Goal: Task Accomplishment & Management: Use online tool/utility

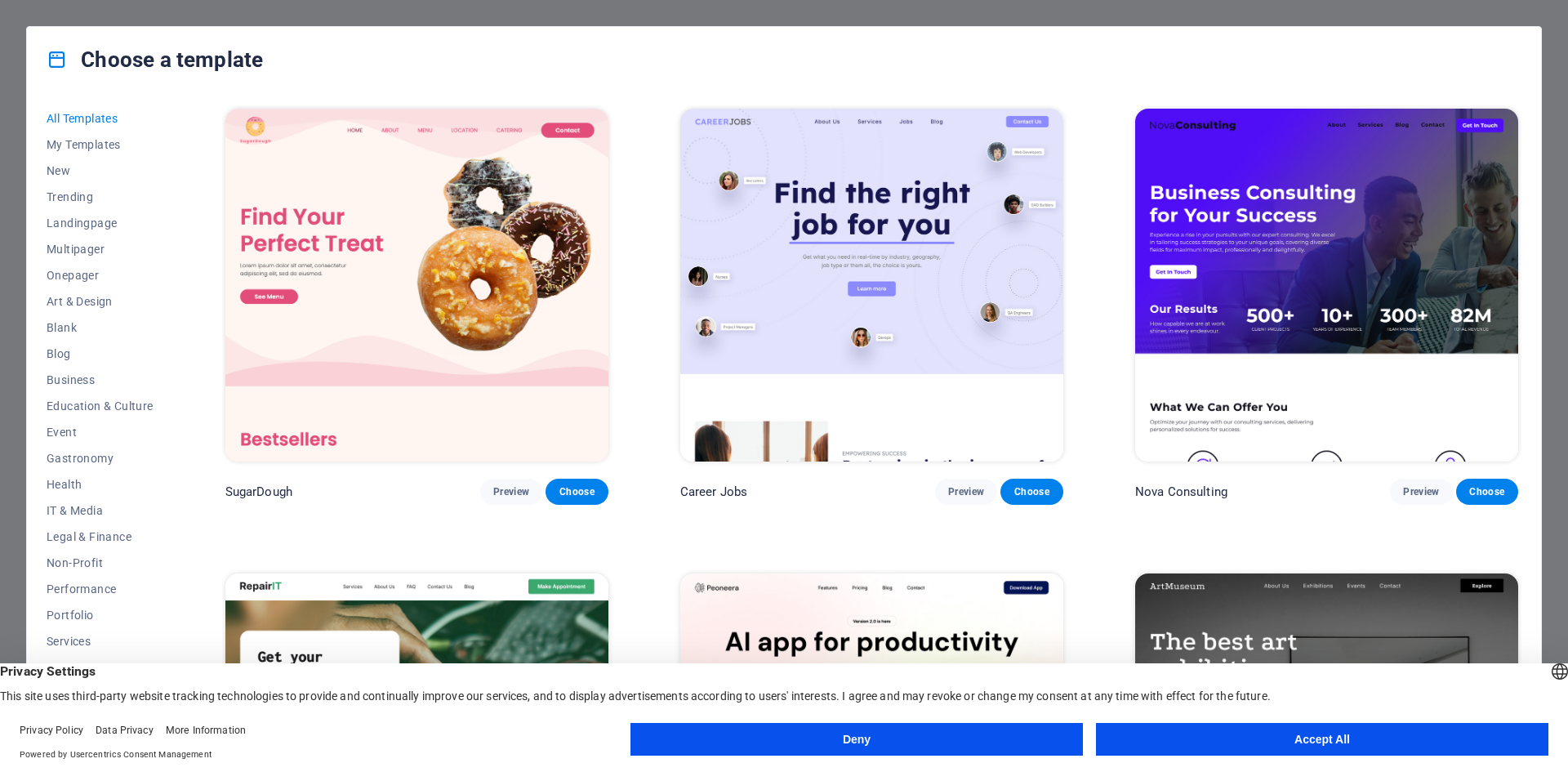
click at [1248, 741] on button "Accept All" at bounding box center [1322, 739] width 452 height 33
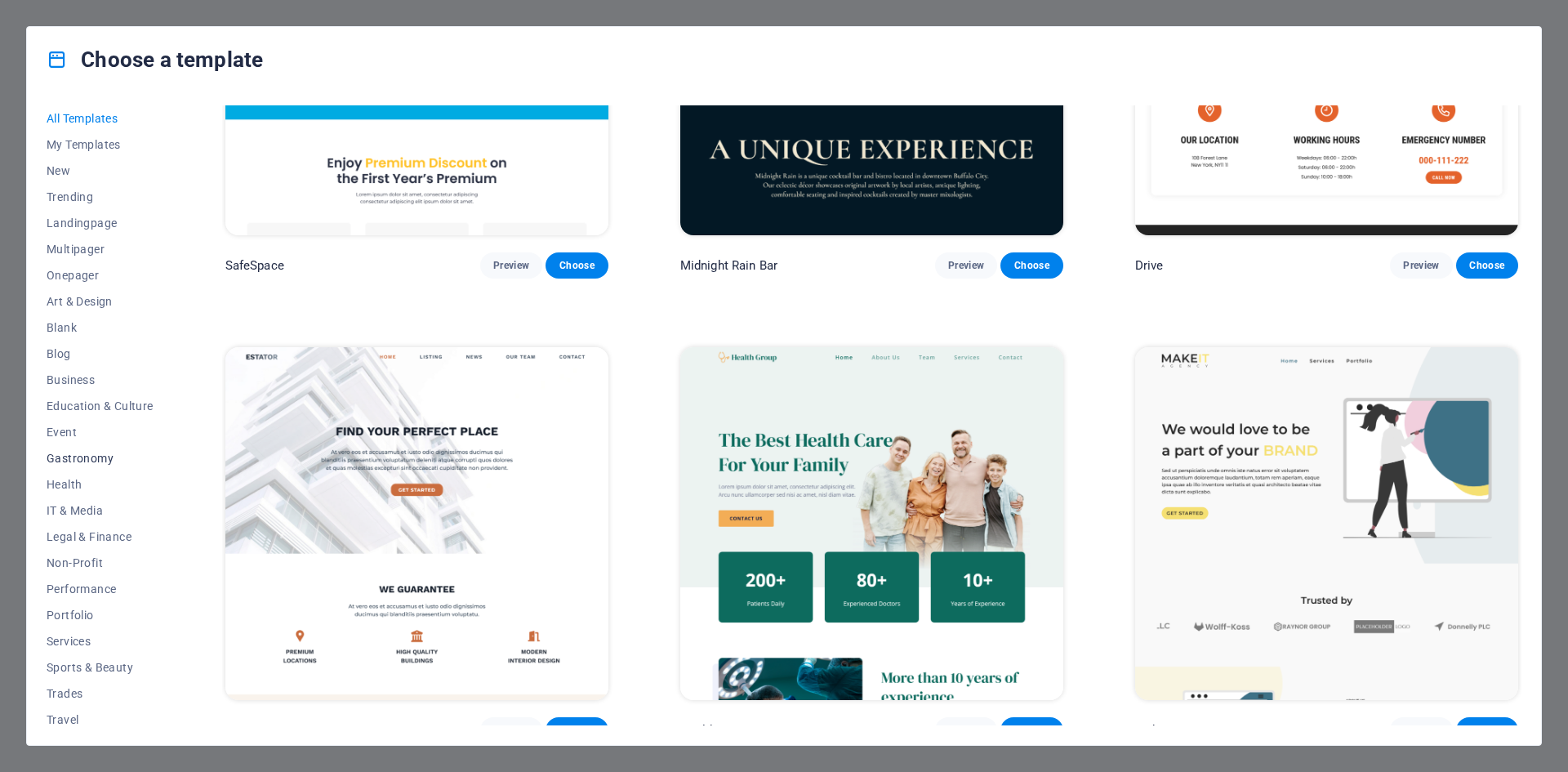
scroll to position [34, 0]
click at [108, 501] on span "Legal & Finance" at bounding box center [100, 503] width 107 height 13
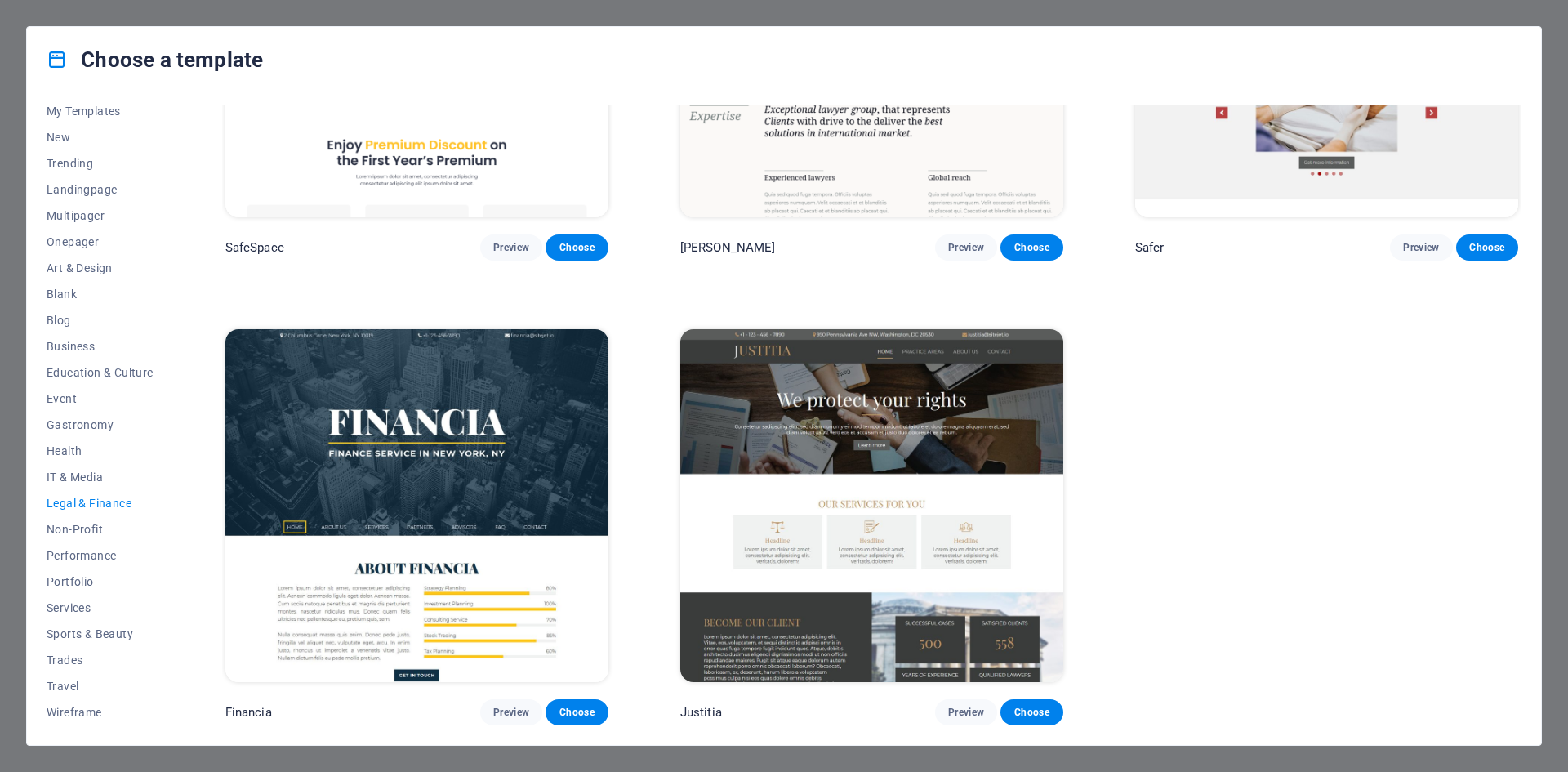
scroll to position [241, 0]
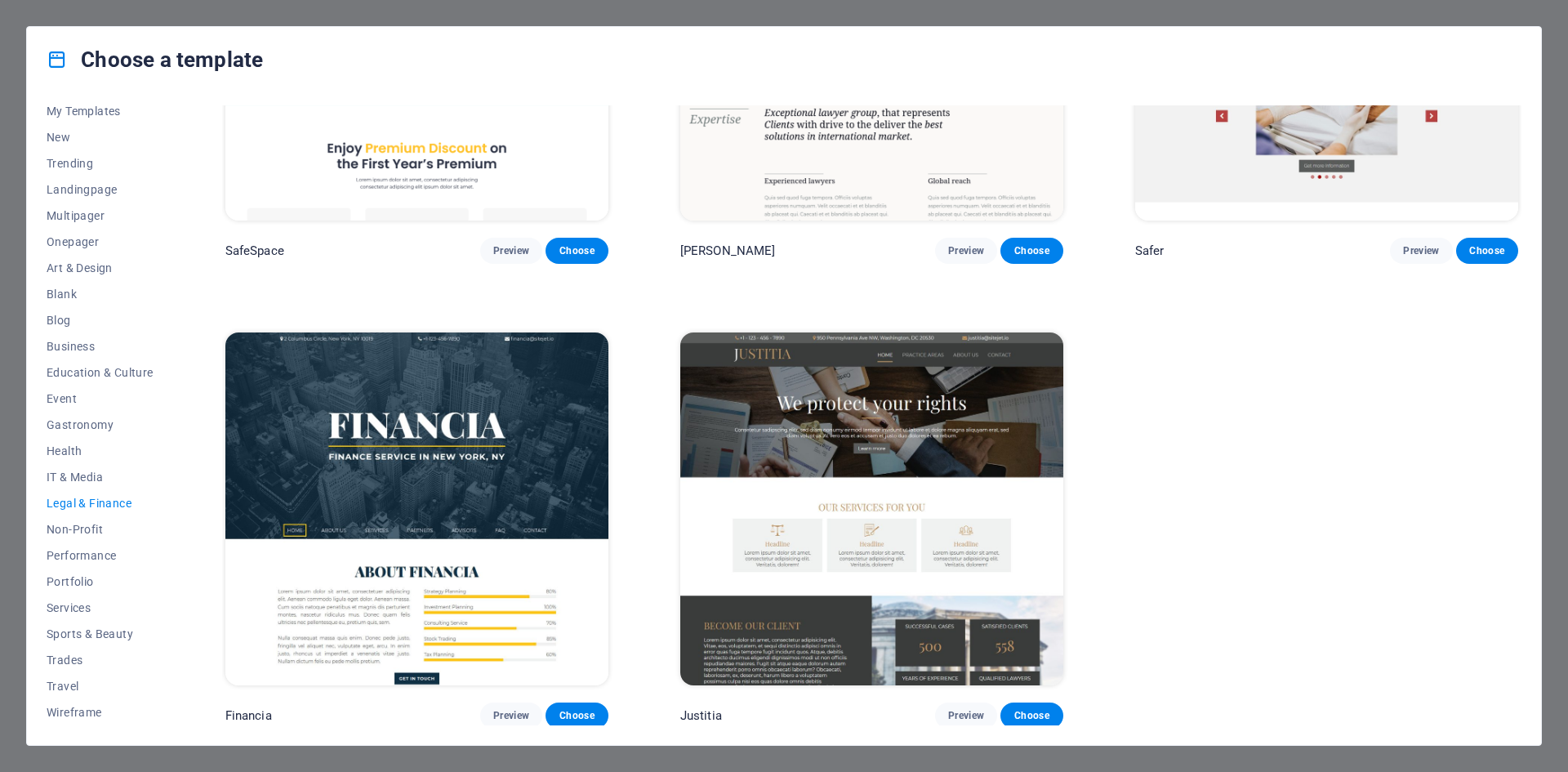
click at [867, 426] on img at bounding box center [872, 509] width 383 height 353
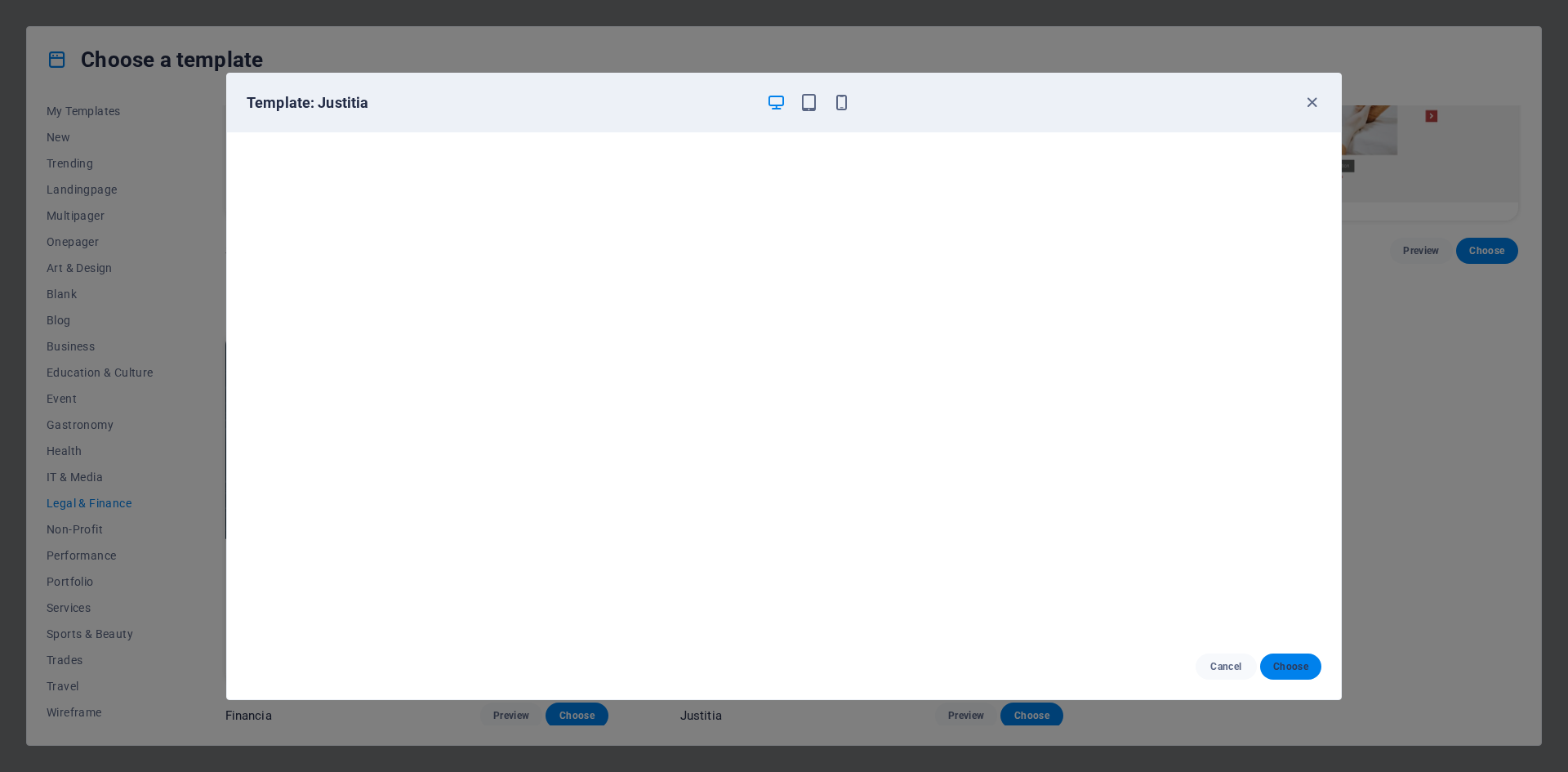
click at [1290, 665] on span "Choose" at bounding box center [1289, 666] width 35 height 13
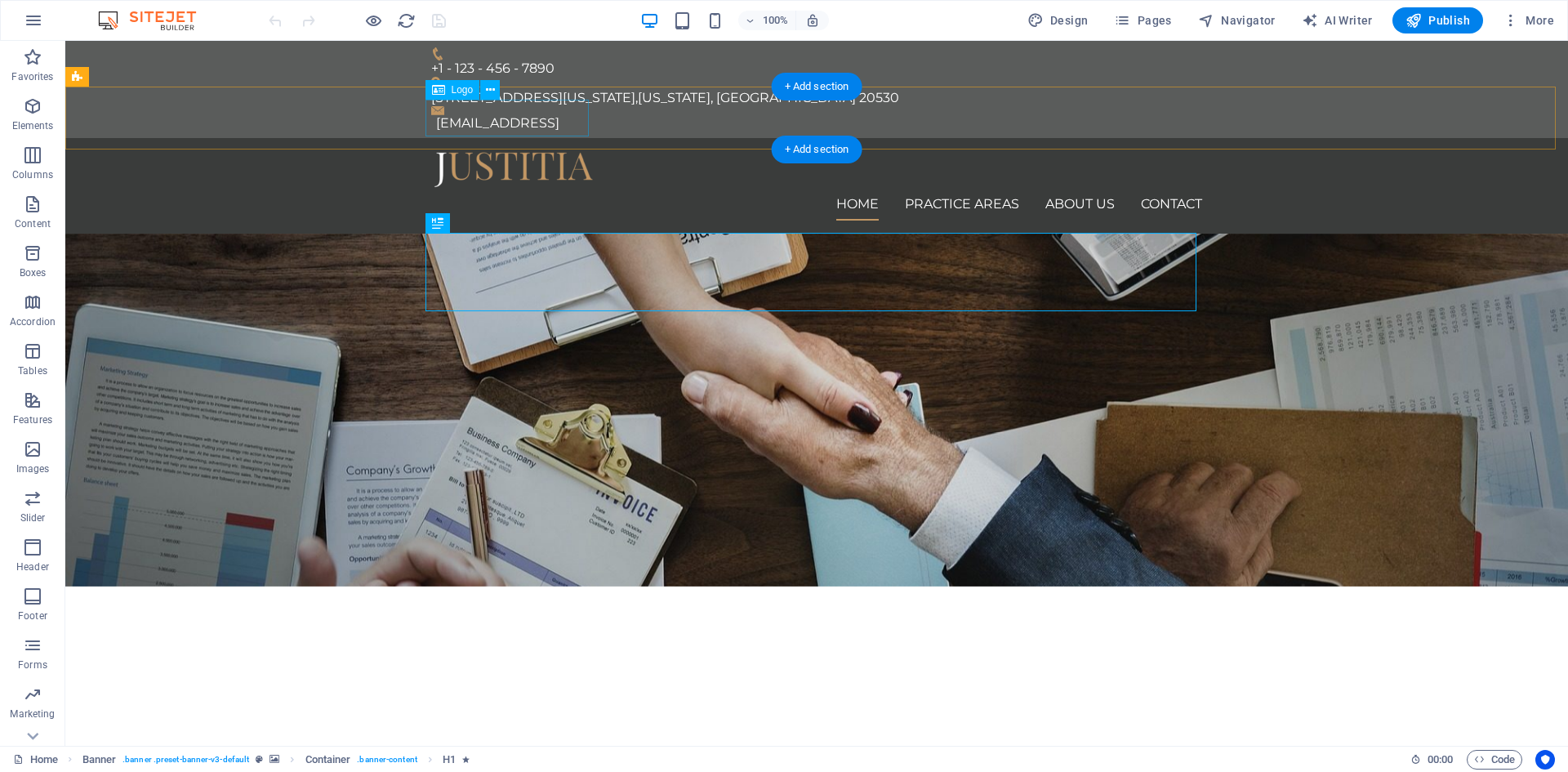
click at [500, 151] on div at bounding box center [816, 169] width 771 height 37
select select "px"
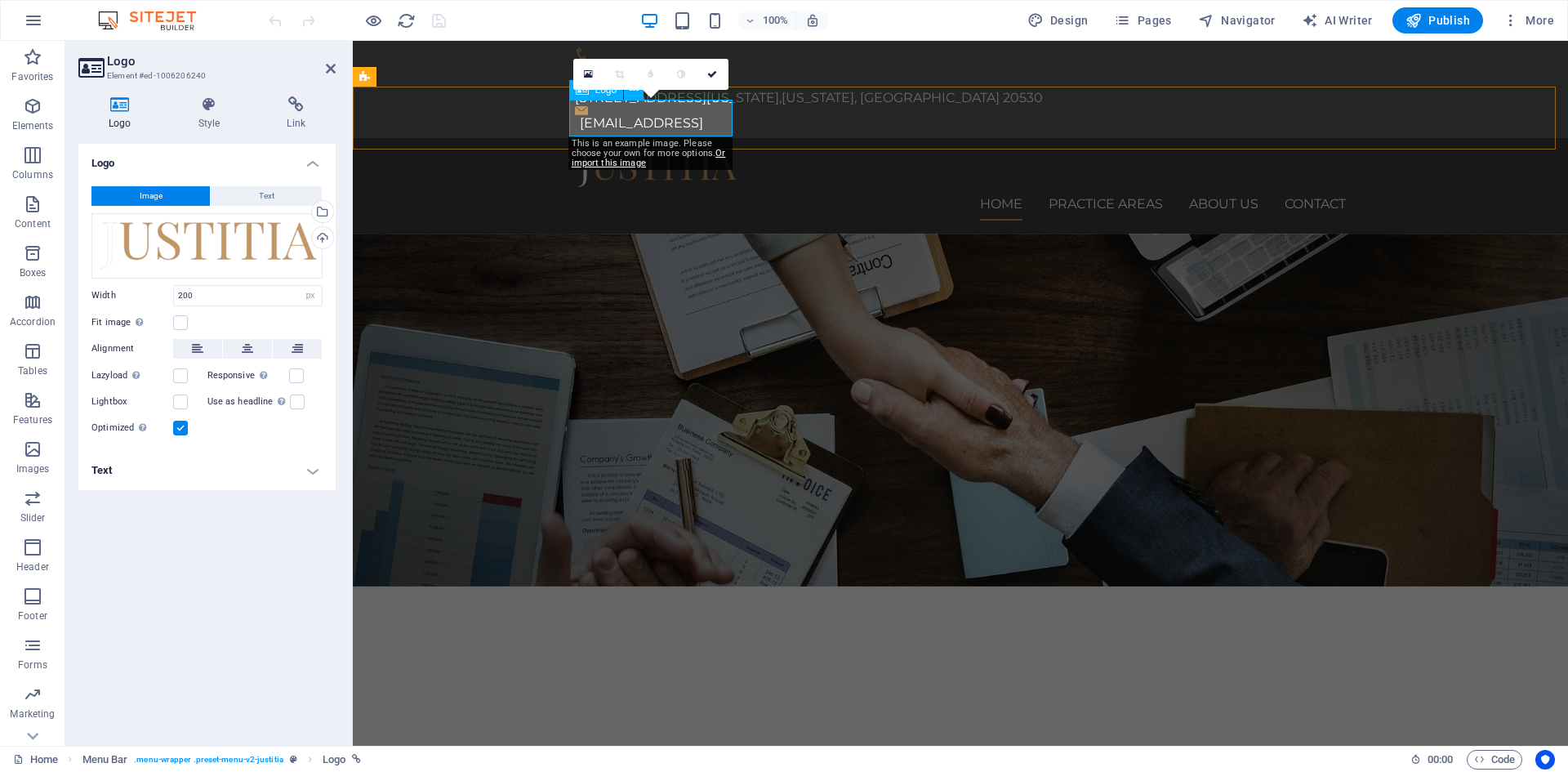
click at [603, 151] on div at bounding box center [960, 169] width 771 height 37
click at [529, 17] on div "100% Design Pages Navigator AI Writer Publish More" at bounding box center [913, 20] width 1295 height 26
click at [105, 242] on div "Drag files here, click to choose files or select files from Files or our free s…" at bounding box center [206, 246] width 231 height 65
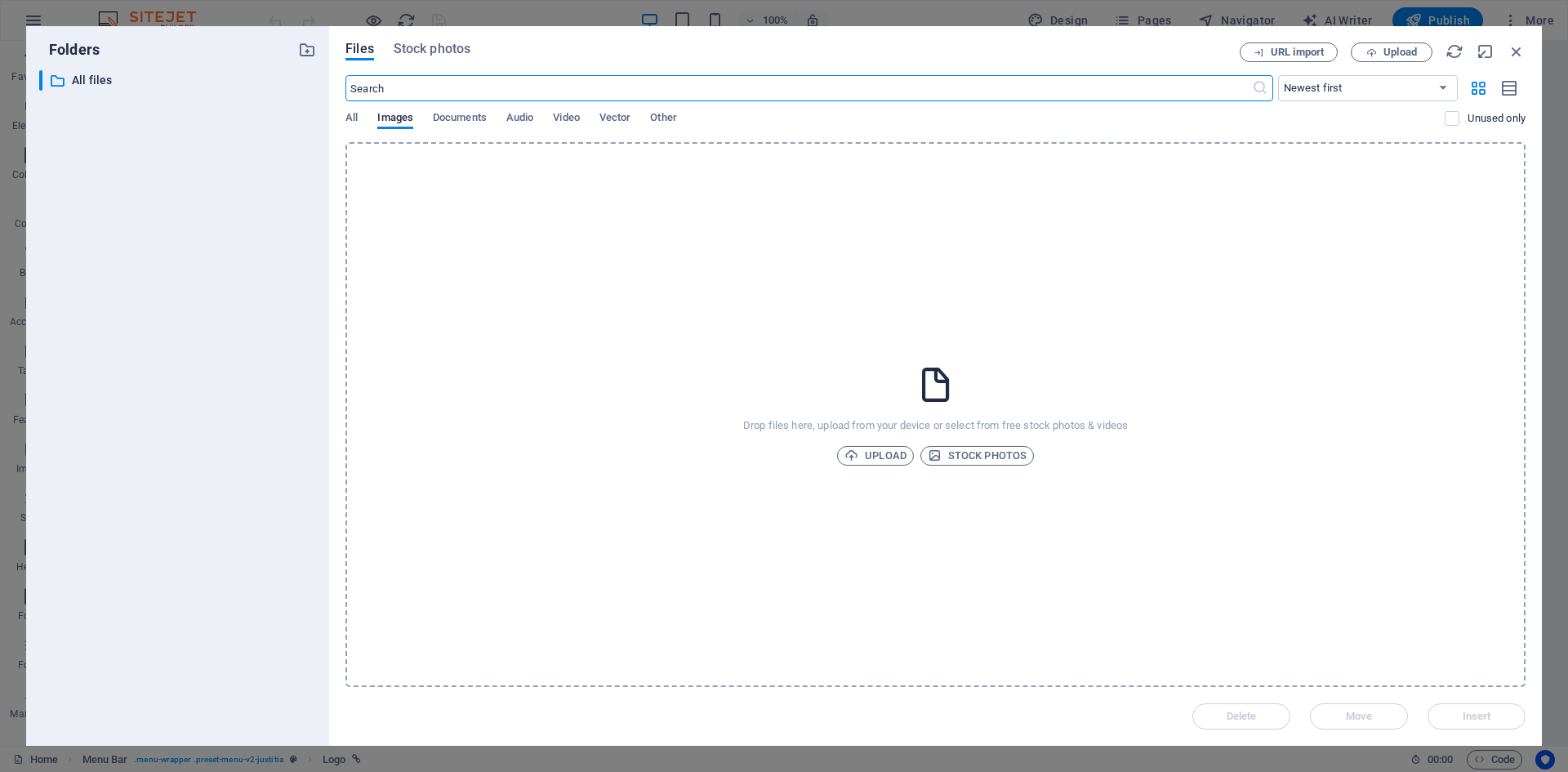
click at [105, 242] on div "​ All files All files" at bounding box center [178, 402] width 277 height 663
drag, startPoint x: 1510, startPoint y: 50, endPoint x: 454, endPoint y: 129, distance: 1059.0
click at [1510, 50] on icon "button" at bounding box center [1516, 52] width 18 height 18
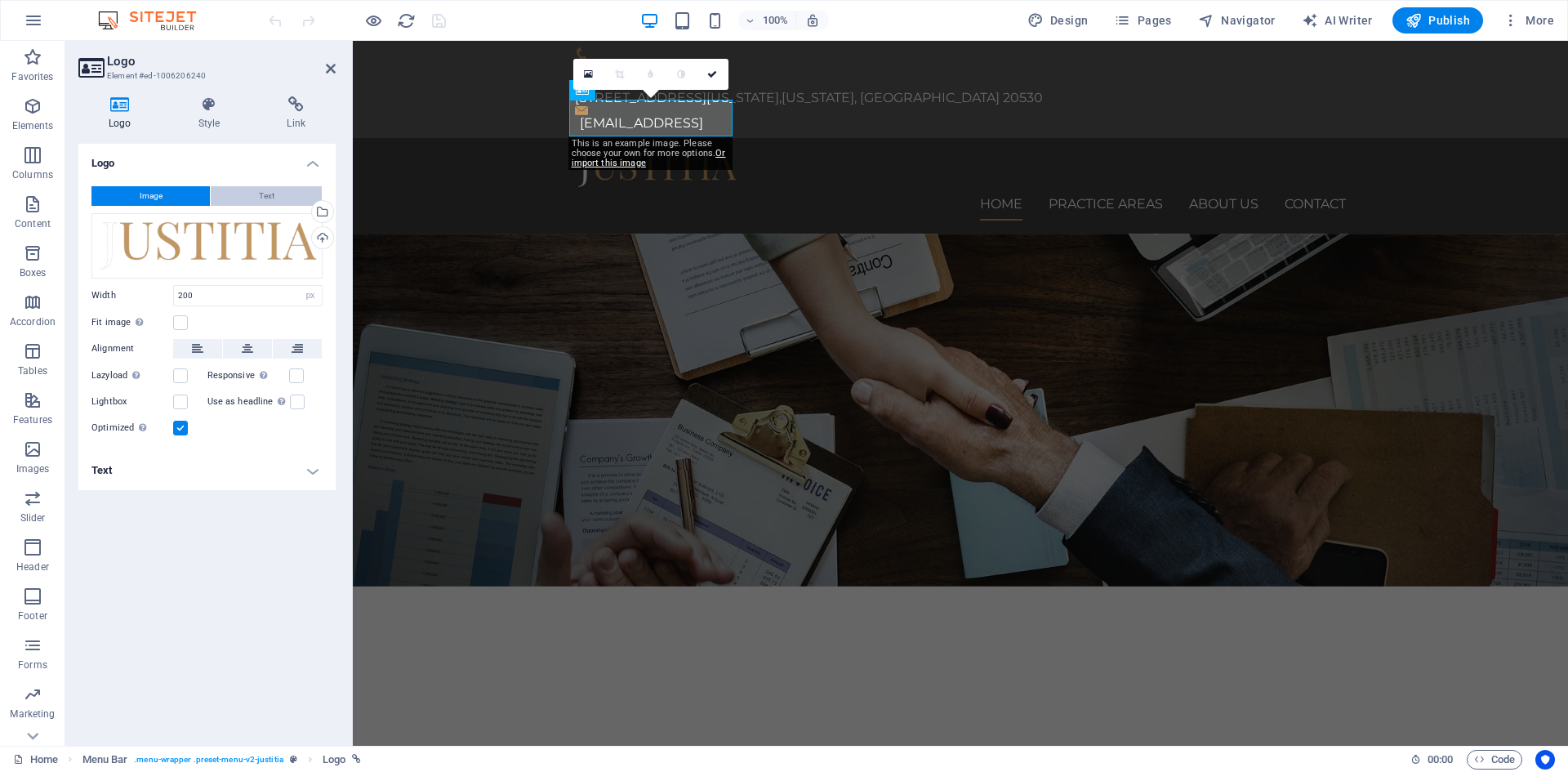
click at [261, 193] on span "Text" at bounding box center [267, 196] width 16 height 20
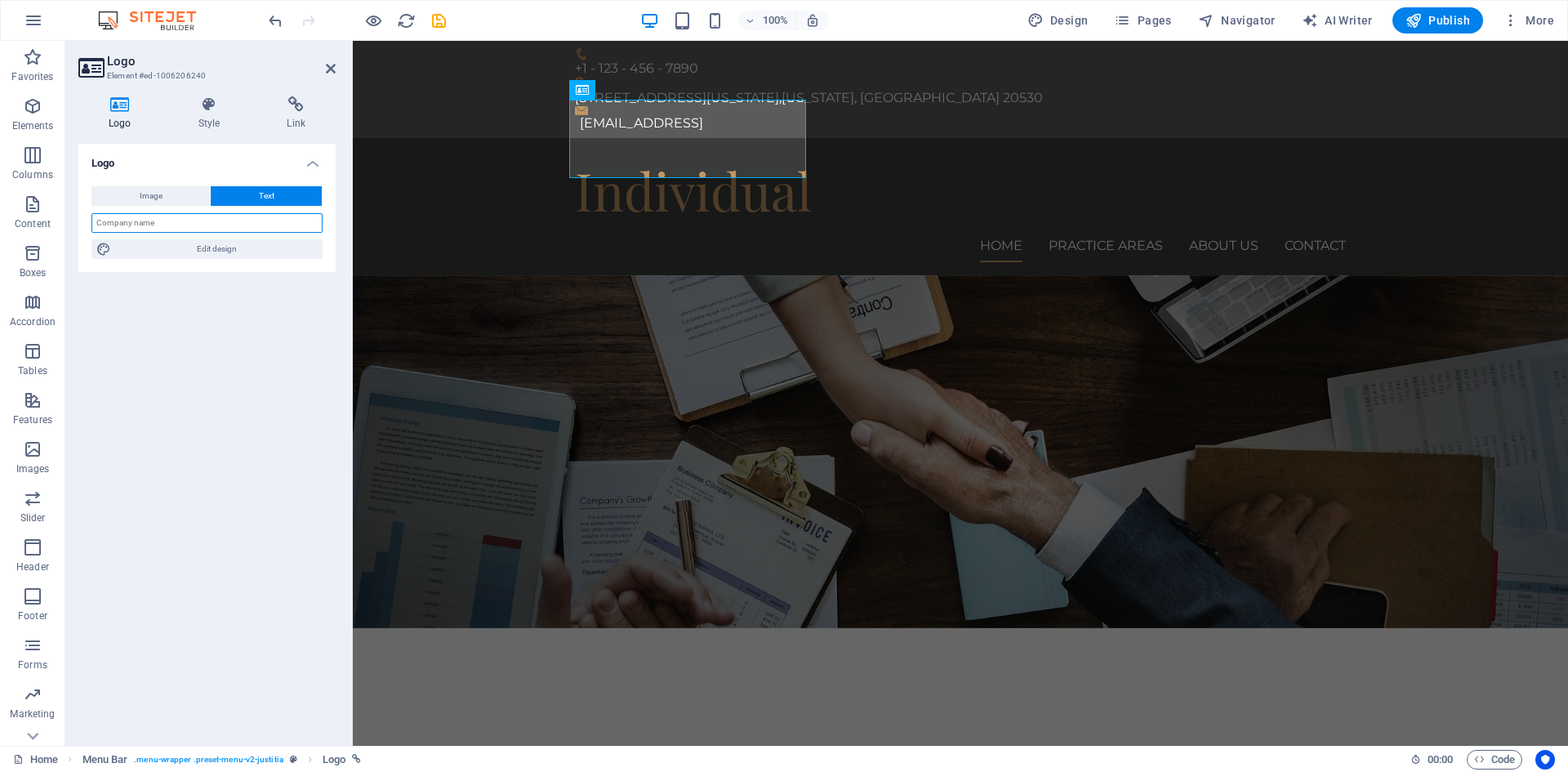
click at [249, 228] on input "text" at bounding box center [206, 223] width 231 height 20
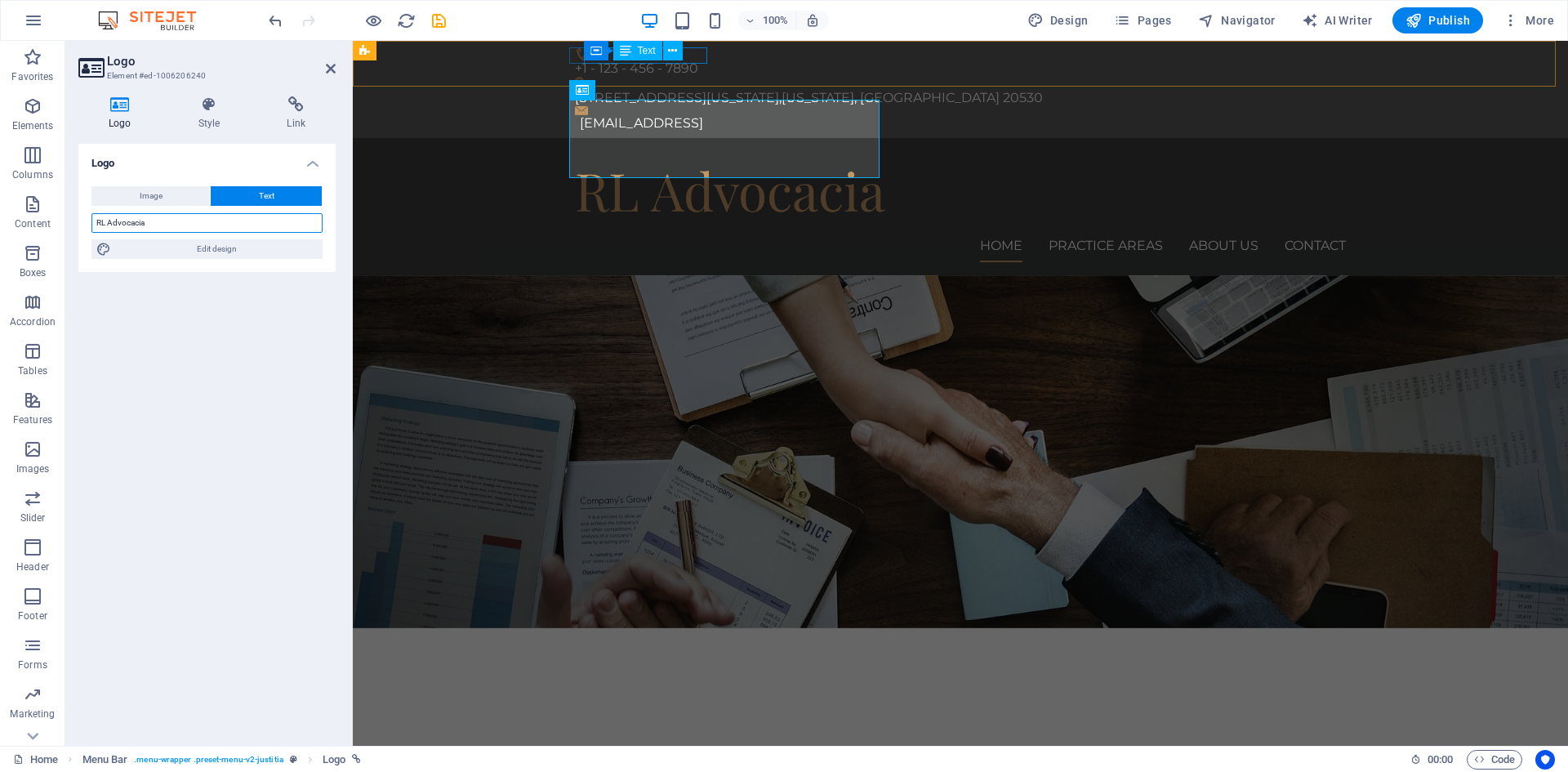
type input "RL Advocacia"
click at [698, 61] on div "+1 - 123 - 456 - 7890" at bounding box center [954, 68] width 758 height 16
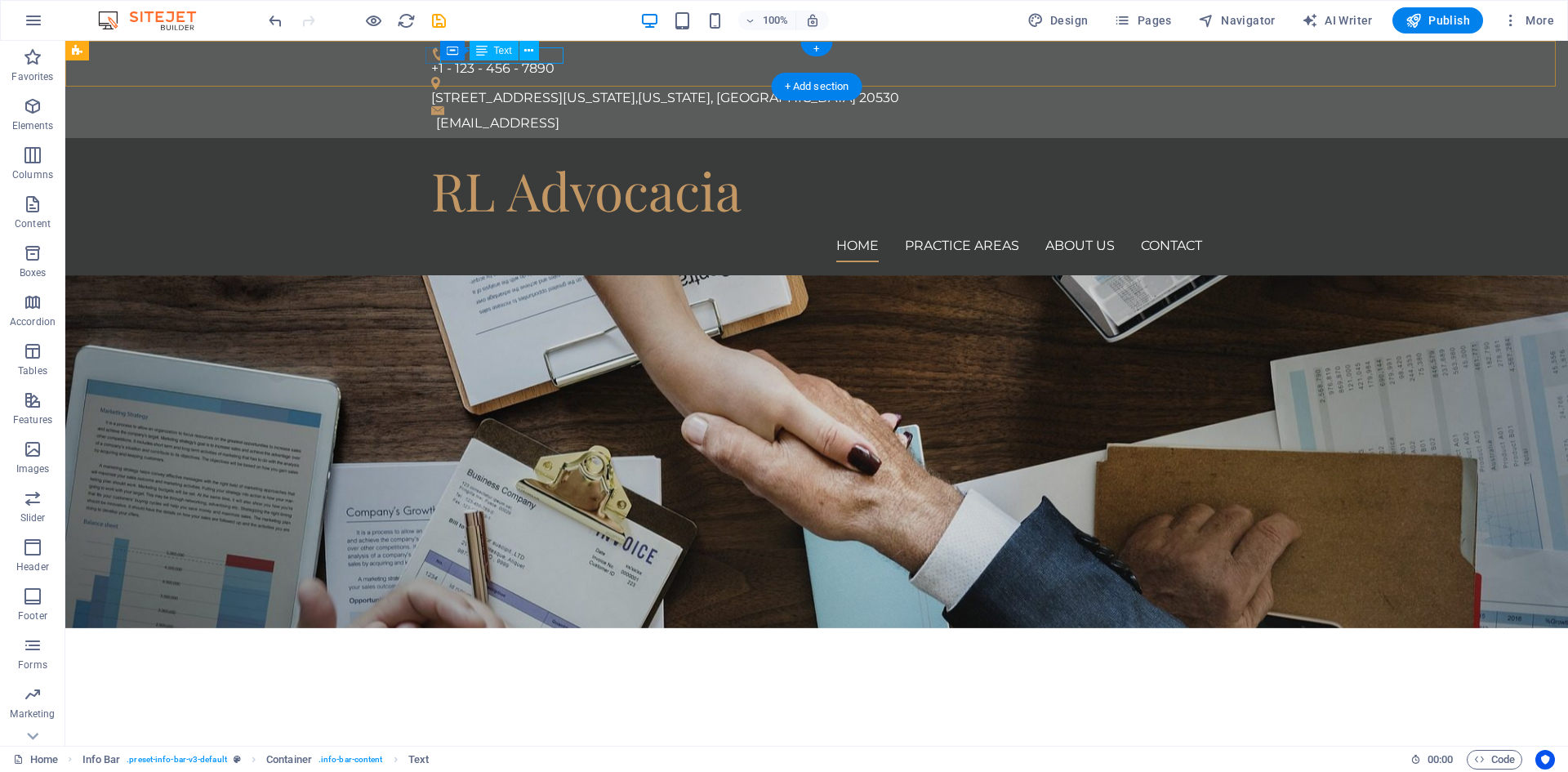
click at [556, 61] on div "+1 - 123 - 456 - 7890" at bounding box center [810, 68] width 758 height 16
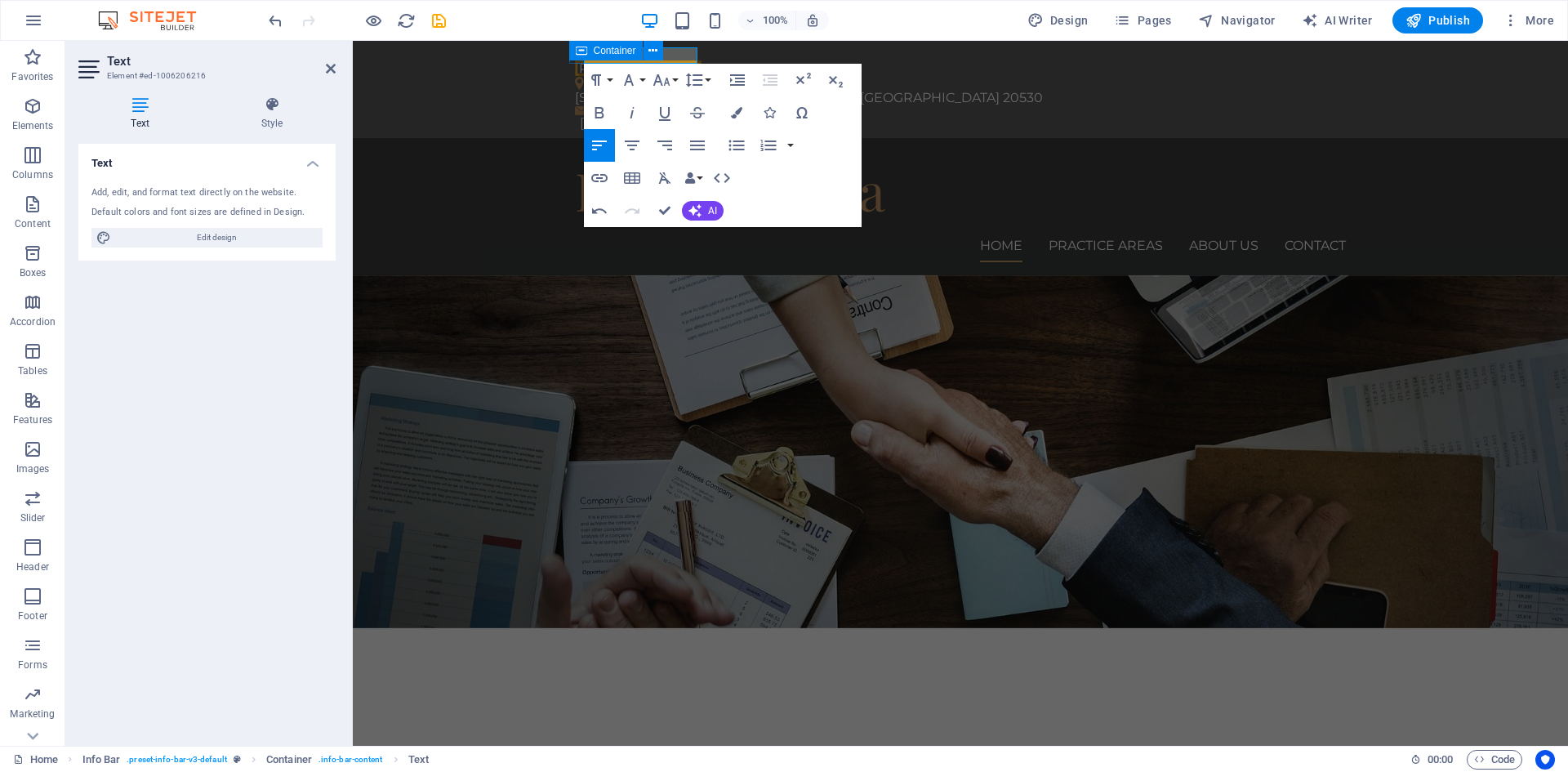
click at [880, 29] on div "100% Design Pages Navigator AI Writer Publish More" at bounding box center [913, 20] width 1295 height 26
click at [783, 694] on div "We protect your rights" at bounding box center [960, 732] width 771 height 78
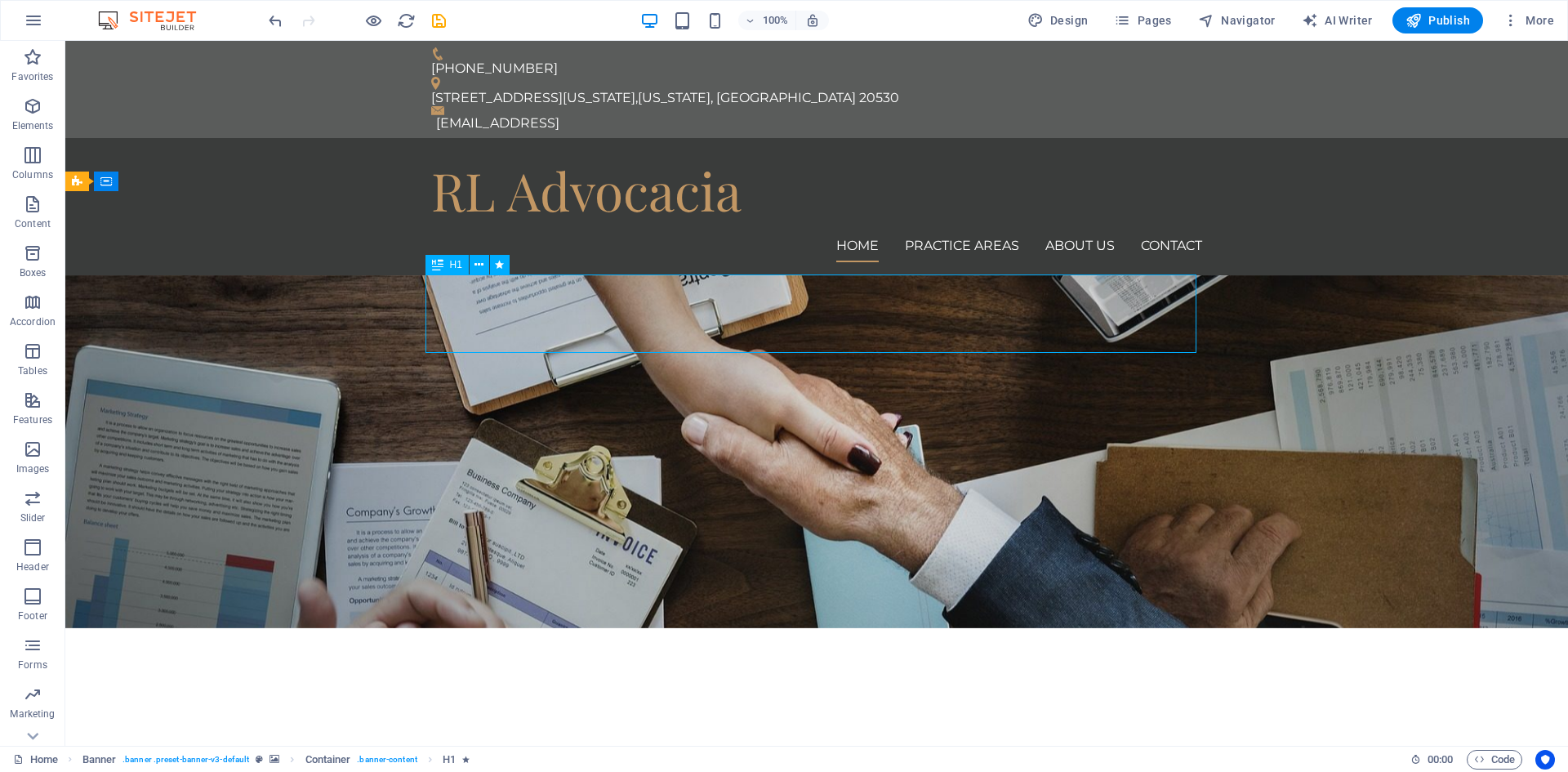
click at [738, 694] on div "We protect your rights" at bounding box center [816, 732] width 771 height 78
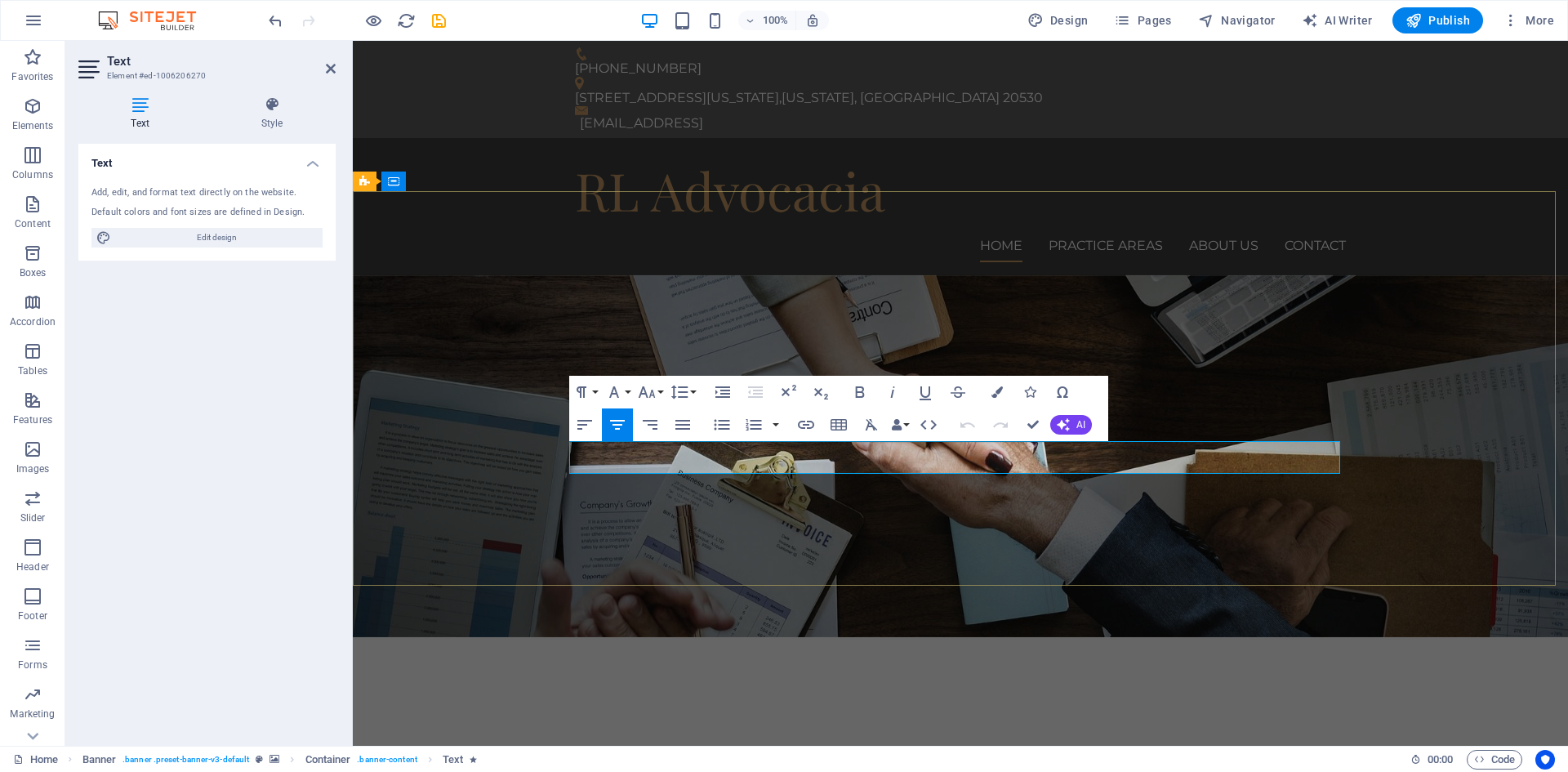
drag, startPoint x: 1202, startPoint y: 466, endPoint x: 576, endPoint y: 450, distance: 626.2
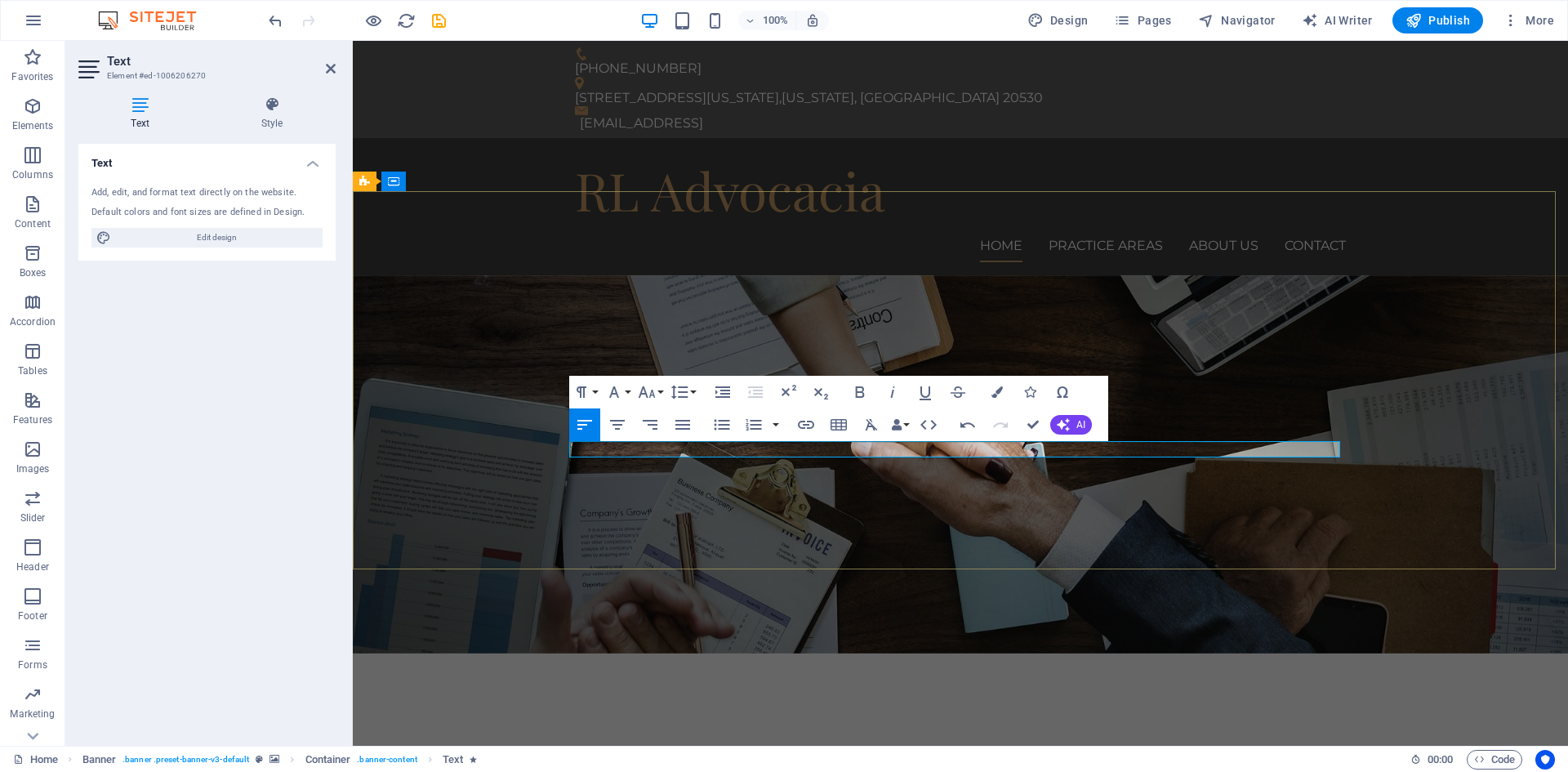
drag, startPoint x: 676, startPoint y: 451, endPoint x: 536, endPoint y: 451, distance: 140.0
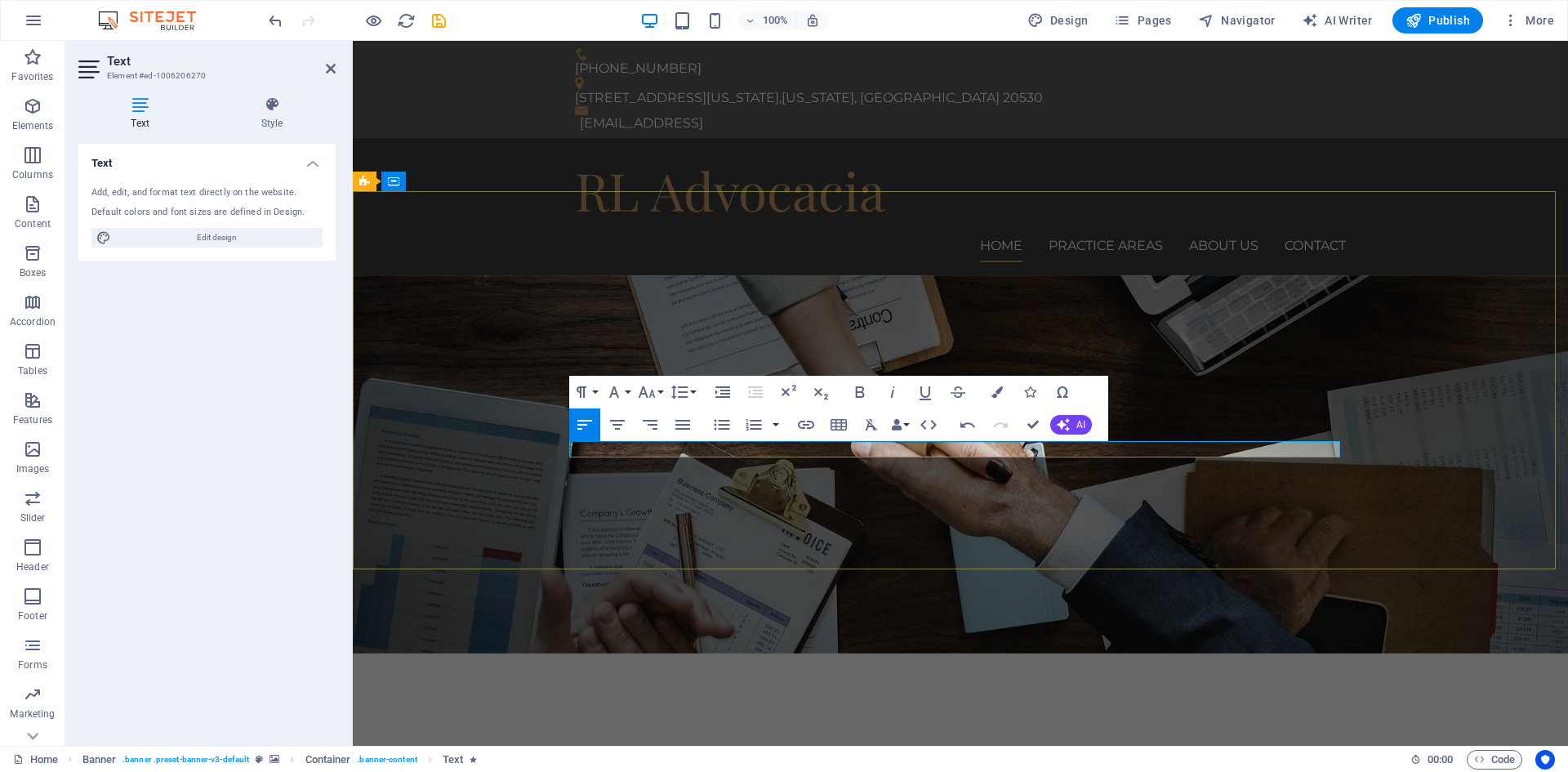
drag, startPoint x: 684, startPoint y: 450, endPoint x: 522, endPoint y: 446, distance: 162.0
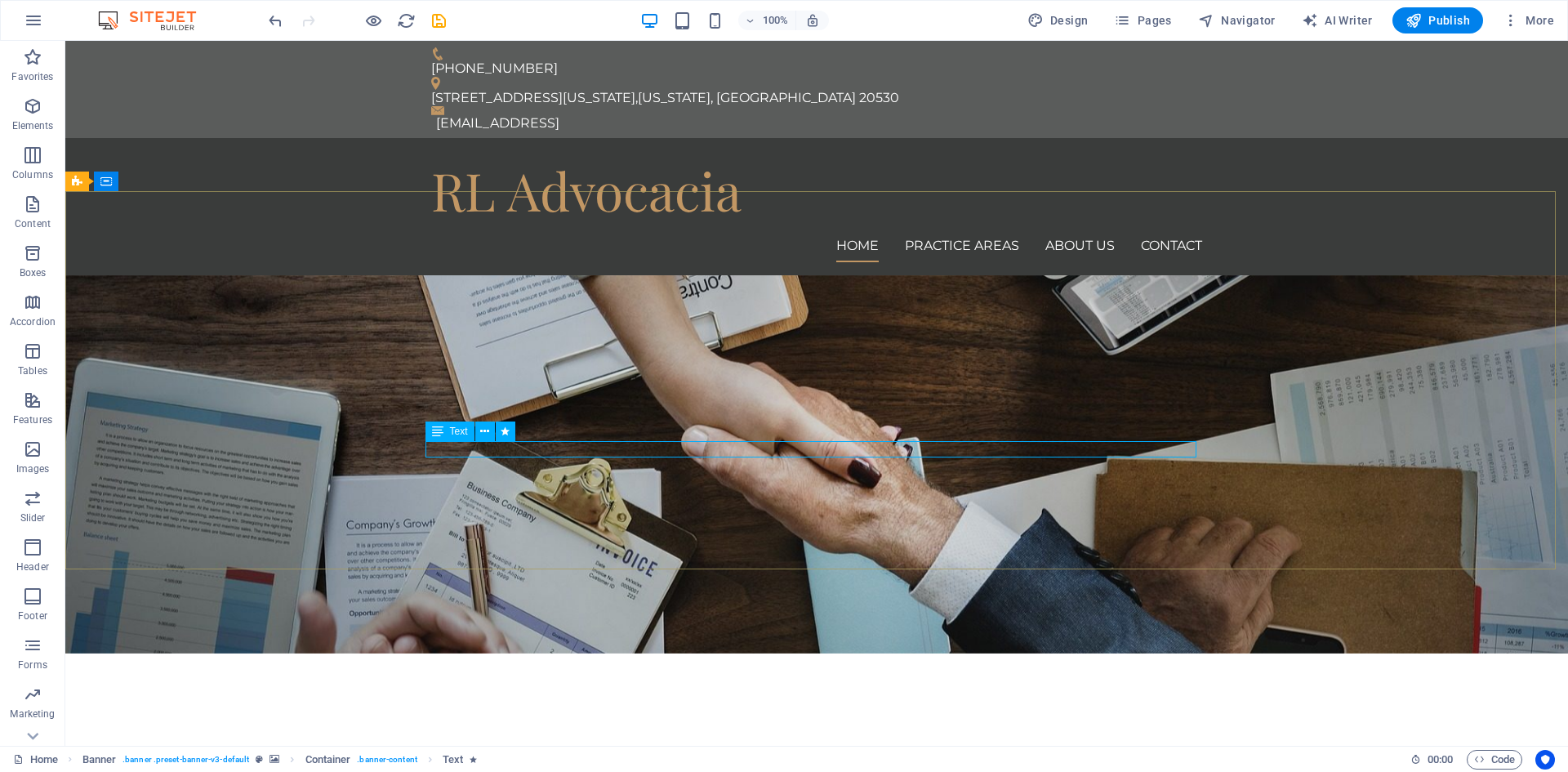
click at [434, 430] on icon at bounding box center [437, 432] width 12 height 20
click at [436, 435] on icon at bounding box center [437, 432] width 12 height 20
click at [438, 428] on icon at bounding box center [437, 432] width 12 height 20
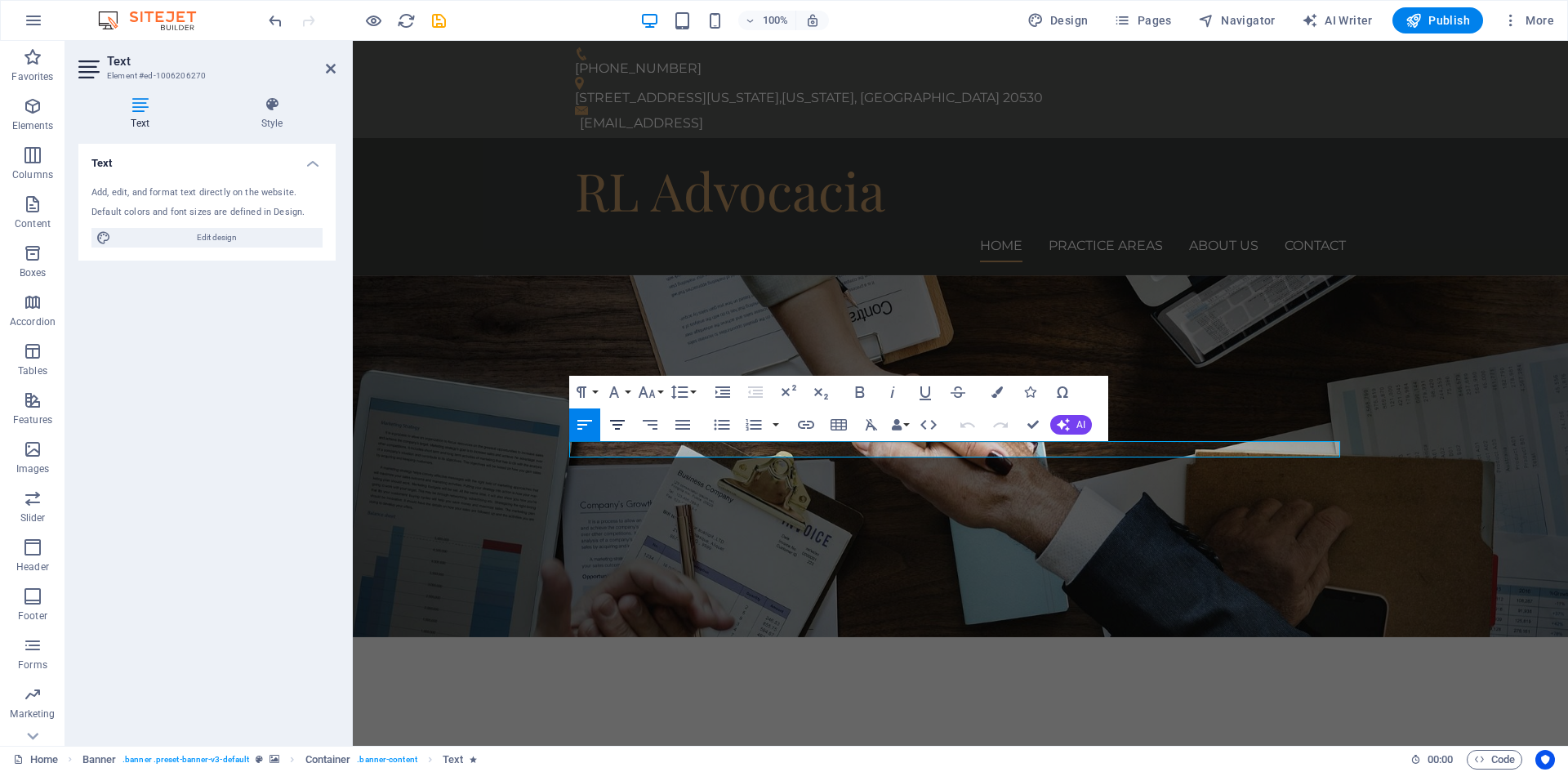
click at [619, 426] on icon "button" at bounding box center [617, 425] width 15 height 10
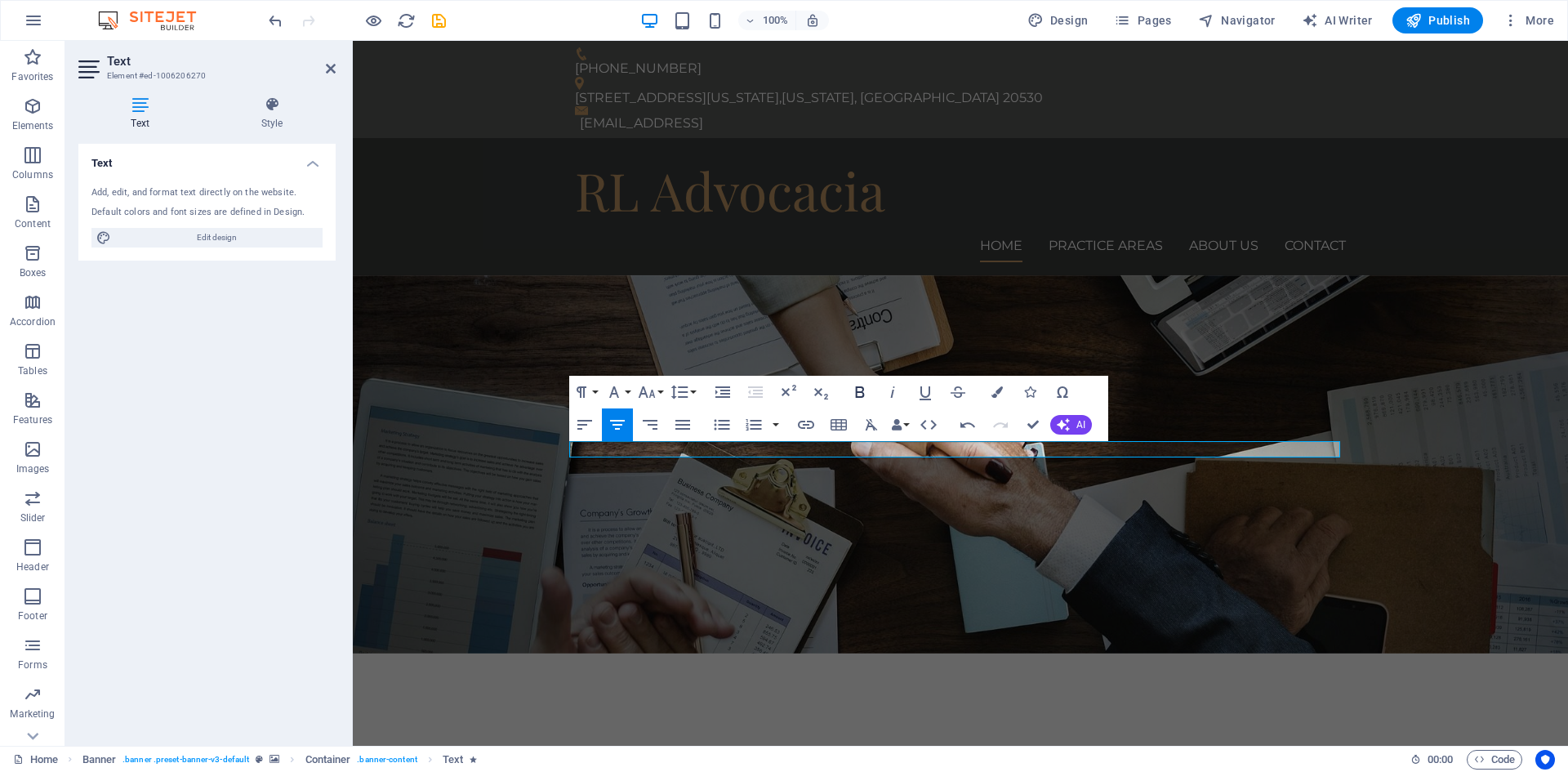
click at [856, 391] on icon "button" at bounding box center [859, 392] width 9 height 12
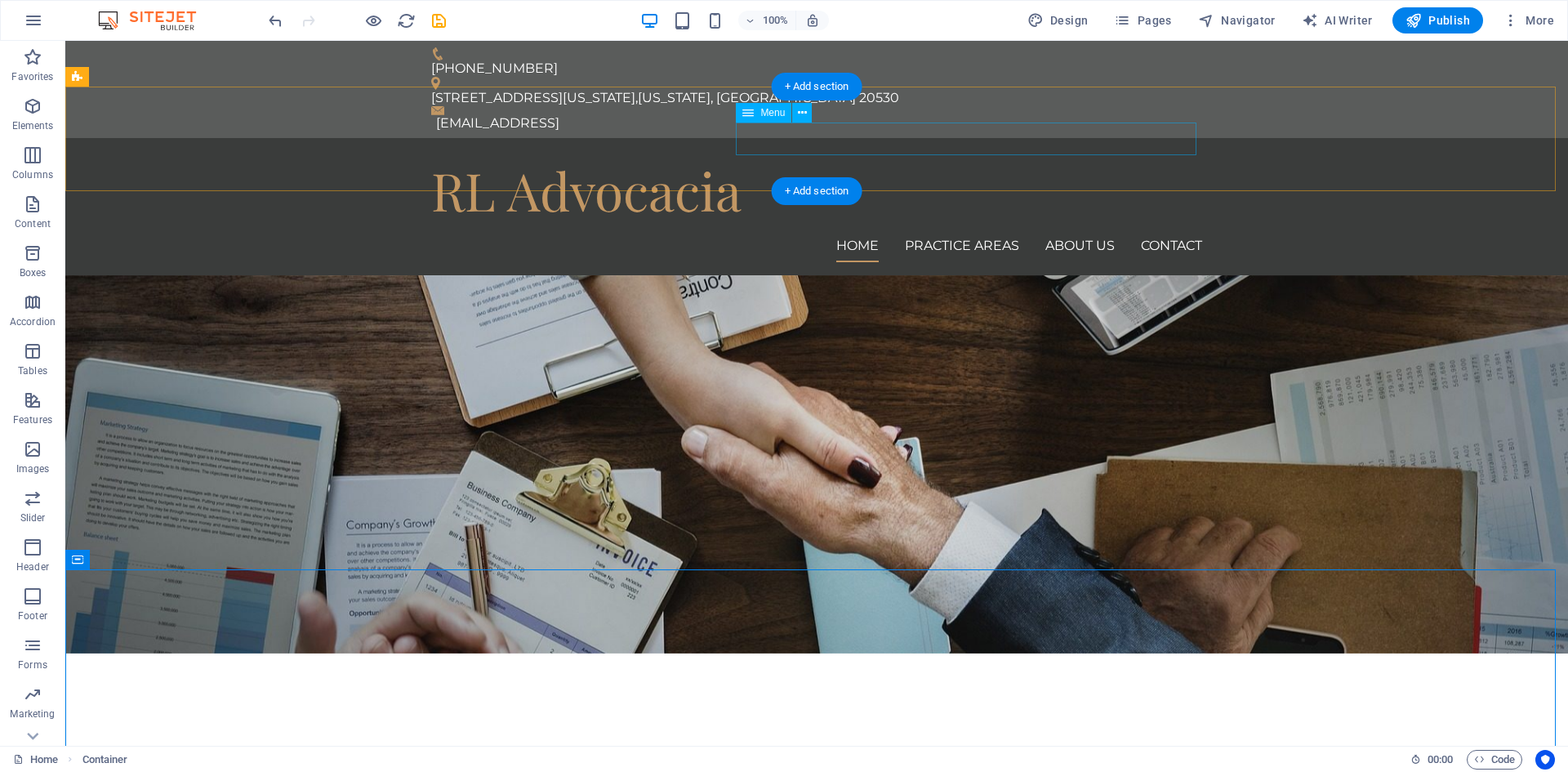
click at [948, 229] on nav "Home Practice Areas About us Contact" at bounding box center [816, 245] width 771 height 33
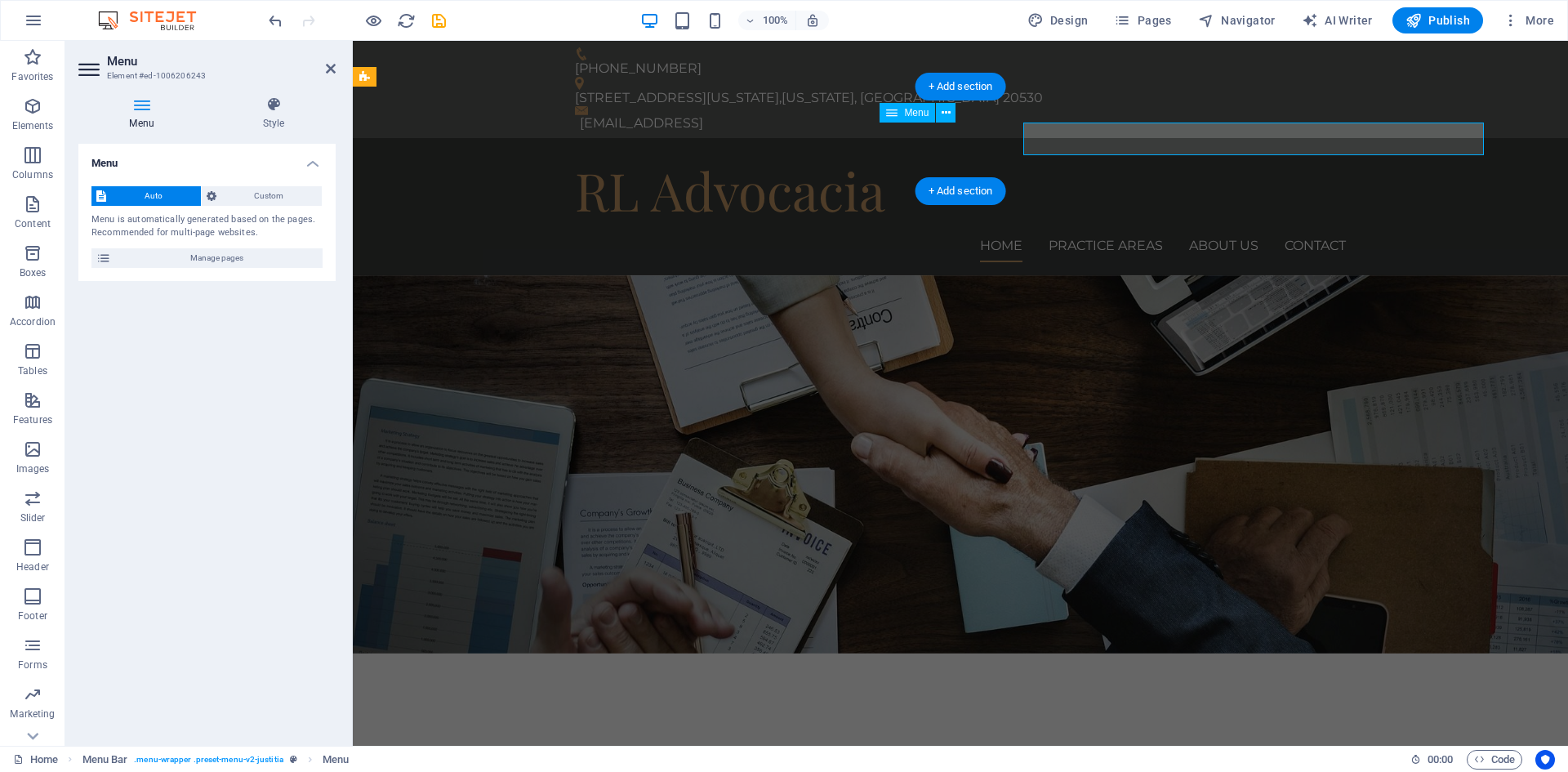
click at [948, 229] on nav "Home Practice Areas About us Contact" at bounding box center [960, 245] width 771 height 33
click at [1102, 229] on nav "Home Practice Areas About us Contact" at bounding box center [960, 245] width 771 height 33
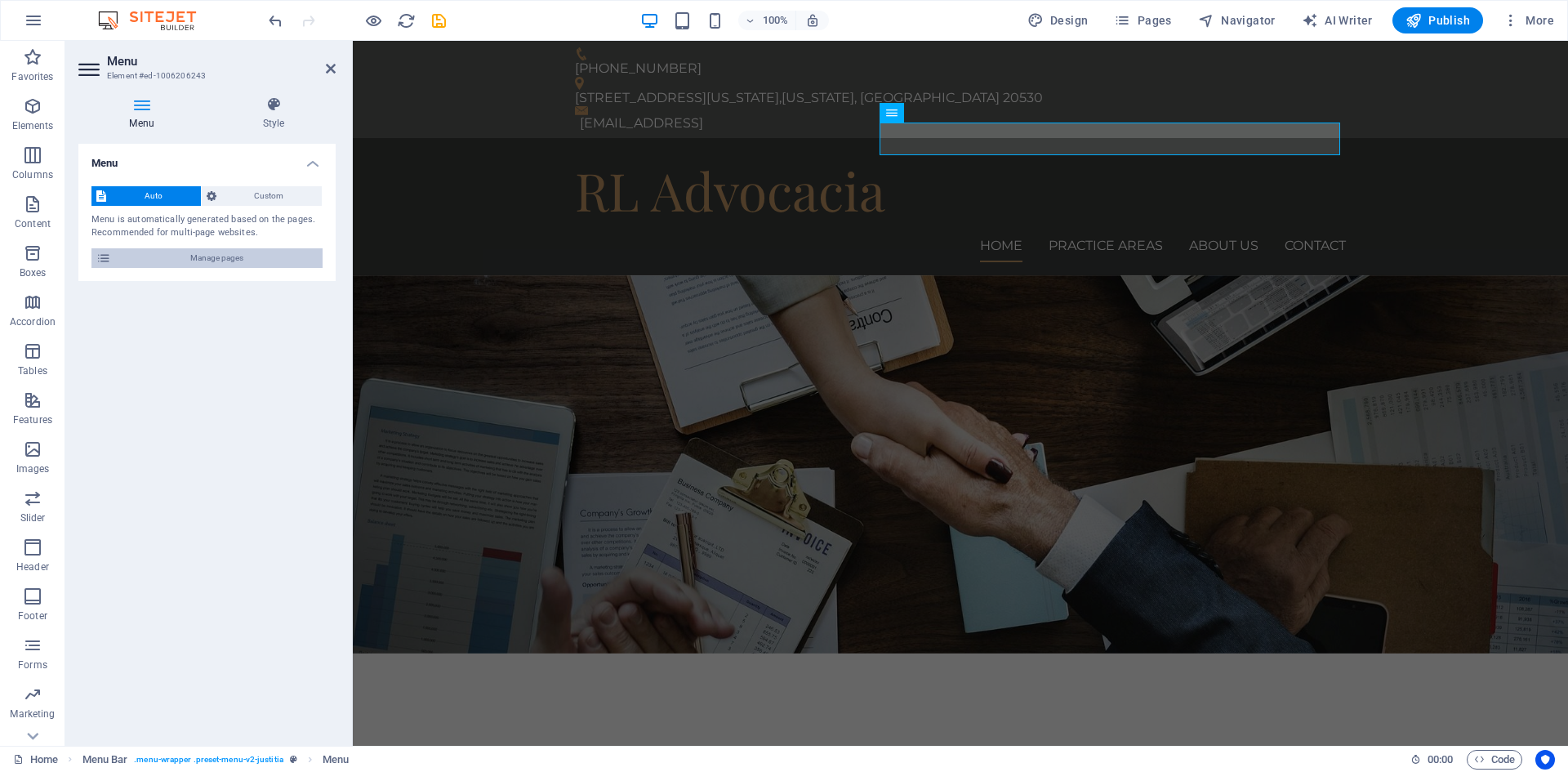
click at [223, 261] on span "Manage pages" at bounding box center [216, 258] width 201 height 20
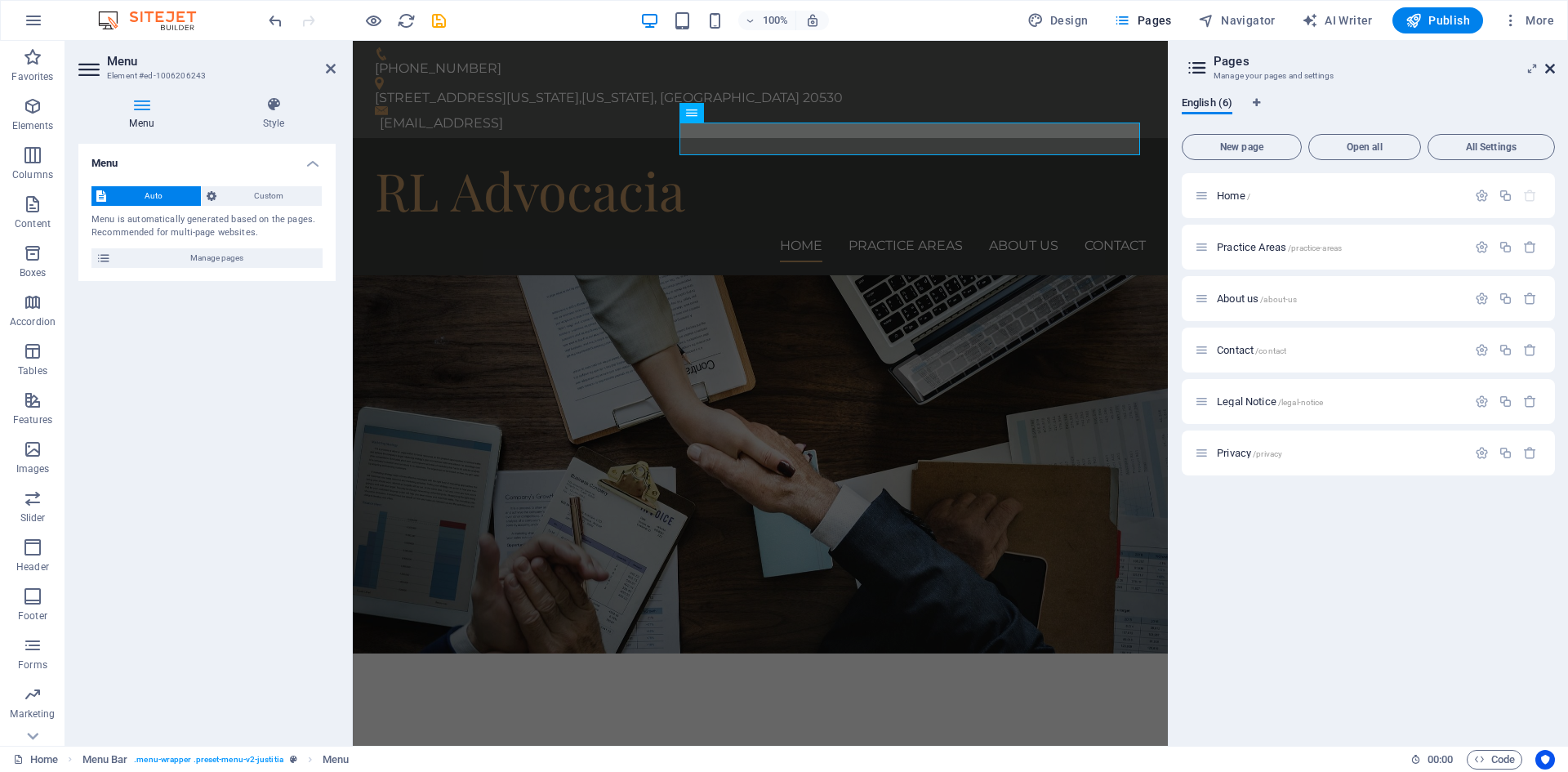
drag, startPoint x: 1550, startPoint y: 71, endPoint x: 1157, endPoint y: 50, distance: 393.6
click at [1550, 71] on icon at bounding box center [1550, 68] width 10 height 13
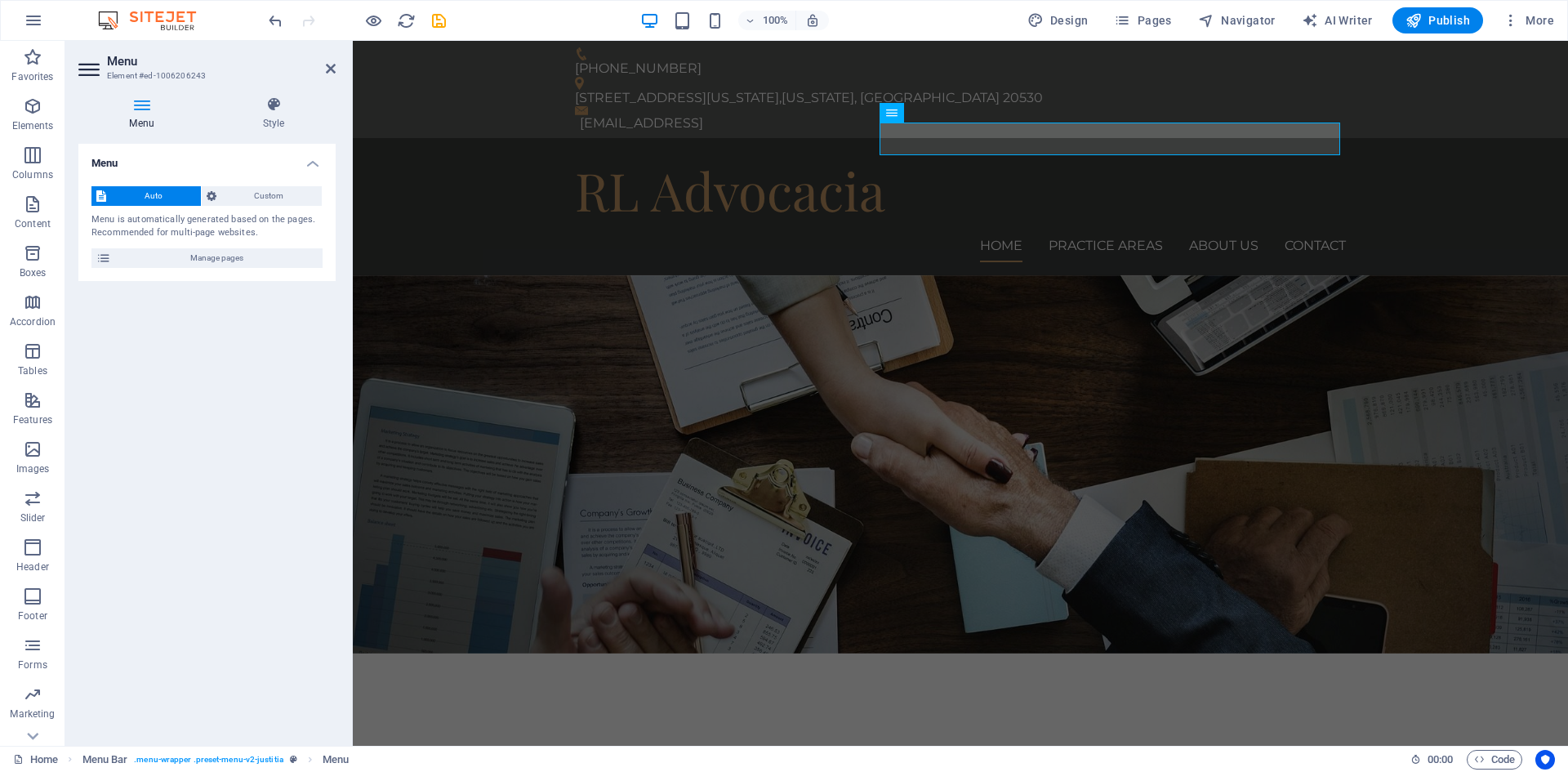
click at [142, 118] on h4 "Menu" at bounding box center [145, 113] width 133 height 35
click at [149, 193] on span "Auto" at bounding box center [154, 196] width 85 height 20
click at [252, 188] on span "Custom" at bounding box center [269, 196] width 96 height 20
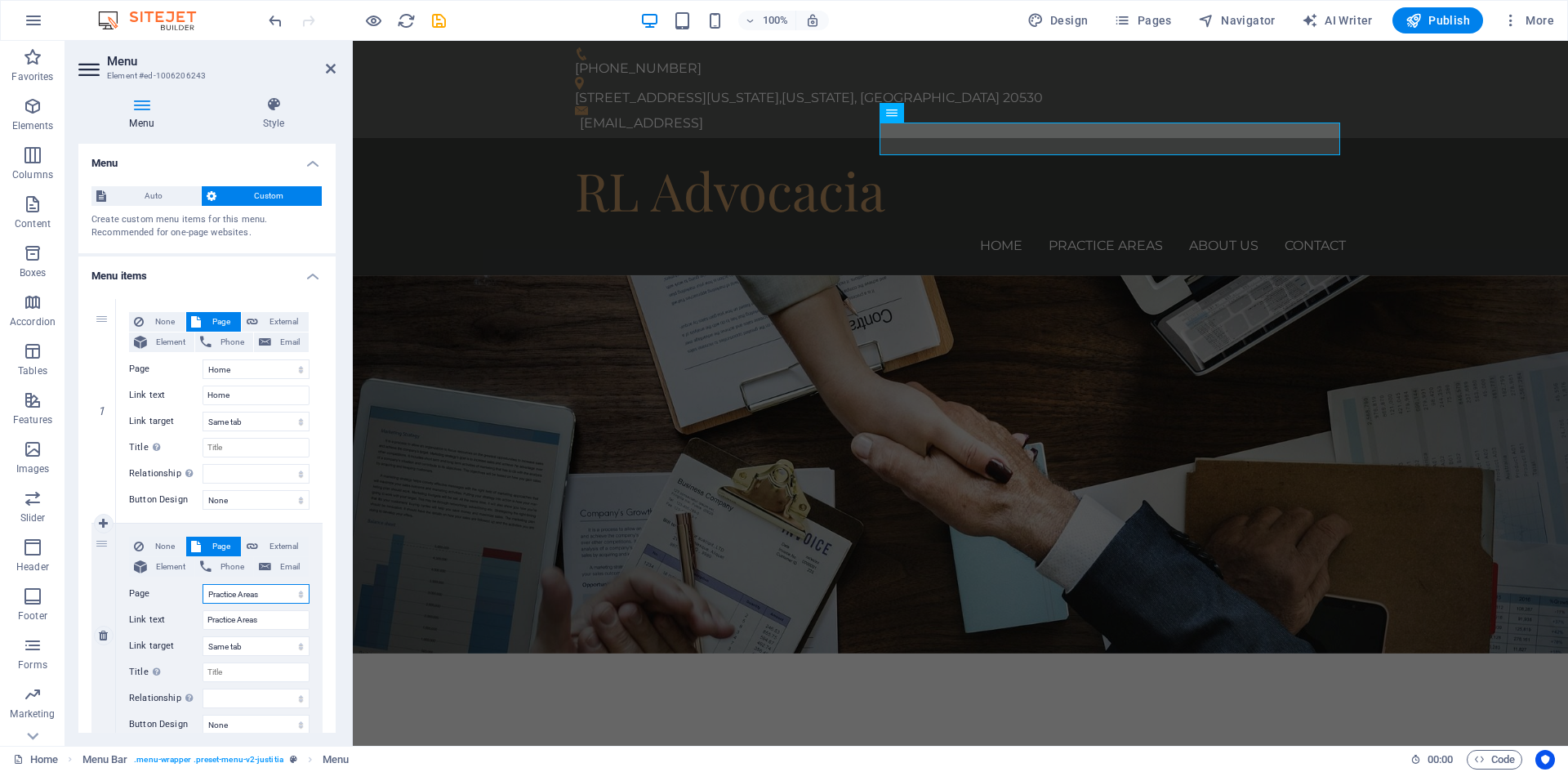
click at [269, 593] on select "Home Practice Areas About us Contact Legal Notice Privacy" at bounding box center [256, 594] width 107 height 20
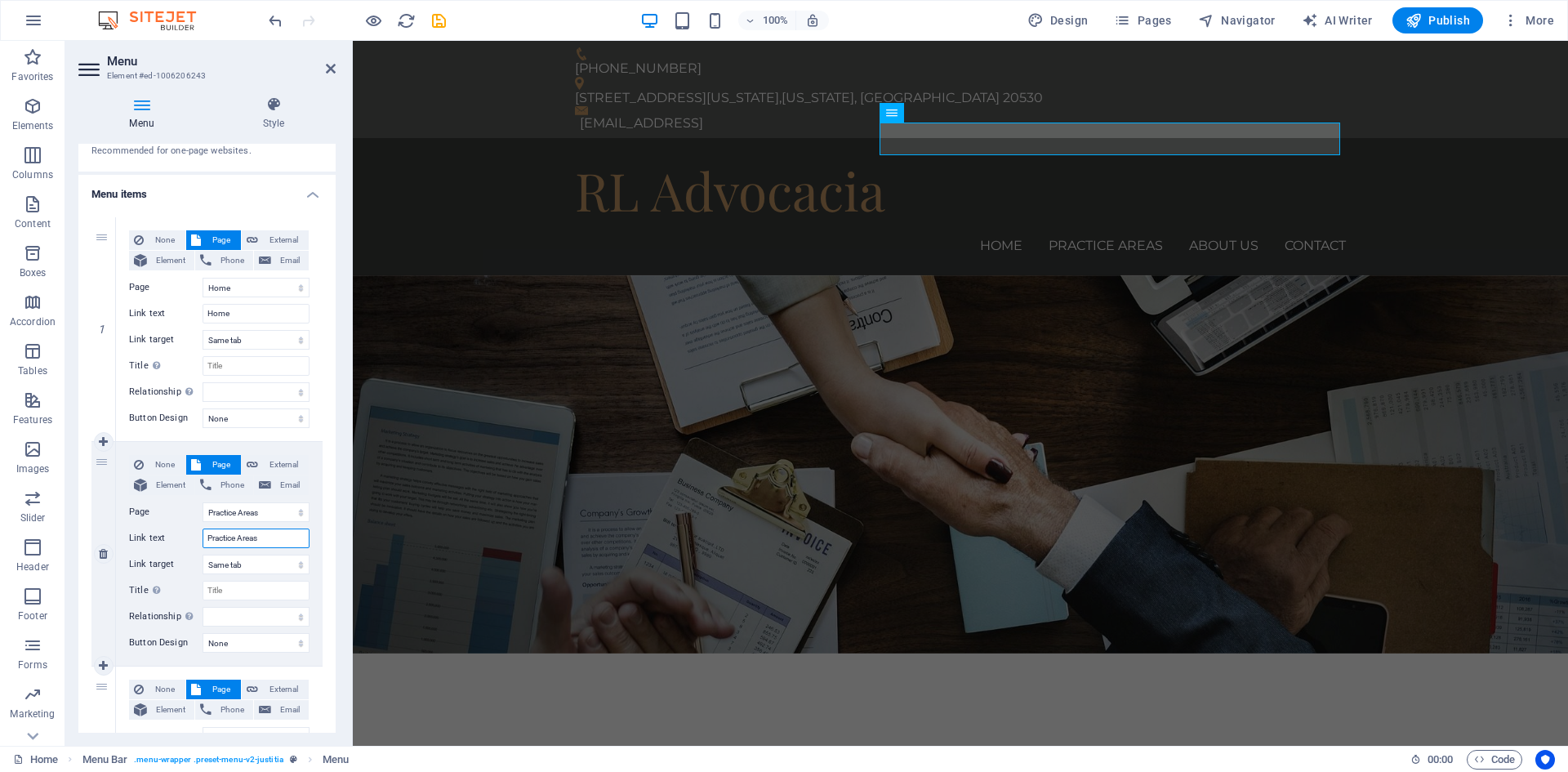
click at [266, 535] on input "Practice Areas" at bounding box center [256, 539] width 107 height 20
drag, startPoint x: 270, startPoint y: 539, endPoint x: 174, endPoint y: 539, distance: 96.0
click at [174, 539] on div "Link text Practice Areas" at bounding box center [219, 539] width 181 height 20
type input "ÁREAS"
select select
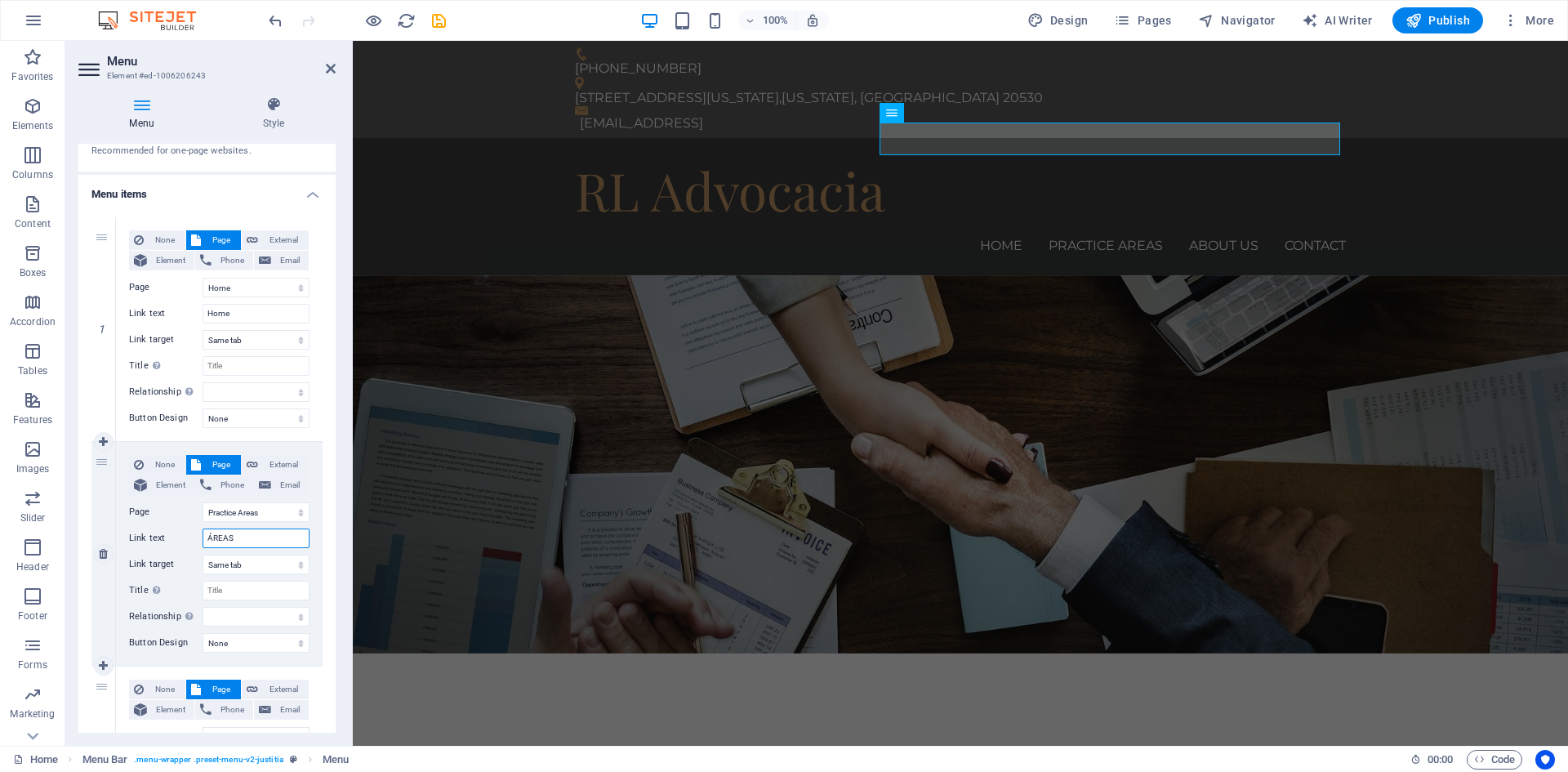
select select
type input "ÁREAS ATEN"
select select
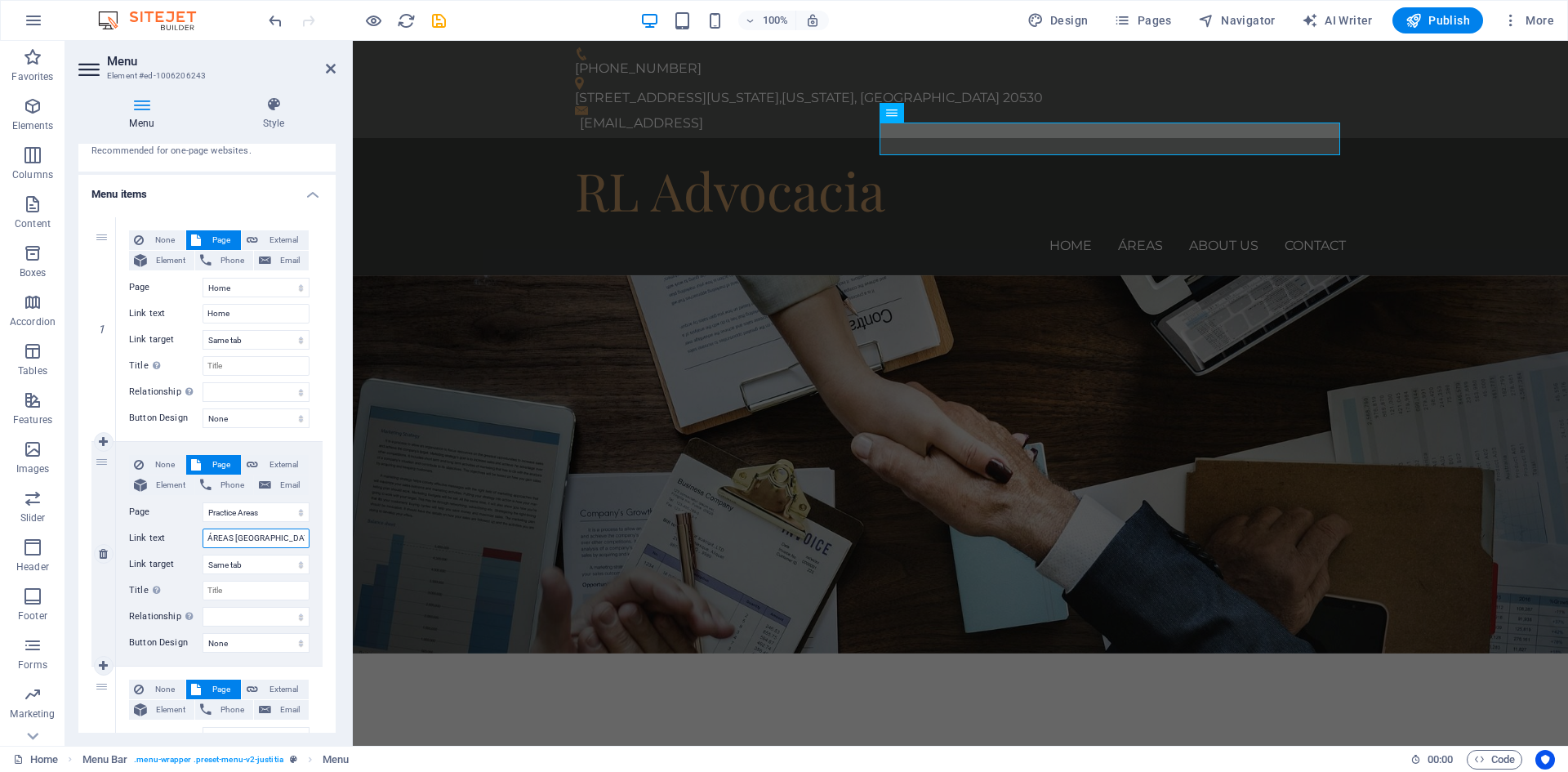
select select
type input "ÁREAS ATENDIDAS"
select select
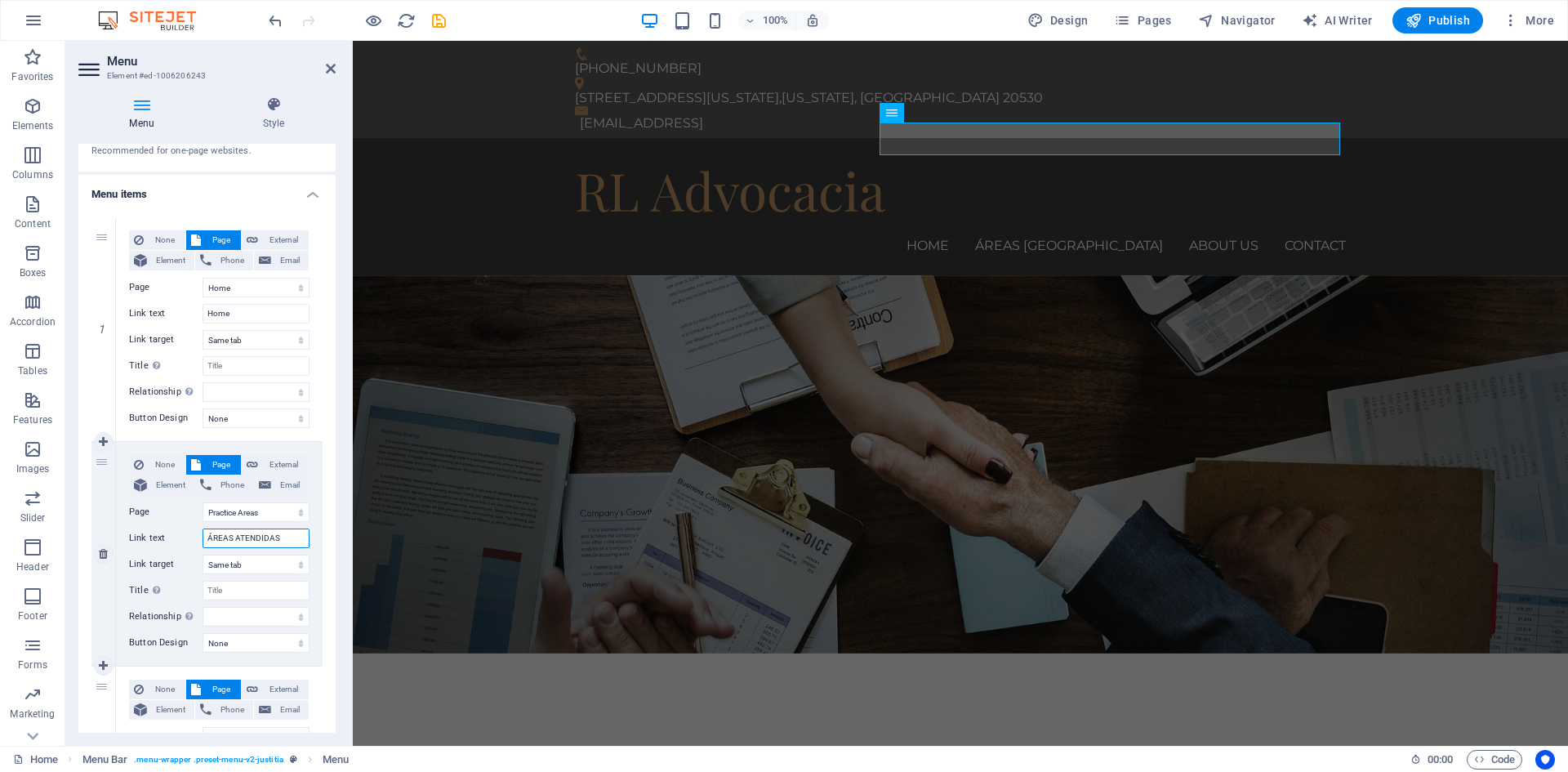
select select
type input "ÁREAS ATEND"
select select
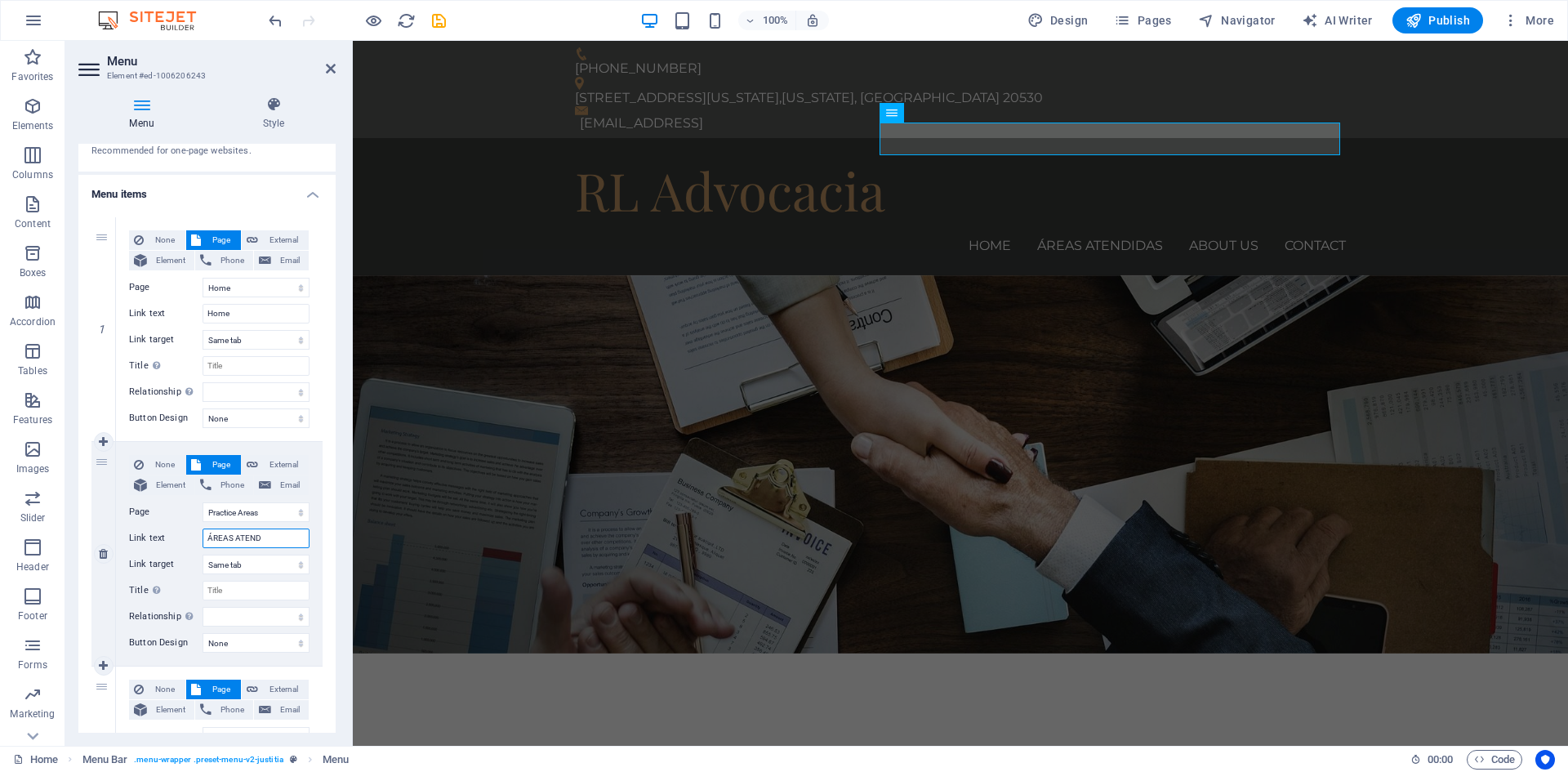
select select
type input "ÁREAS"
select select
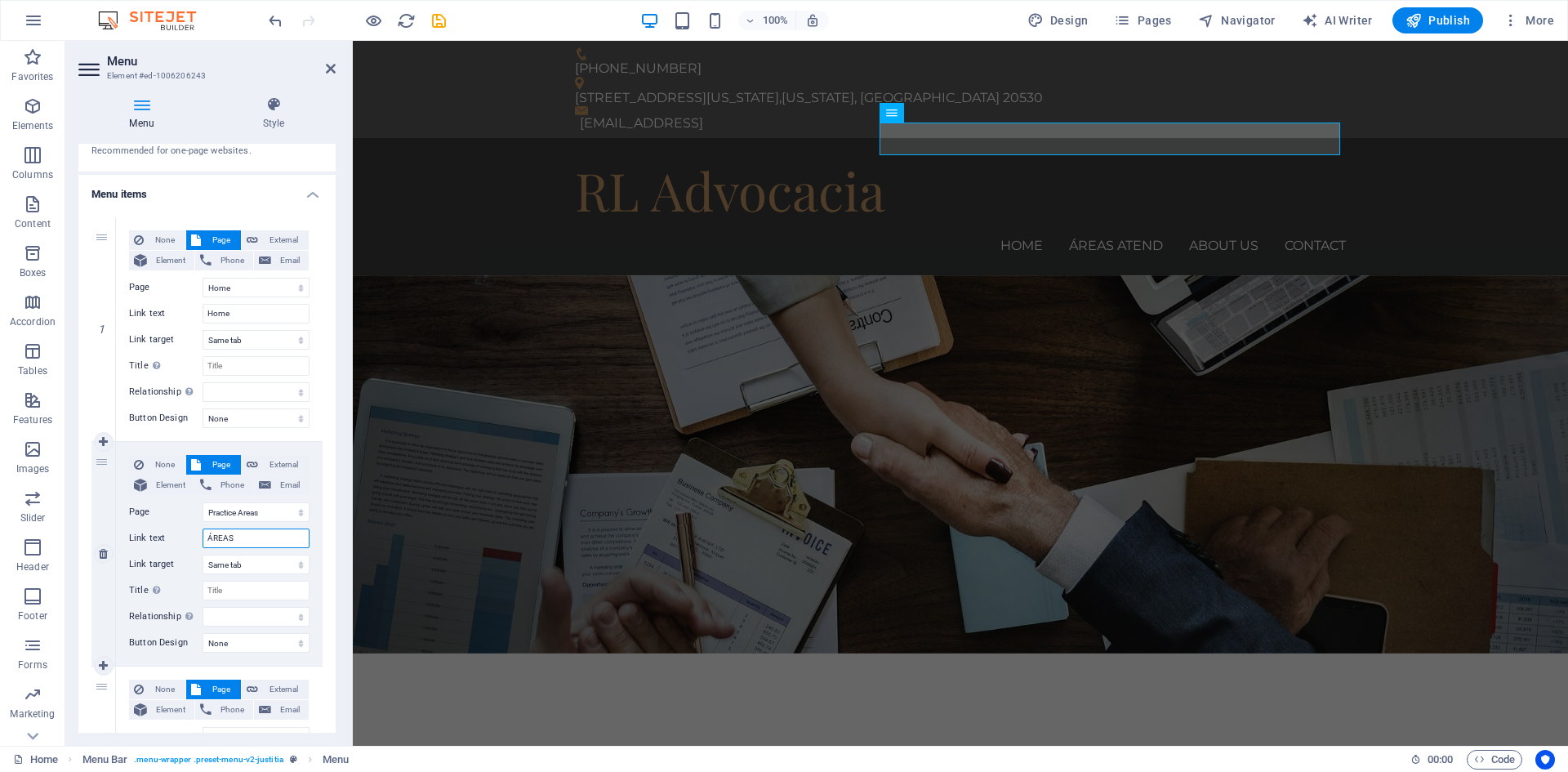
select select
type input "ÁREAS DO DIREITO"
select select
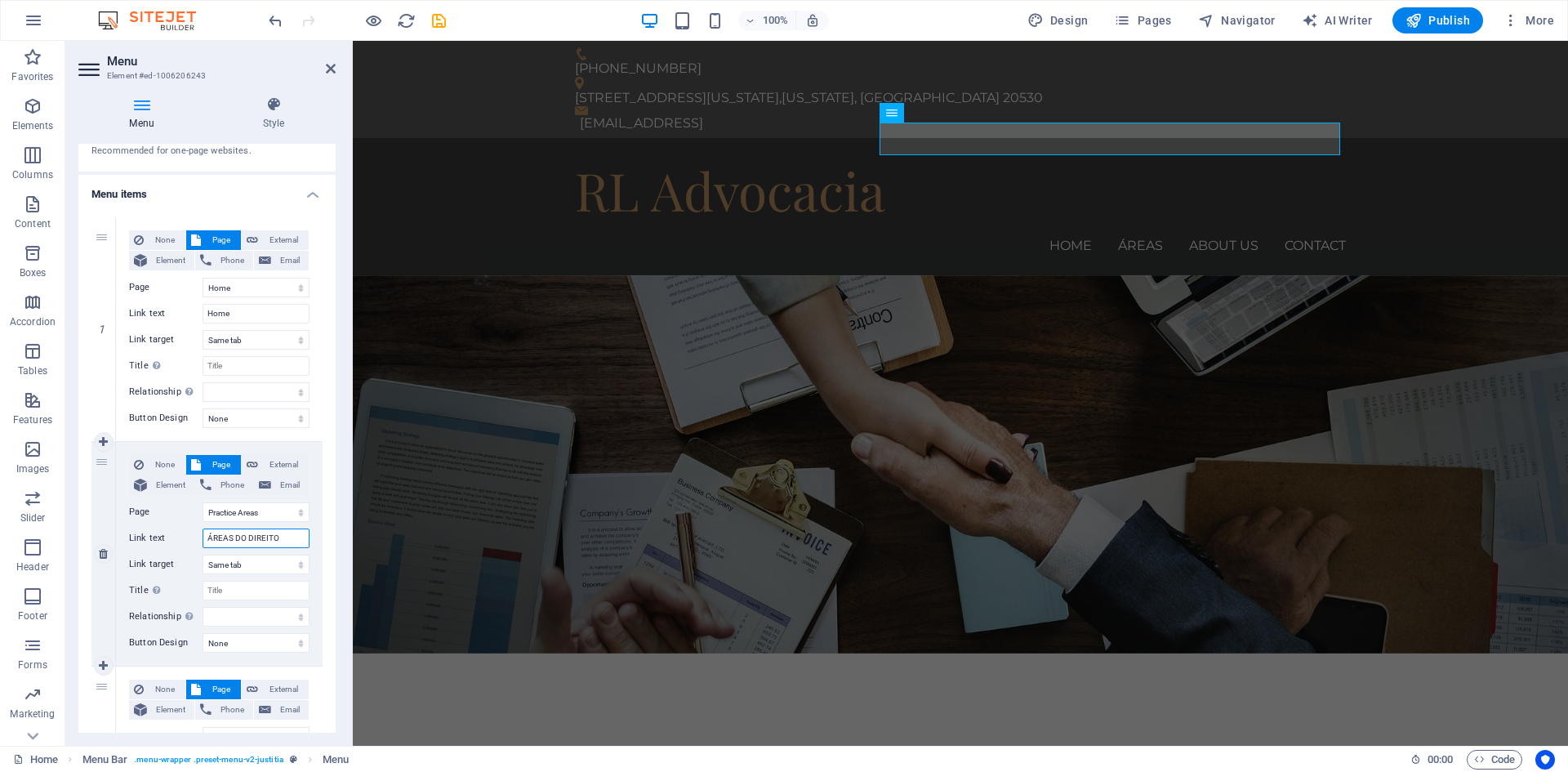
select select
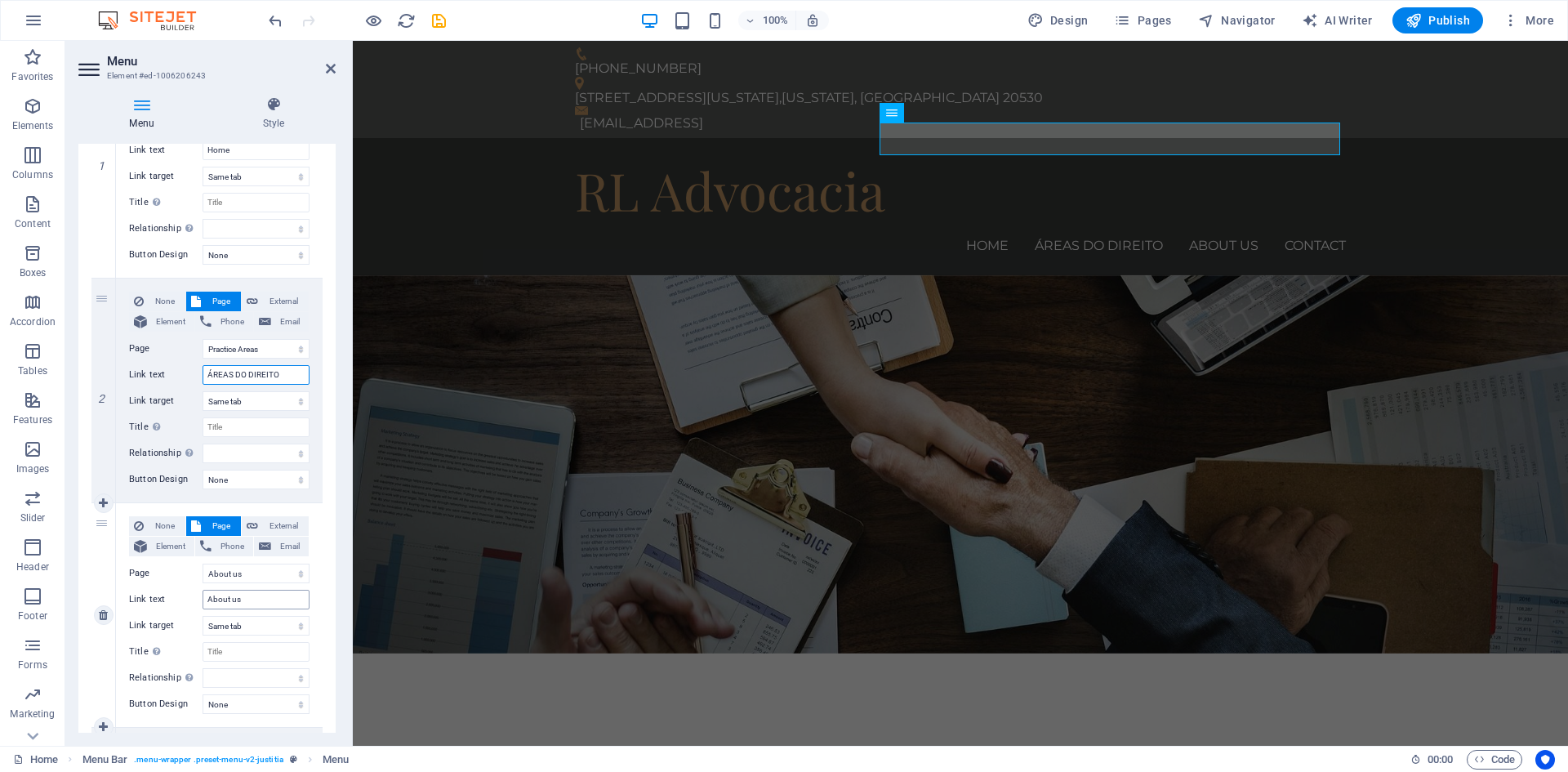
type input "ÁREAS DO DIREITO"
drag, startPoint x: 247, startPoint y: 598, endPoint x: 144, endPoint y: 591, distance: 103.2
click at [142, 596] on div "Link text About us" at bounding box center [219, 599] width 181 height 20
type input "SOBRE NÓS"
select select
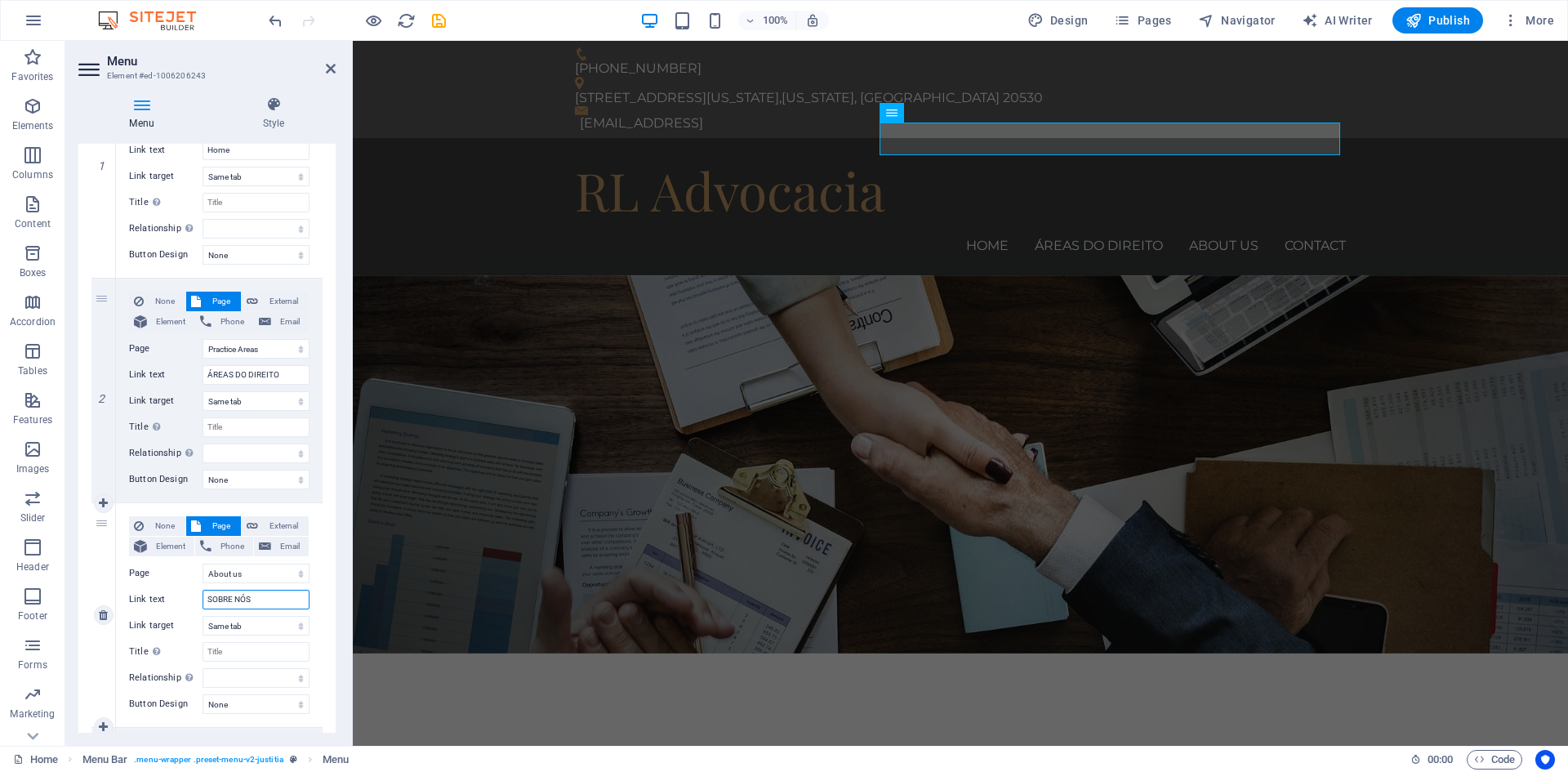
select select
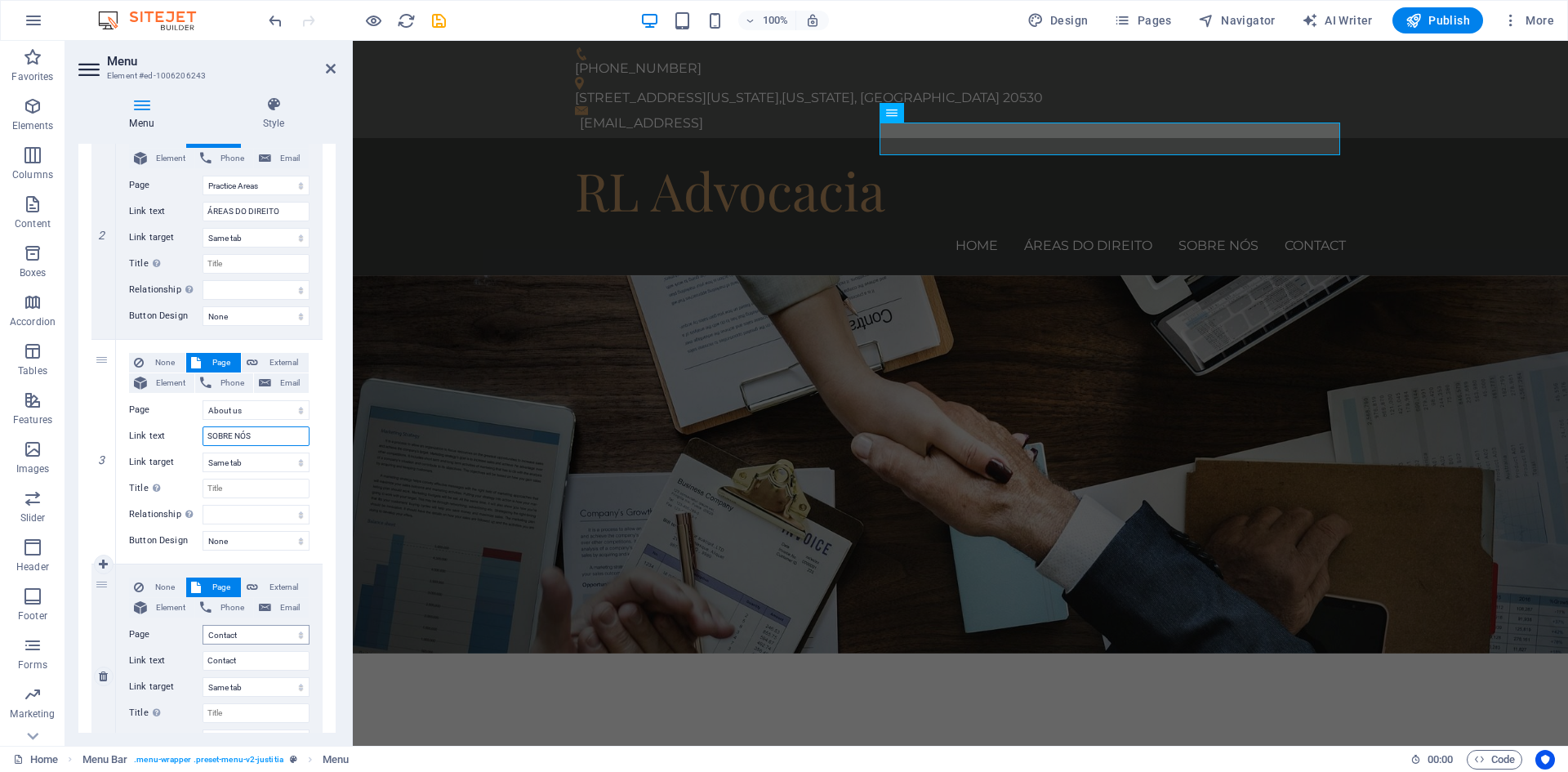
type input "SOBRE NÓS"
click at [242, 636] on select "Home Practice Areas About us Contact Legal Notice Privacy" at bounding box center [256, 635] width 107 height 20
click at [241, 637] on select "Home Practice Areas About us Contact Legal Notice Privacy" at bounding box center [256, 635] width 107 height 20
click at [240, 660] on input "Contact" at bounding box center [256, 661] width 107 height 20
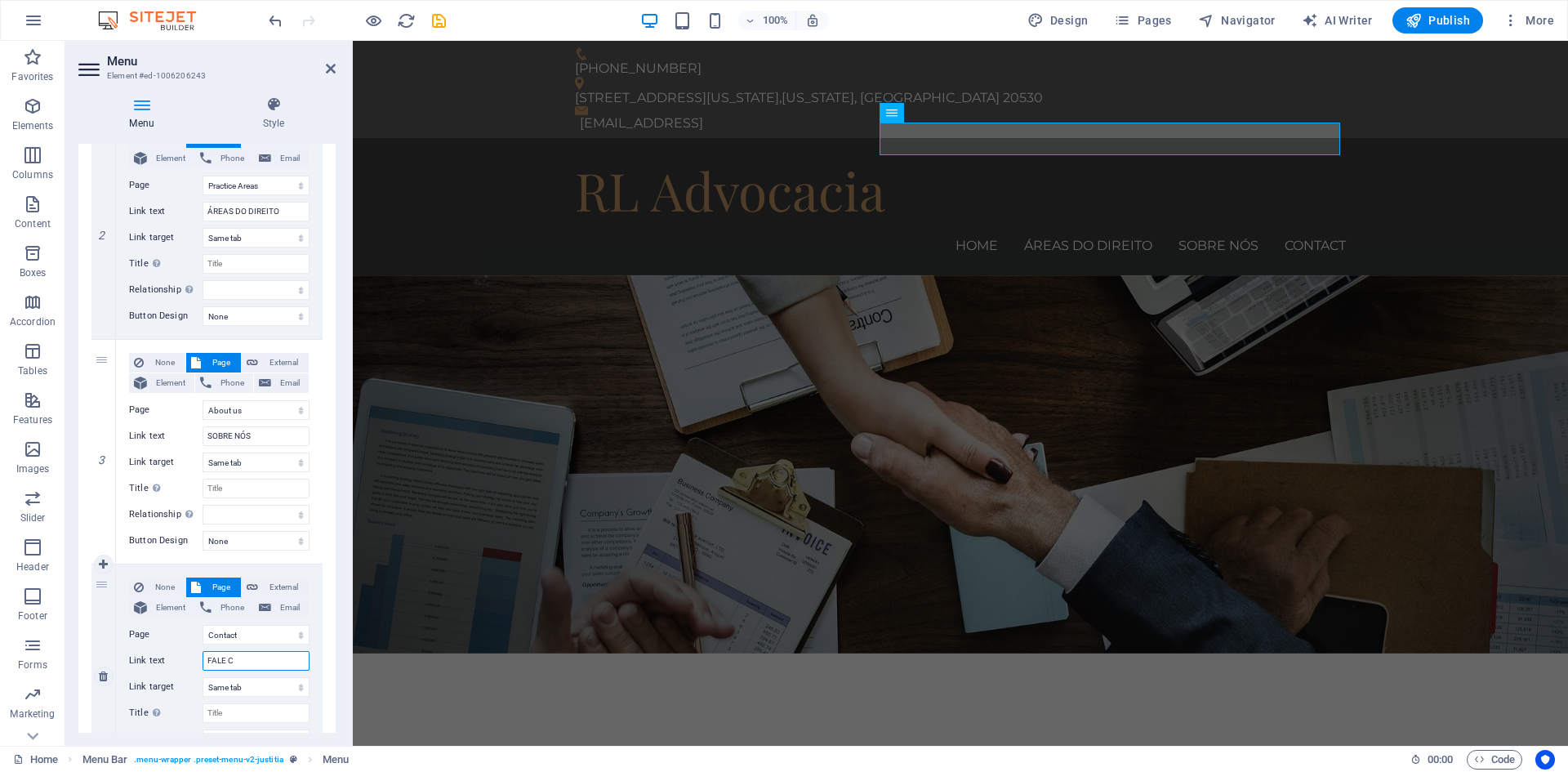
type input "FALE CO"
select select
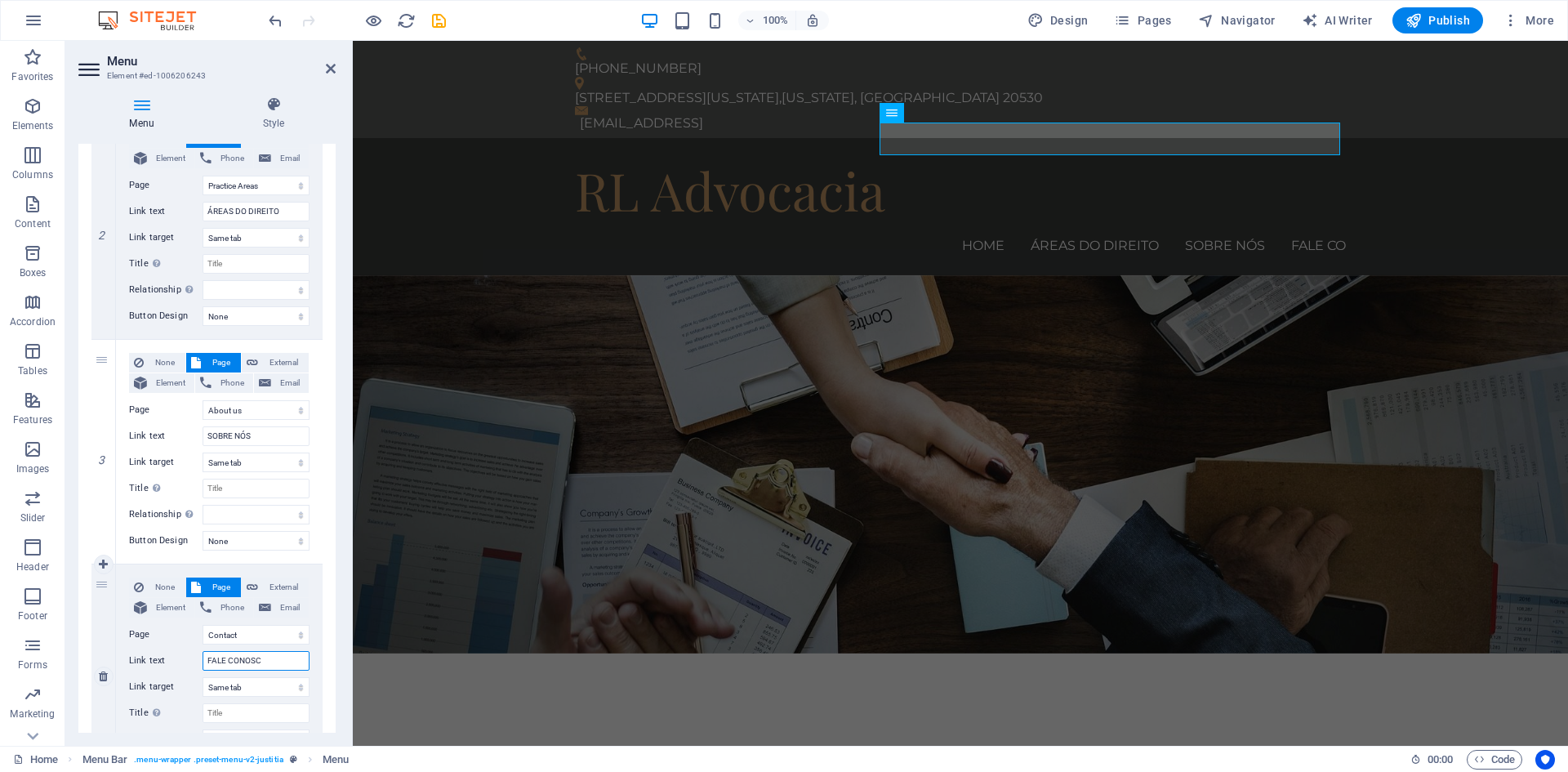
type input "FALE CONOSCO"
select select
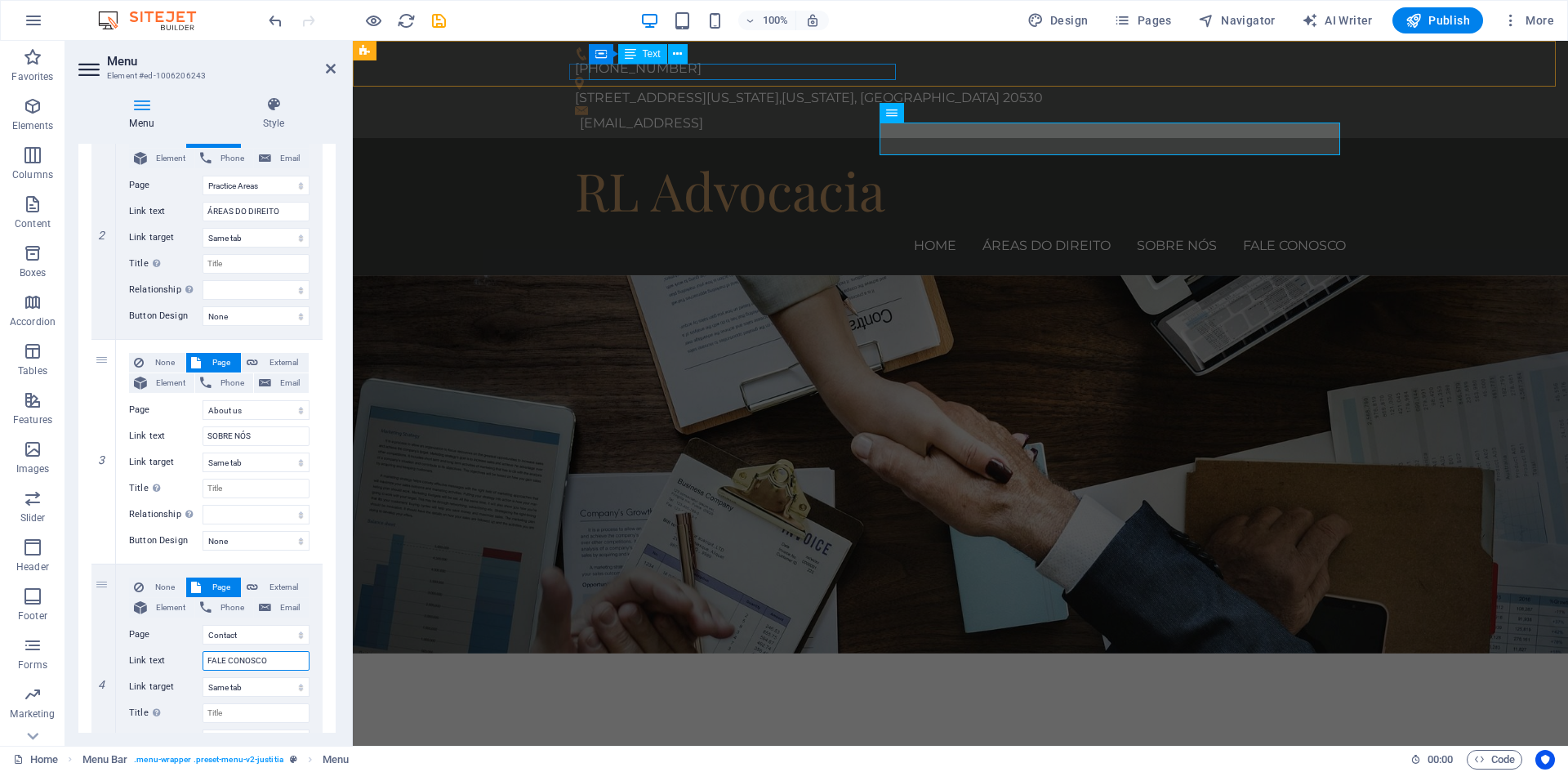
type input "FALE CONOSCO"
click at [700, 115] on div "[EMAIL_ADDRESS]" at bounding box center [962, 123] width 766 height 16
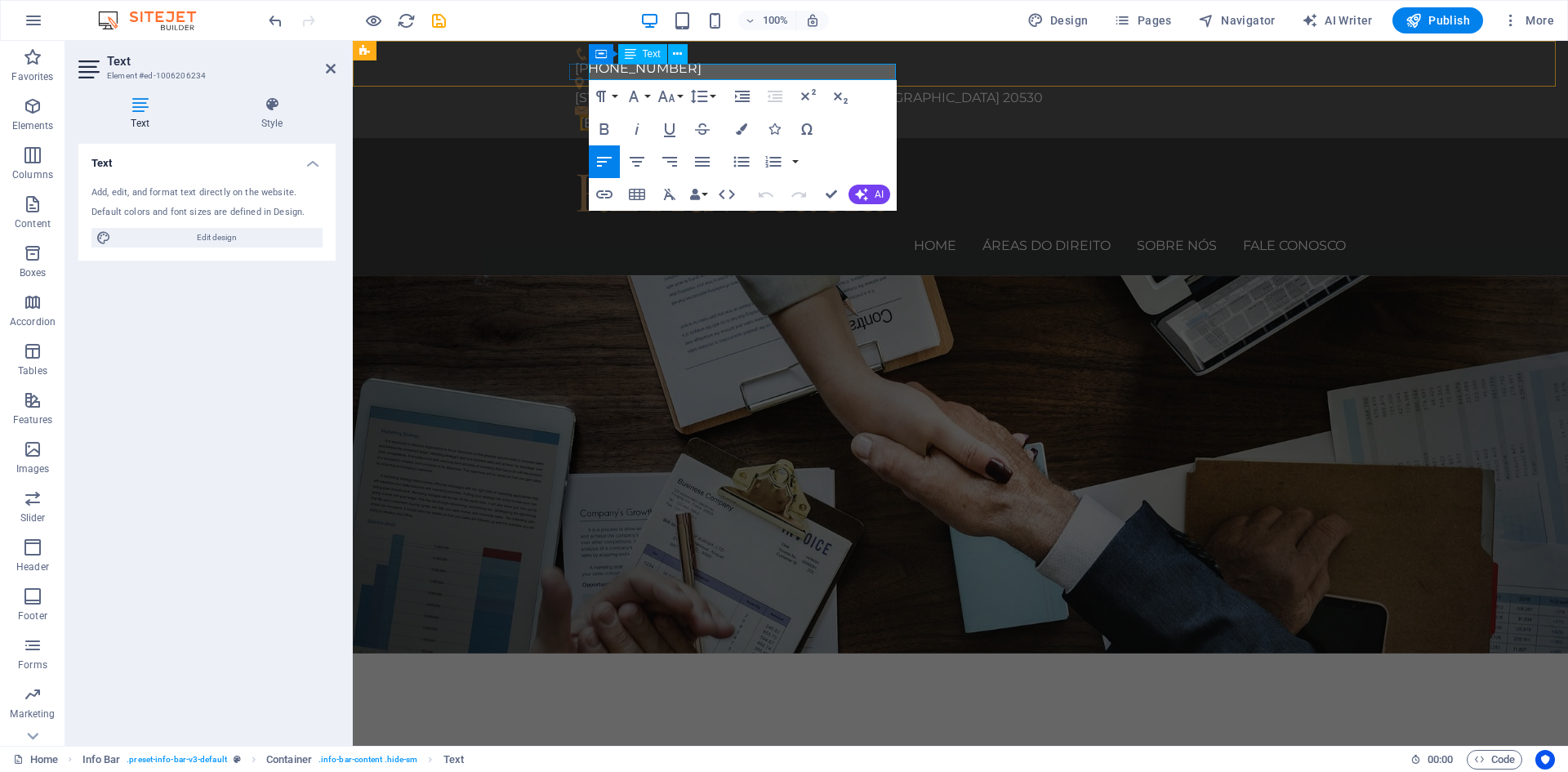
click at [700, 115] on link "[EMAIL_ADDRESS]" at bounding box center [641, 123] width 123 height 16
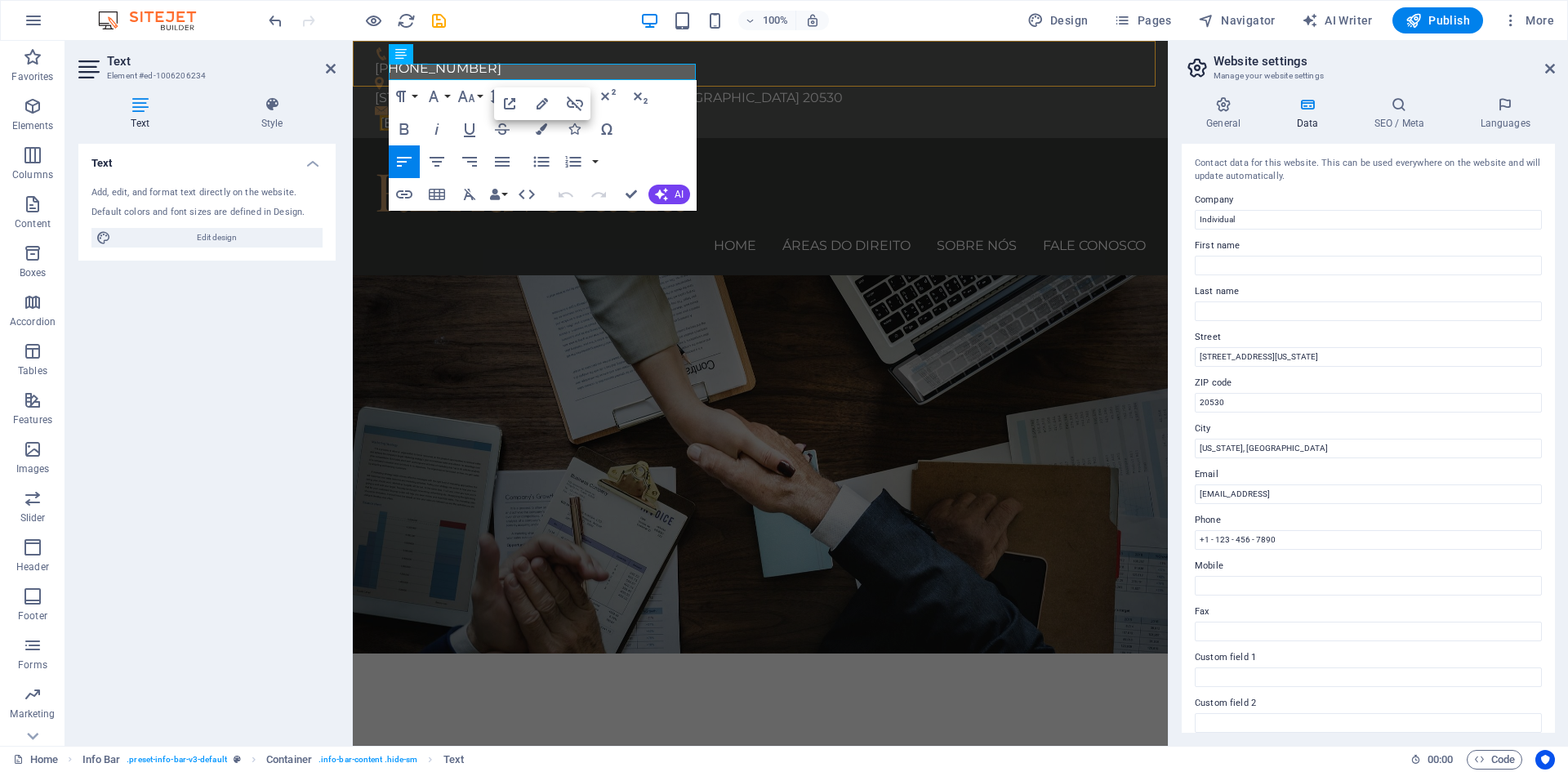
click at [700, 72] on div "61(61) 99989-6258 950 Pennsylvania Ave NW , Washington, DC 20530 452fad1571376a…" at bounding box center [761, 89] width 815 height 97
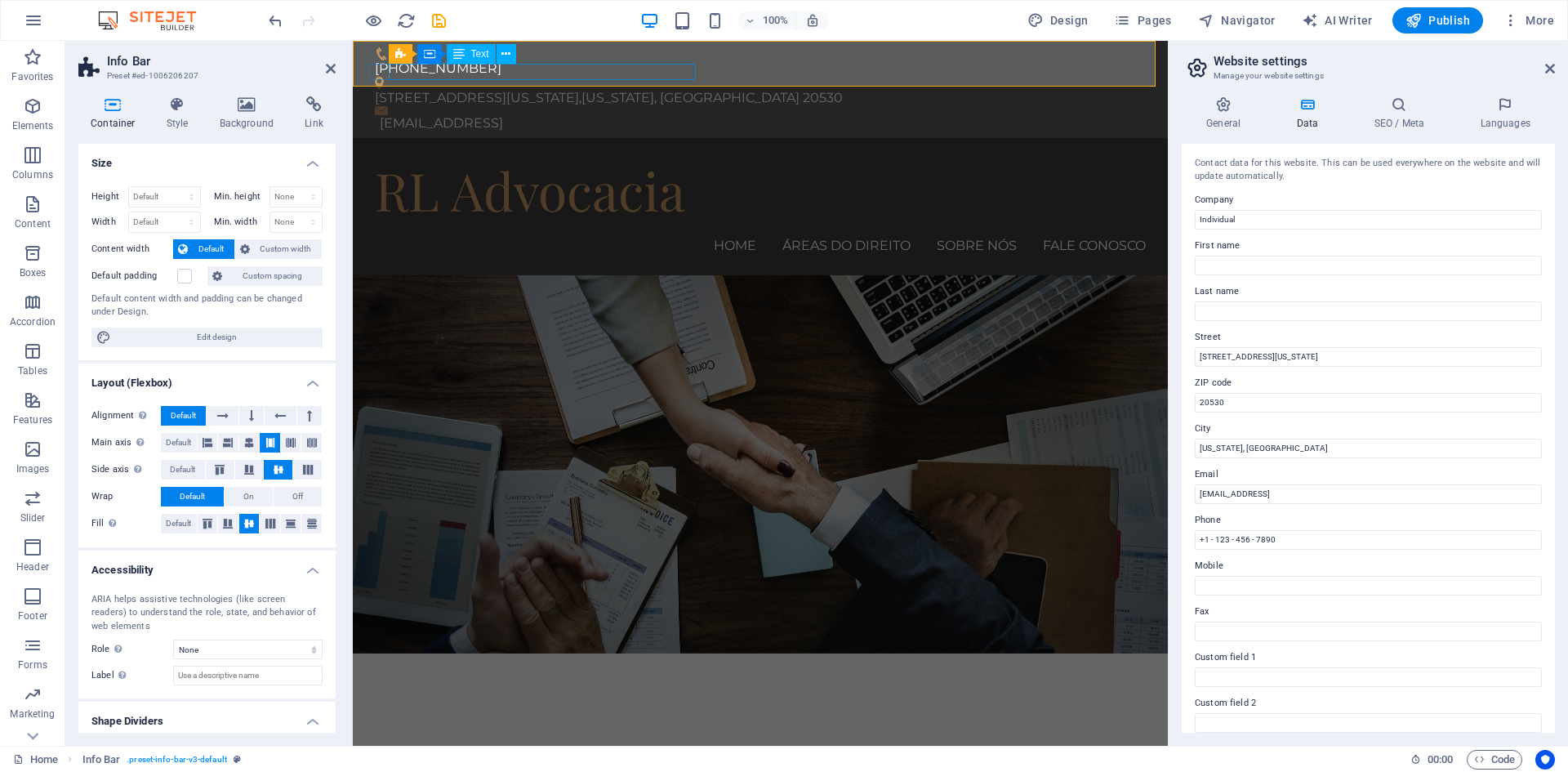
click at [682, 115] on div "[EMAIL_ADDRESS]" at bounding box center [763, 123] width 766 height 16
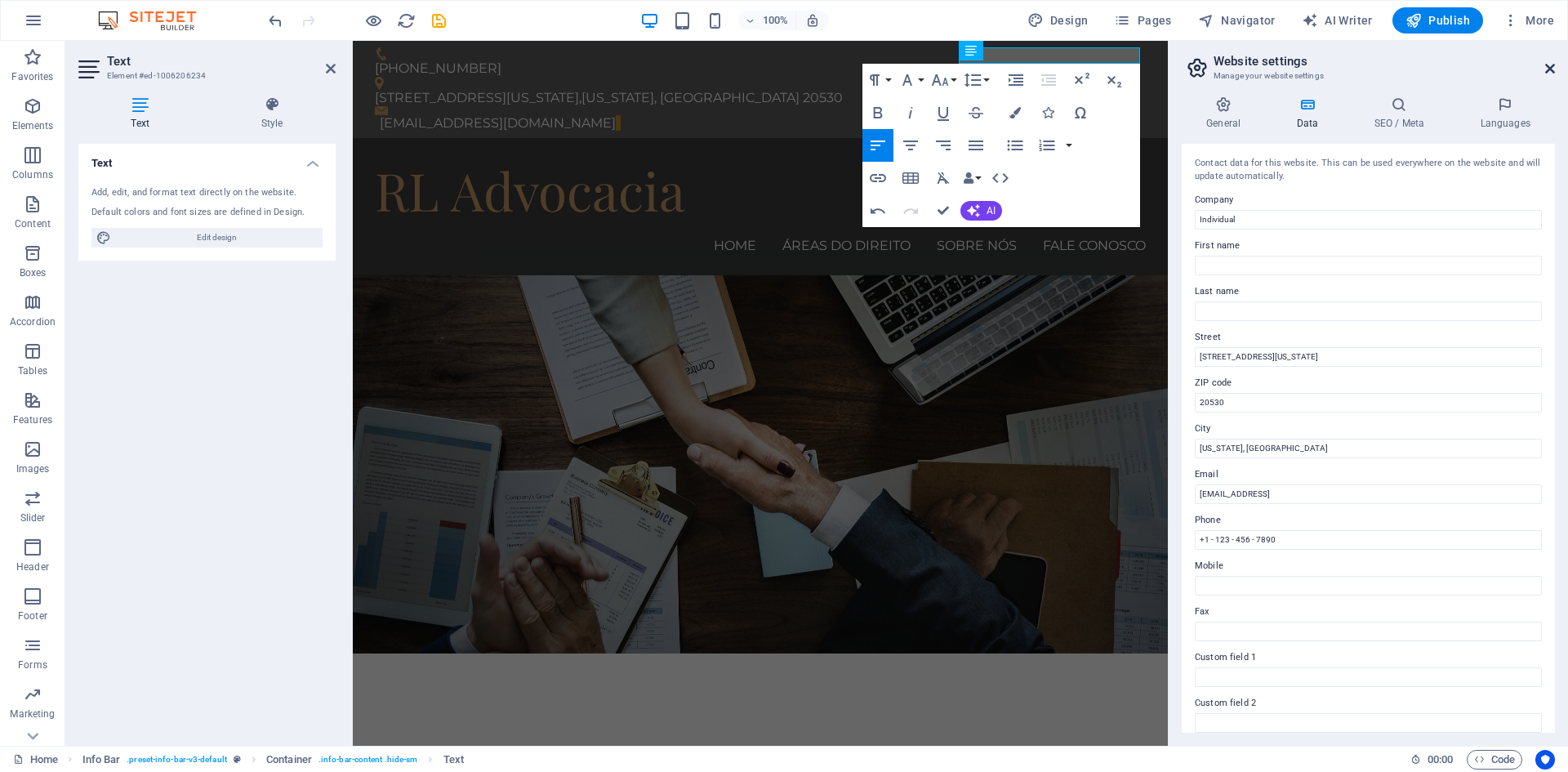
click at [1552, 69] on icon at bounding box center [1550, 68] width 10 height 13
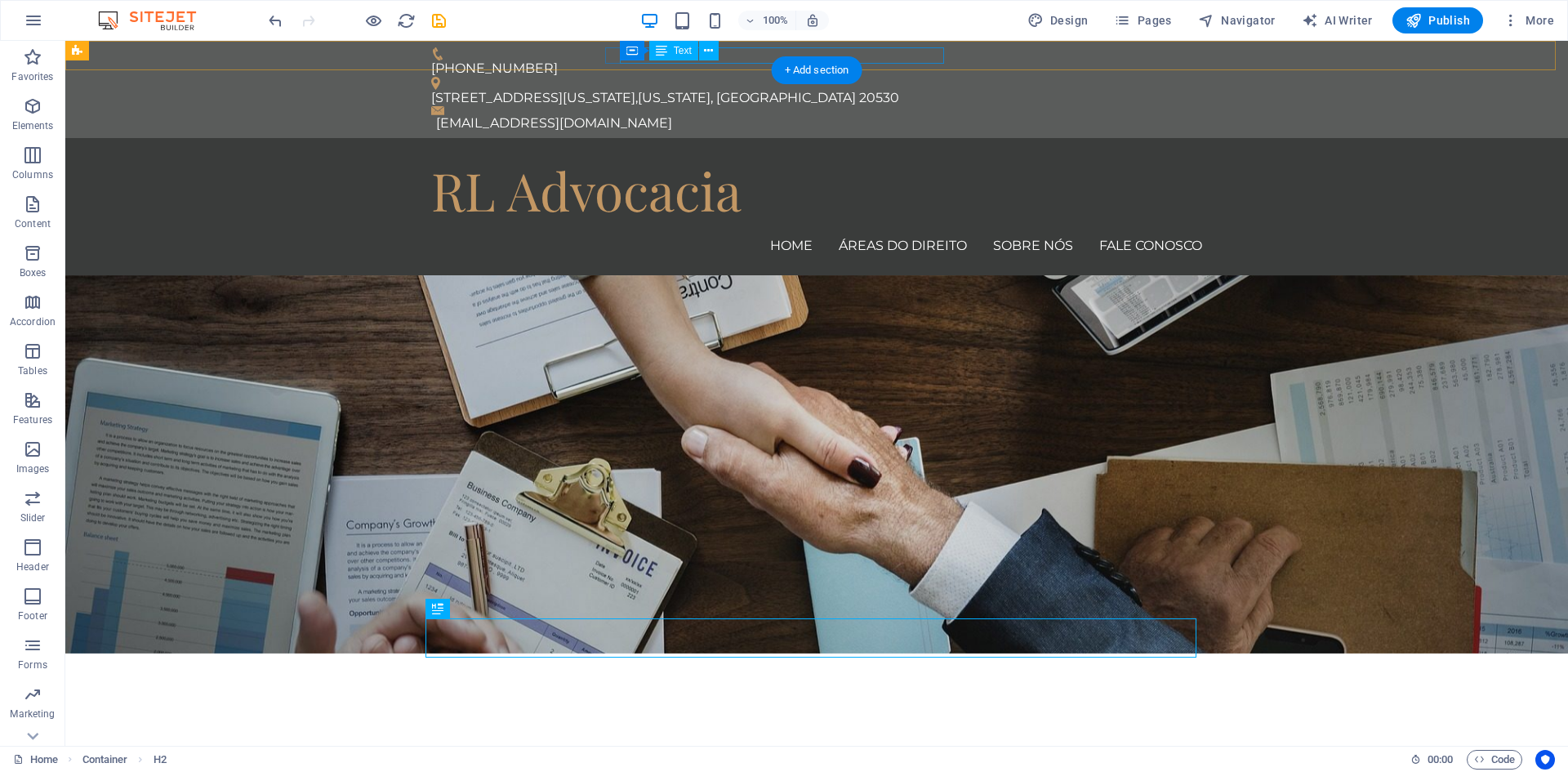
click at [749, 90] on div "950 Pennsylvania Ave NW , Washington, DC 20530" at bounding box center [810, 98] width 758 height 16
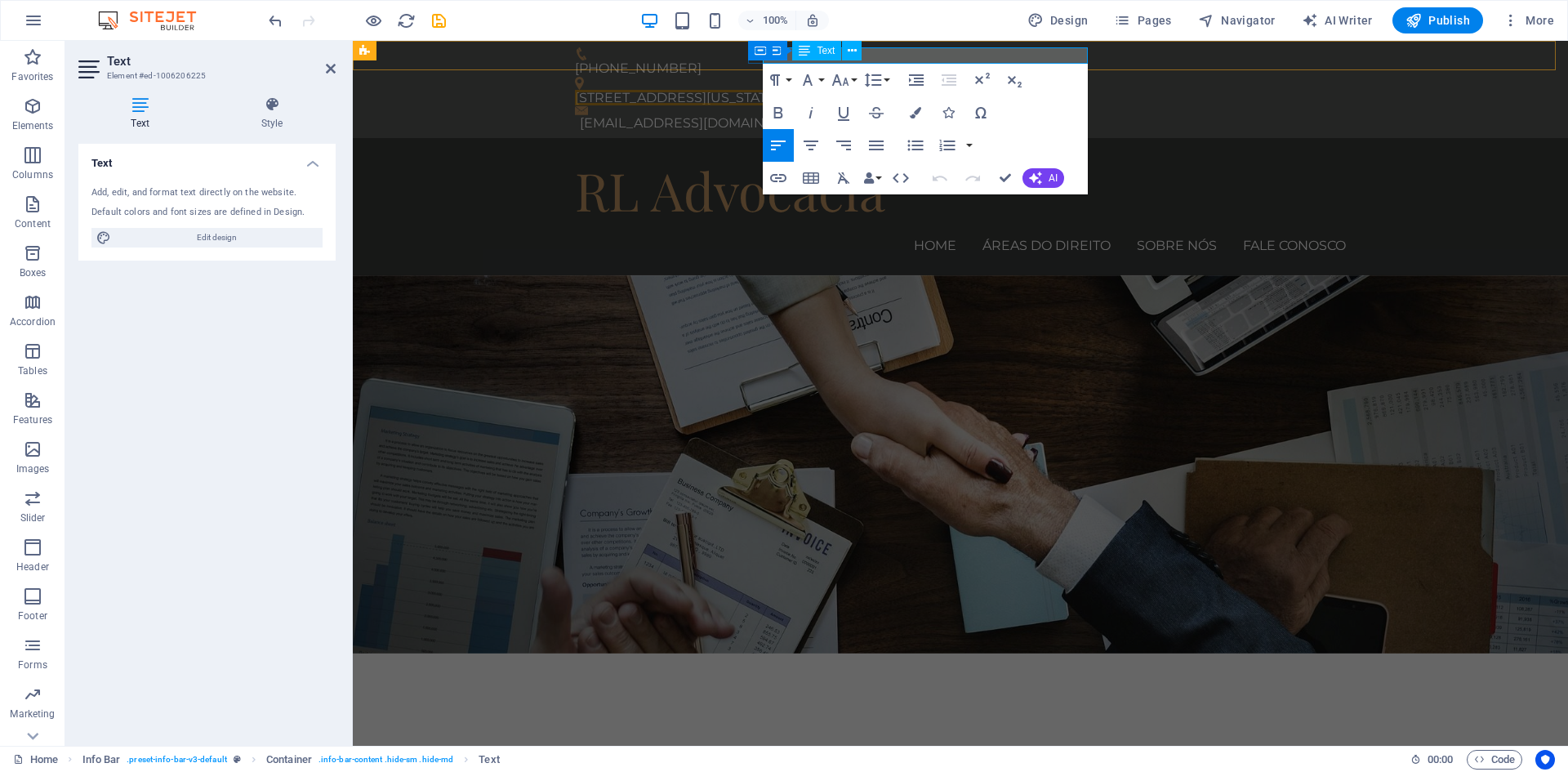
click at [1042, 90] on span "20530" at bounding box center [1023, 98] width 40 height 16
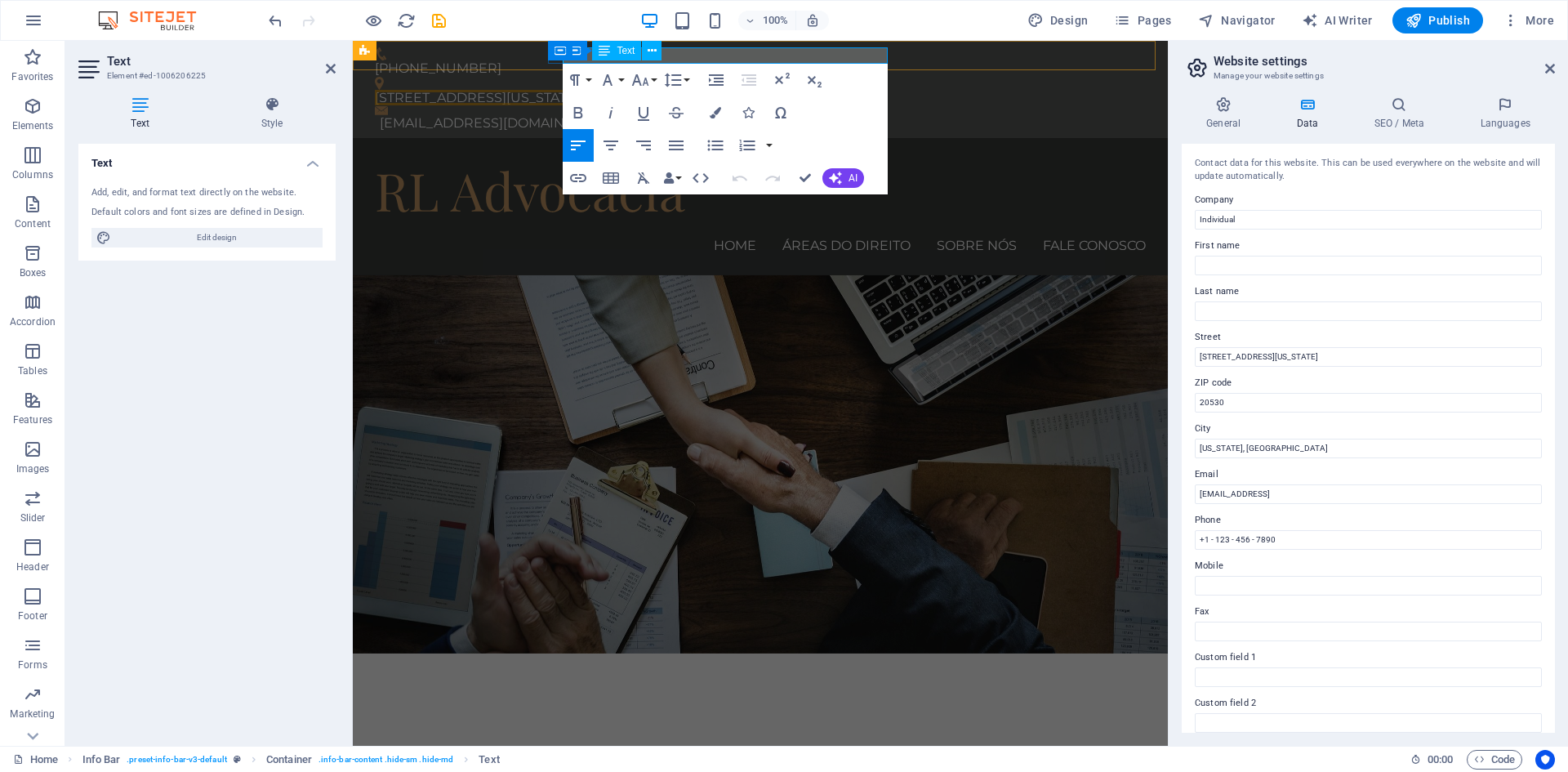
click at [843, 90] on span "20530" at bounding box center [822, 98] width 40 height 16
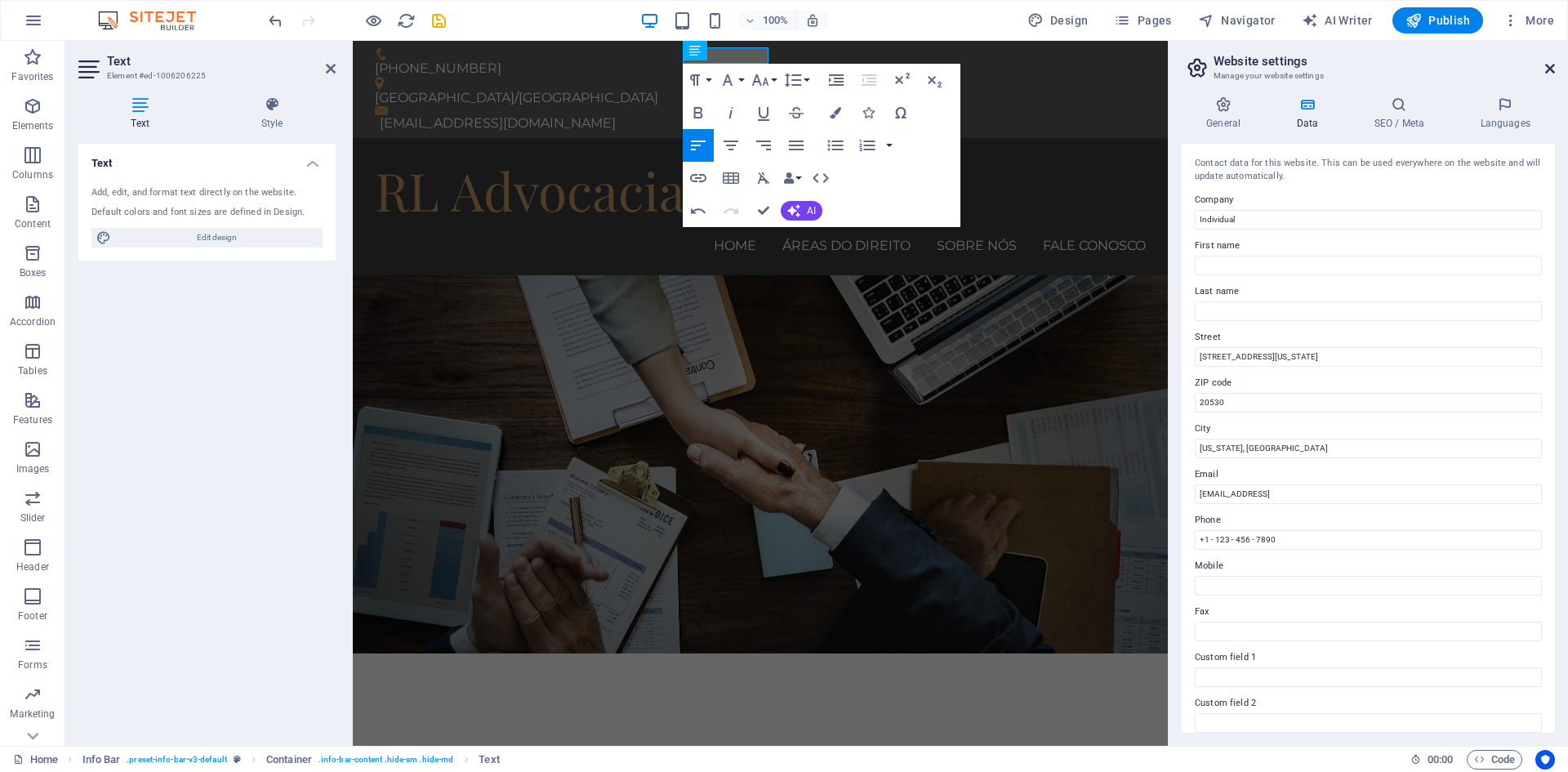
click at [1552, 64] on icon at bounding box center [1550, 68] width 10 height 13
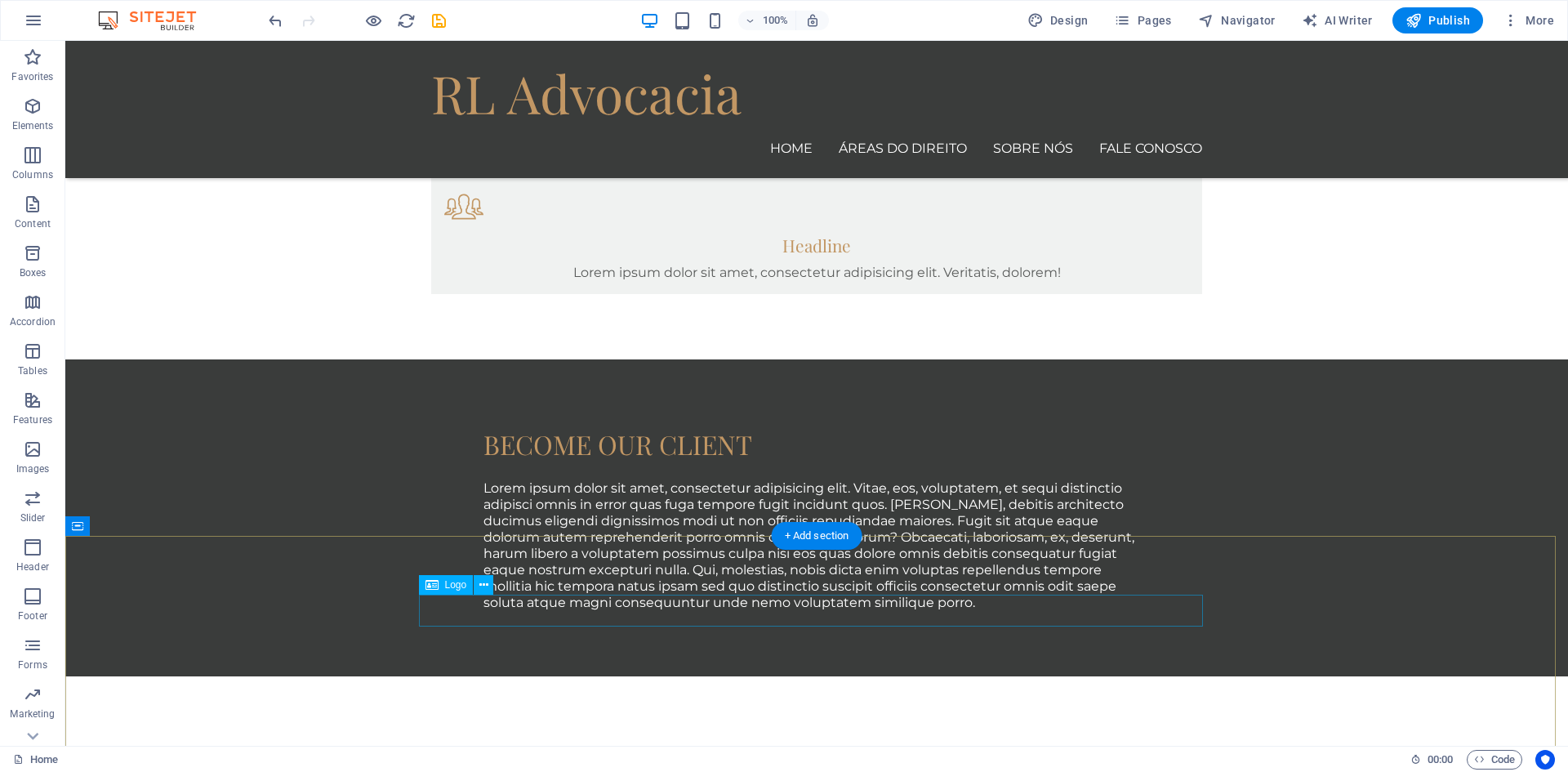
scroll to position [1301, 0]
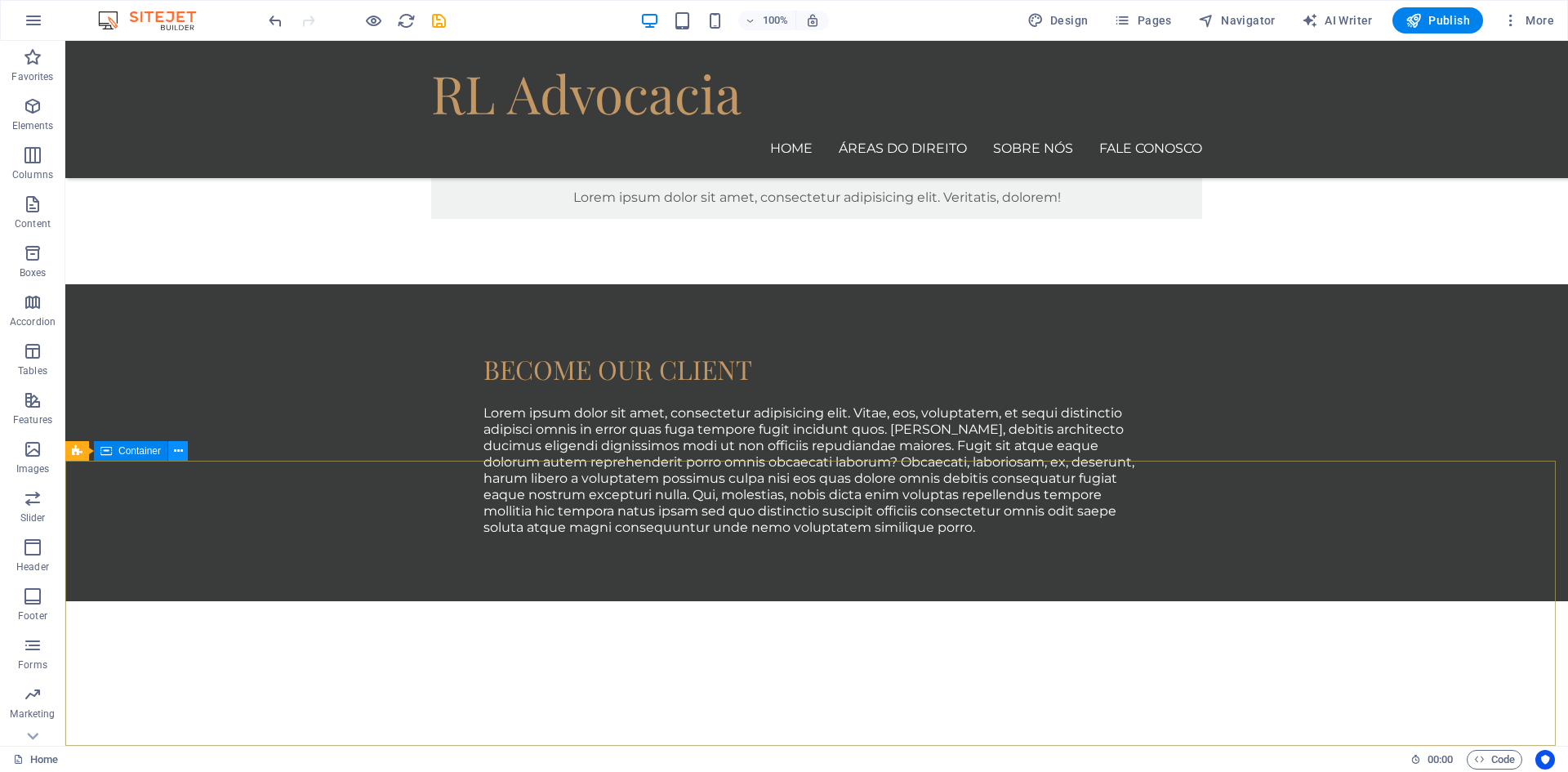
click at [178, 450] on icon at bounding box center [178, 450] width 9 height 17
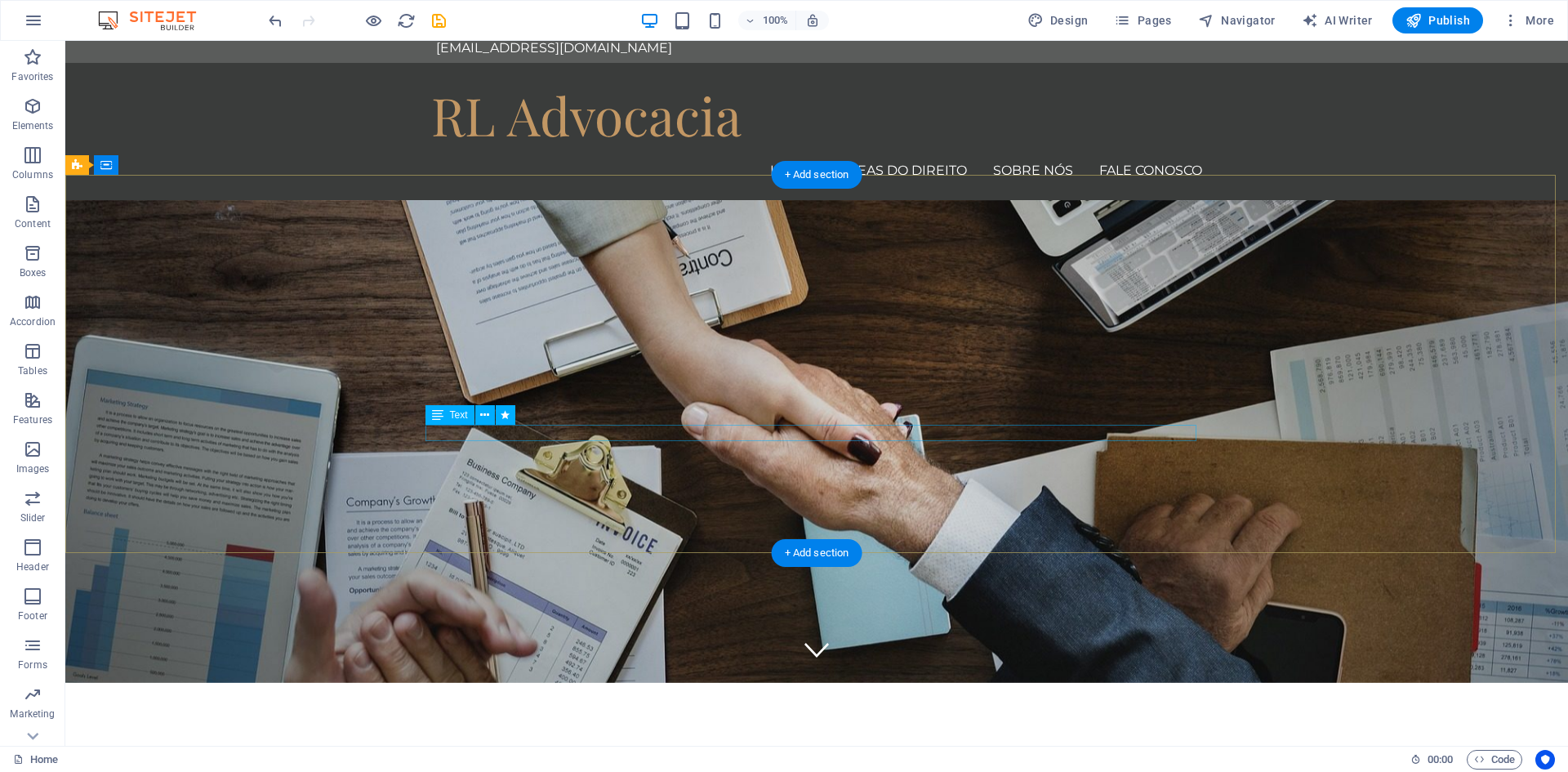
scroll to position [0, 0]
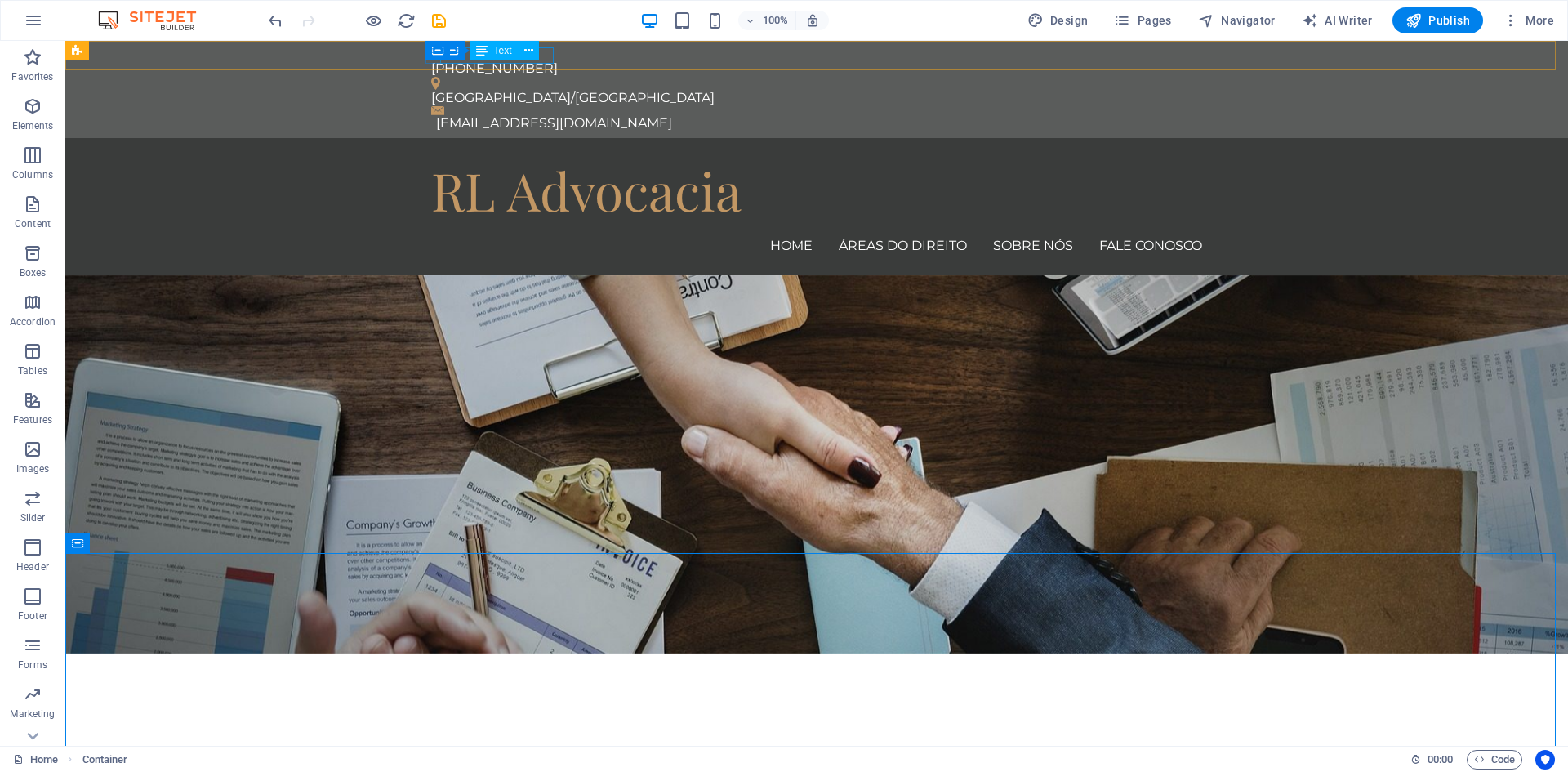
click at [548, 55] on div "Container Text" at bounding box center [495, 51] width 109 height 21
click at [548, 54] on div "Container Text" at bounding box center [495, 51] width 109 height 21
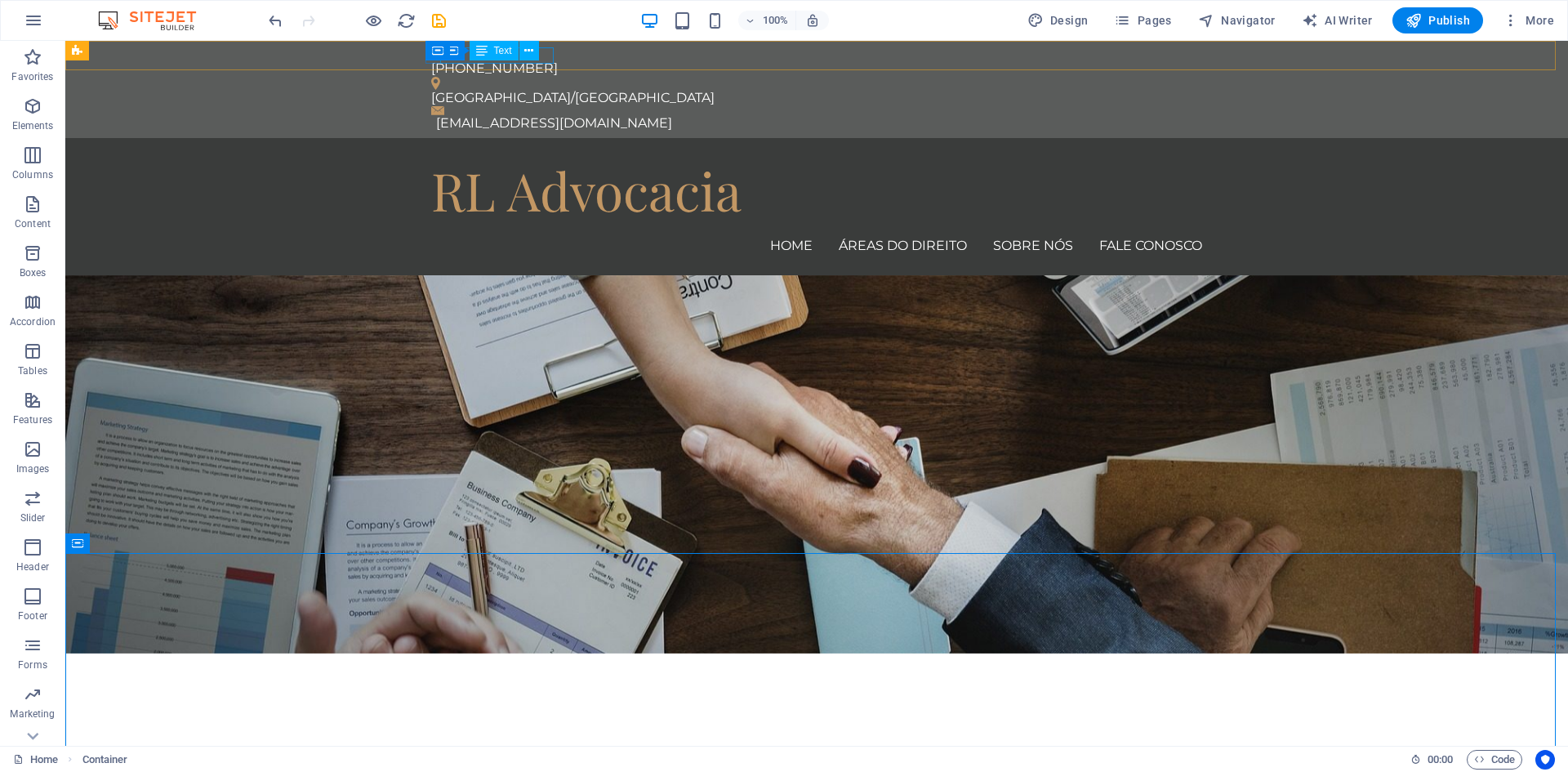
click at [544, 54] on div "Container Text" at bounding box center [495, 51] width 109 height 21
click at [487, 60] on icon at bounding box center [482, 51] width 12 height 20
click at [547, 49] on div "Container Text" at bounding box center [495, 51] width 109 height 21
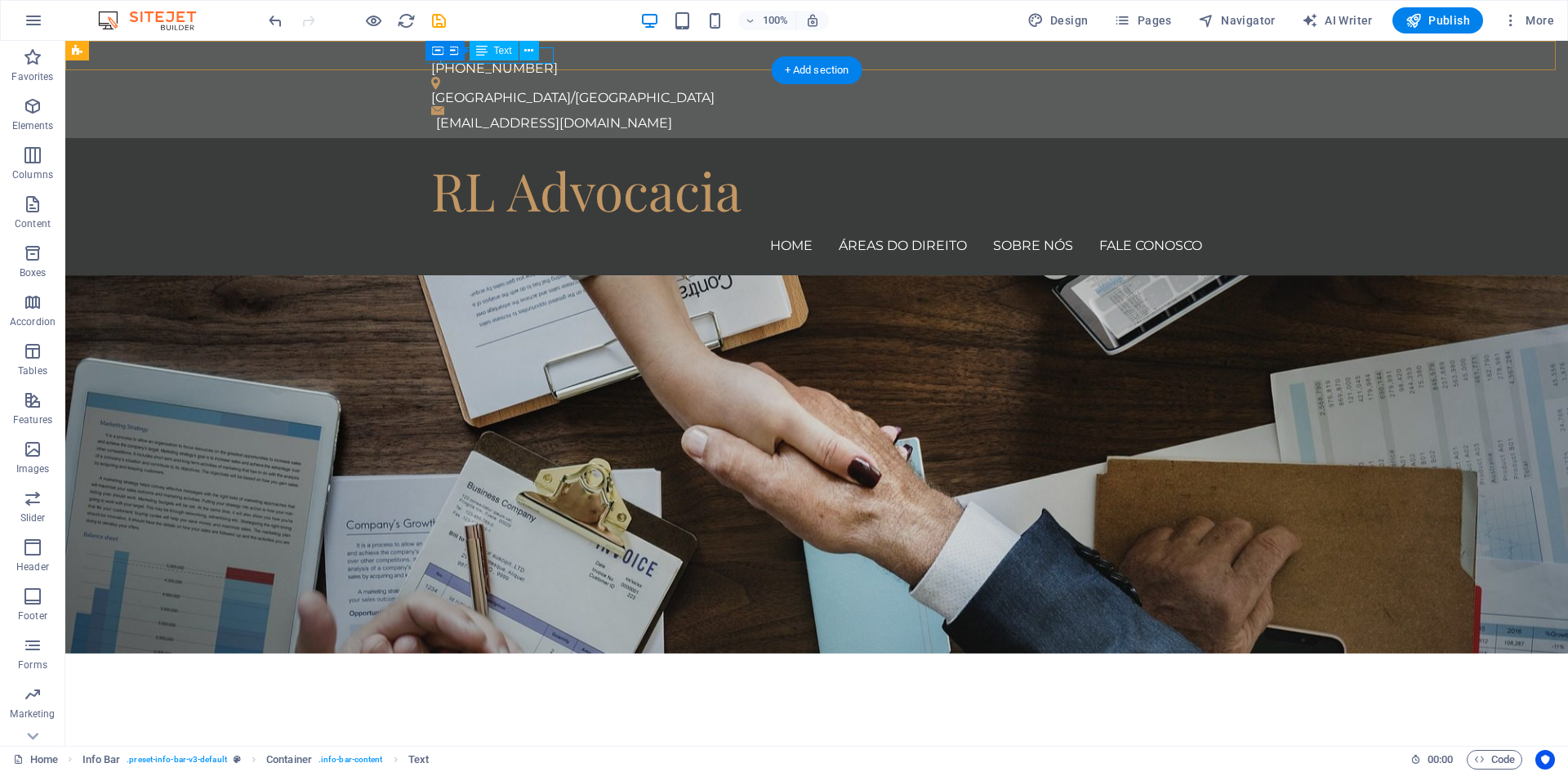
click at [549, 61] on div "61(61) 99989-6258" at bounding box center [810, 68] width 758 height 16
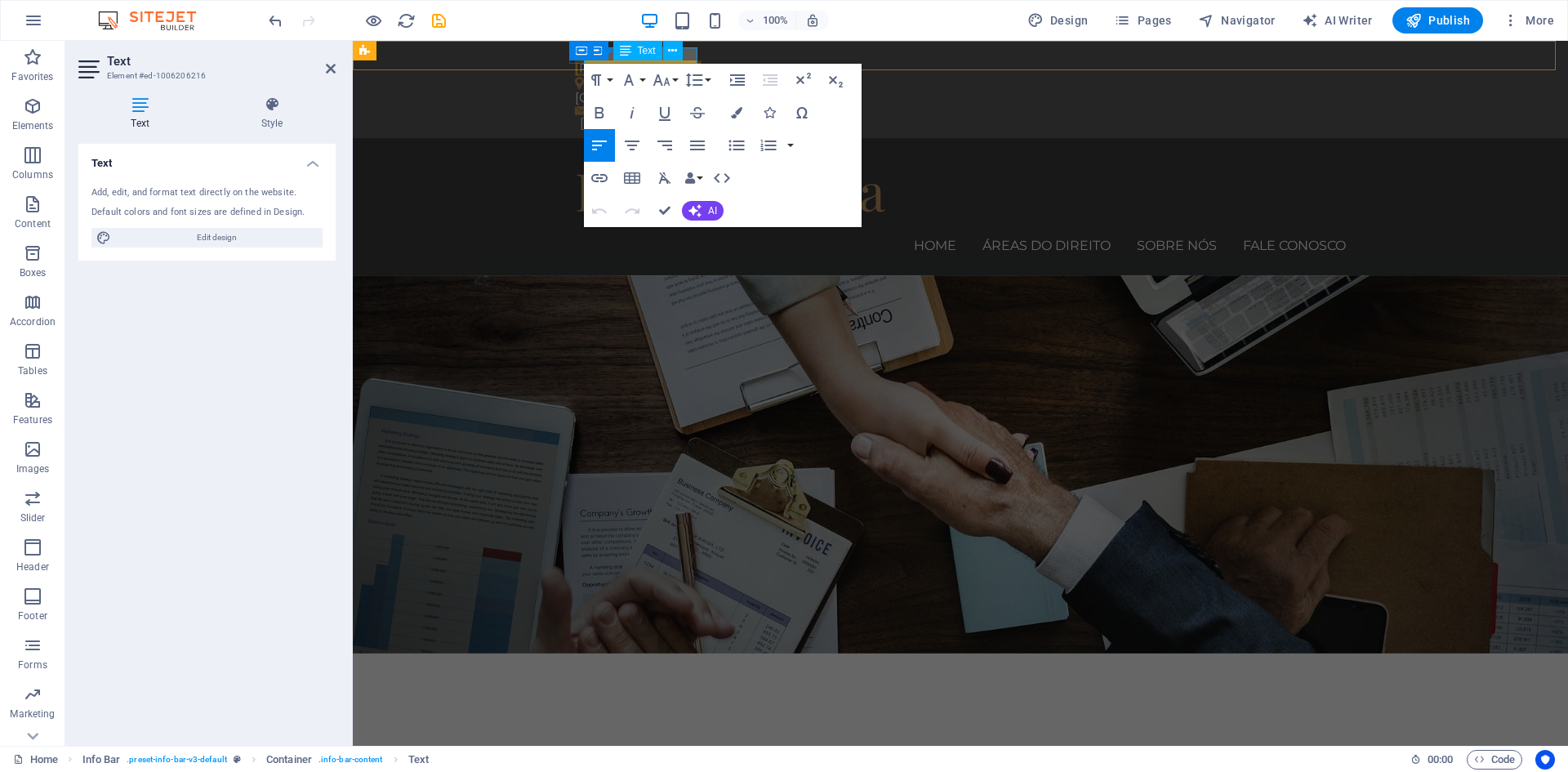
click at [616, 57] on div "Text" at bounding box center [637, 51] width 49 height 20
click at [698, 55] on div "61(61) 99989-6258 BRASÍLIA/DF contato@ricardolima.adv.br" at bounding box center [960, 89] width 1215 height 97
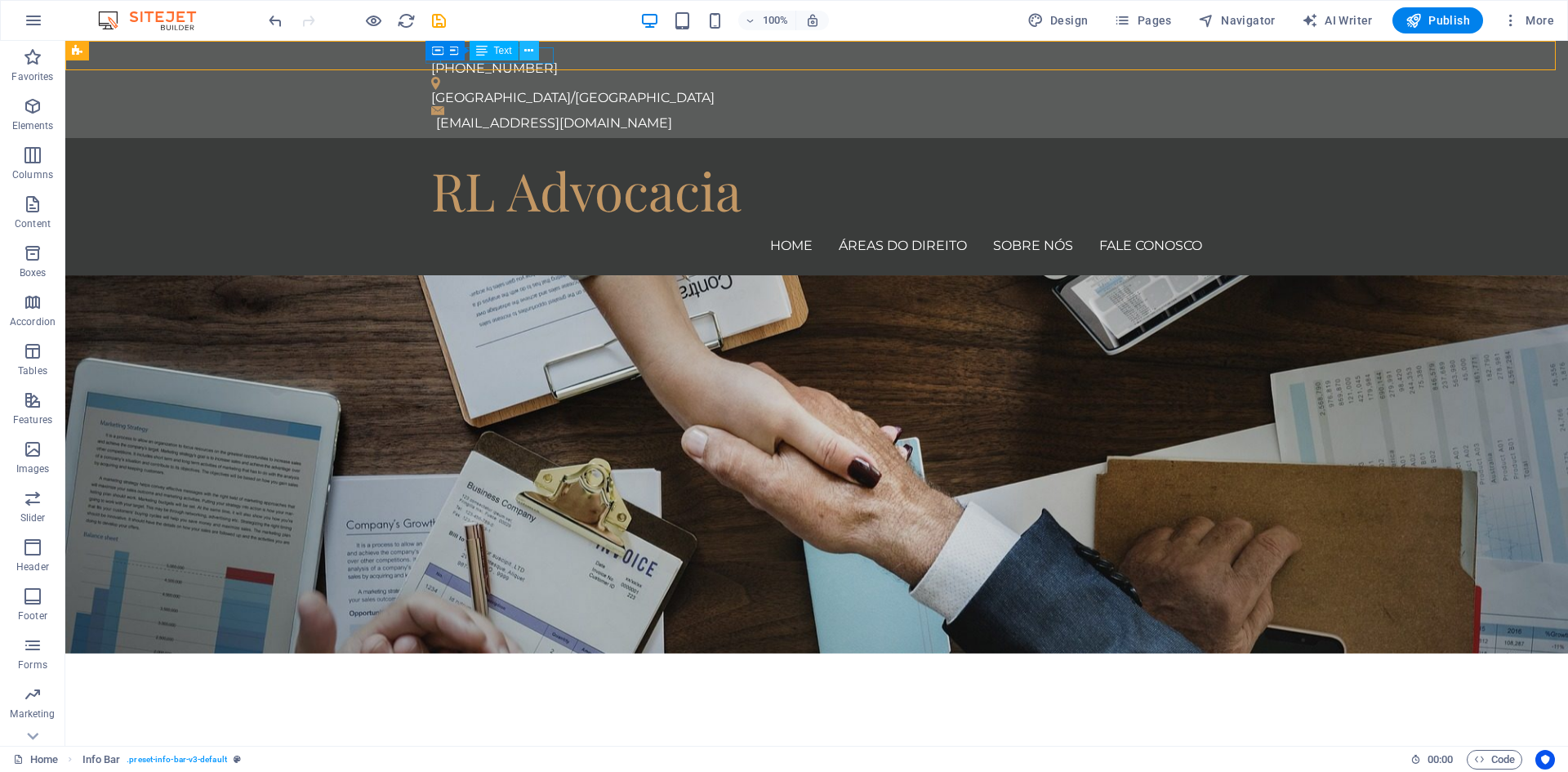
click at [529, 48] on icon at bounding box center [529, 51] width 9 height 17
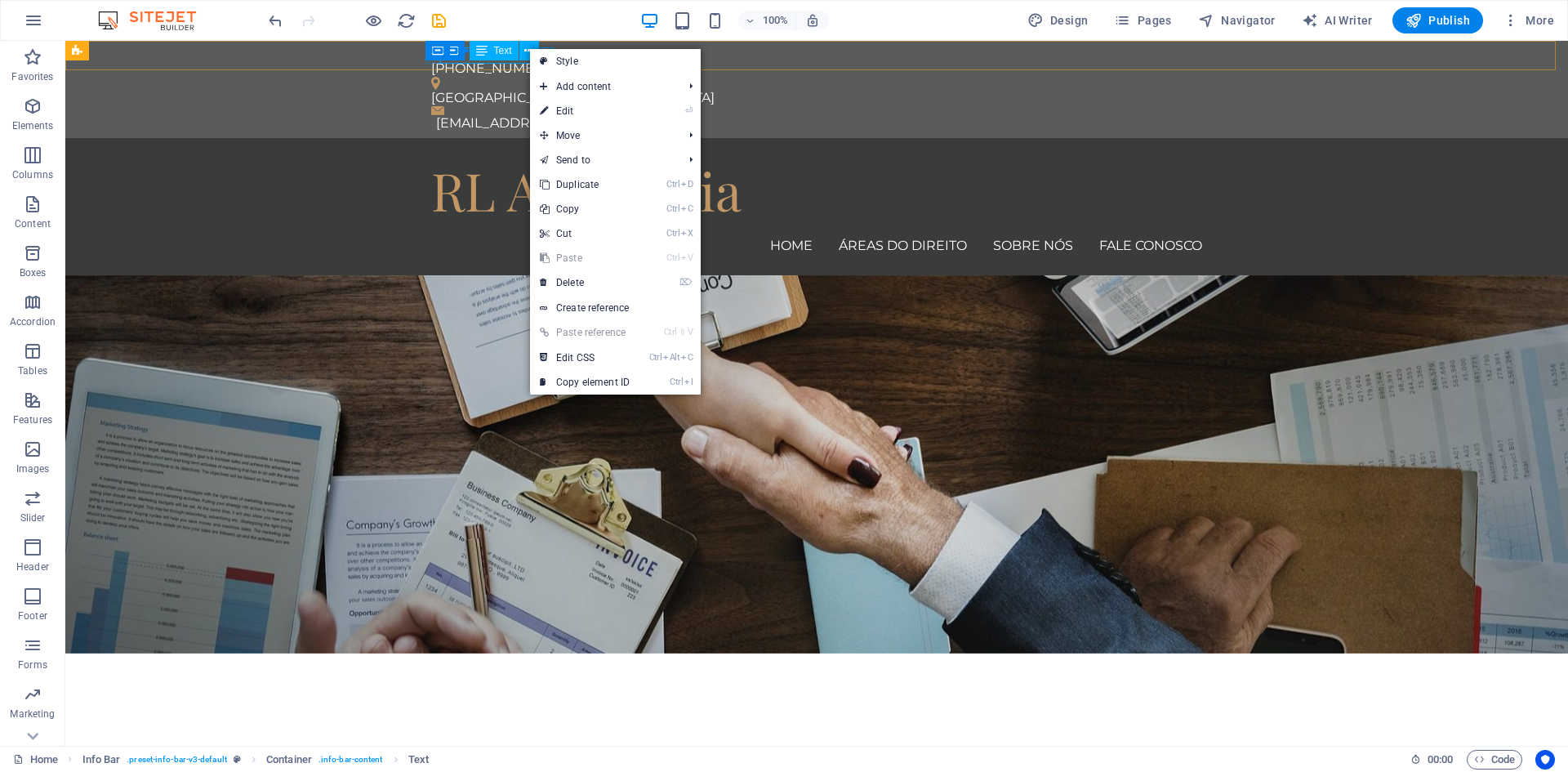
click at [487, 54] on icon at bounding box center [482, 51] width 12 height 20
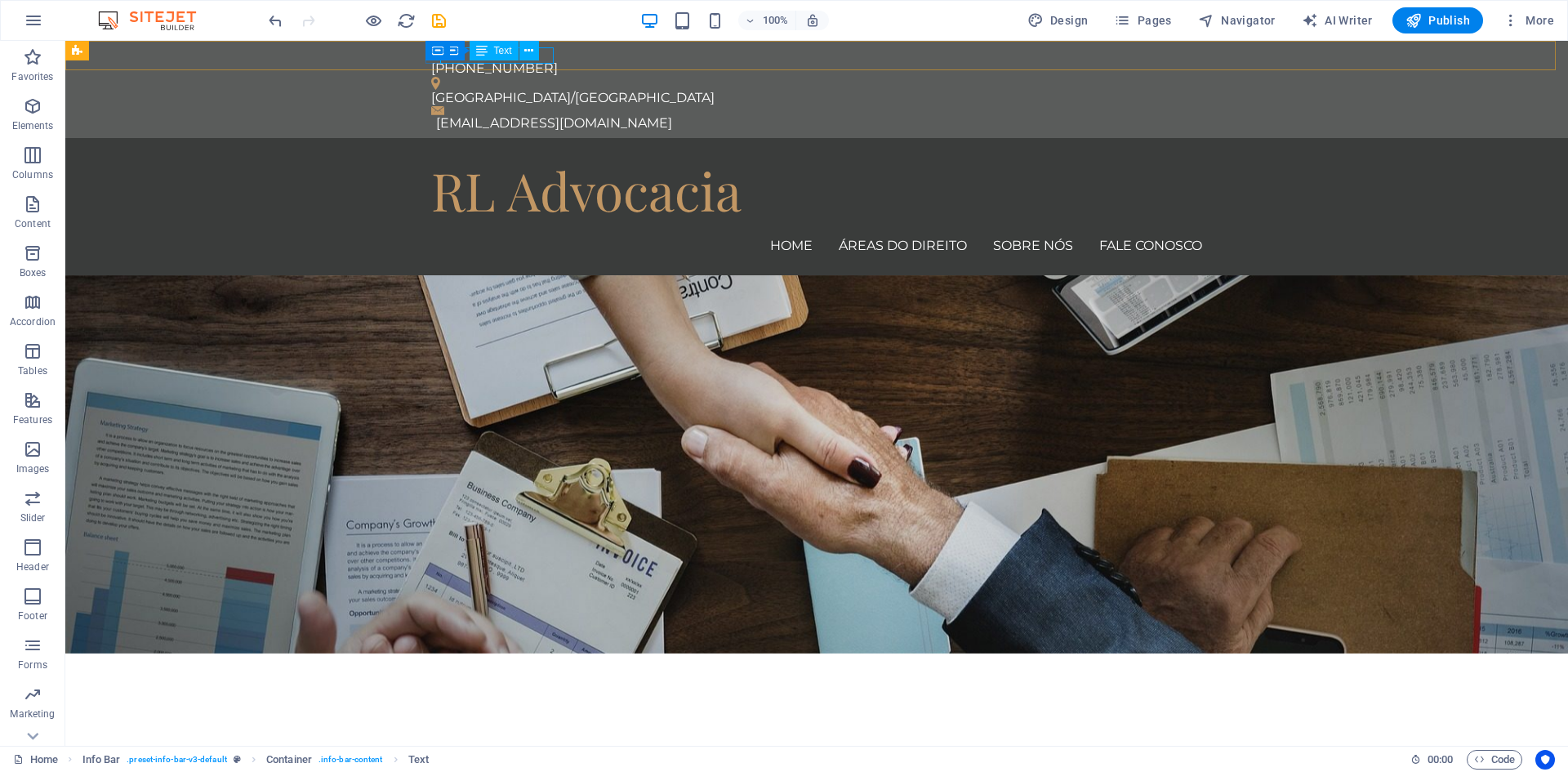
click at [501, 52] on span "Text" at bounding box center [503, 51] width 18 height 10
click at [547, 52] on div "Container Text" at bounding box center [495, 51] width 109 height 21
click at [548, 52] on div "Container Text" at bounding box center [495, 51] width 109 height 21
click at [549, 61] on div "61(61) 99989-6258" at bounding box center [810, 68] width 758 height 16
click at [545, 54] on div "Container Text" at bounding box center [495, 51] width 109 height 21
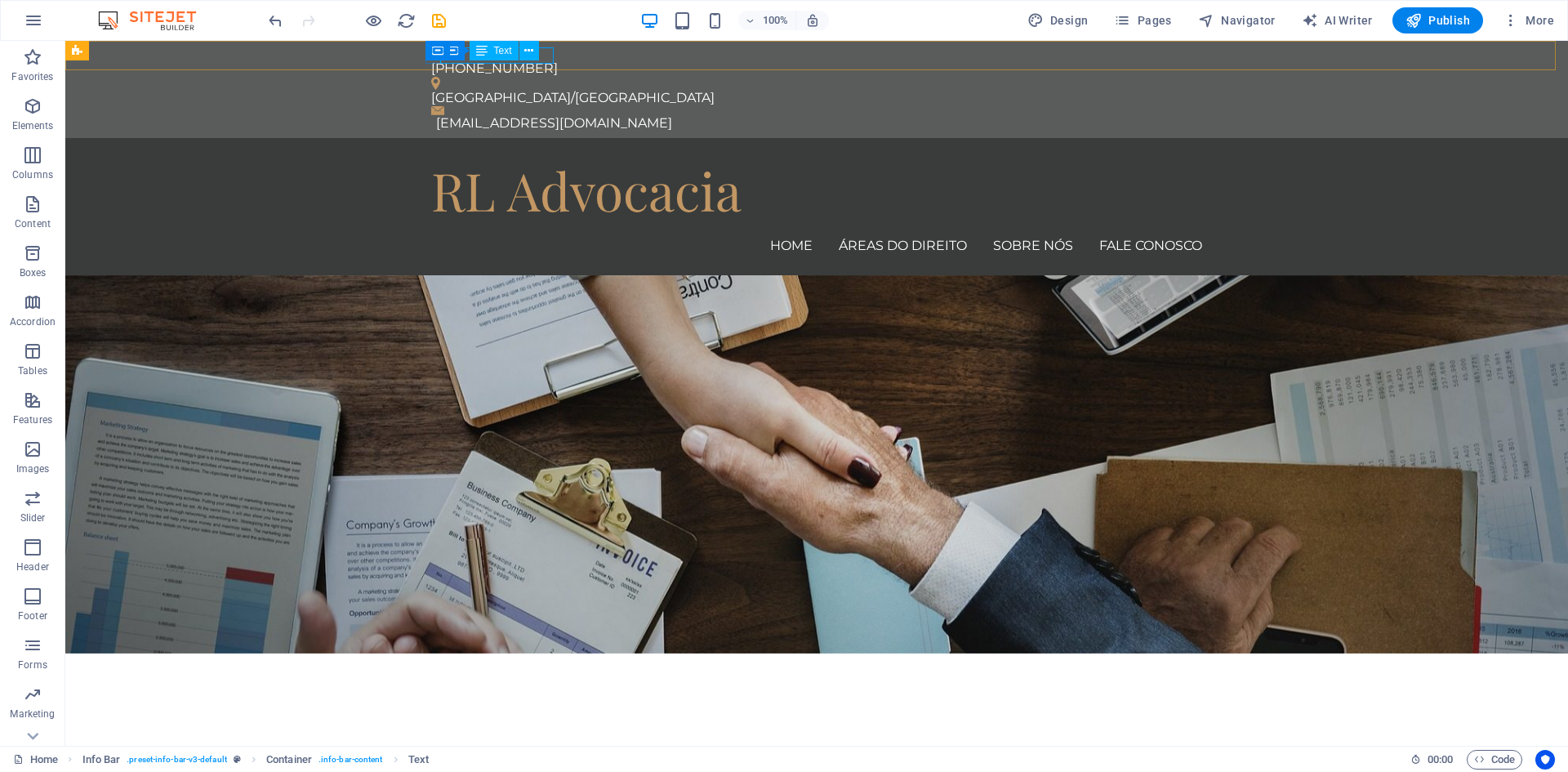
click at [545, 54] on div "Container Text" at bounding box center [495, 51] width 109 height 21
click at [543, 54] on div "Container Text" at bounding box center [495, 51] width 109 height 21
click at [533, 51] on icon at bounding box center [529, 51] width 9 height 17
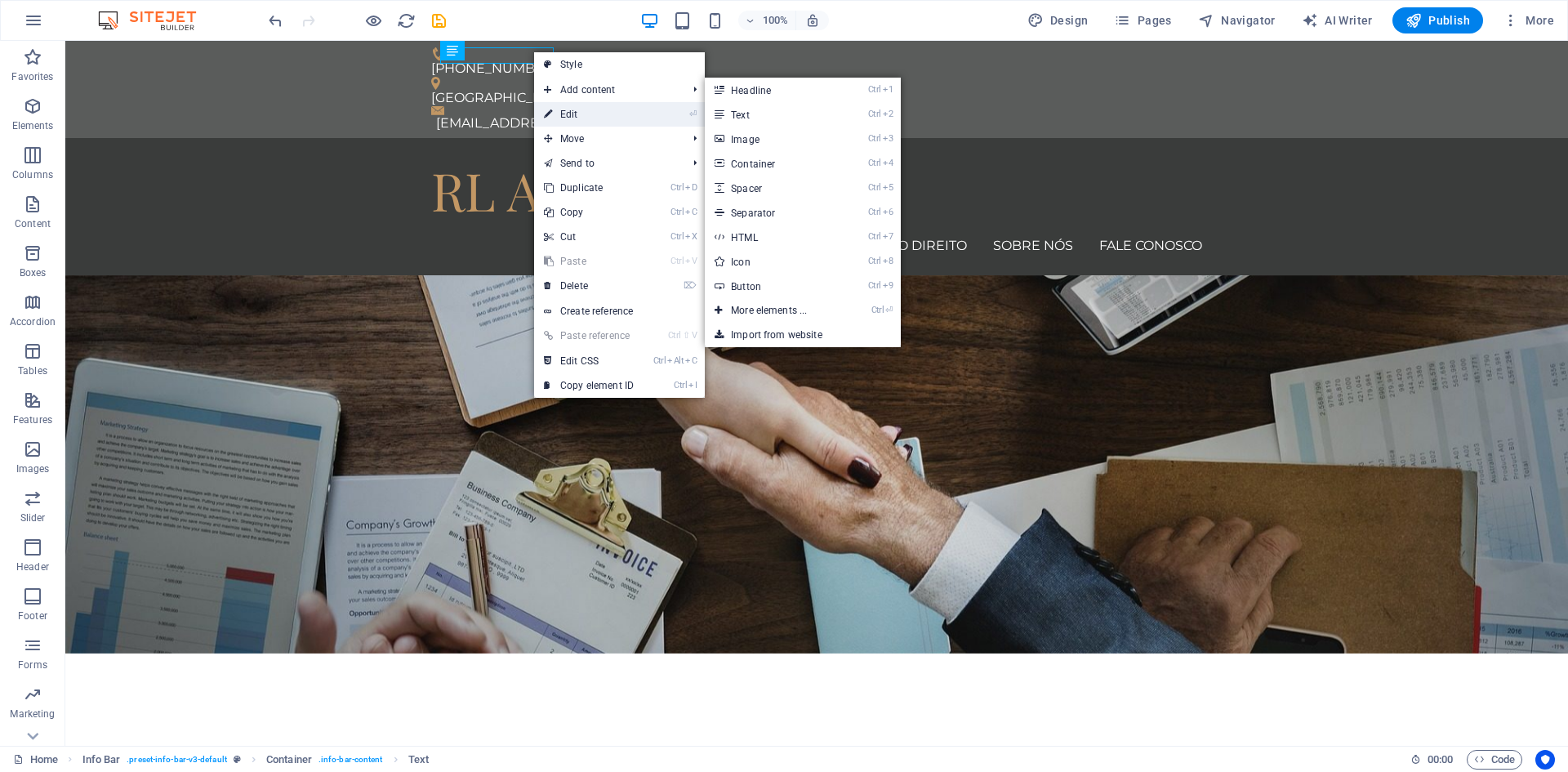
click at [558, 114] on link "⏎ Edit" at bounding box center [588, 114] width 109 height 25
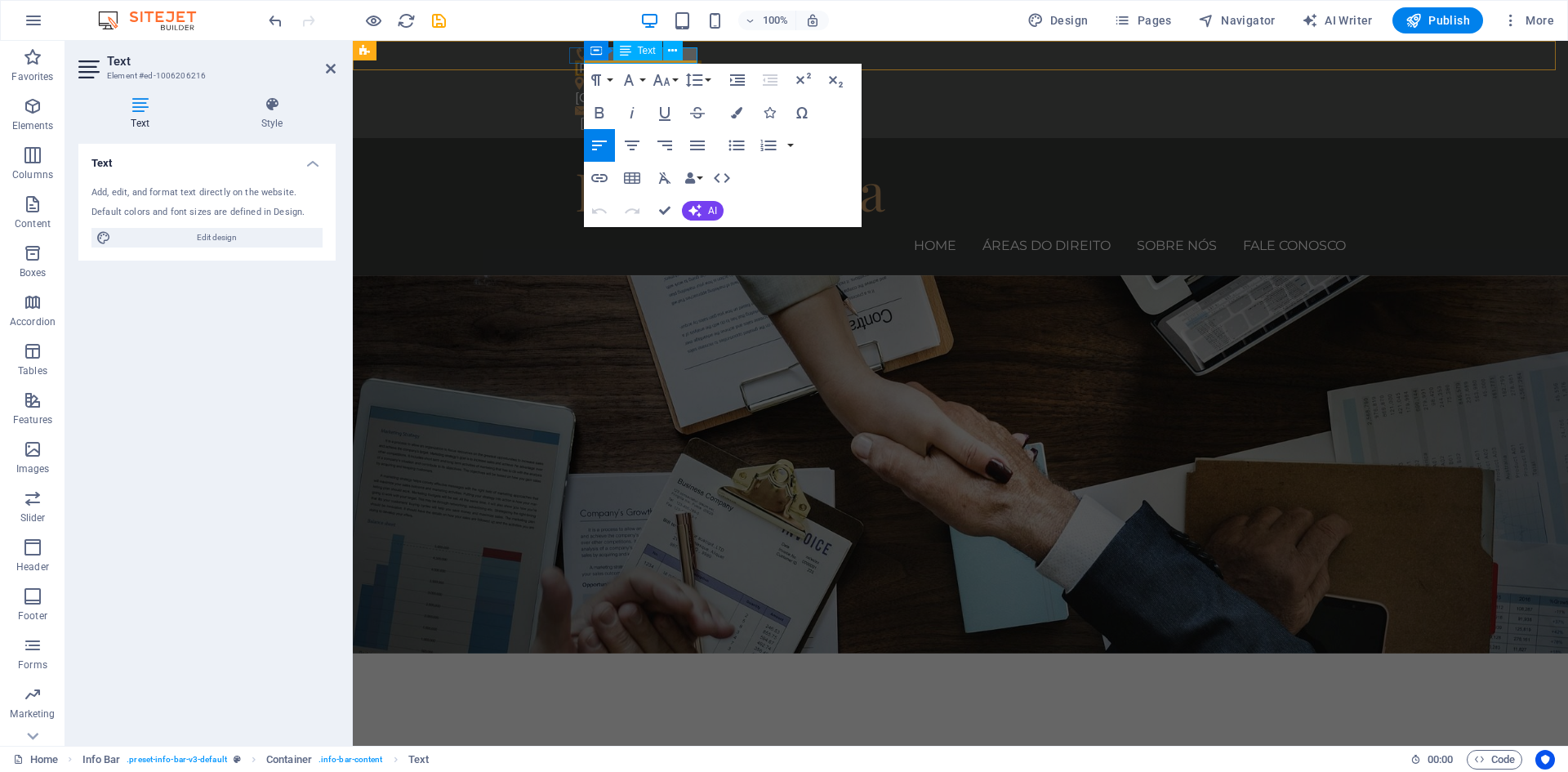
click at [690, 54] on div "Container Text" at bounding box center [639, 51] width 109 height 21
click at [673, 50] on icon at bounding box center [671, 51] width 9 height 17
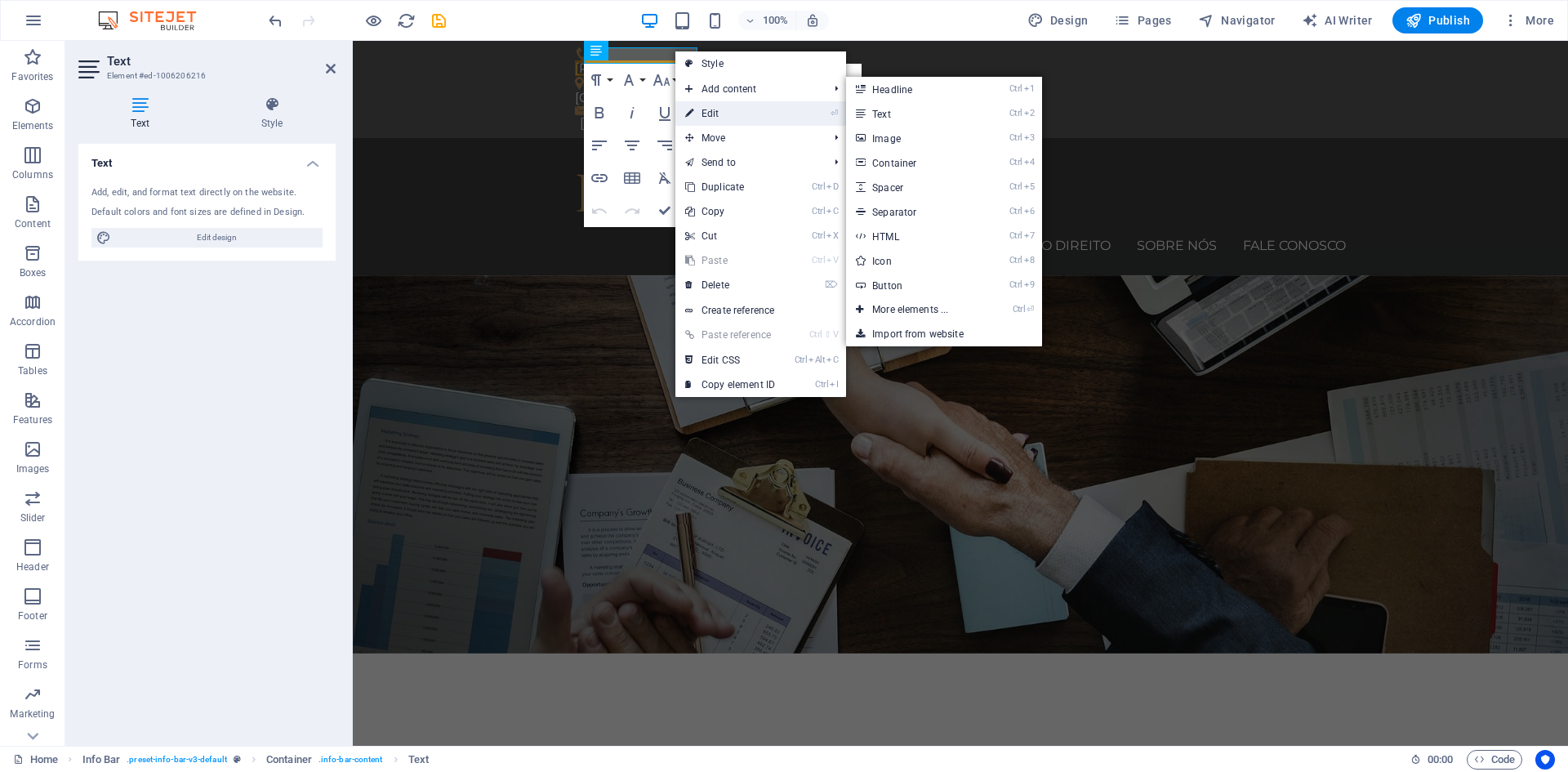
click at [700, 108] on link "⏎ Edit" at bounding box center [730, 113] width 109 height 25
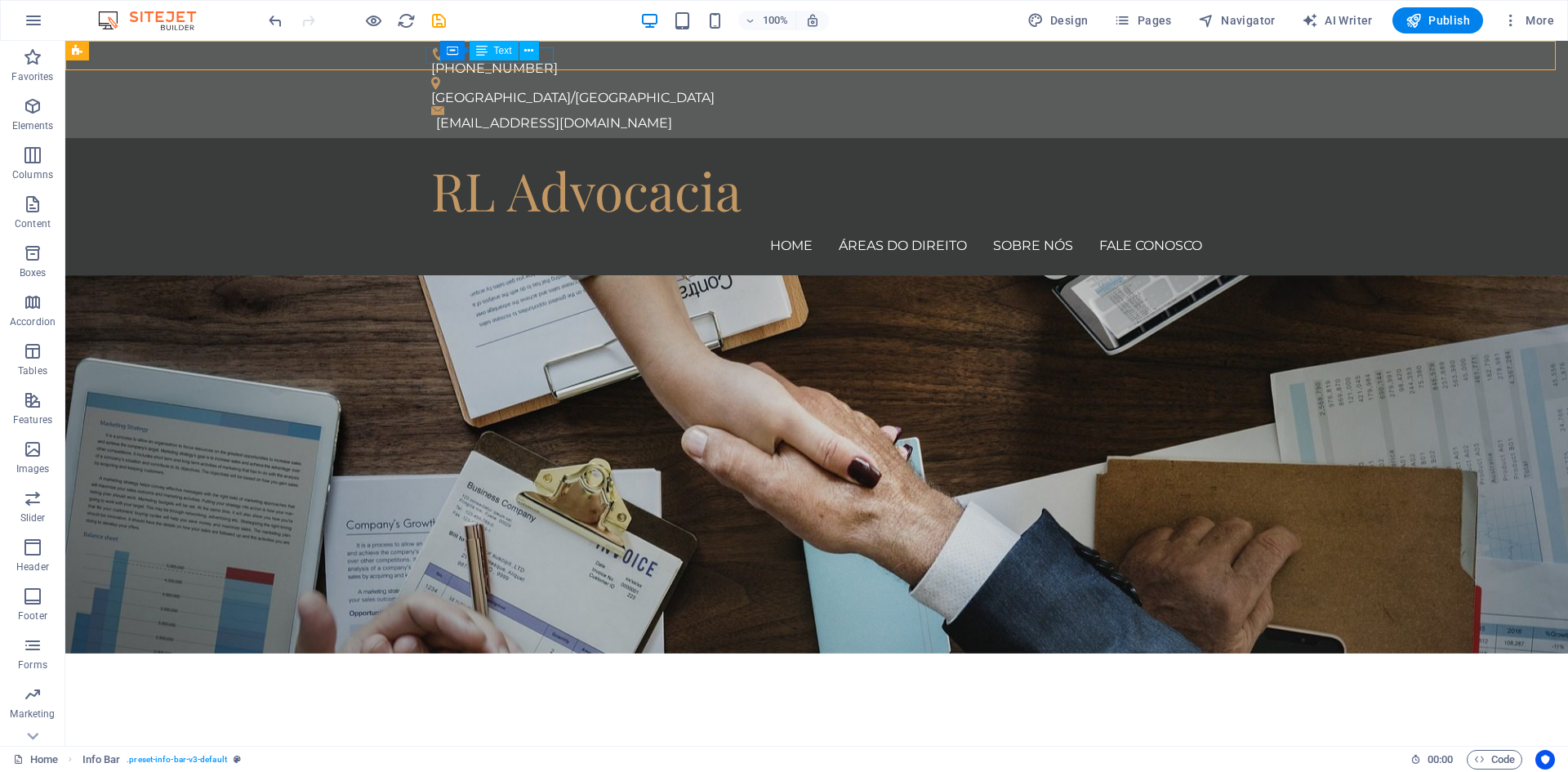
click at [501, 51] on span "Text" at bounding box center [503, 51] width 18 height 10
click at [533, 50] on icon at bounding box center [529, 51] width 9 height 17
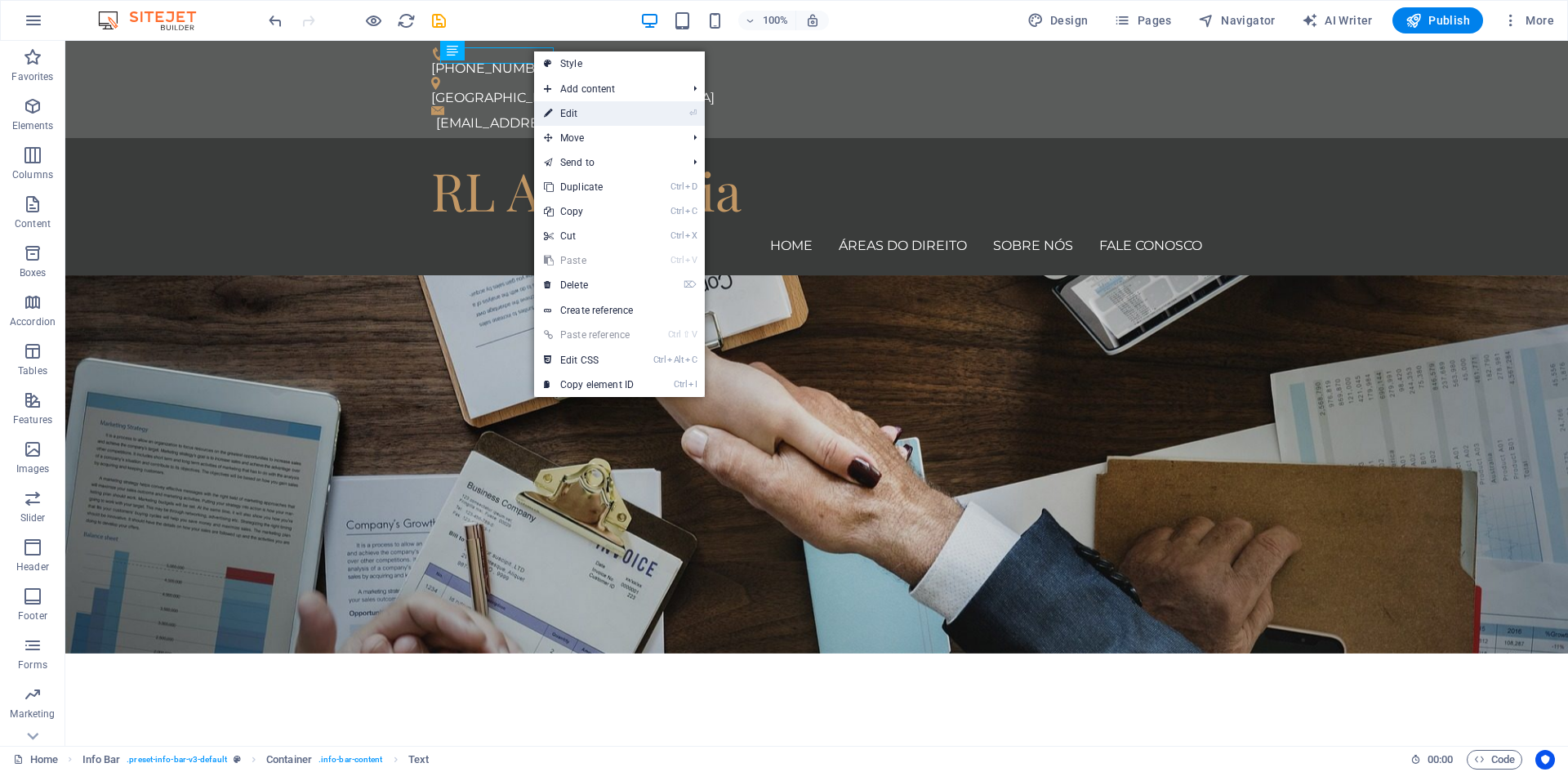
click at [561, 109] on link "⏎ Edit" at bounding box center [588, 113] width 109 height 25
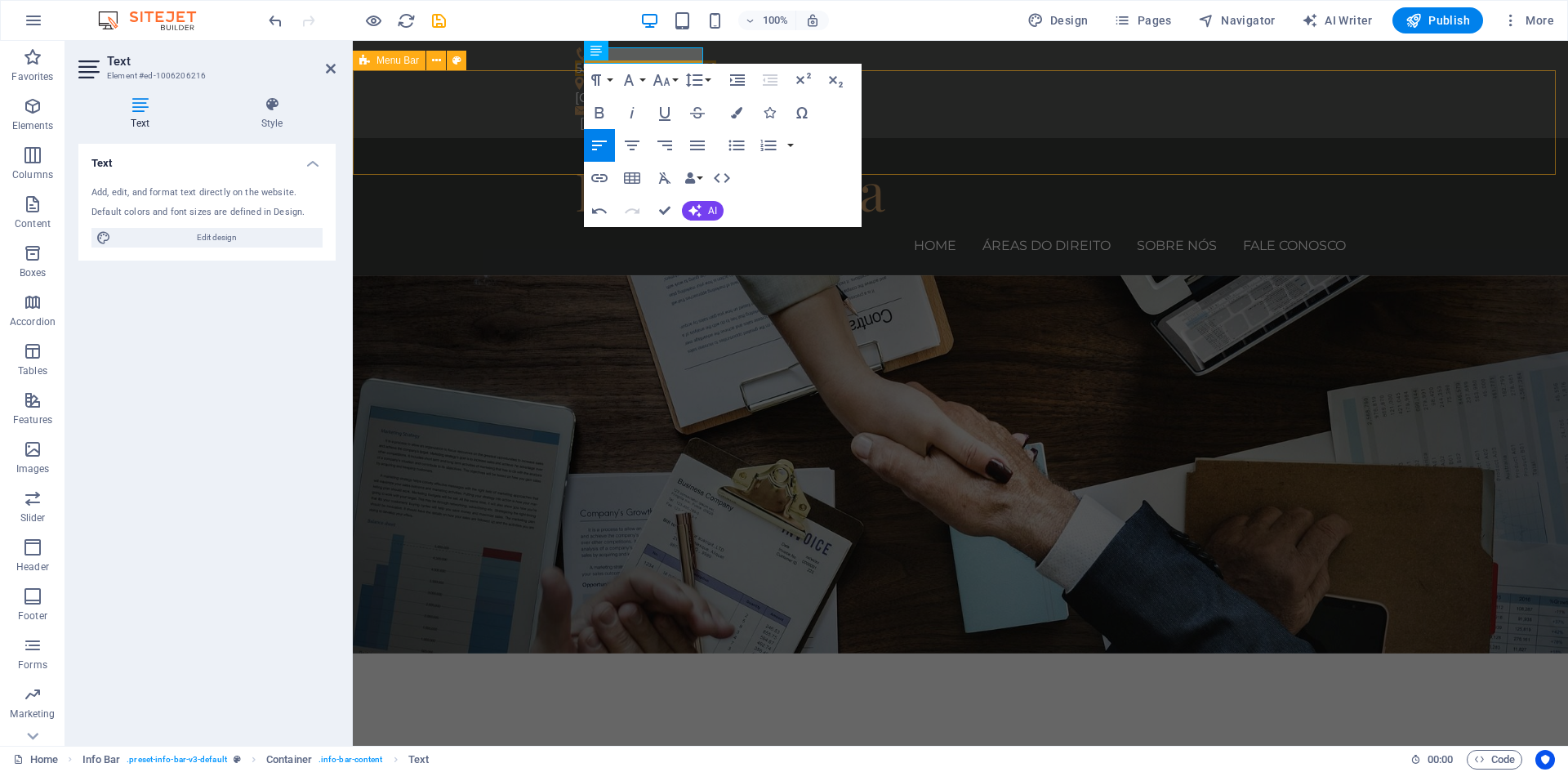
click at [918, 138] on div "RL Advocacia Home ÁREAS DO DIREITO SOBRE NÓS FALE CONOSCO Menu" at bounding box center [960, 206] width 1215 height 137
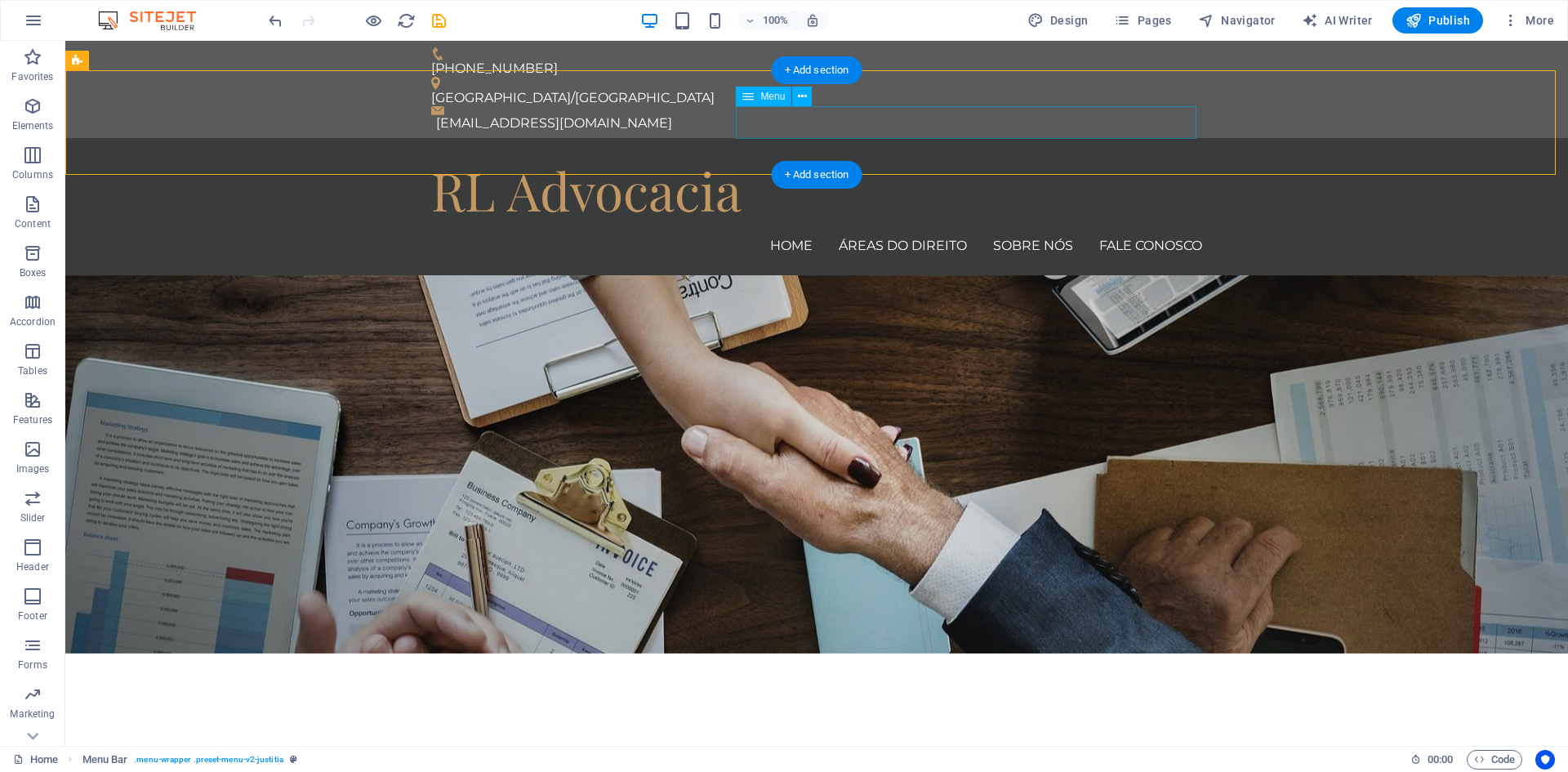
click at [898, 229] on nav "Home ÁREAS DO DIREITO SOBRE NÓS FALE CONOSCO" at bounding box center [816, 245] width 771 height 33
click at [772, 94] on span "Menu" at bounding box center [772, 96] width 25 height 10
click at [801, 94] on icon at bounding box center [801, 96] width 9 height 17
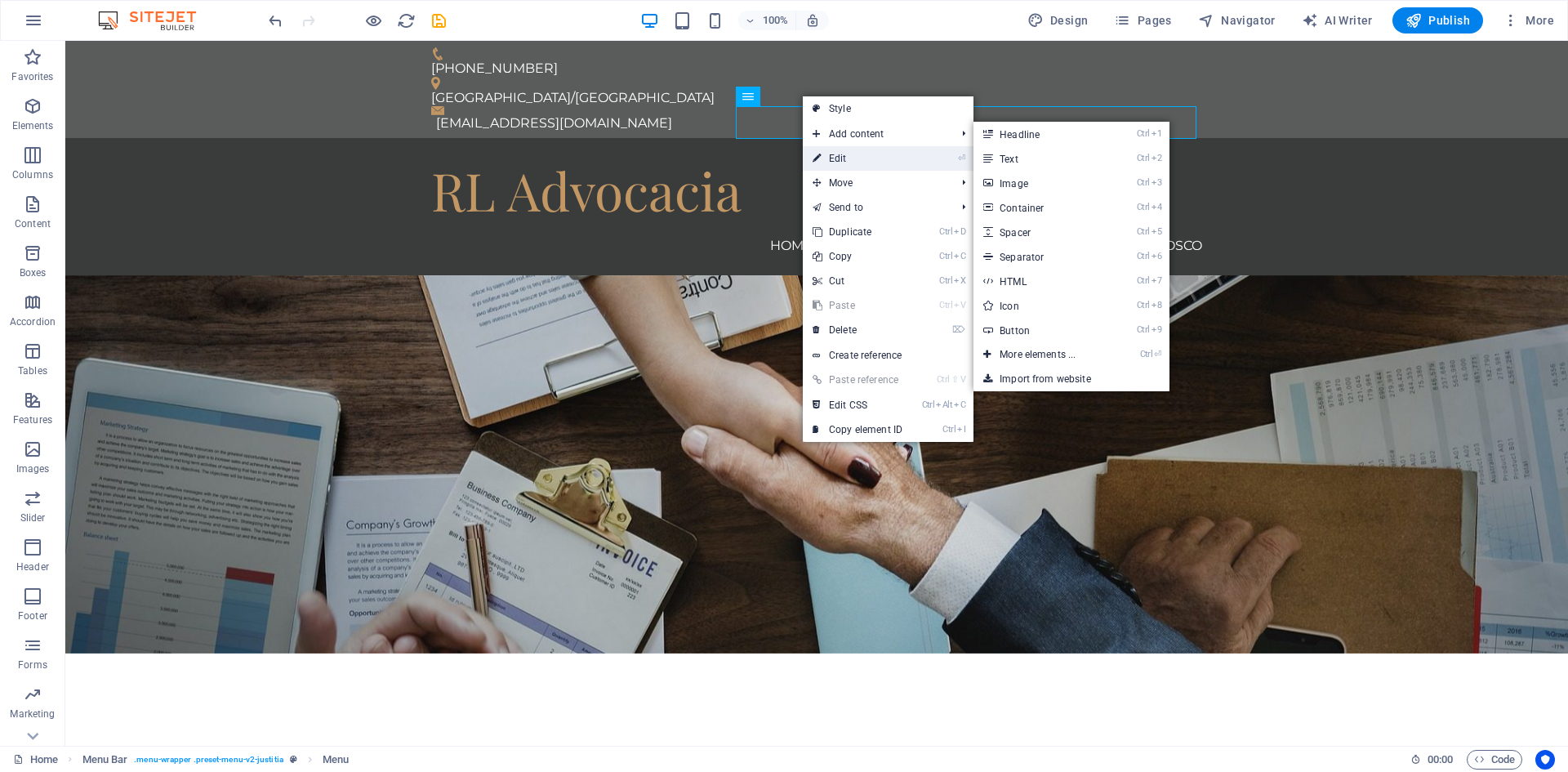
click at [843, 162] on link "⏎ Edit" at bounding box center [857, 158] width 109 height 25
select select
select select "1"
select select
select select "2"
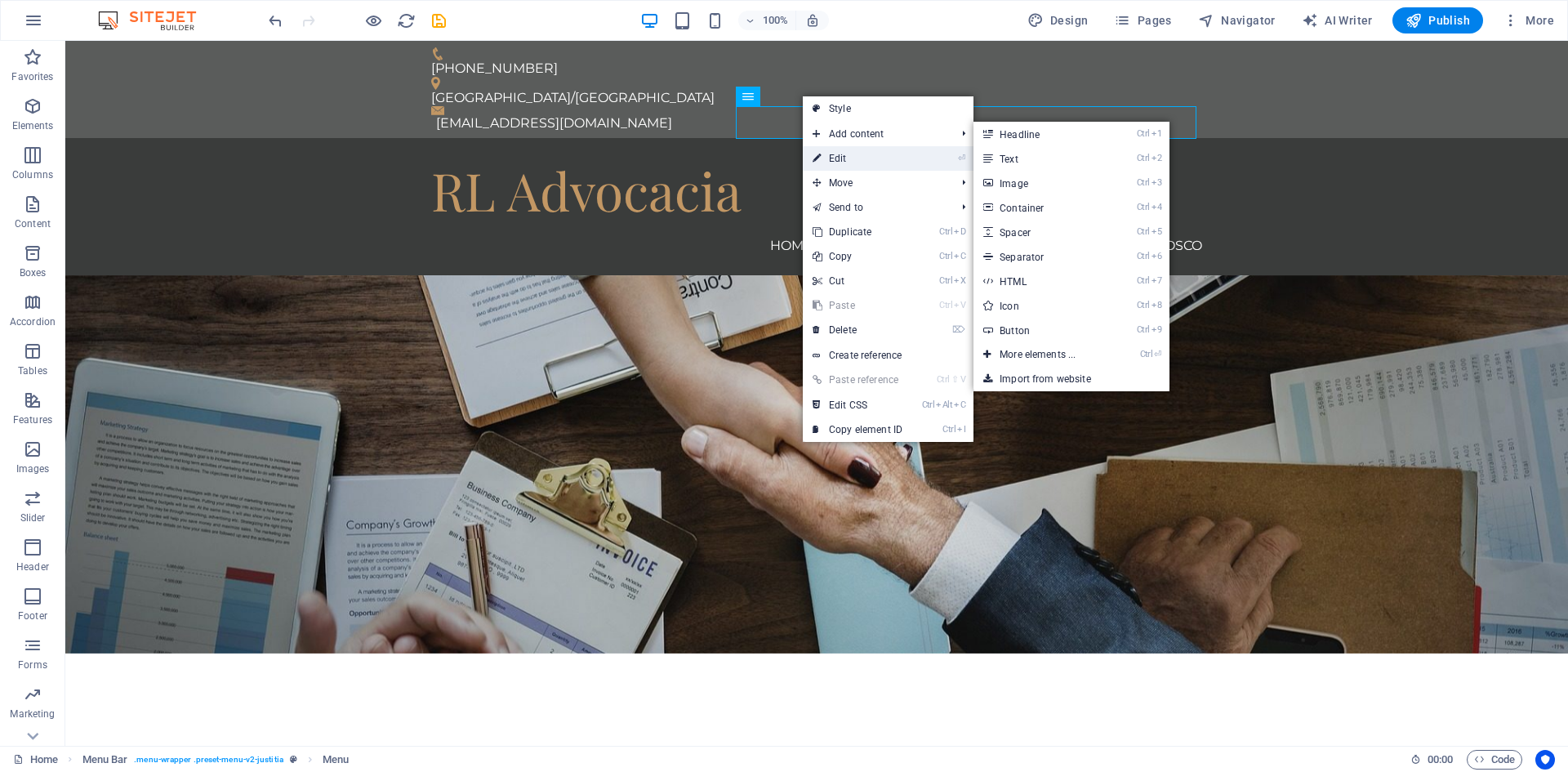
select select
select select "3"
select select
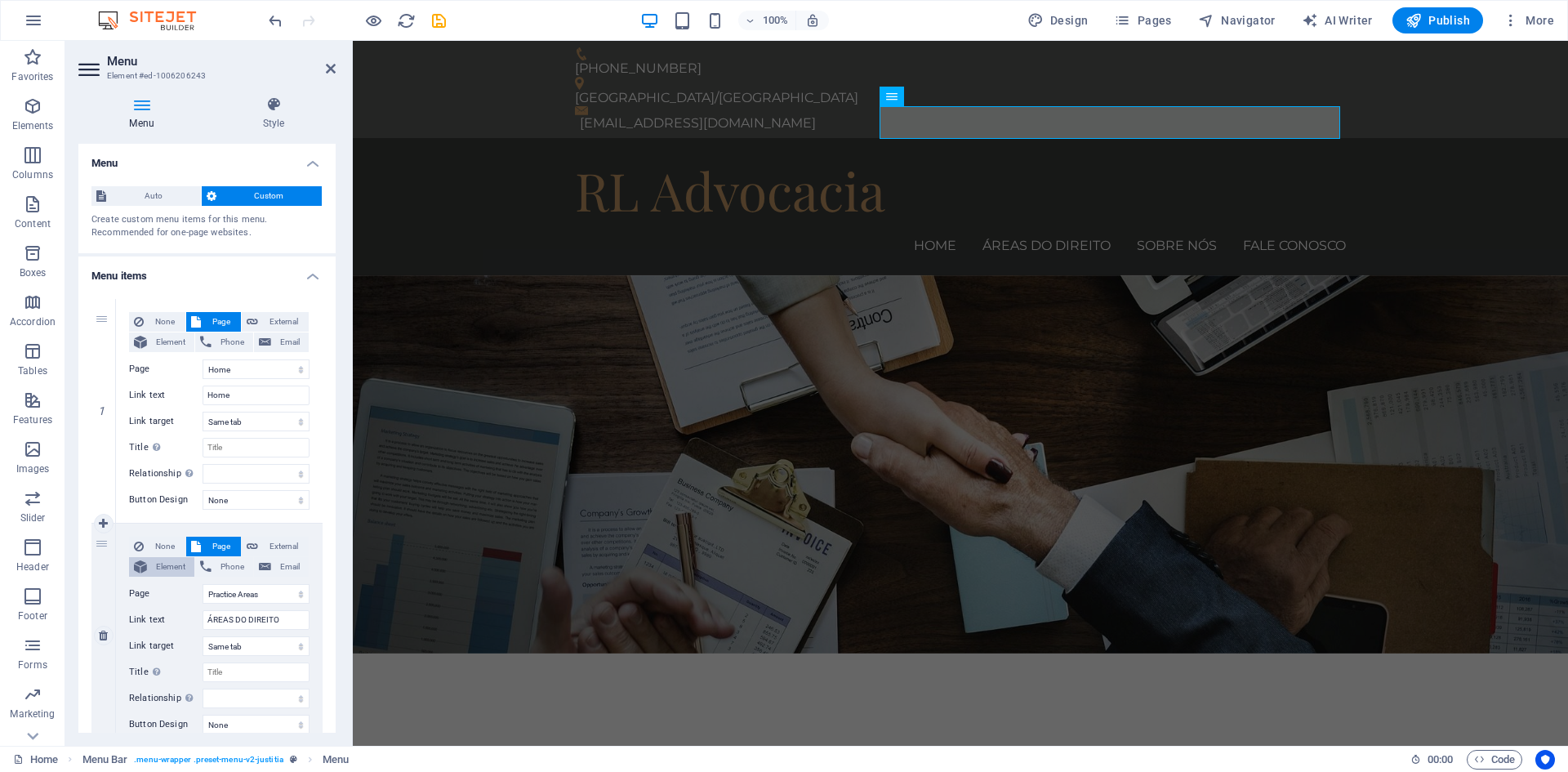
scroll to position [164, 0]
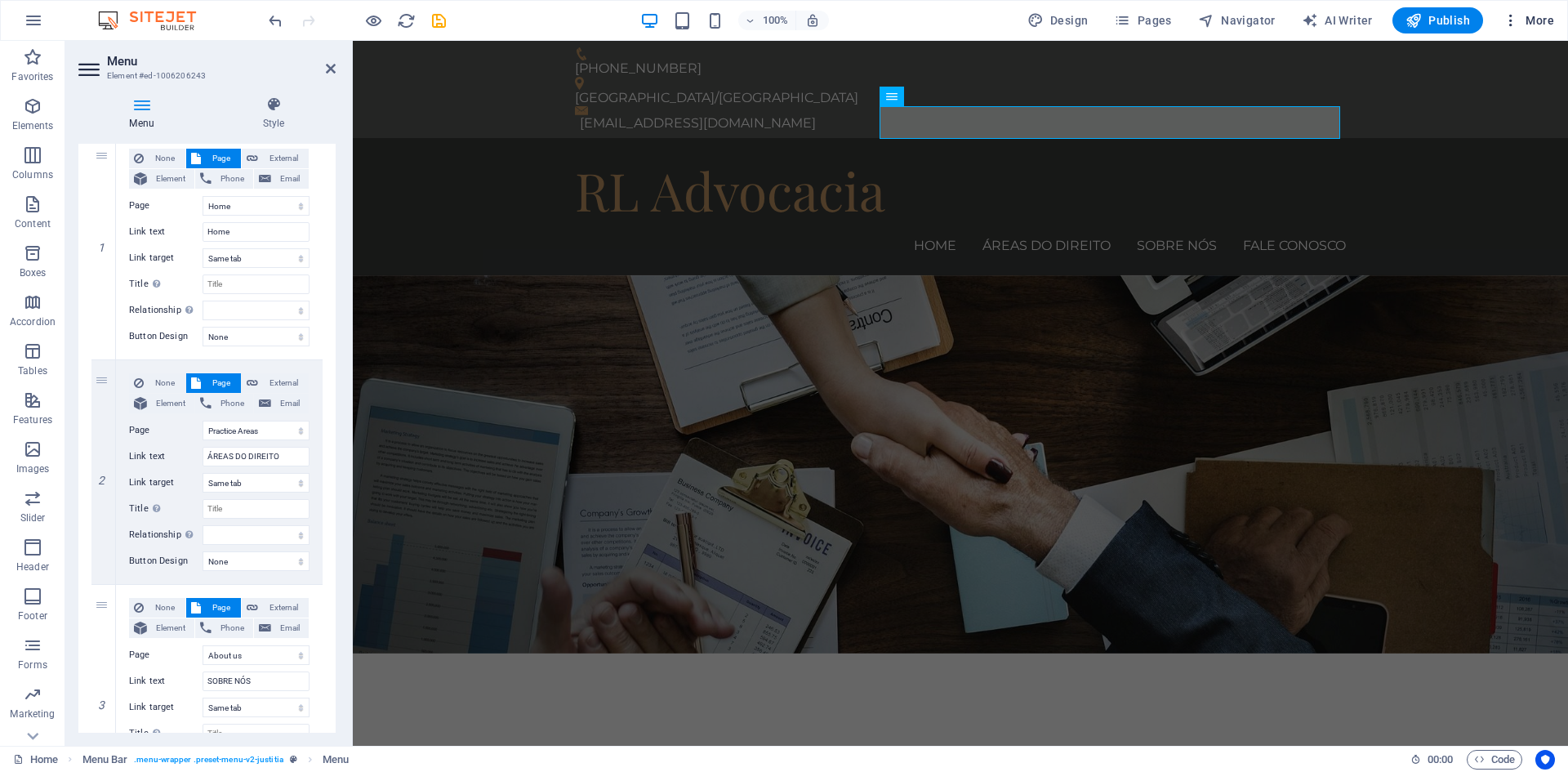
click at [1514, 16] on icon "button" at bounding box center [1510, 20] width 16 height 16
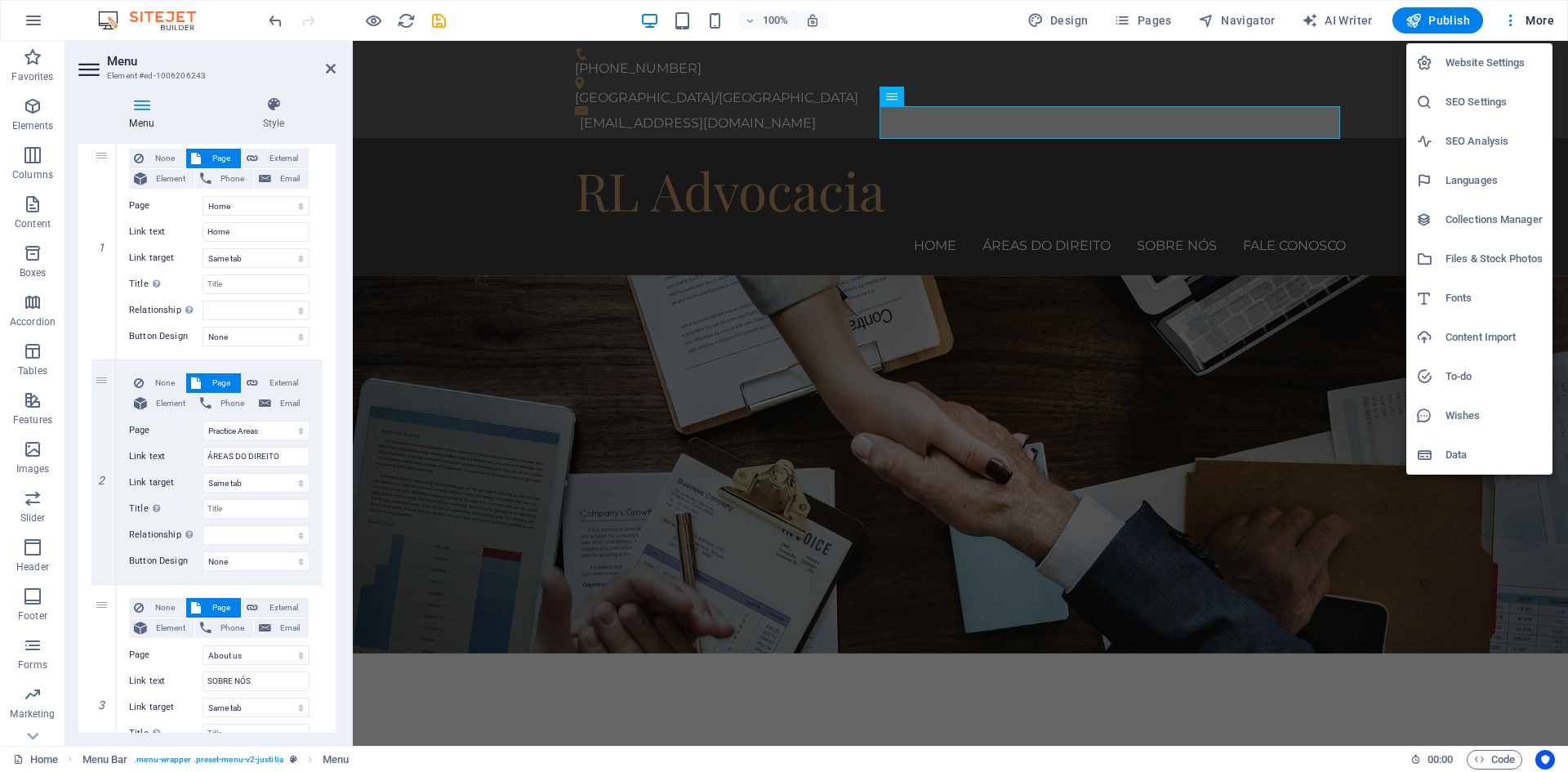
click at [1453, 23] on div at bounding box center [784, 386] width 1568 height 772
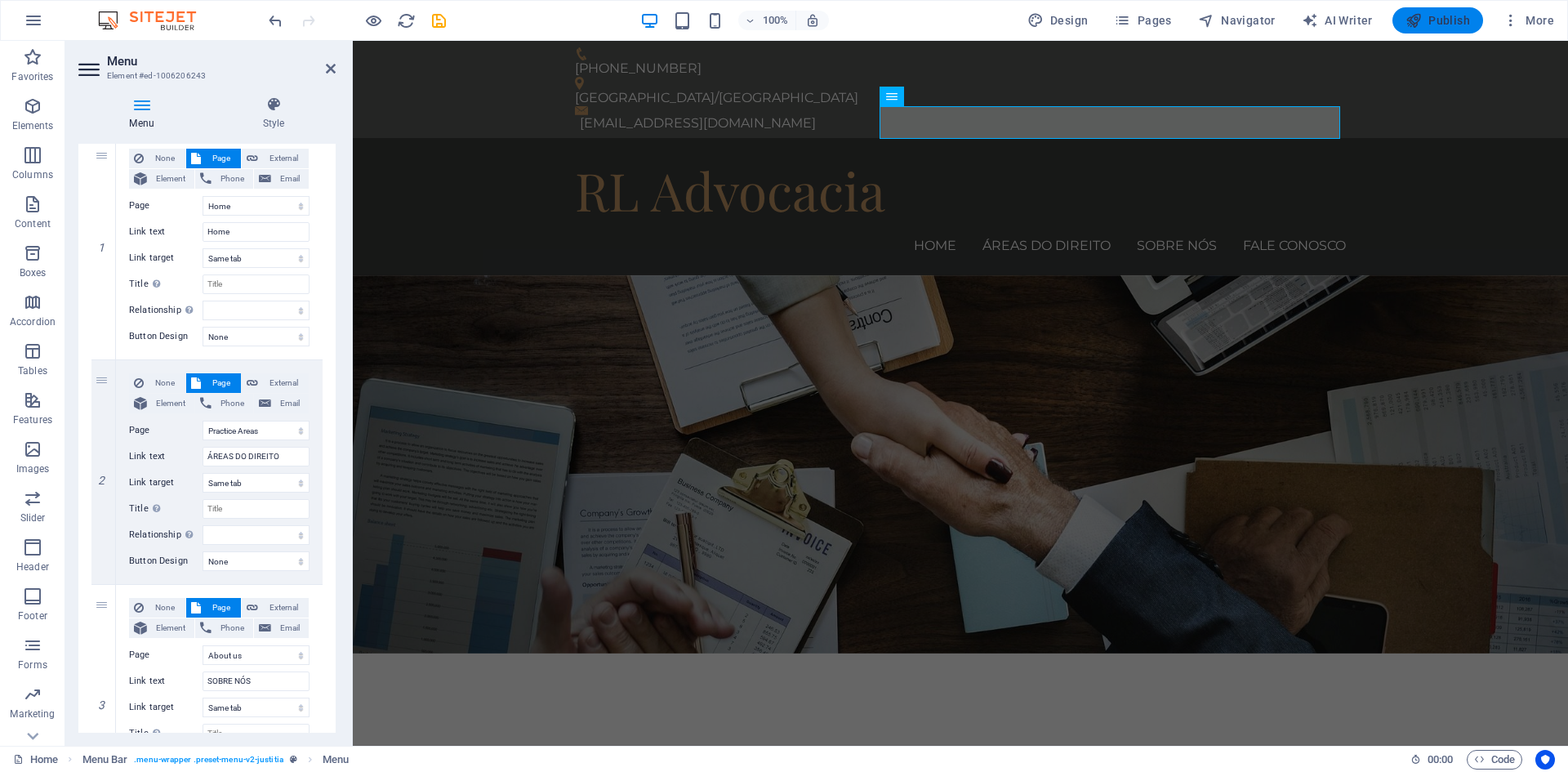
click at [1446, 21] on span "Publish" at bounding box center [1437, 20] width 64 height 16
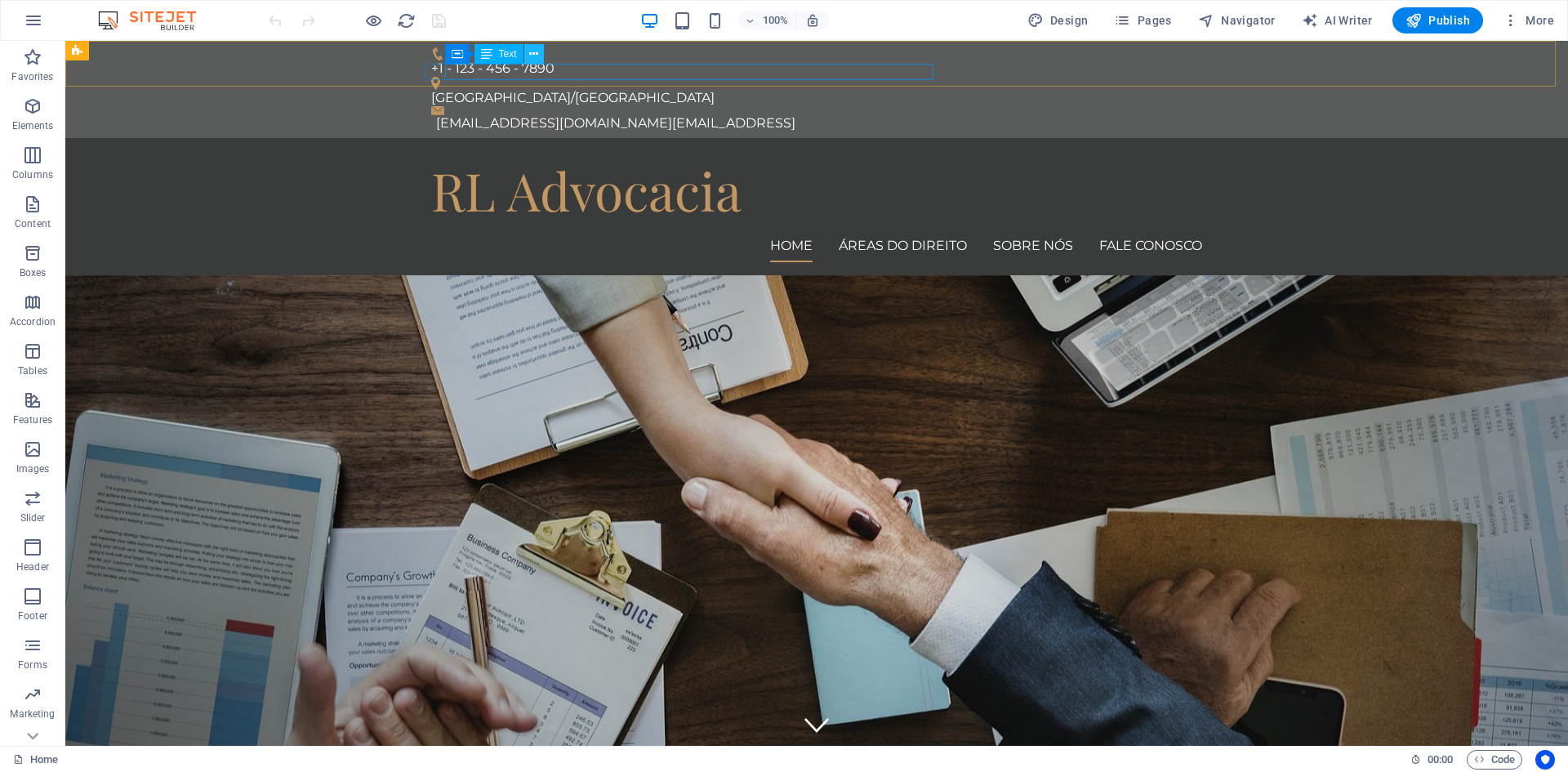
click at [534, 51] on icon at bounding box center [533, 54] width 9 height 17
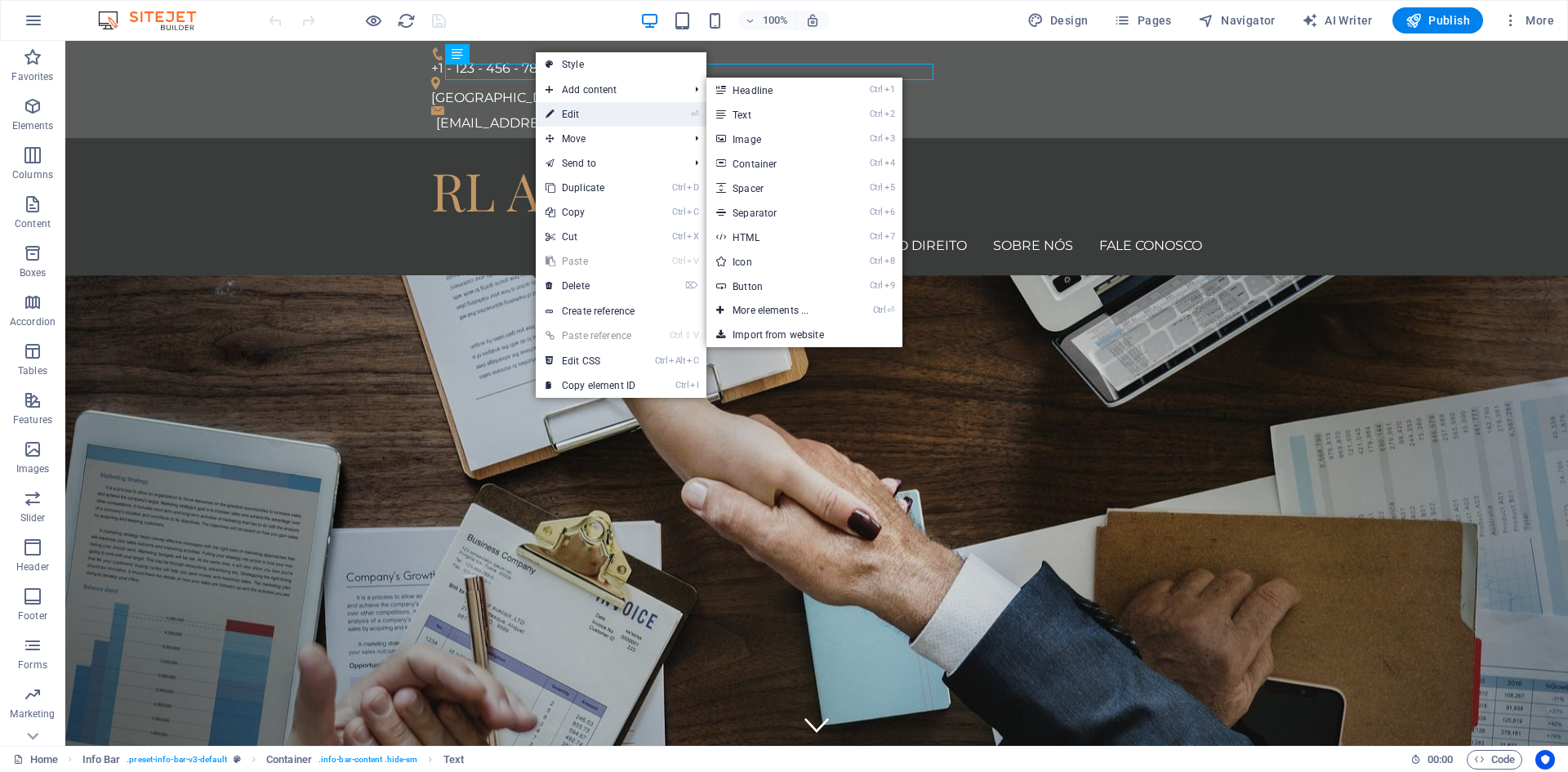
click at [564, 116] on link "⏎ Edit" at bounding box center [590, 114] width 109 height 25
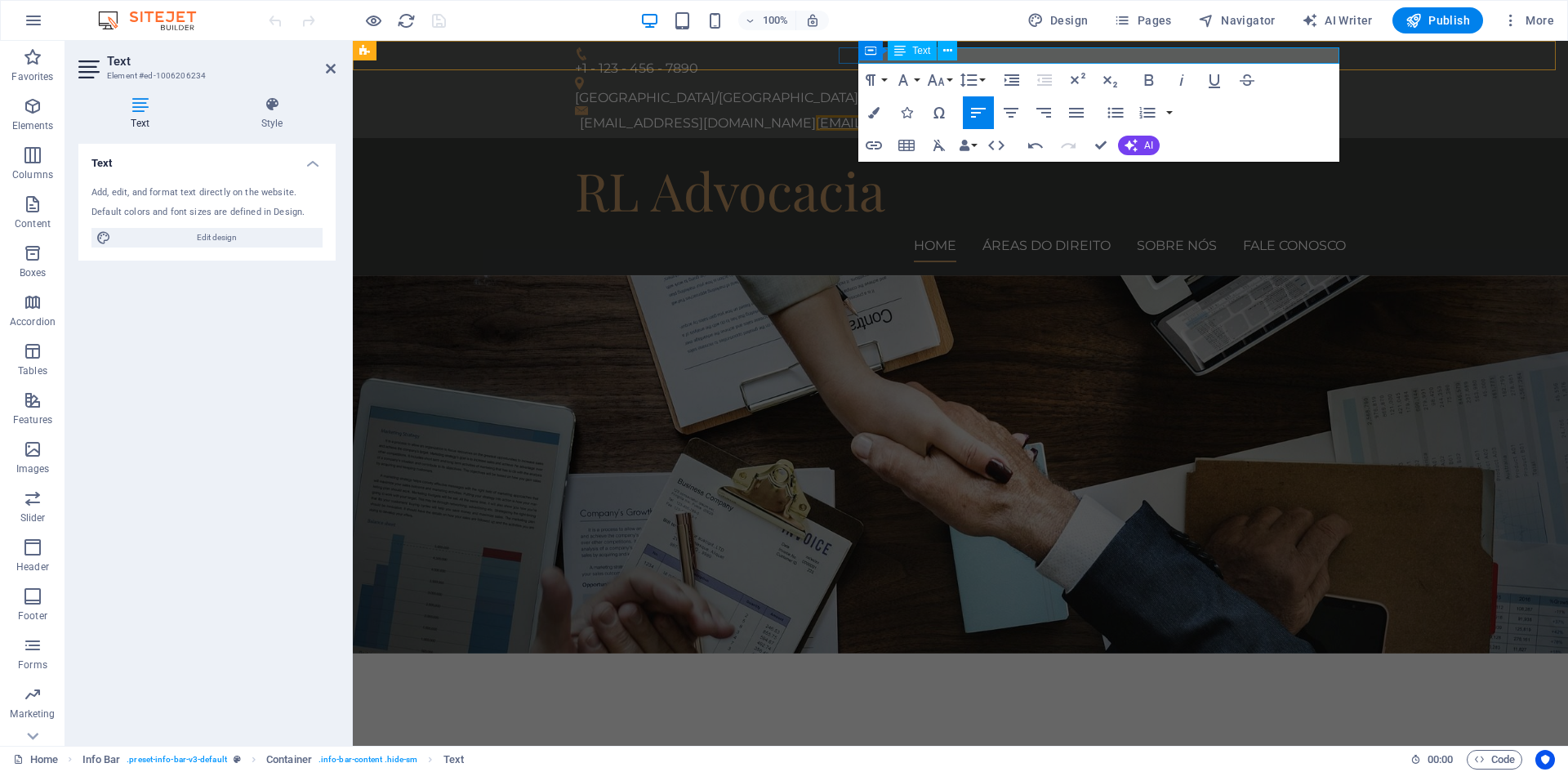
click at [939, 115] on link "[EMAIL_ADDRESS]" at bounding box center [877, 123] width 123 height 16
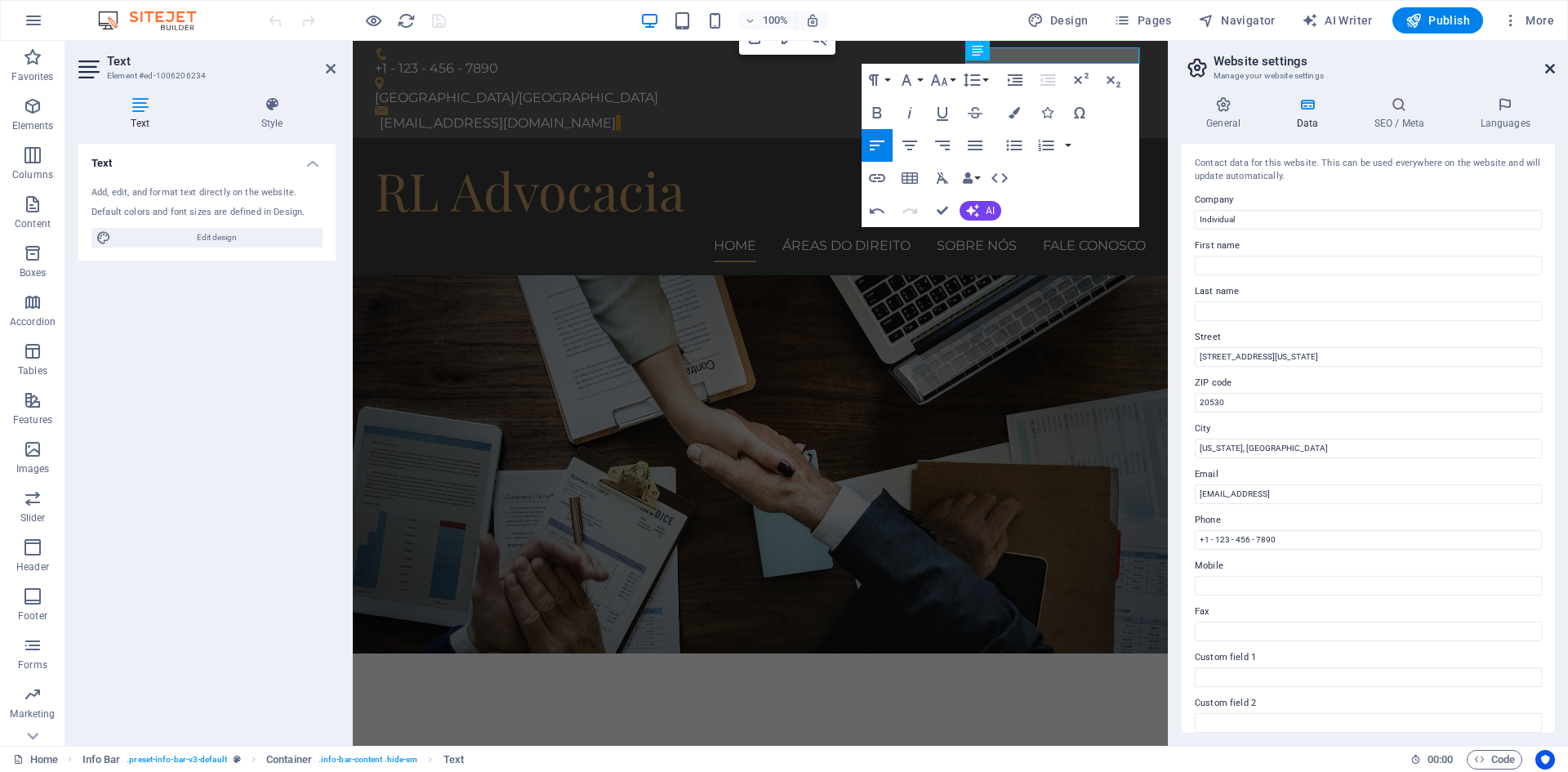
click at [1552, 68] on icon at bounding box center [1550, 68] width 10 height 13
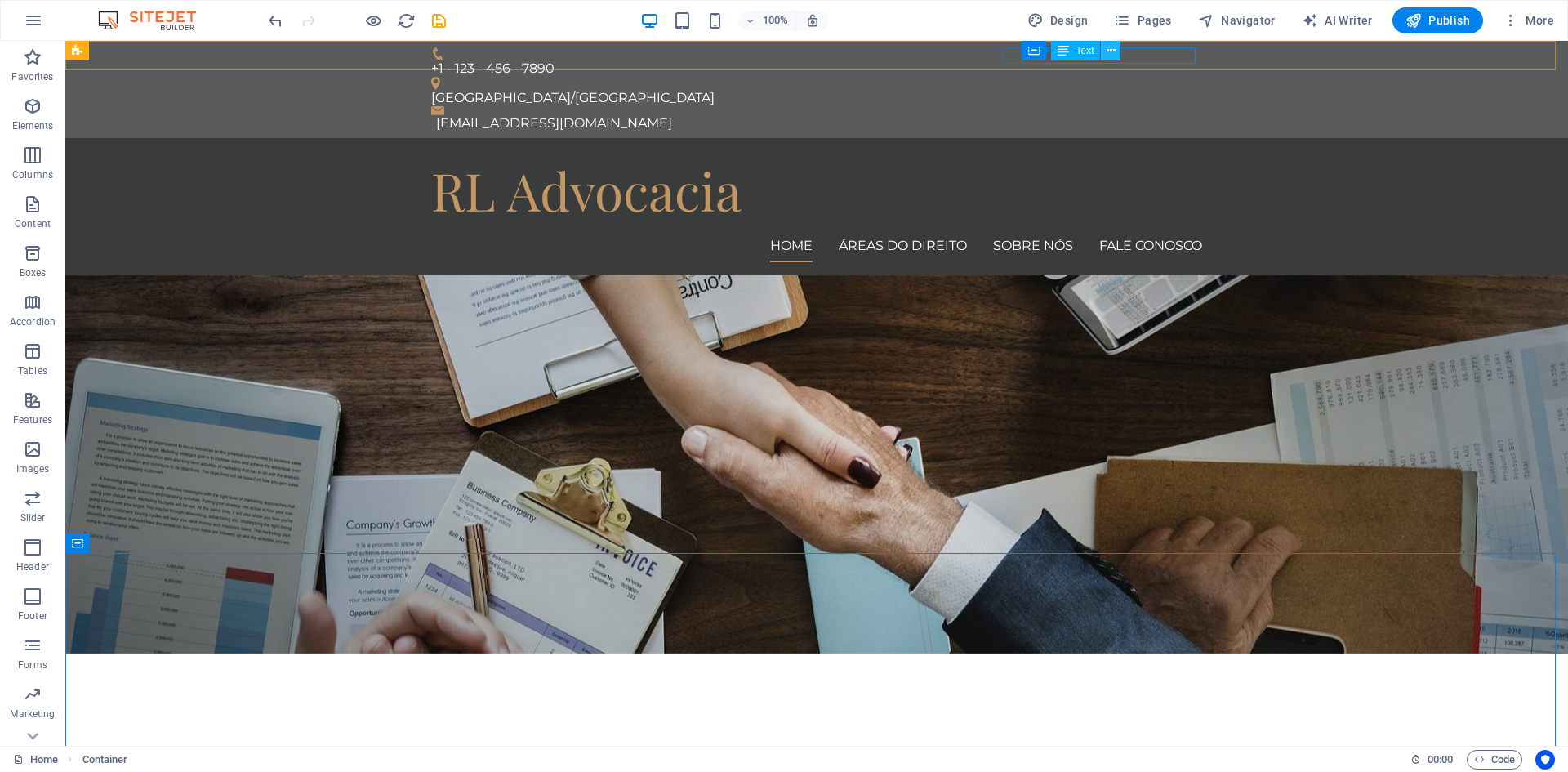
click at [1115, 50] on icon at bounding box center [1110, 51] width 9 height 17
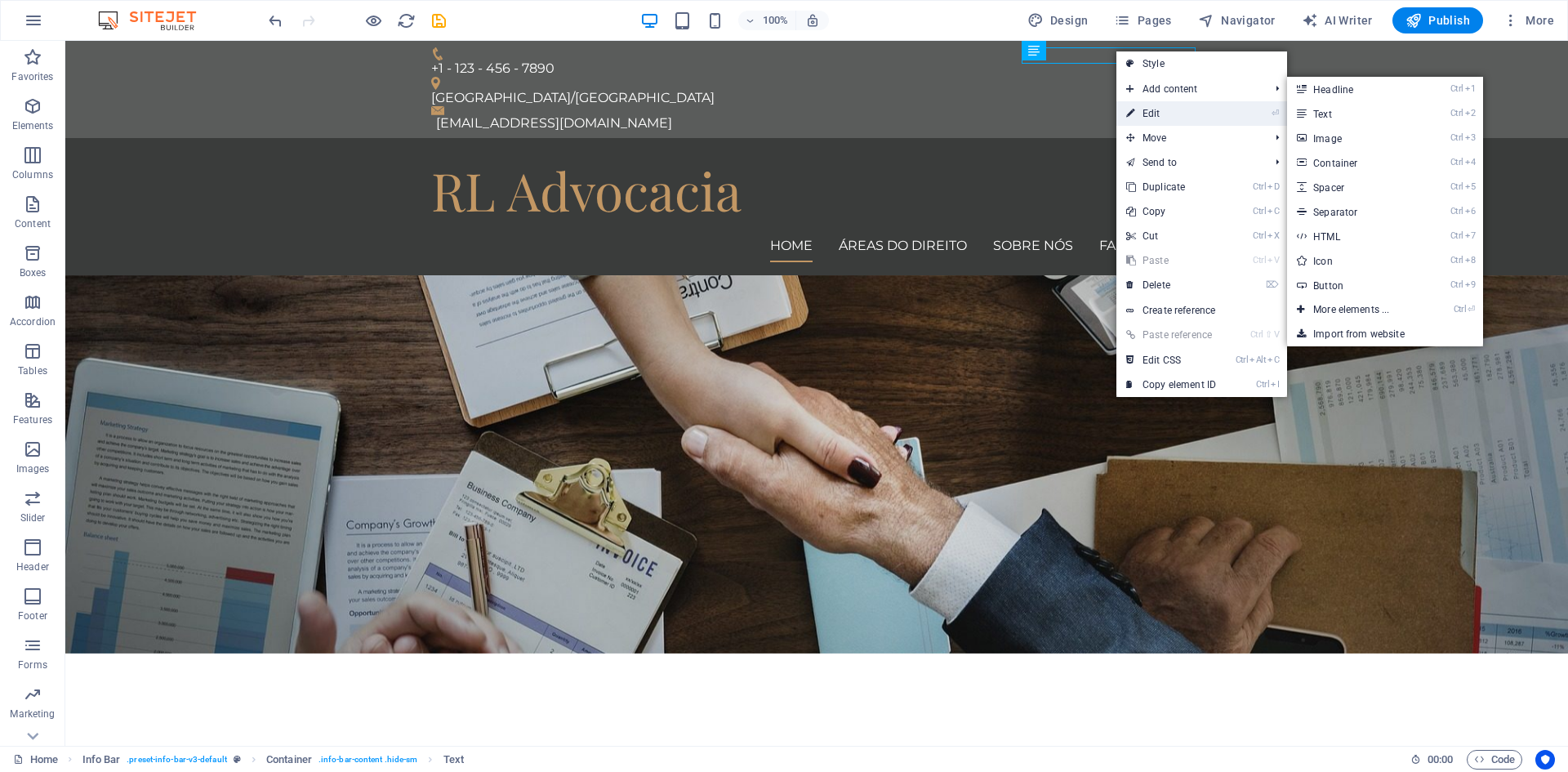
click at [1155, 111] on link "⏎ Edit" at bounding box center [1170, 113] width 109 height 25
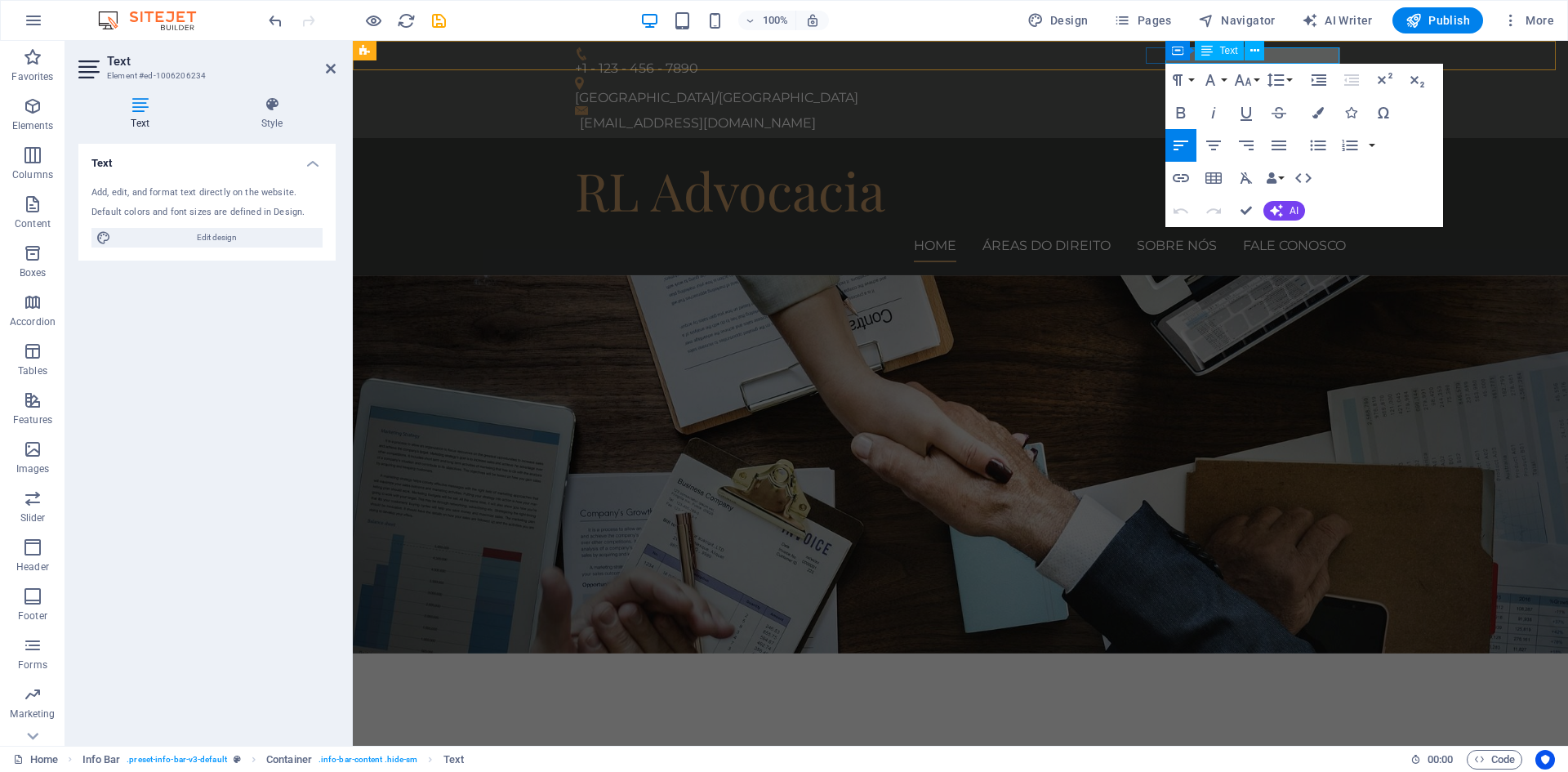
click at [1281, 115] on p "[EMAIL_ADDRESS][DOMAIN_NAME]" at bounding box center [962, 123] width 766 height 16
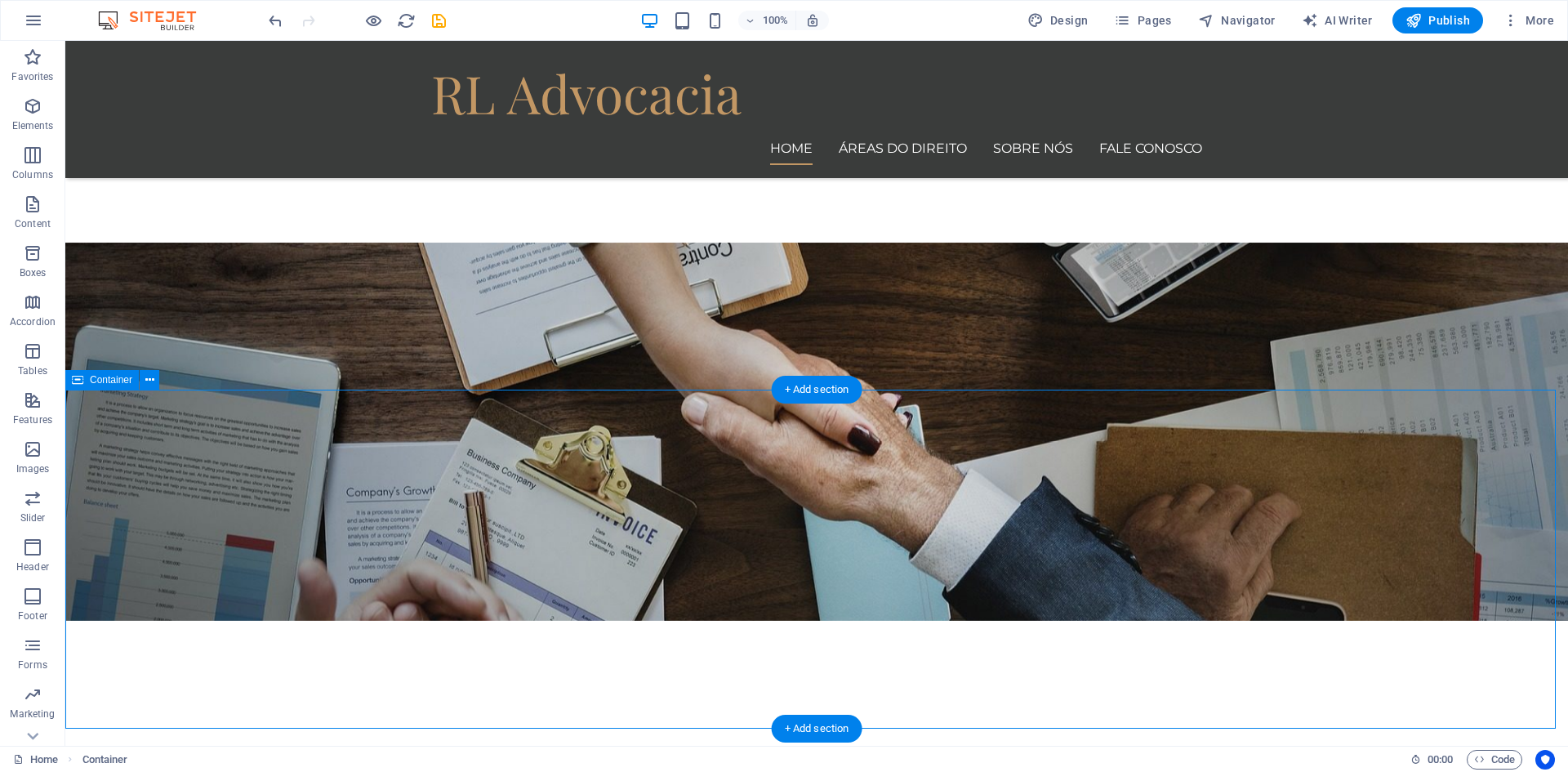
scroll to position [164, 0]
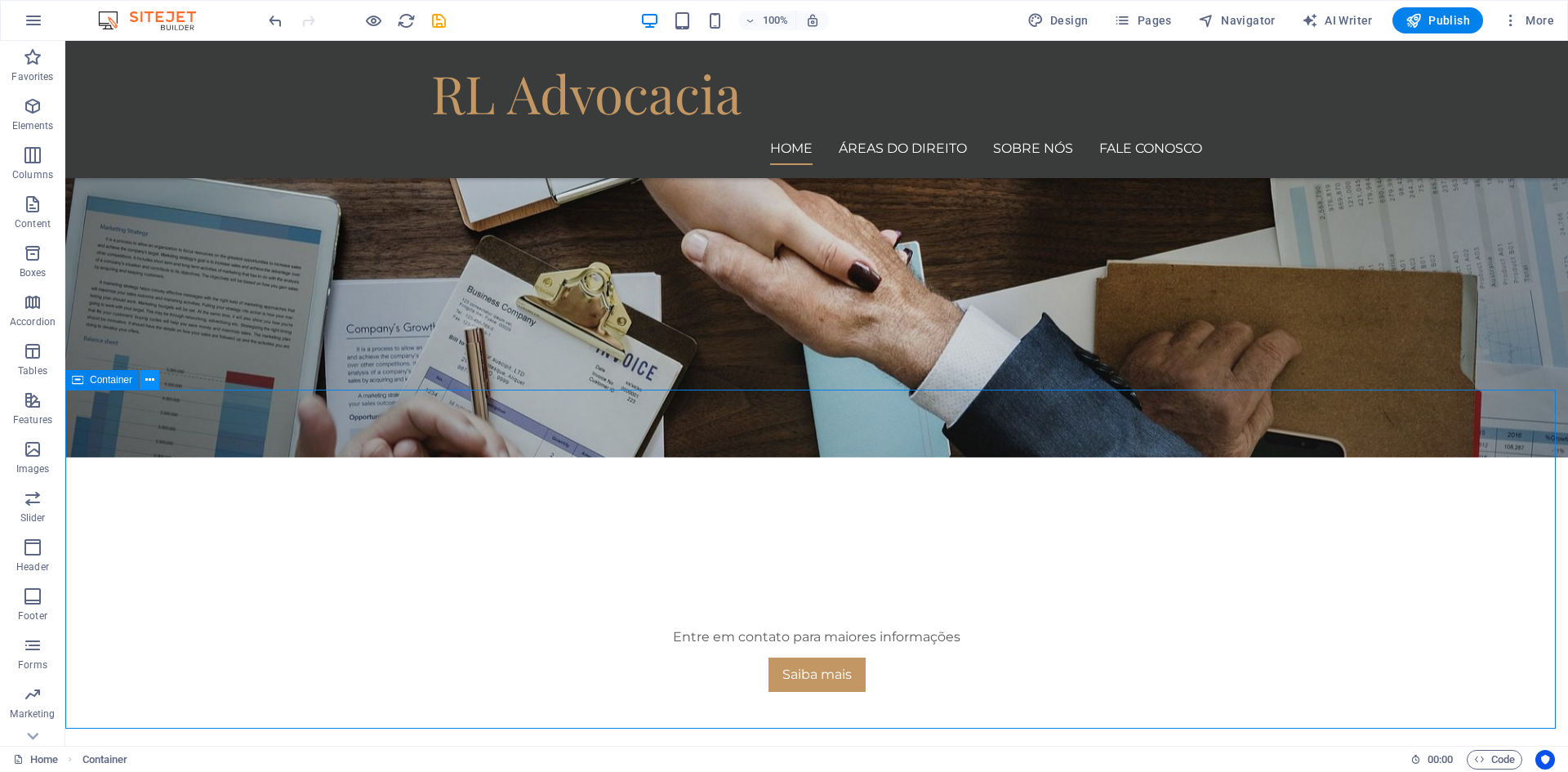
click at [148, 379] on icon at bounding box center [150, 380] width 9 height 17
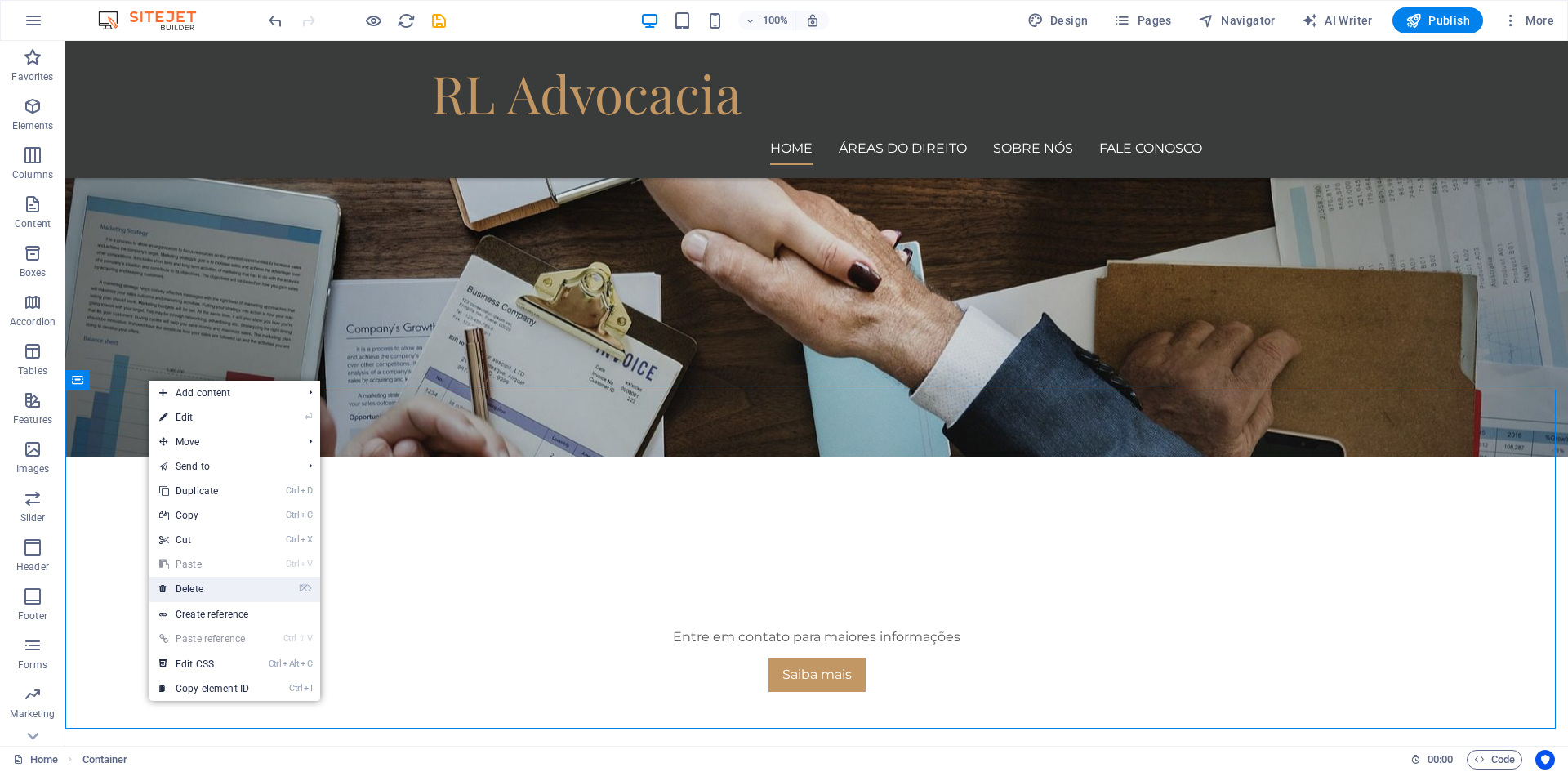
click at [210, 590] on link "⌦ Delete" at bounding box center [204, 588] width 109 height 25
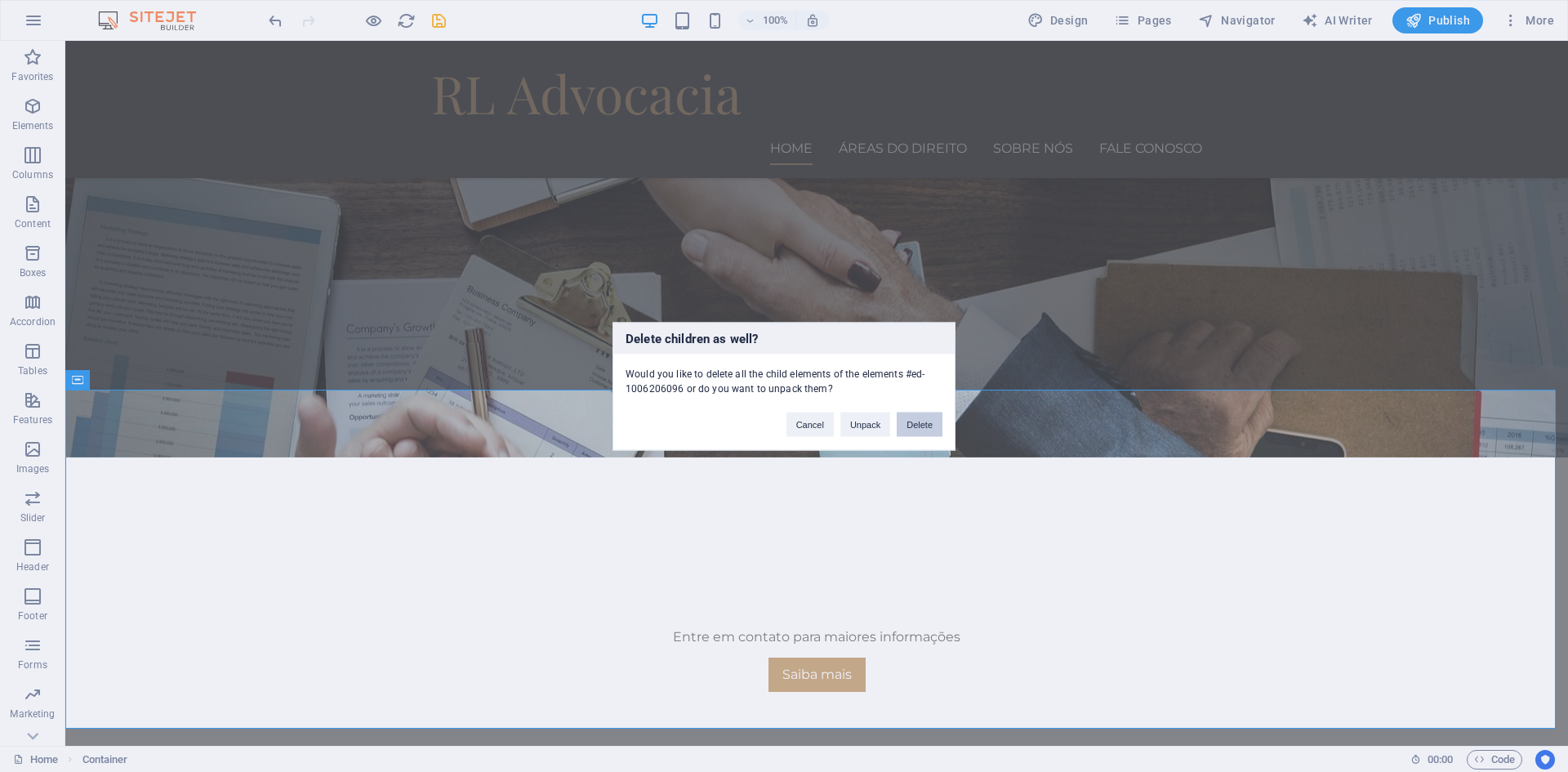
click at [918, 428] on button "Delete" at bounding box center [919, 424] width 46 height 25
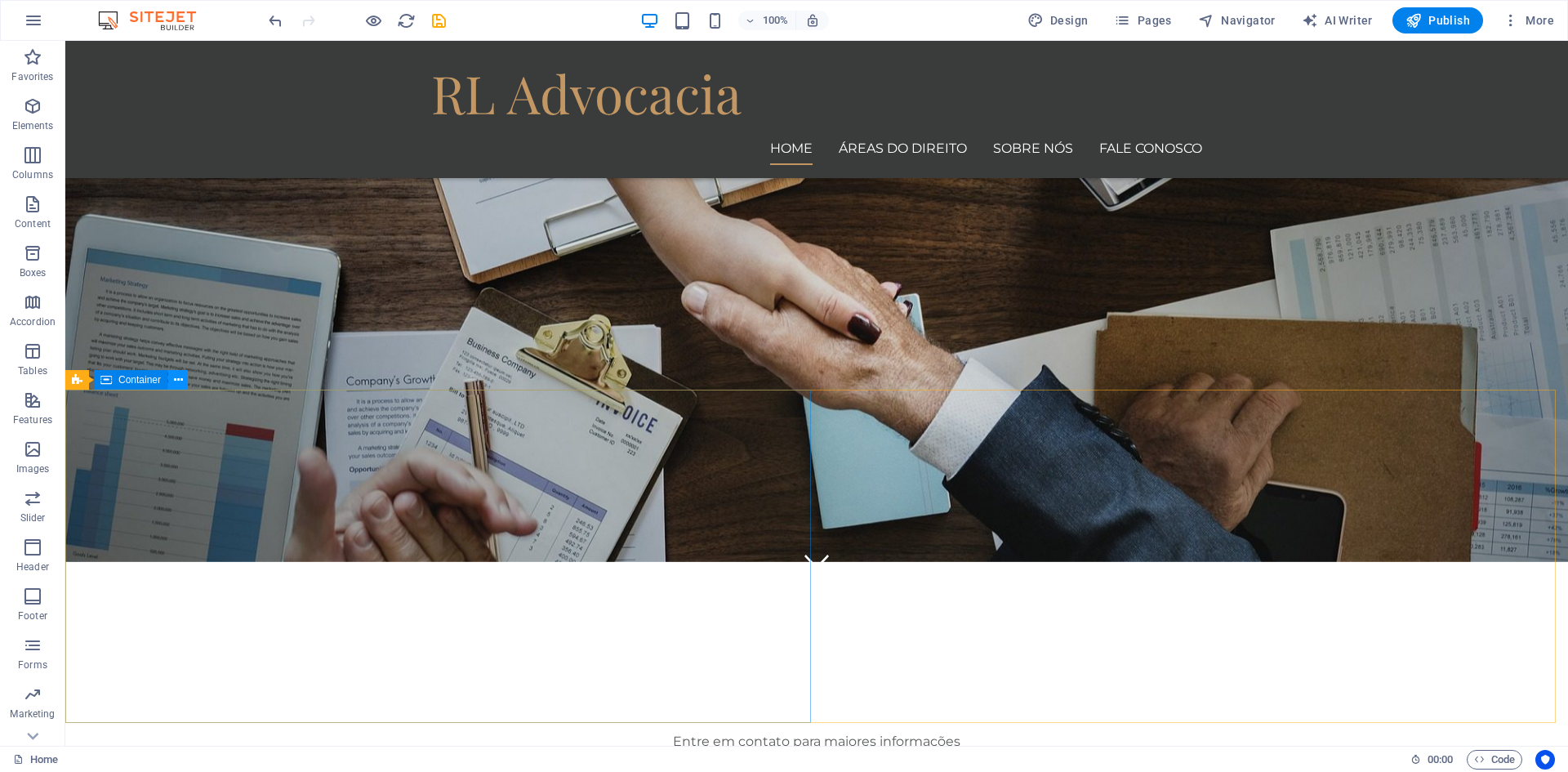
click at [176, 380] on icon at bounding box center [178, 380] width 9 height 17
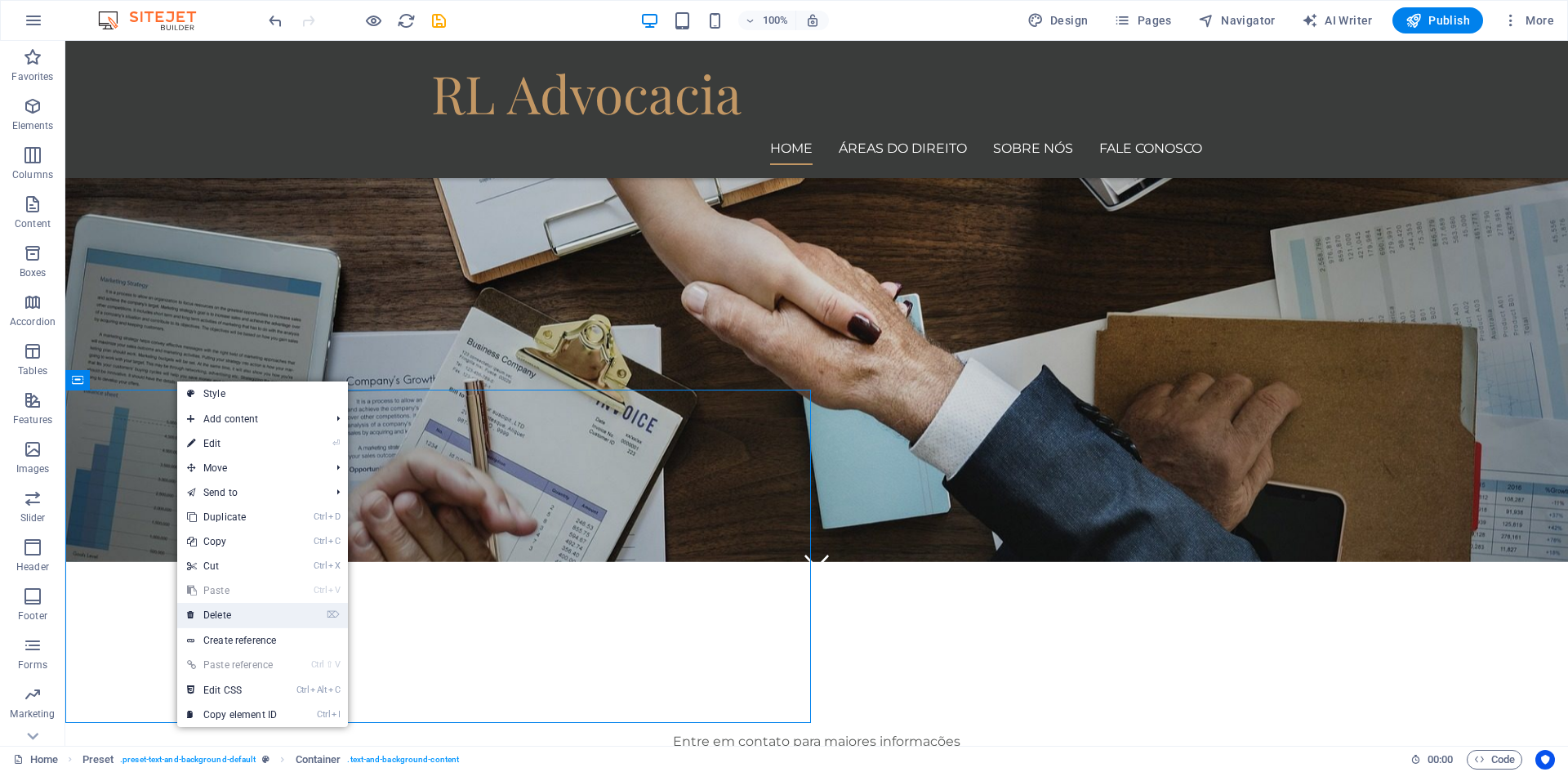
click at [262, 612] on link "⌦ Delete" at bounding box center [232, 615] width 109 height 25
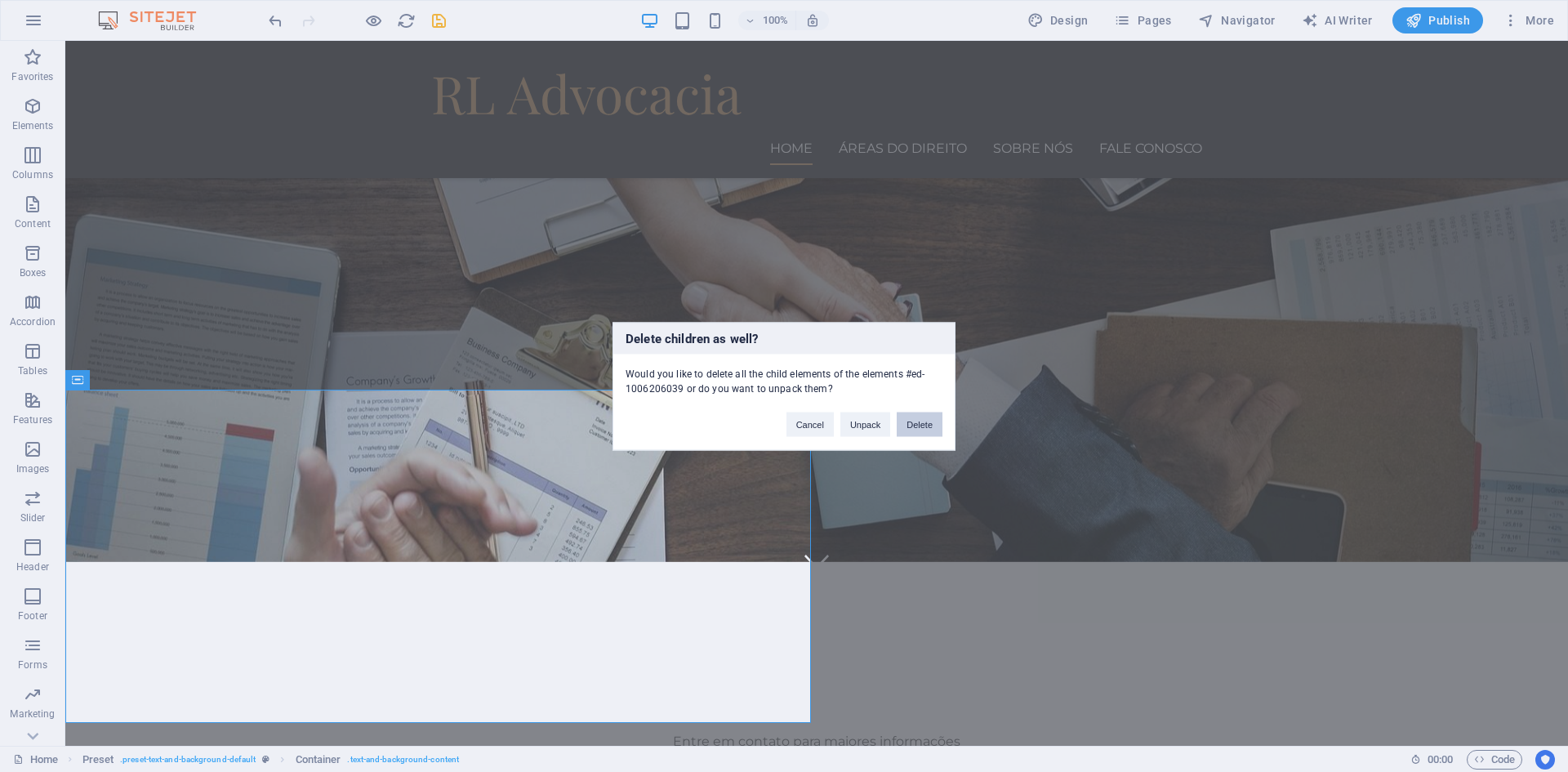
click at [928, 426] on button "Delete" at bounding box center [919, 424] width 46 height 25
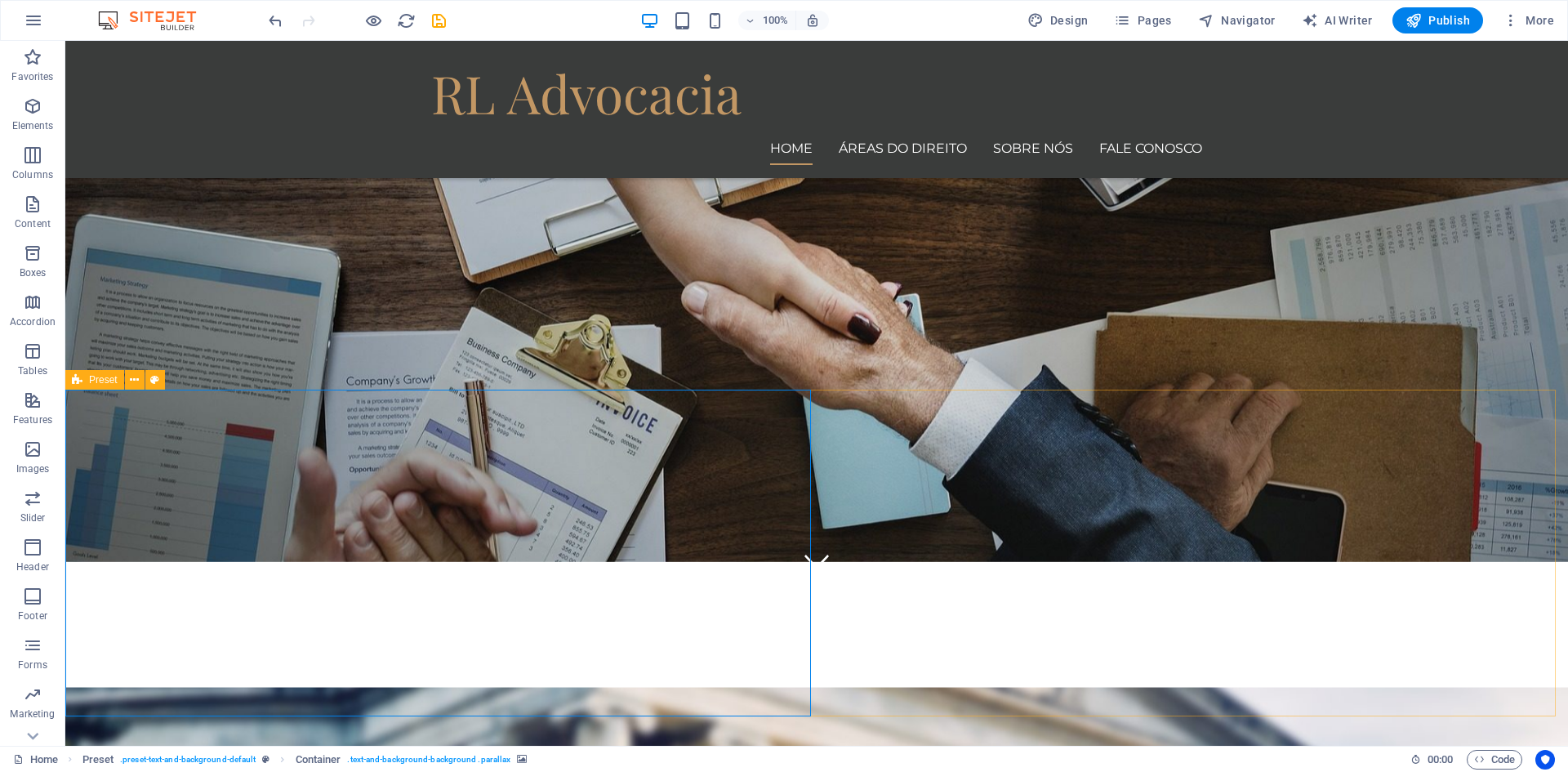
click at [74, 379] on icon at bounding box center [76, 380] width 11 height 20
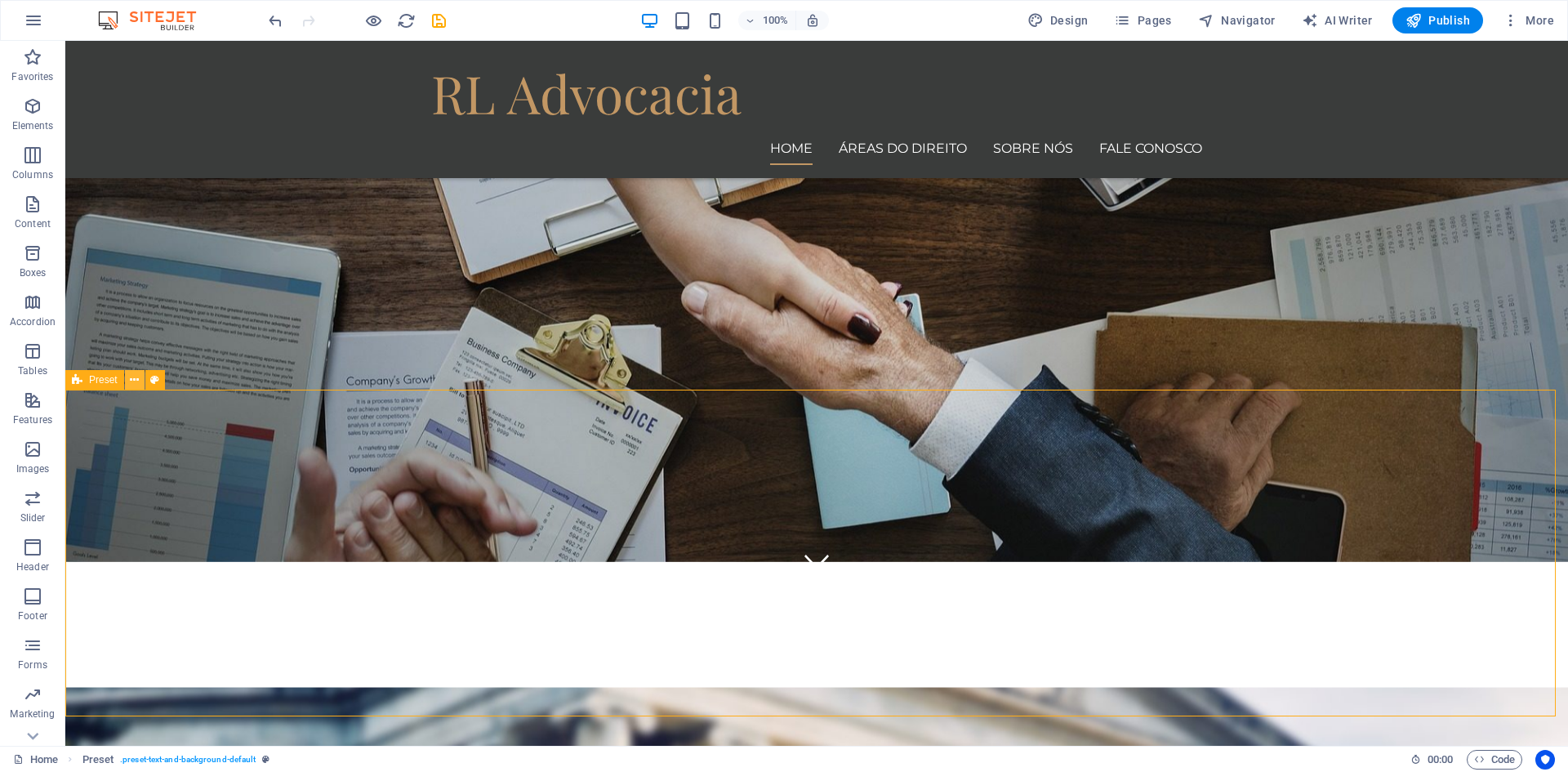
click at [133, 381] on icon at bounding box center [134, 380] width 9 height 17
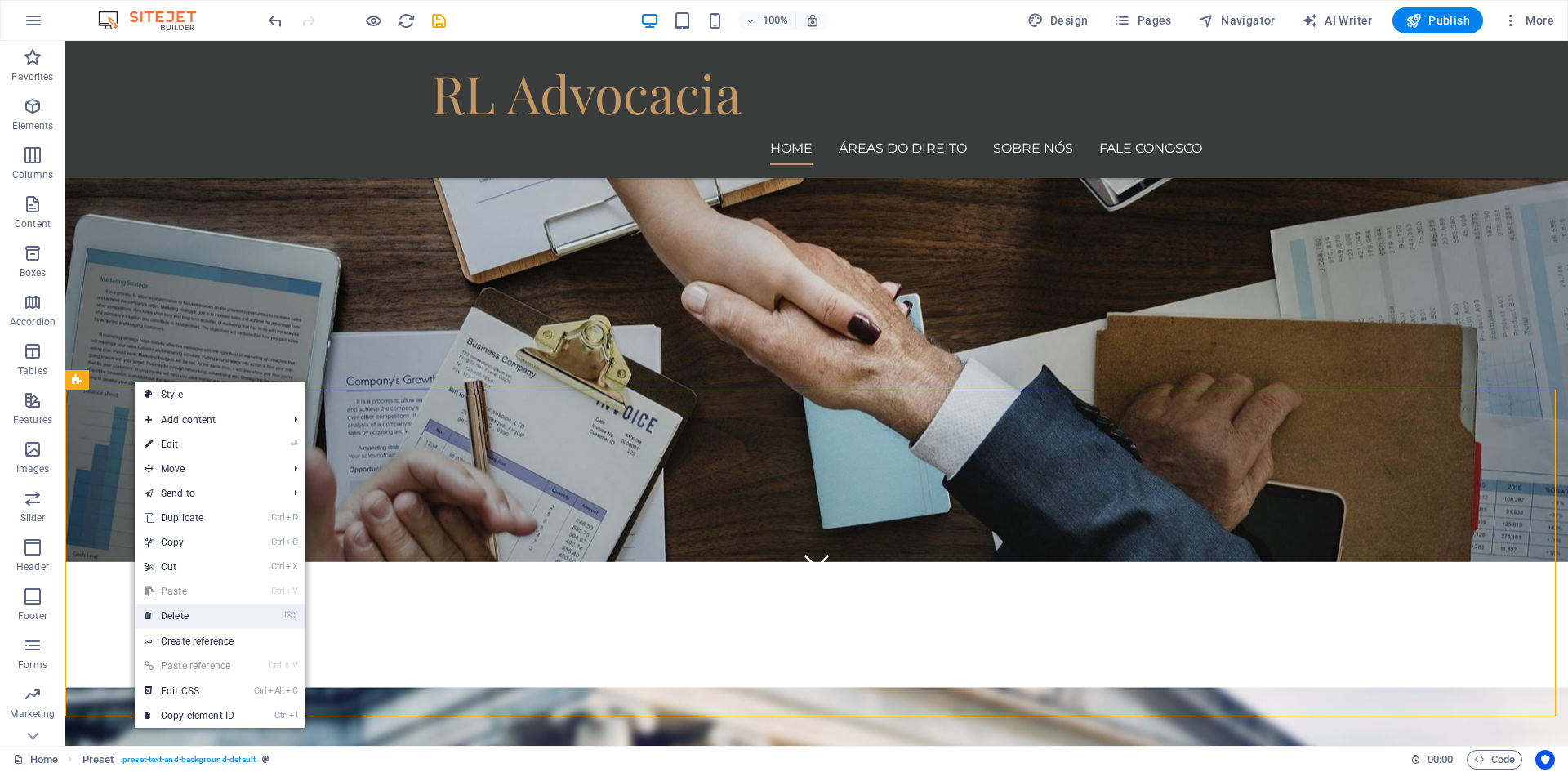
click at [205, 610] on link "⌦ Delete" at bounding box center [189, 615] width 109 height 25
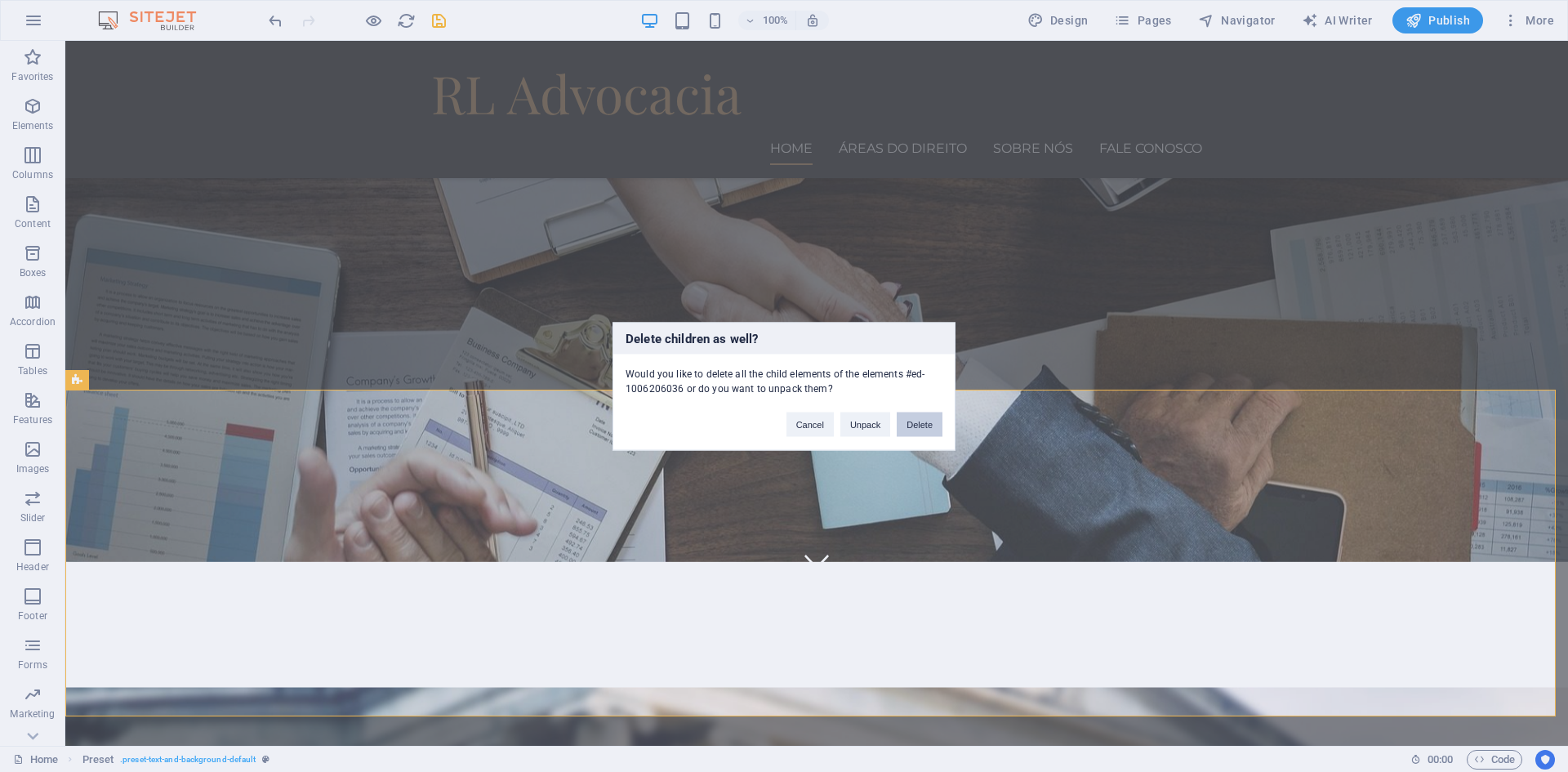
click at [916, 426] on button "Delete" at bounding box center [919, 424] width 46 height 25
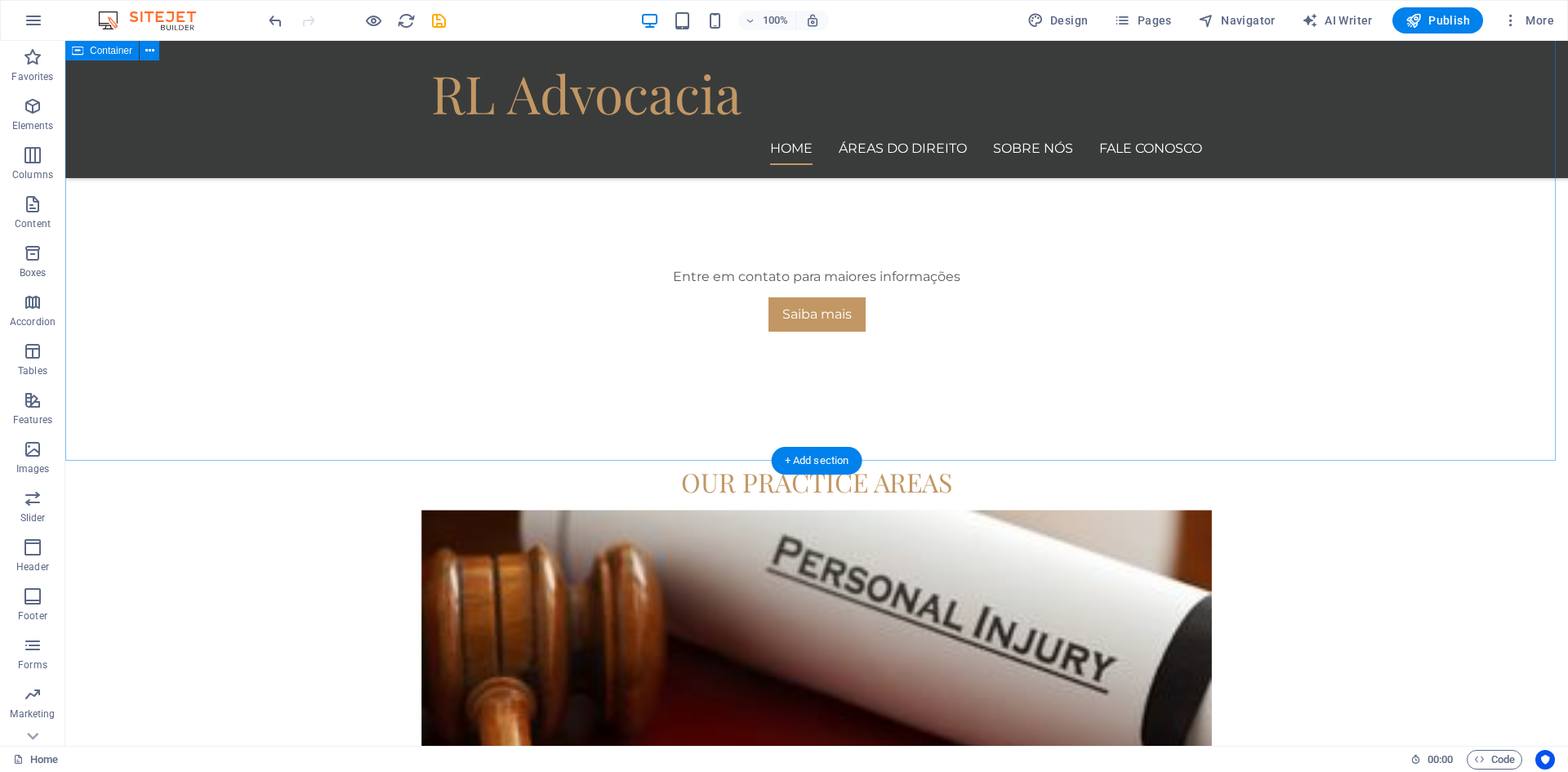
scroll to position [219, 0]
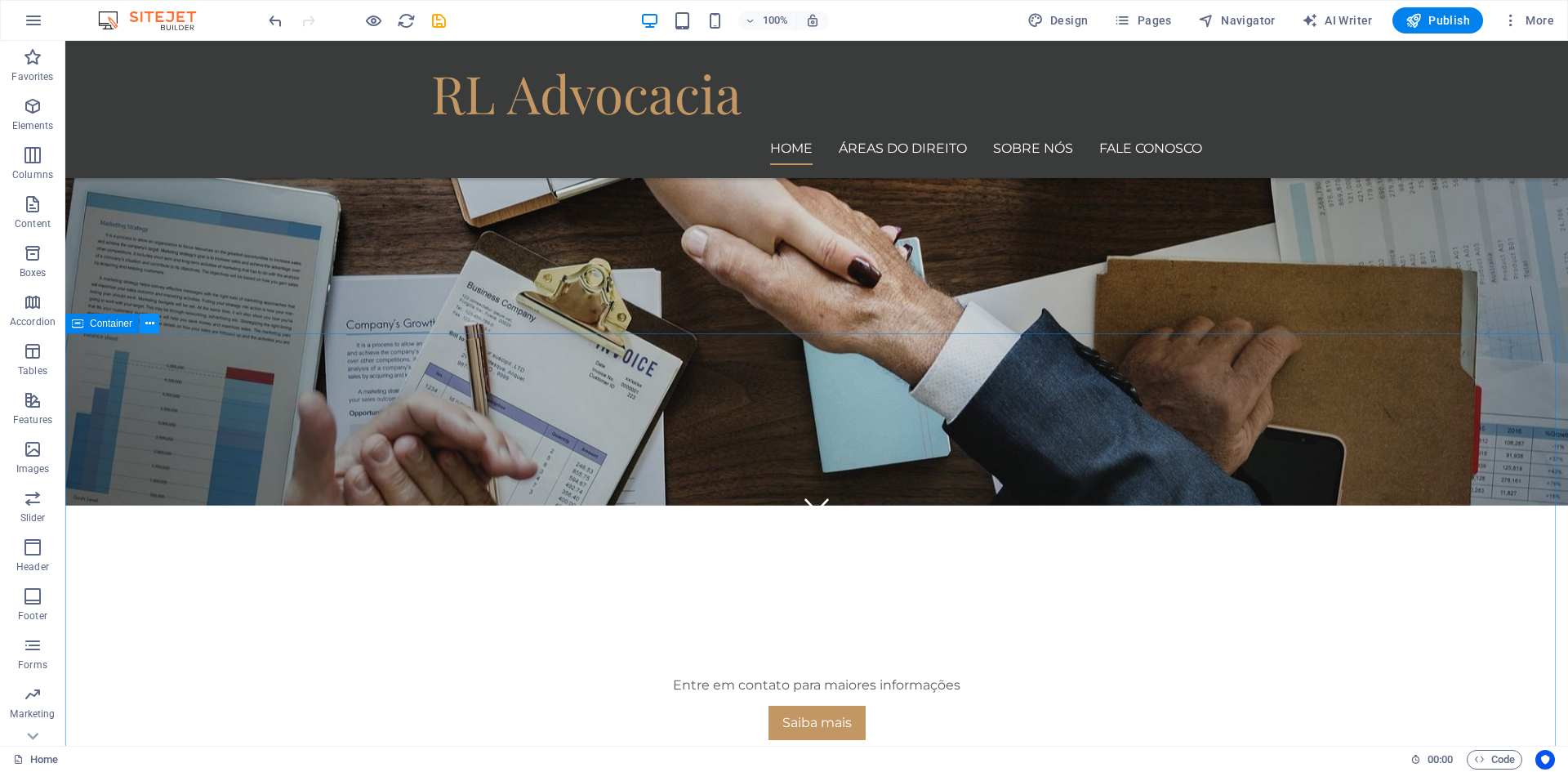
click at [146, 323] on icon at bounding box center [150, 323] width 9 height 17
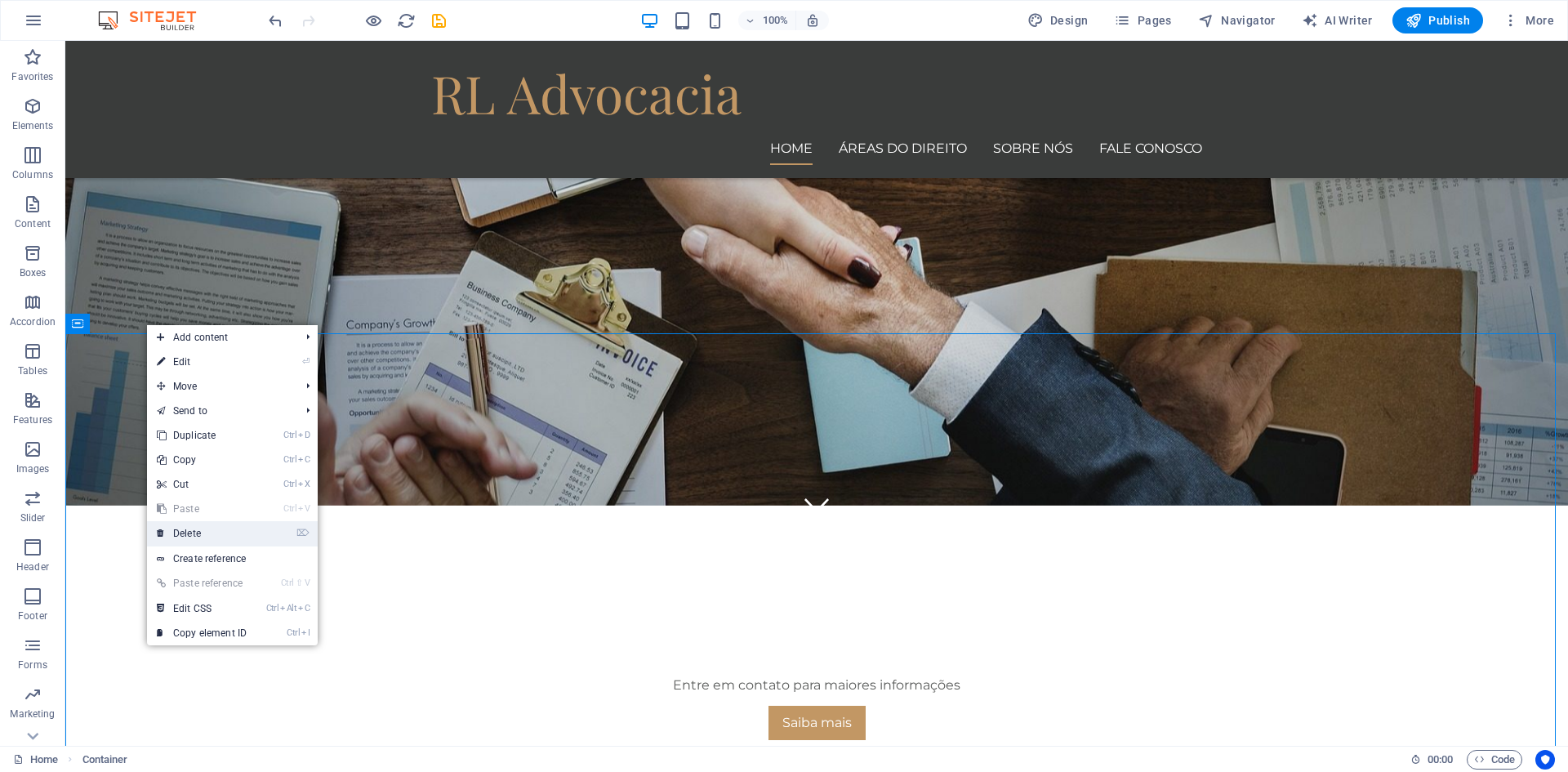
click at [231, 534] on link "⌦ Delete" at bounding box center [201, 533] width 109 height 25
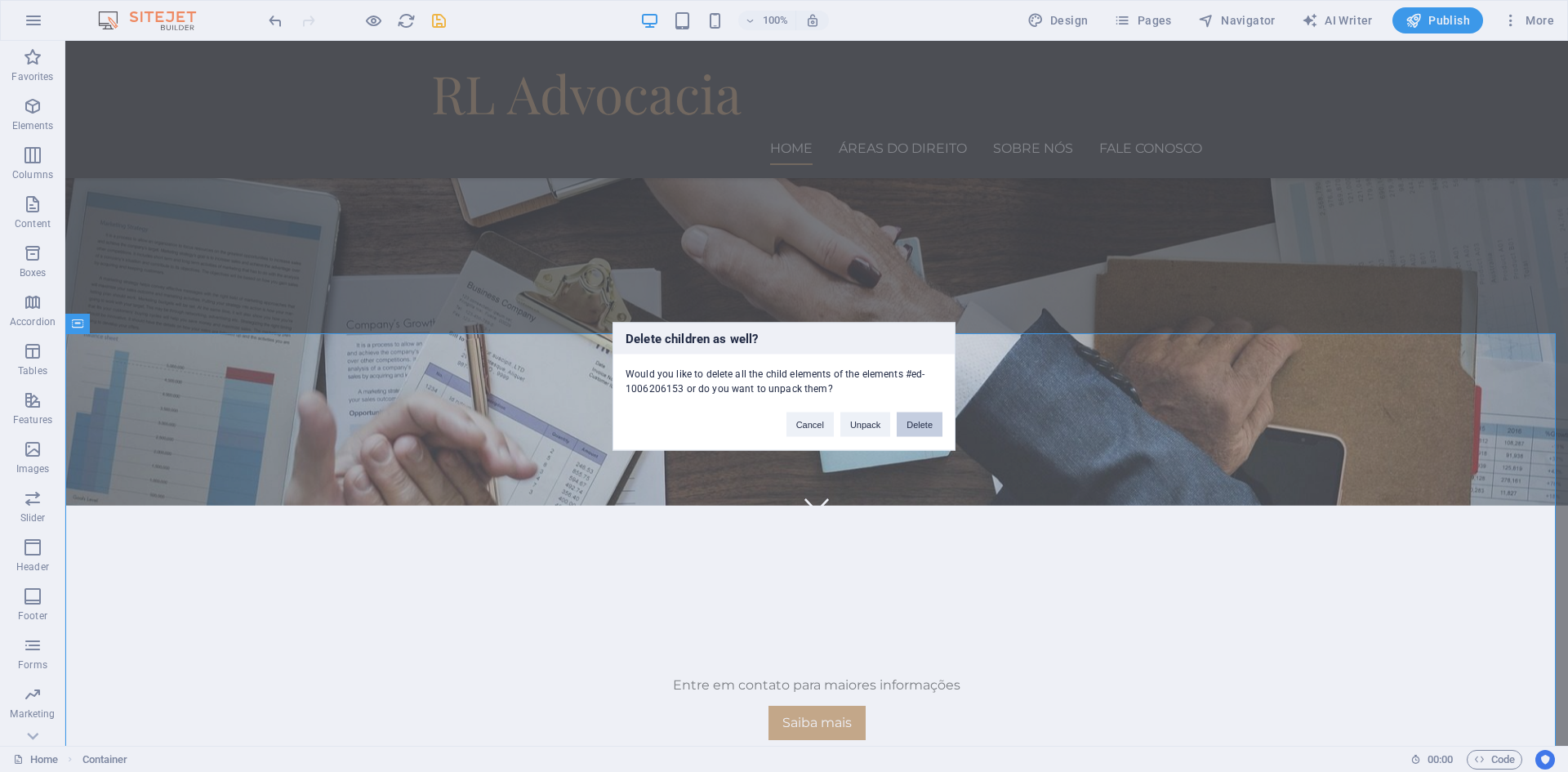
click at [916, 427] on button "Delete" at bounding box center [919, 424] width 46 height 25
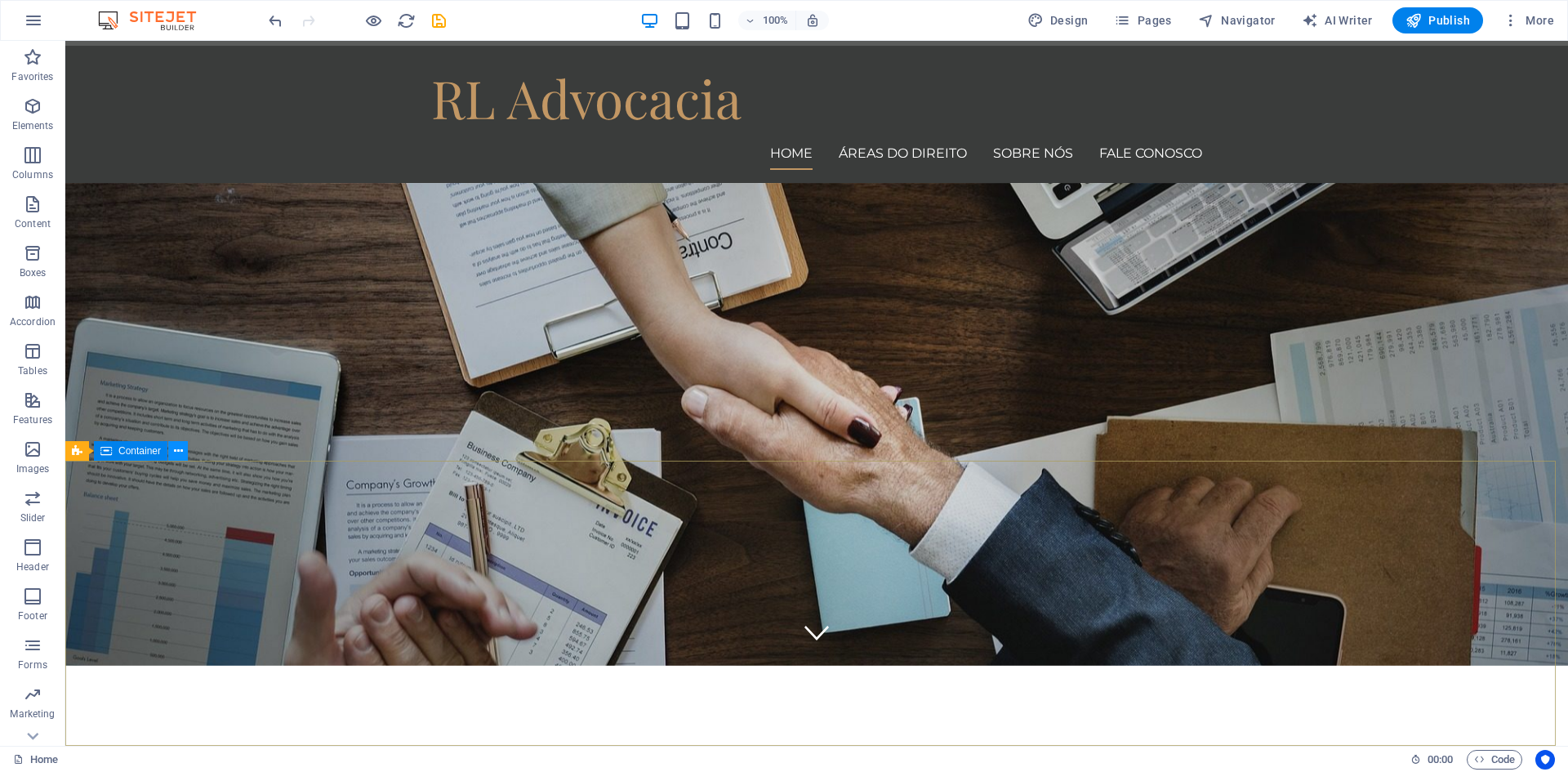
click at [178, 452] on icon at bounding box center [178, 450] width 9 height 17
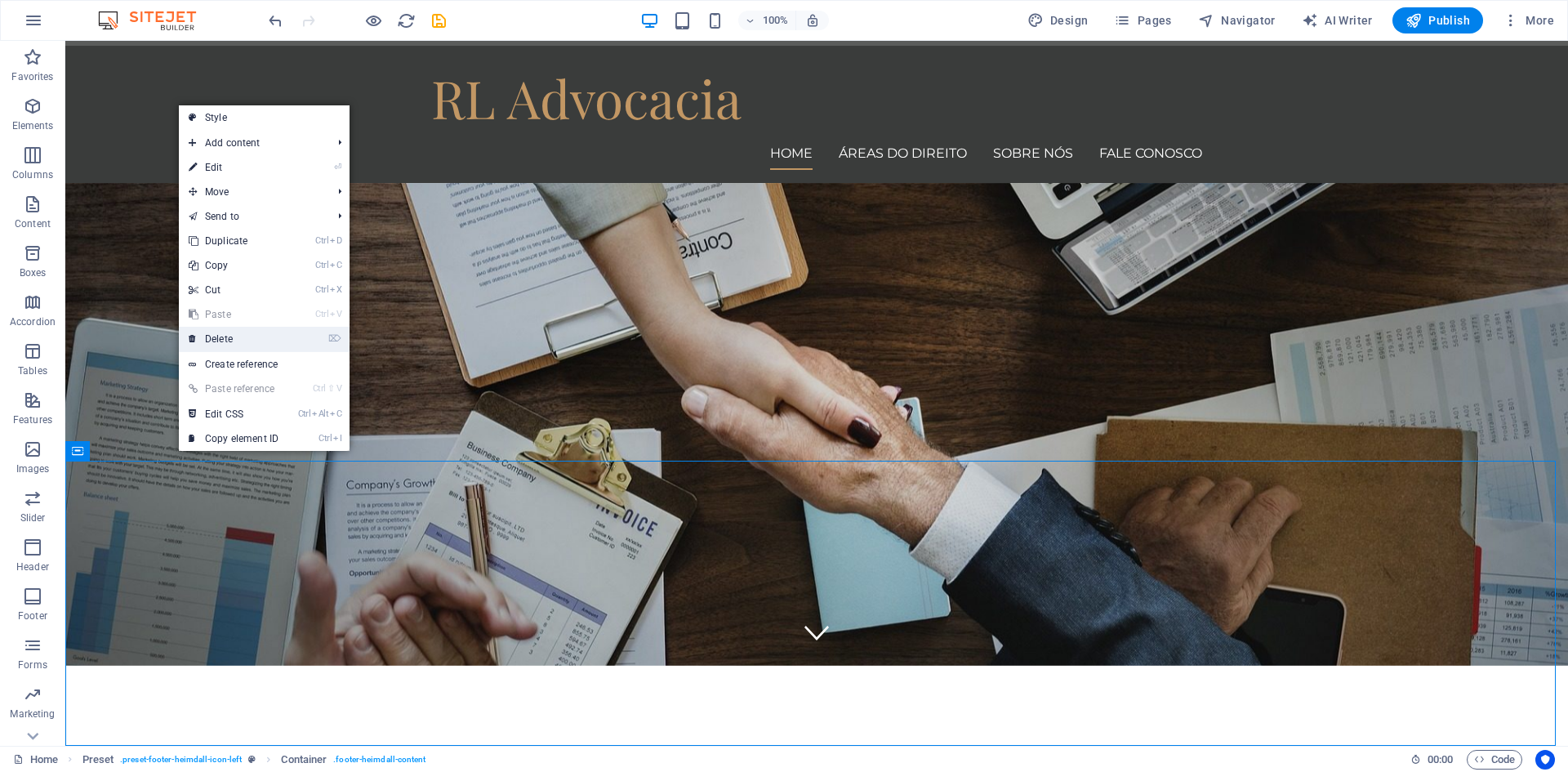
click at [240, 339] on link "⌦ Delete" at bounding box center [233, 338] width 109 height 25
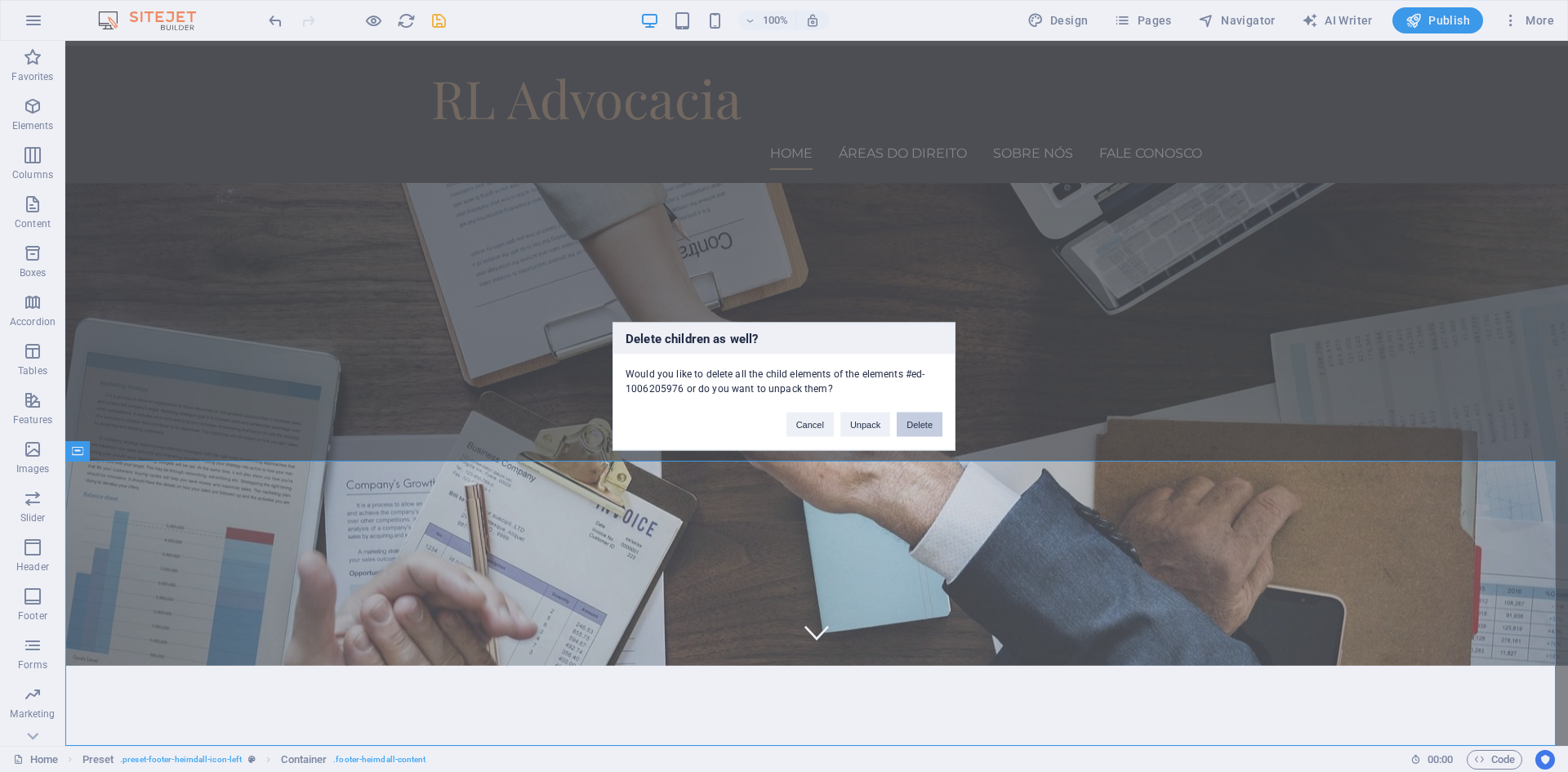
click at [923, 423] on button "Delete" at bounding box center [919, 424] width 46 height 25
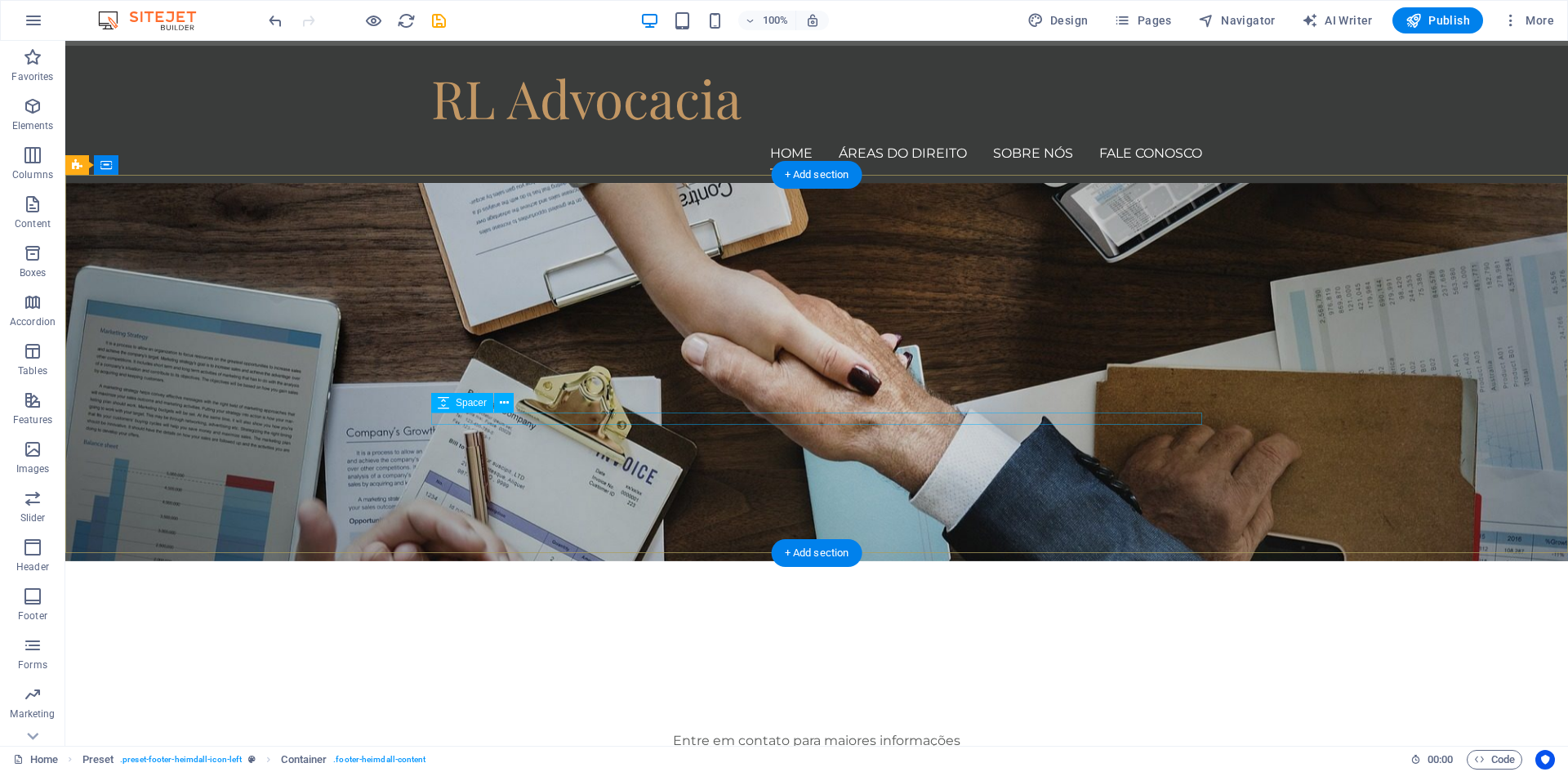
scroll to position [0, 0]
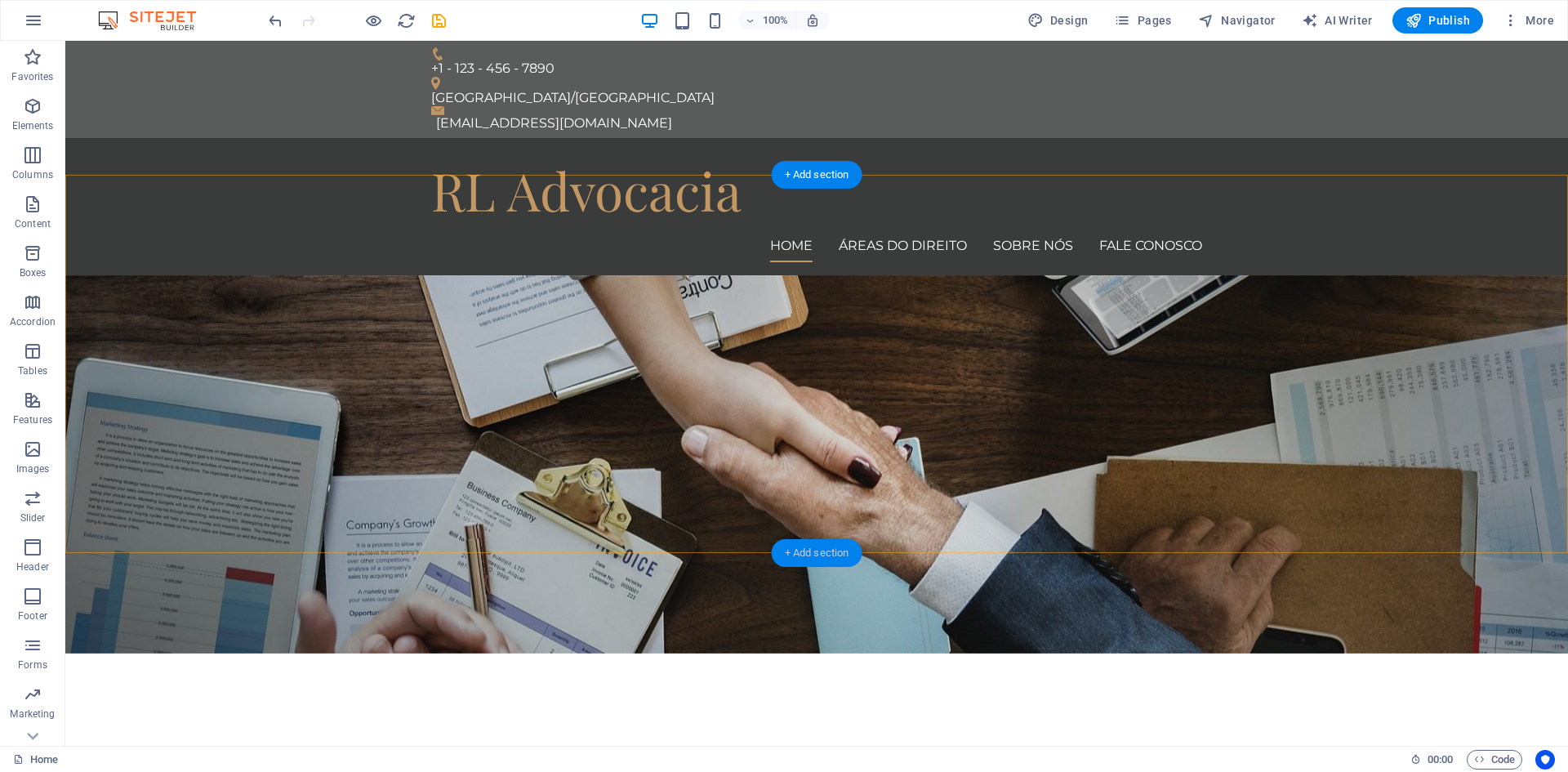
click at [819, 550] on div "+ Add section" at bounding box center [816, 553] width 90 height 28
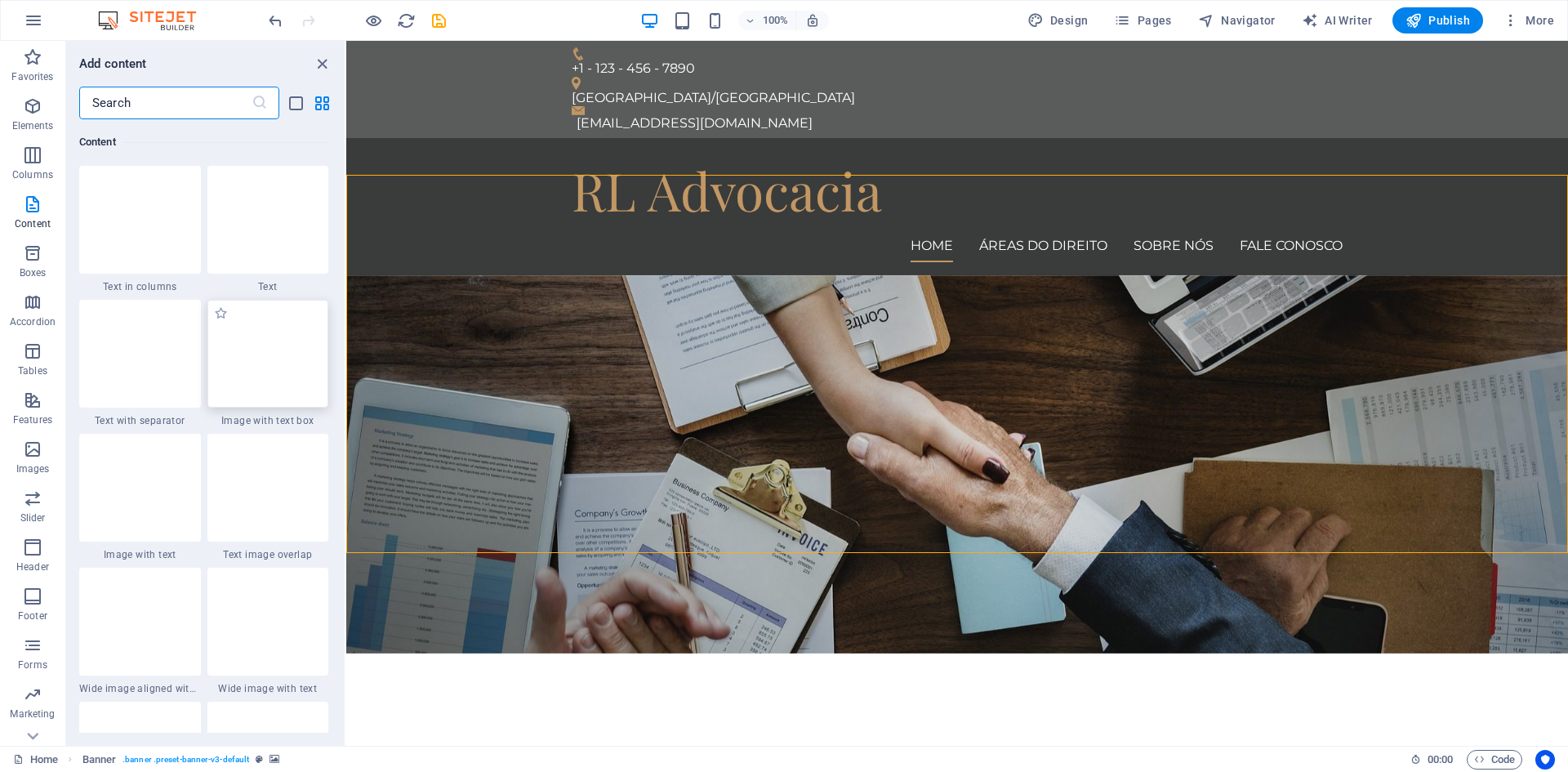
scroll to position [3022, 0]
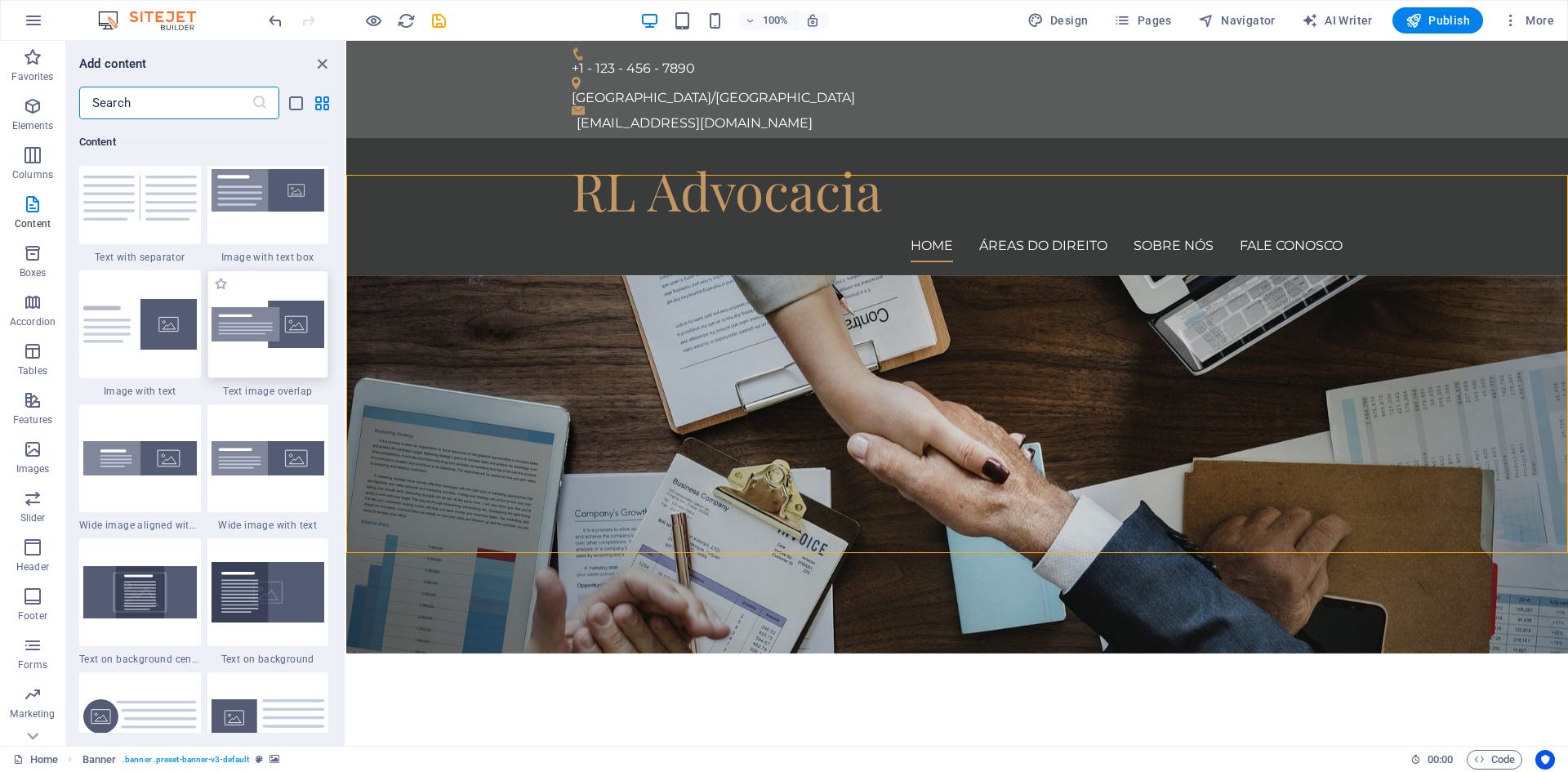
click at [294, 335] on img at bounding box center [268, 324] width 113 height 49
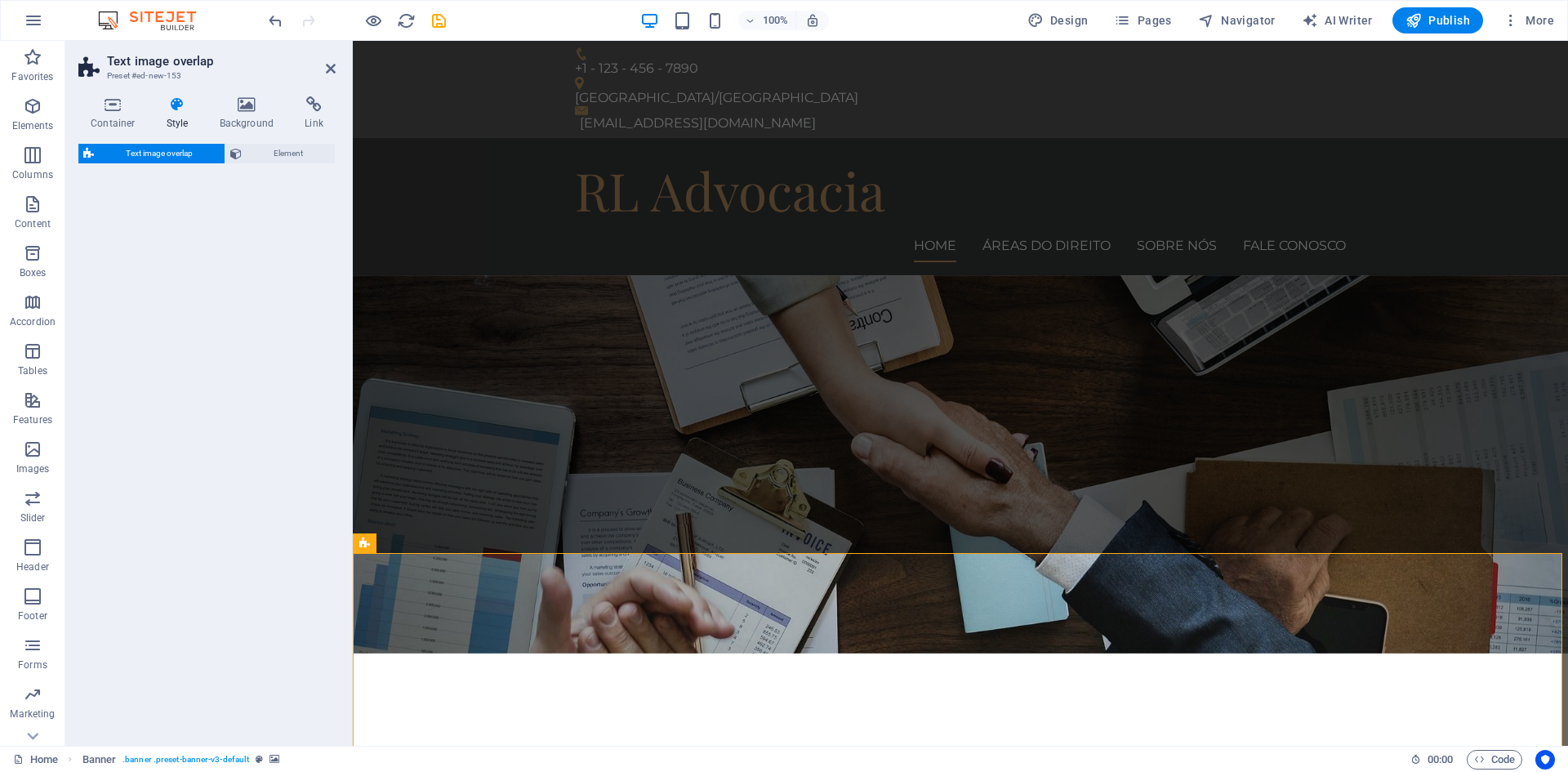
select select "rem"
select select "px"
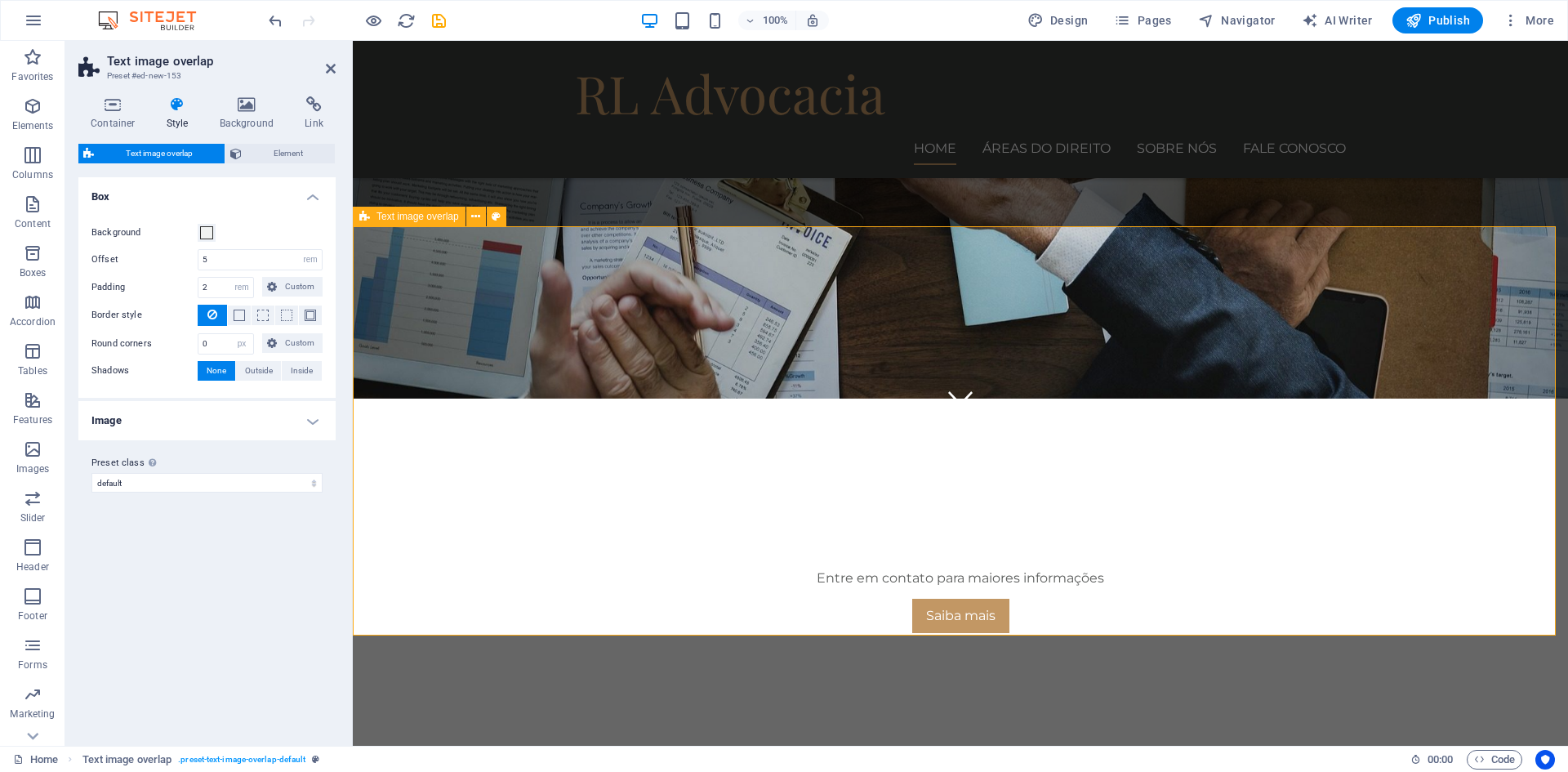
scroll to position [332, 0]
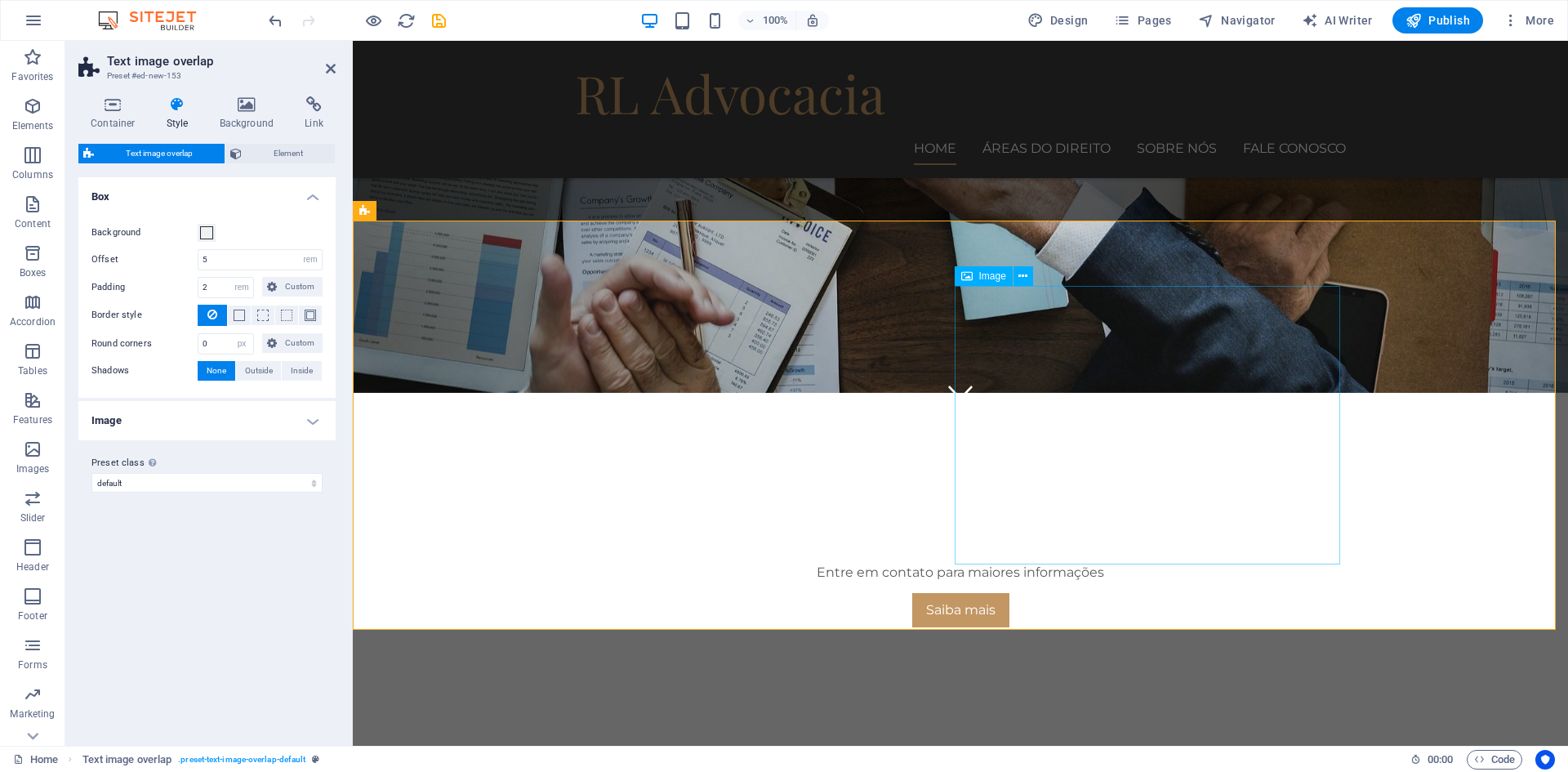
click at [994, 278] on span "Image" at bounding box center [992, 276] width 27 height 10
click at [1024, 275] on icon at bounding box center [1023, 276] width 9 height 17
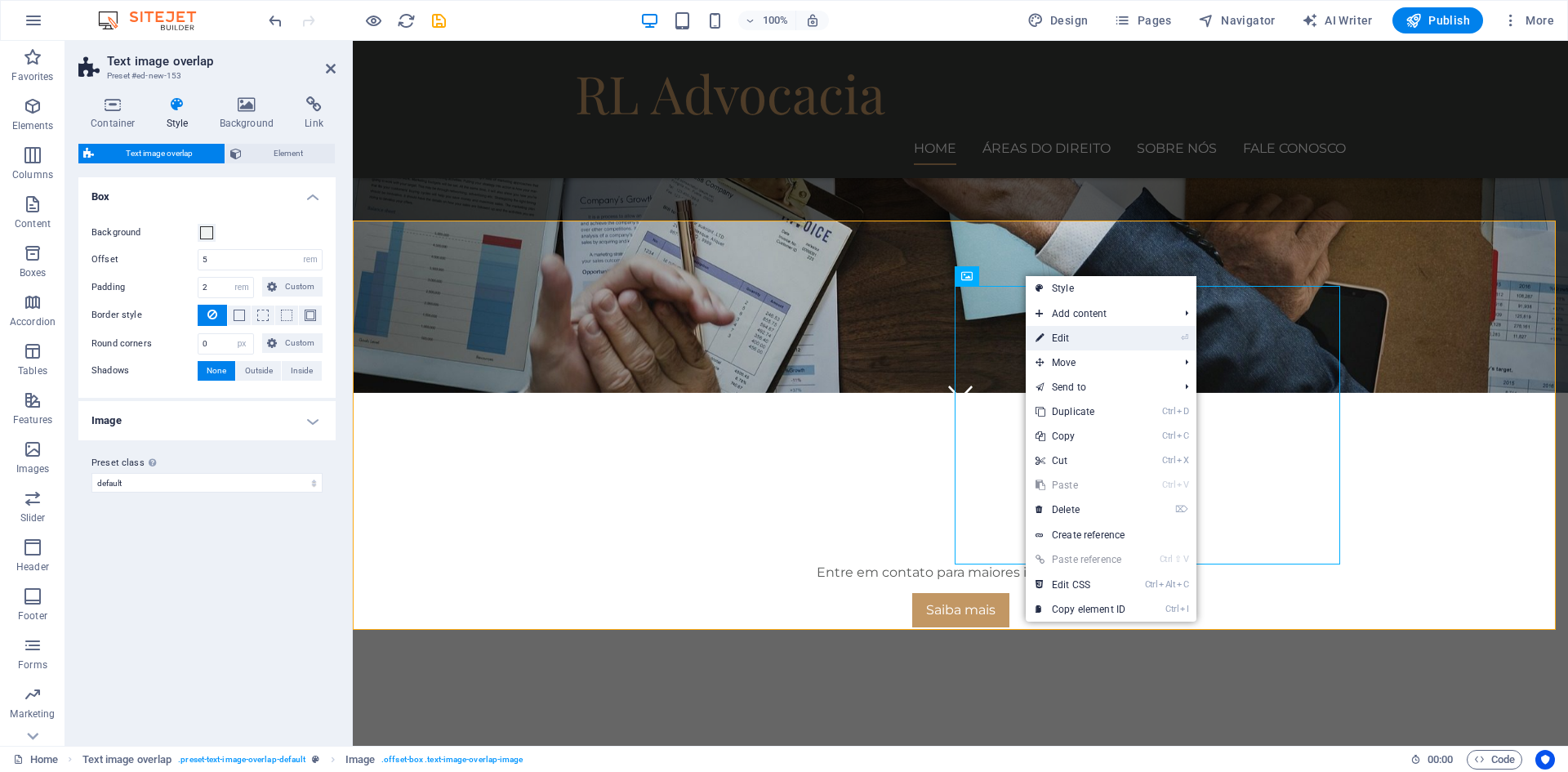
click at [1069, 336] on link "⏎ Edit" at bounding box center [1080, 337] width 109 height 25
select select "%"
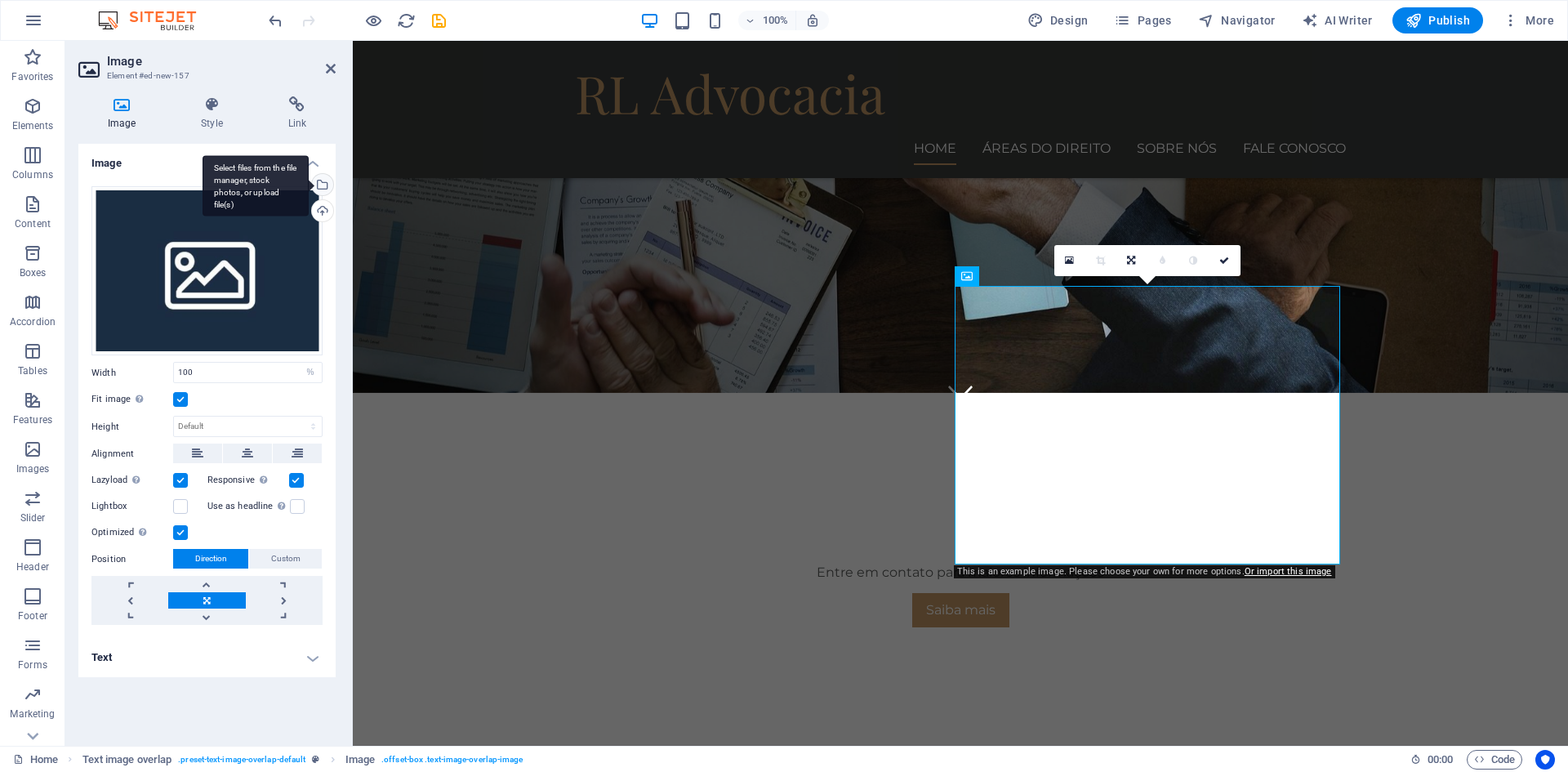
click at [326, 187] on div "Select files from the file manager, stock photos, or upload file(s)" at bounding box center [320, 186] width 25 height 25
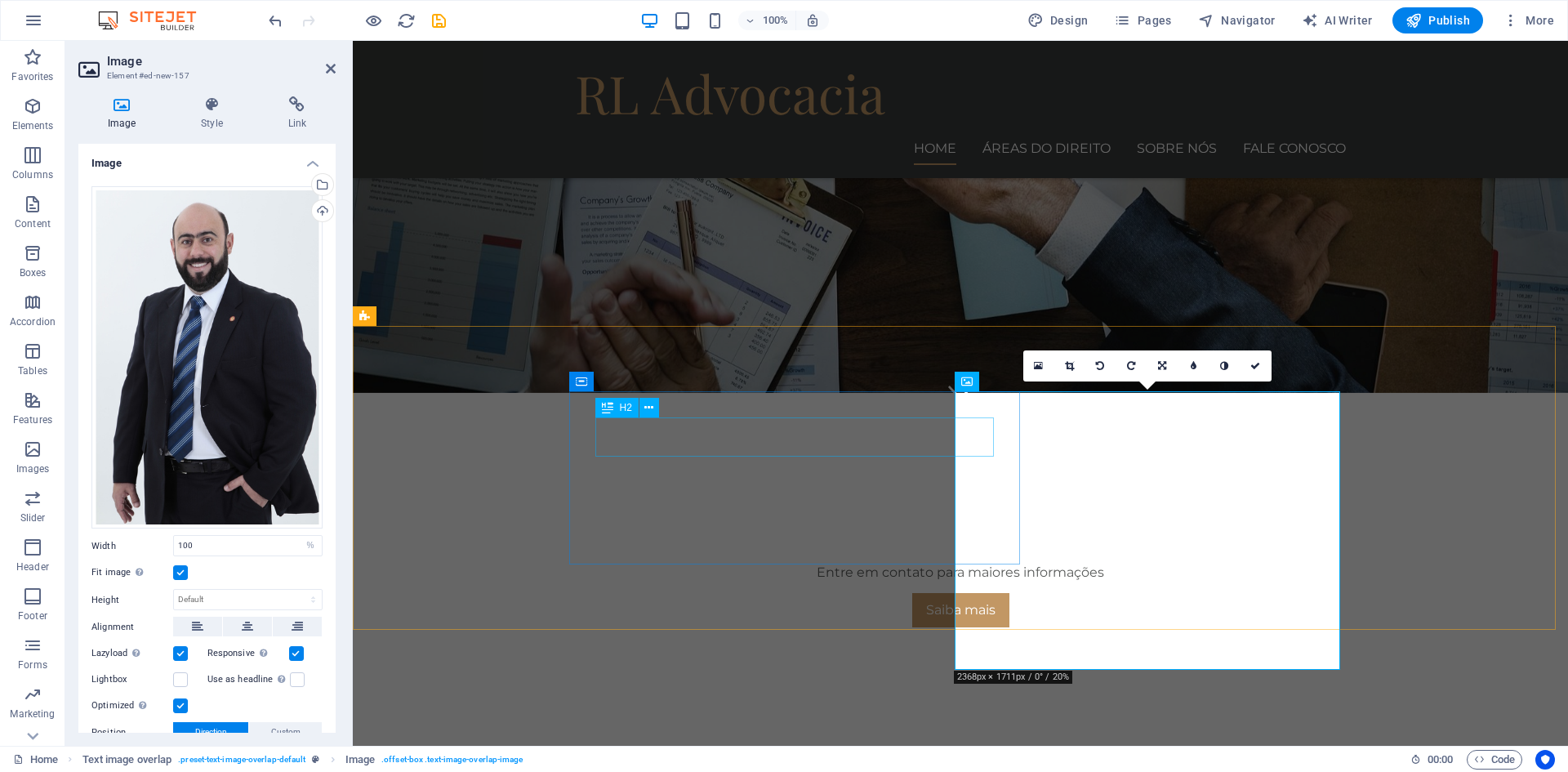
scroll to position [227, 0]
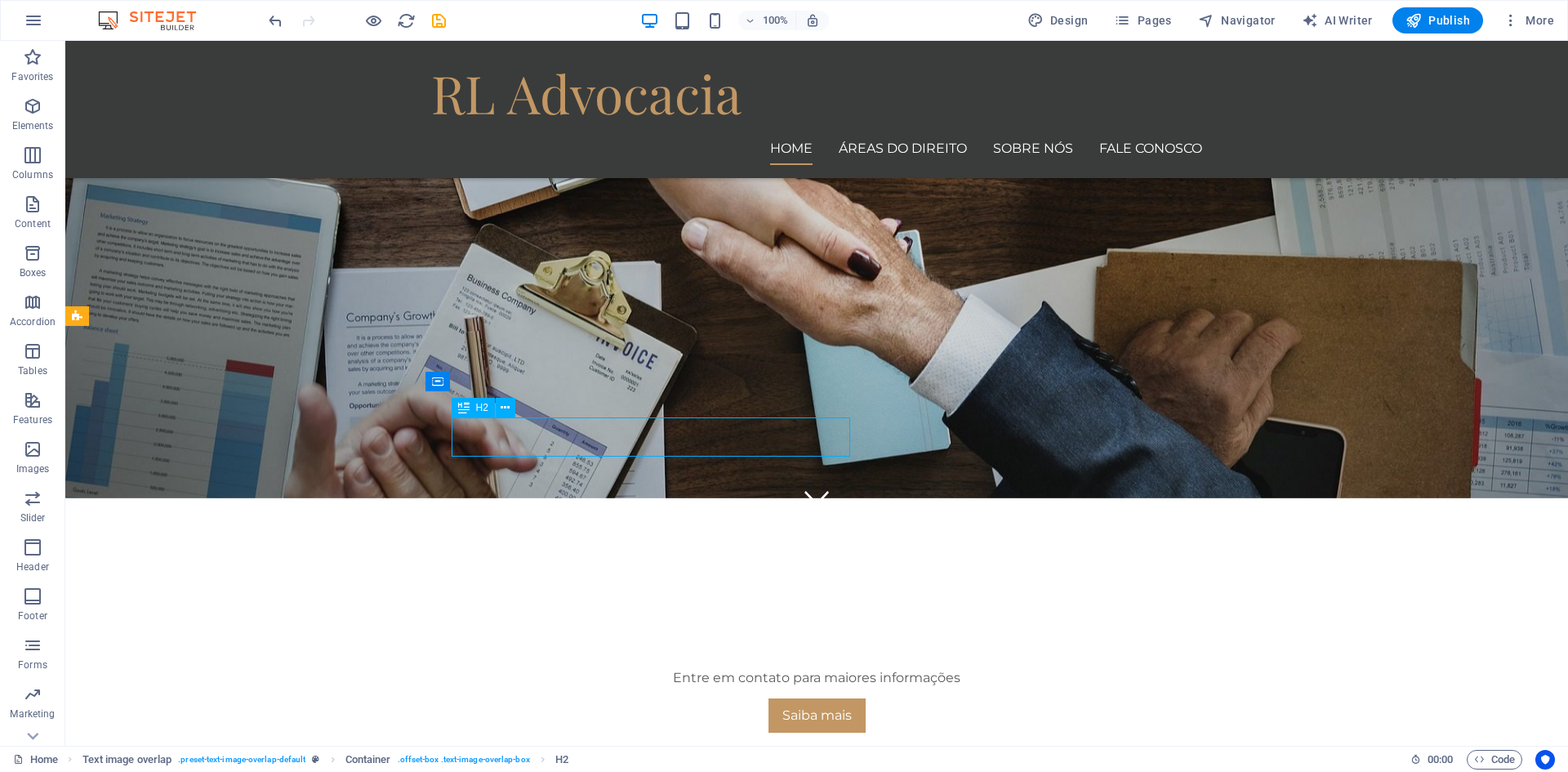
click at [505, 406] on icon at bounding box center [505, 408] width 9 height 17
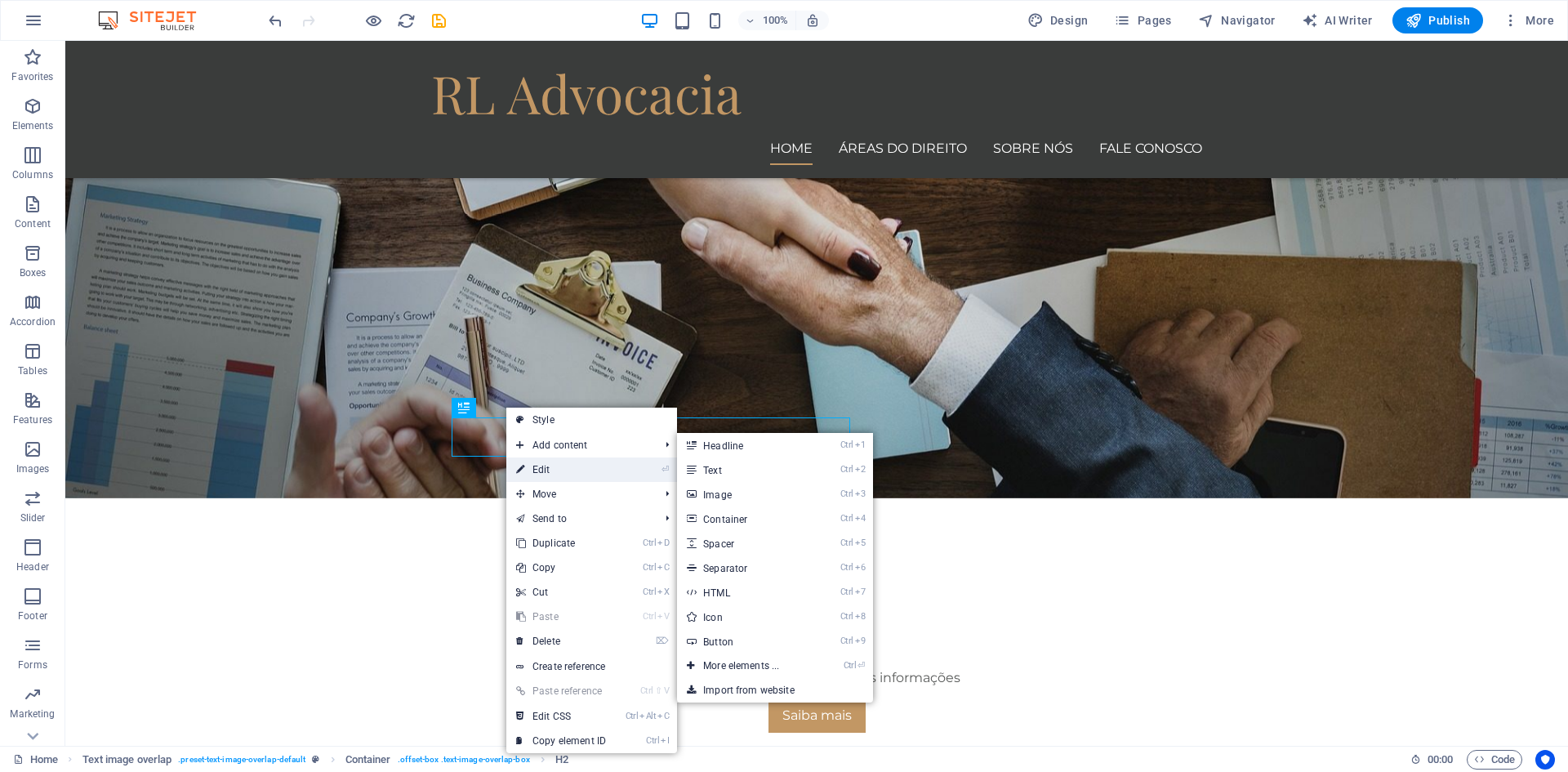
click at [552, 466] on link "⏎ Edit" at bounding box center [560, 469] width 109 height 25
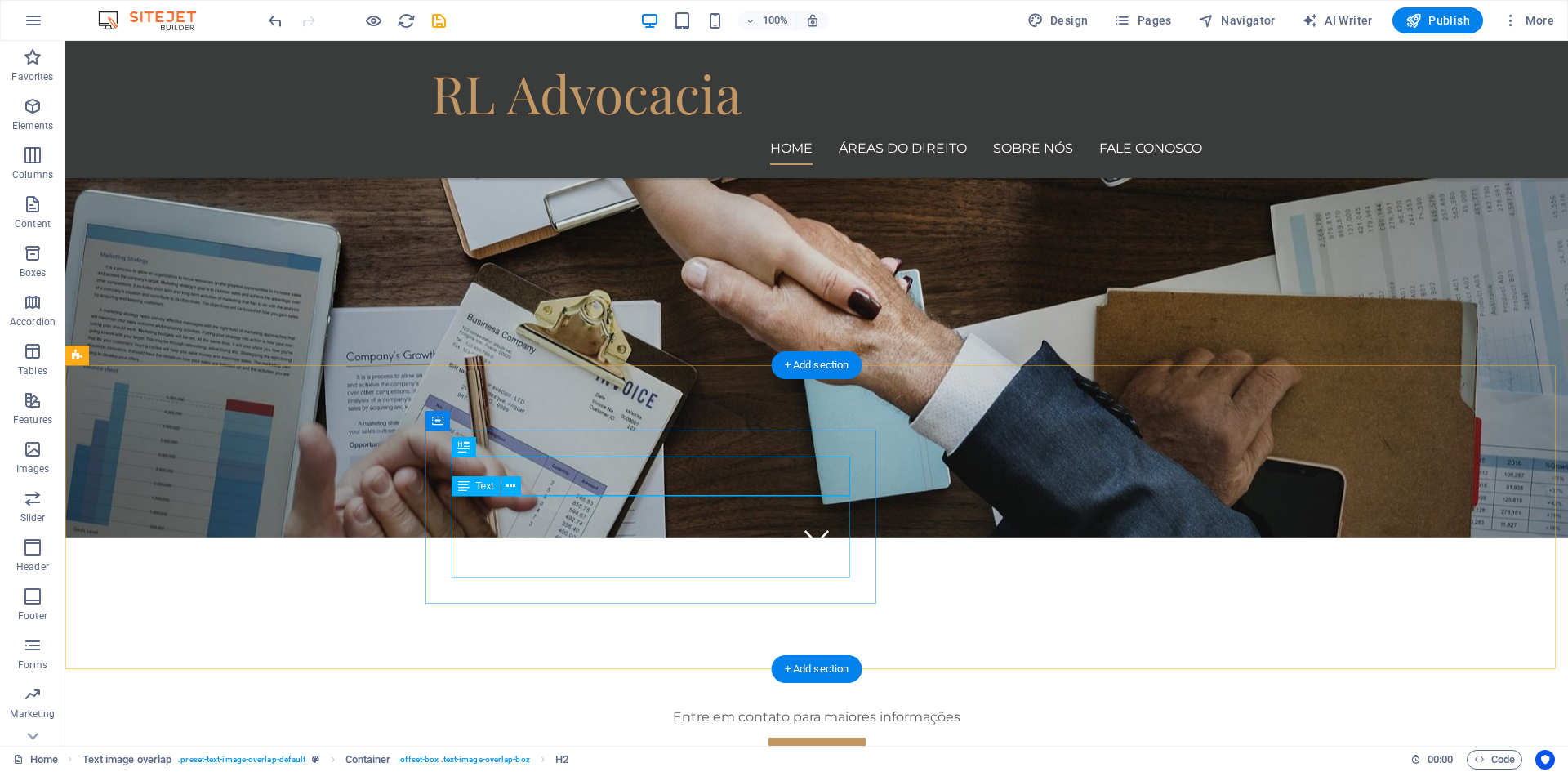
click at [507, 486] on icon at bounding box center [510, 486] width 9 height 17
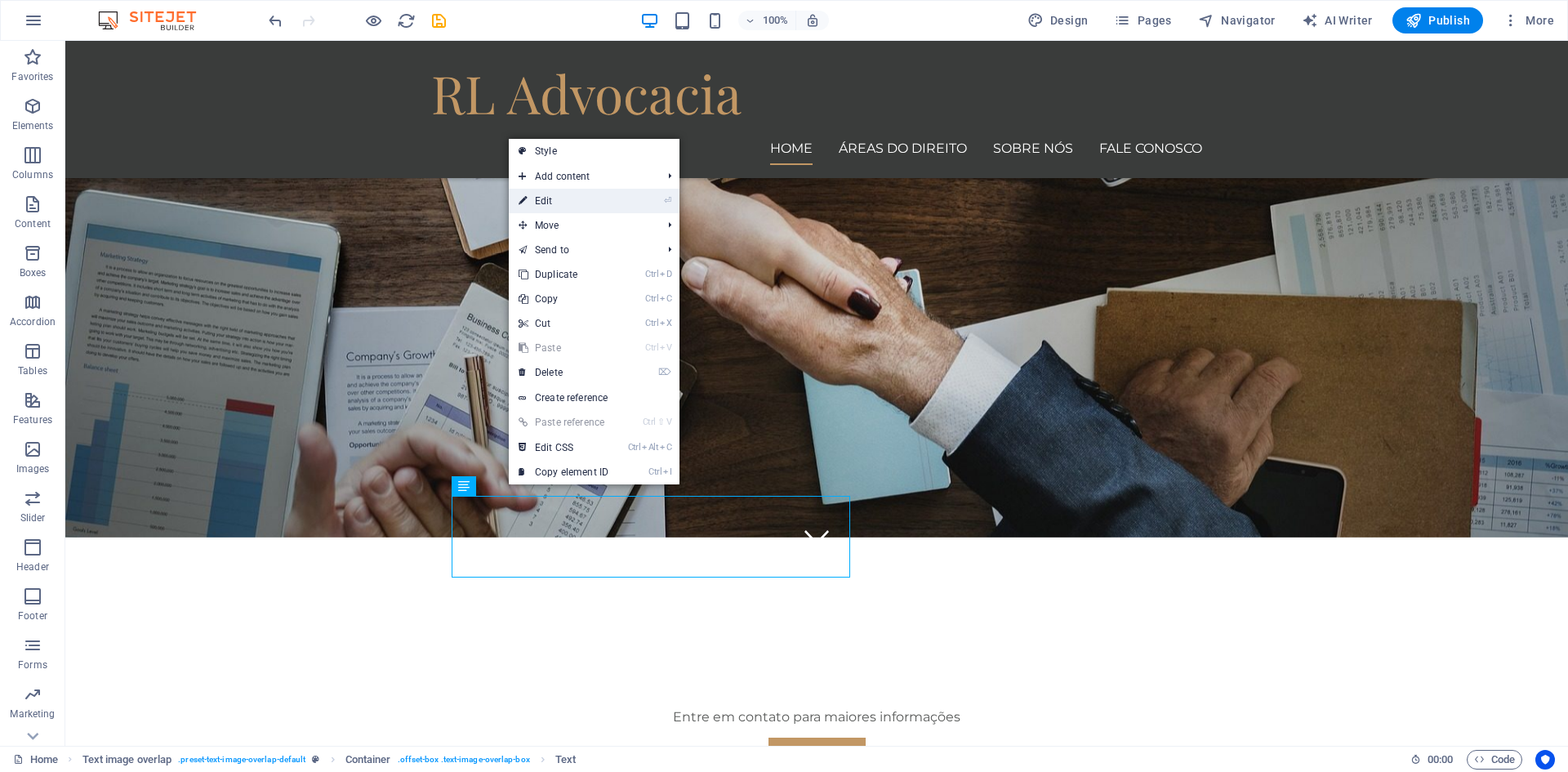
click at [604, 193] on link "⏎ Edit" at bounding box center [563, 200] width 109 height 25
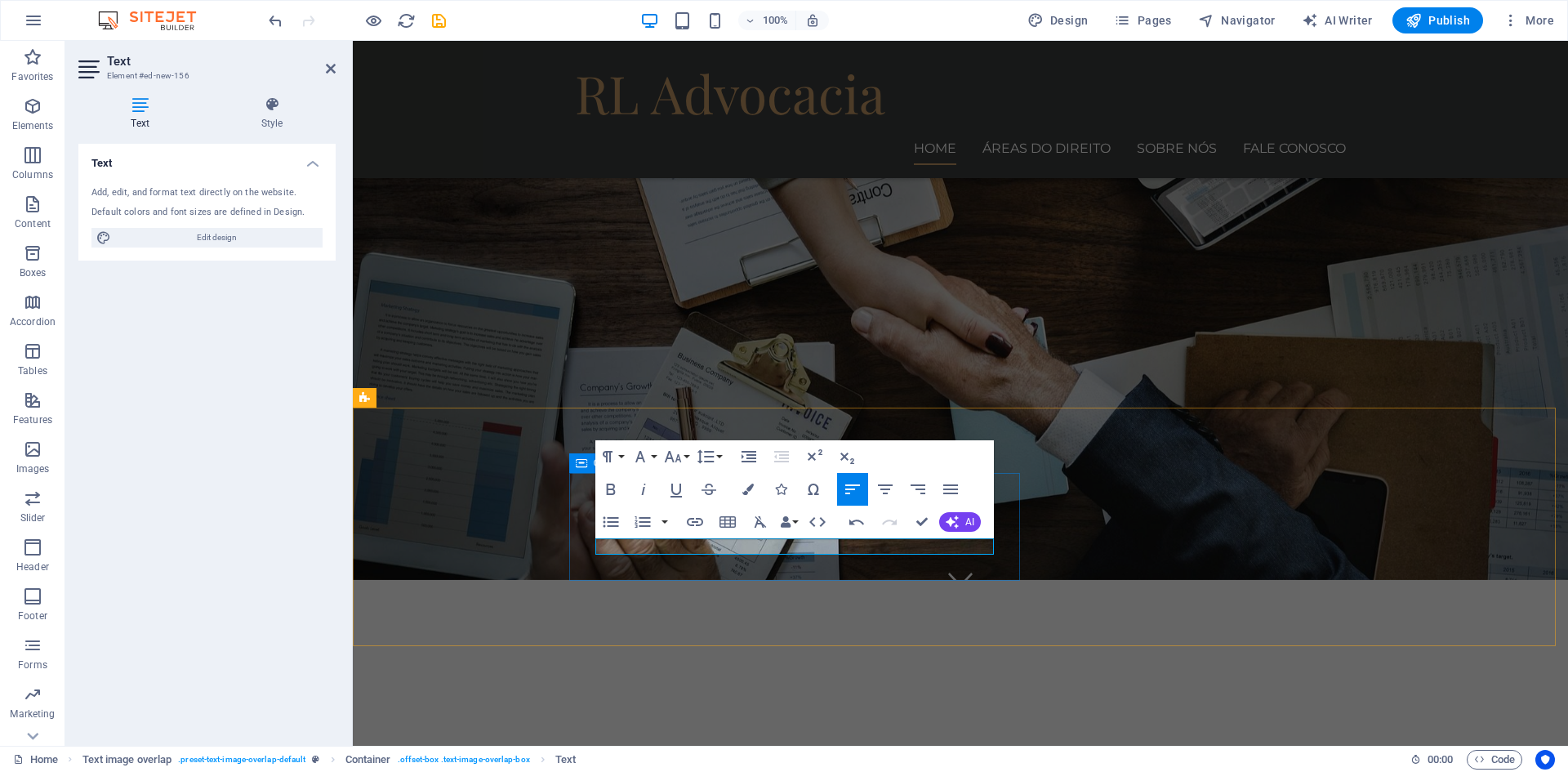
drag, startPoint x: 908, startPoint y: 548, endPoint x: 589, endPoint y: 548, distance: 319.0
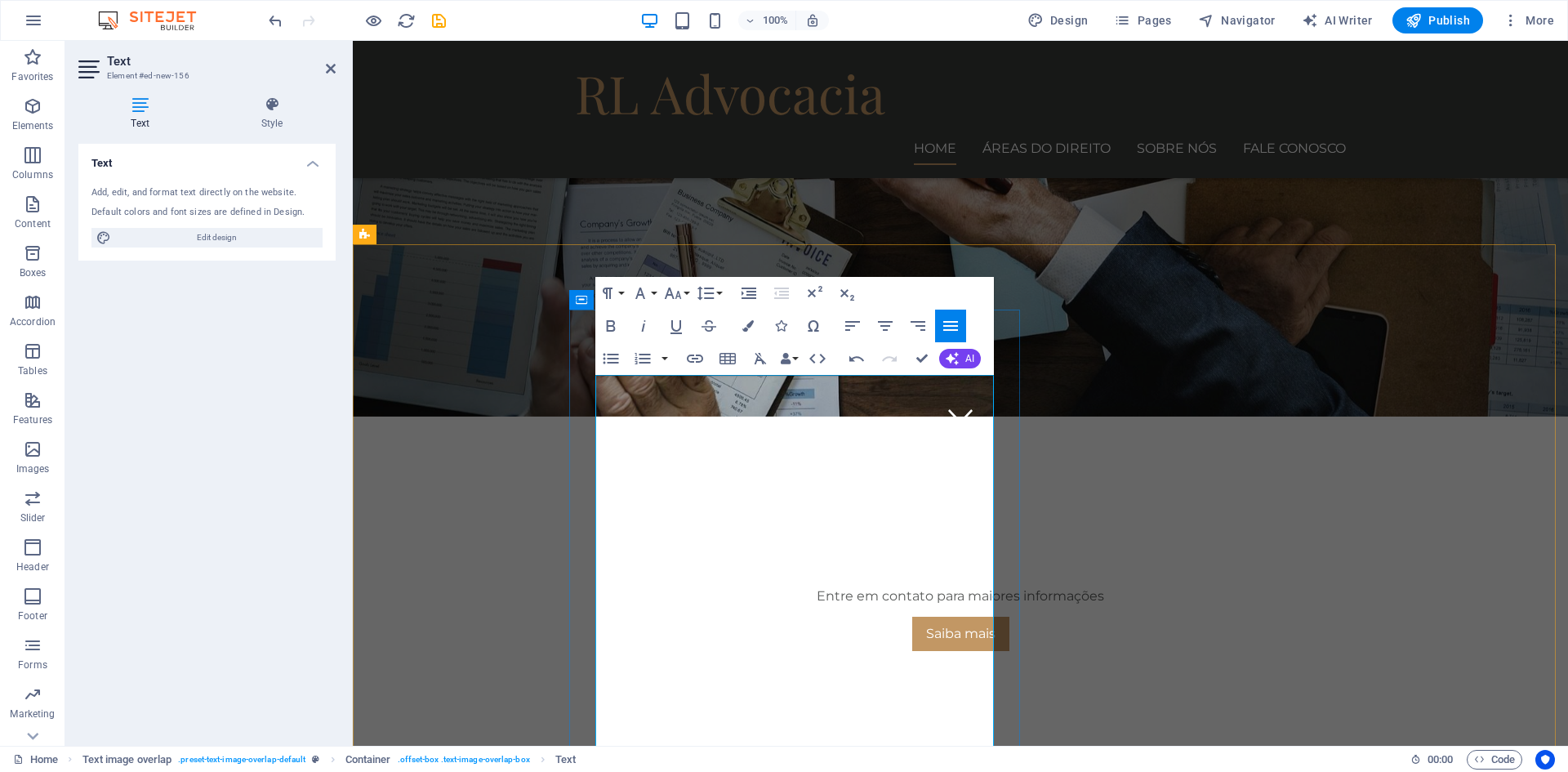
scroll to position [391, 0]
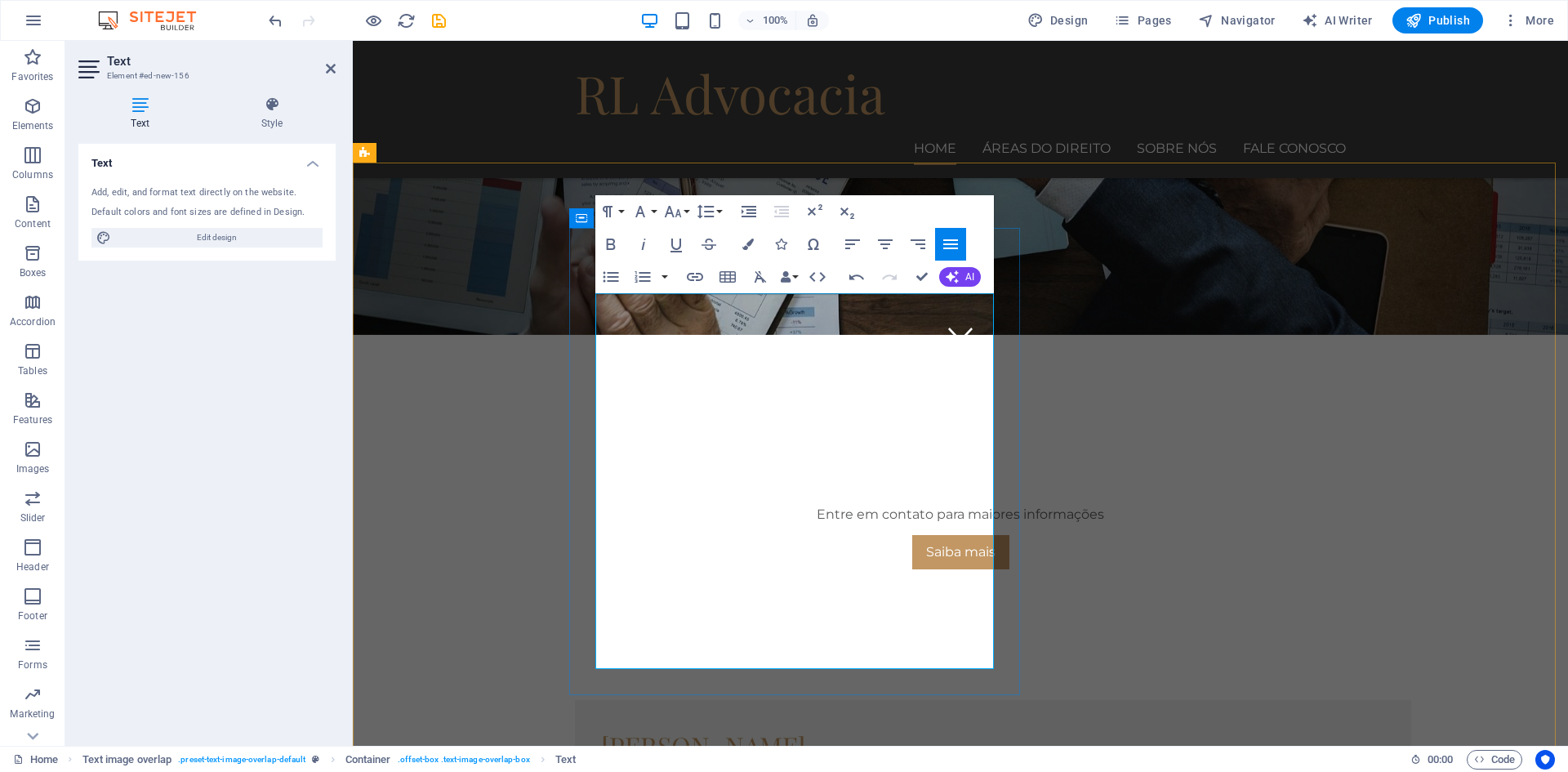
drag, startPoint x: 701, startPoint y: 447, endPoint x: 700, endPoint y: 480, distance: 33.0
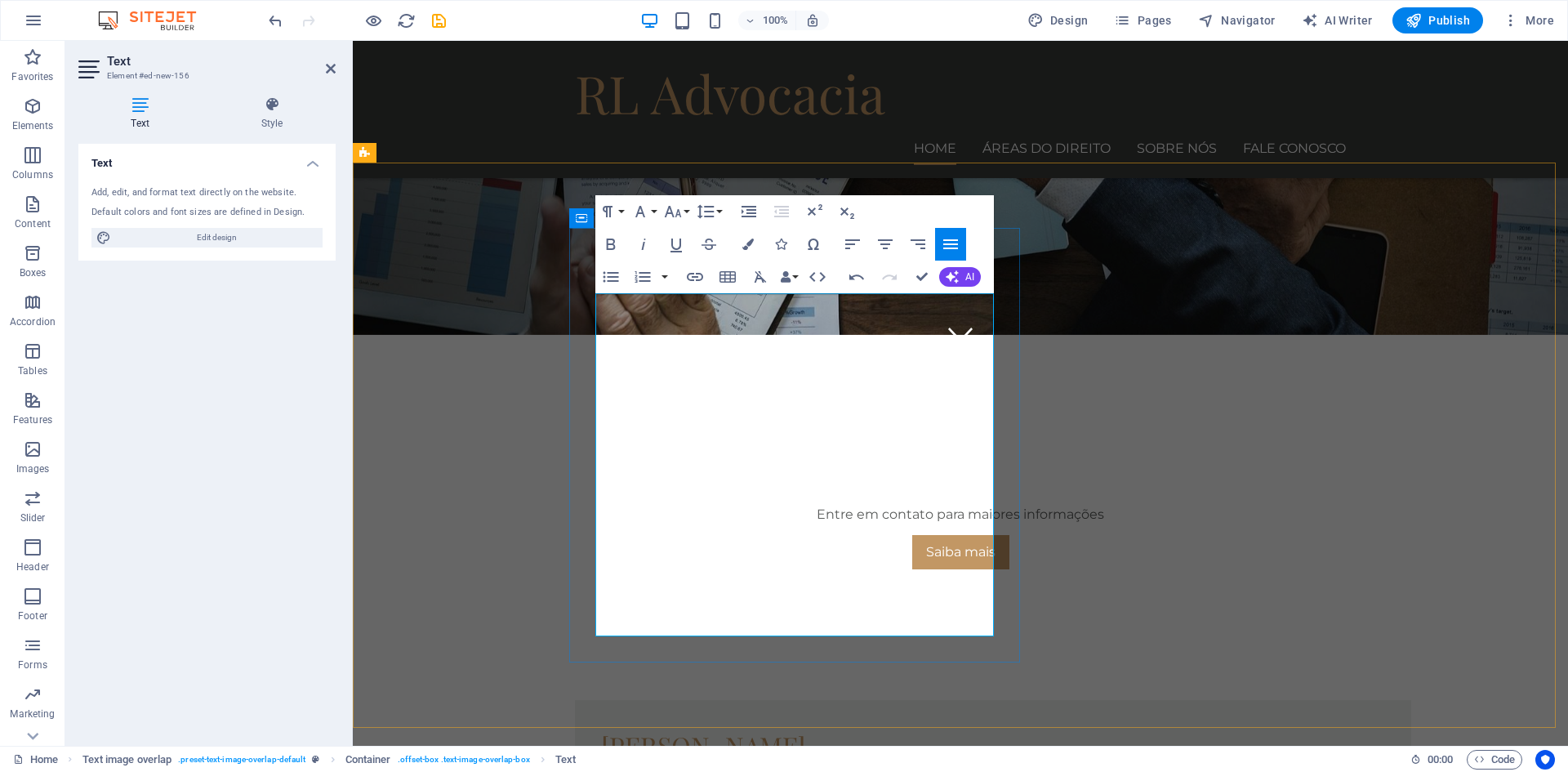
drag, startPoint x: 811, startPoint y: 451, endPoint x: 725, endPoint y: 463, distance: 86.8
drag, startPoint x: 812, startPoint y: 465, endPoint x: 821, endPoint y: 464, distance: 9.1
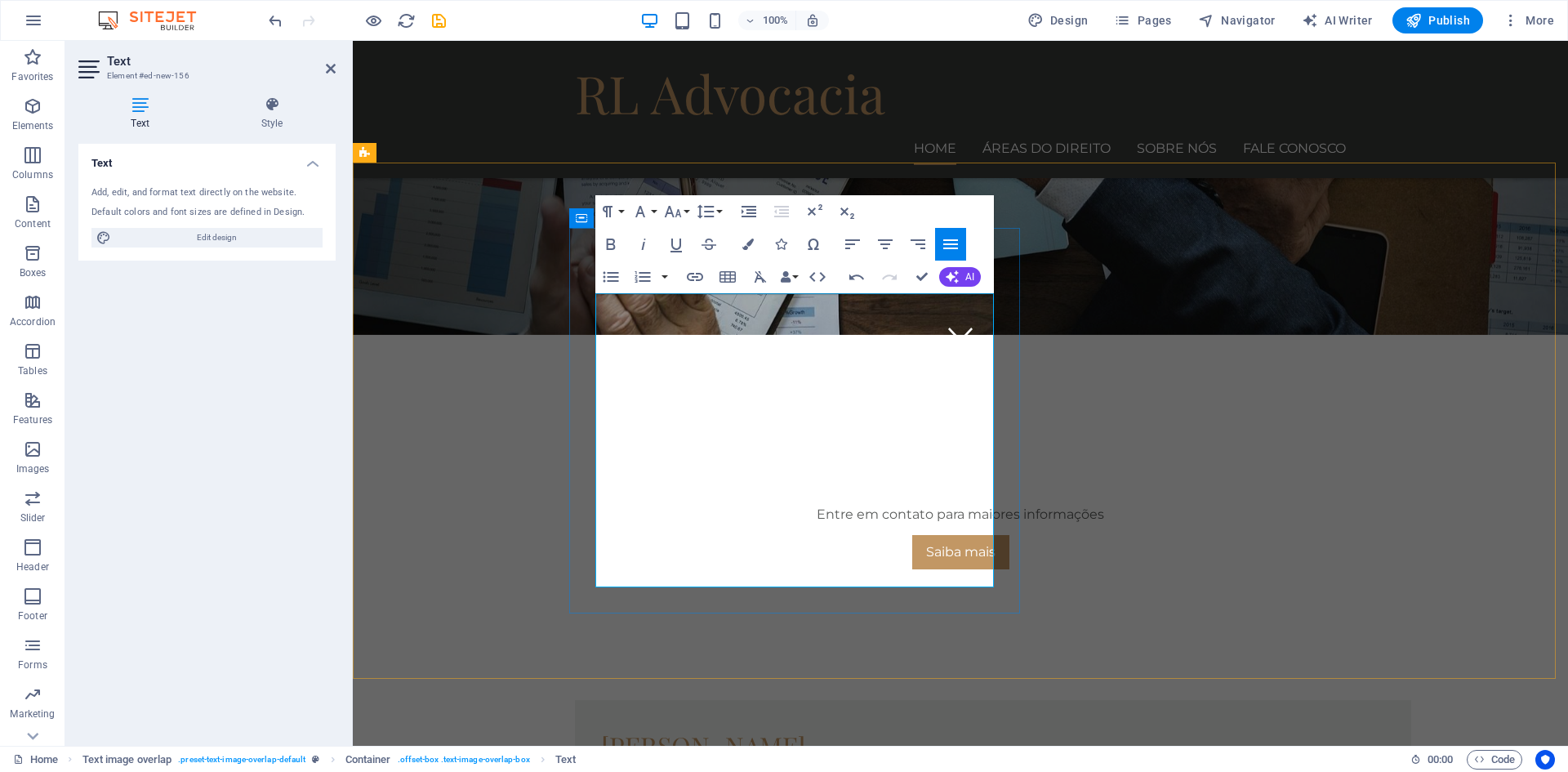
drag, startPoint x: 635, startPoint y: 483, endPoint x: 730, endPoint y: 532, distance: 106.9
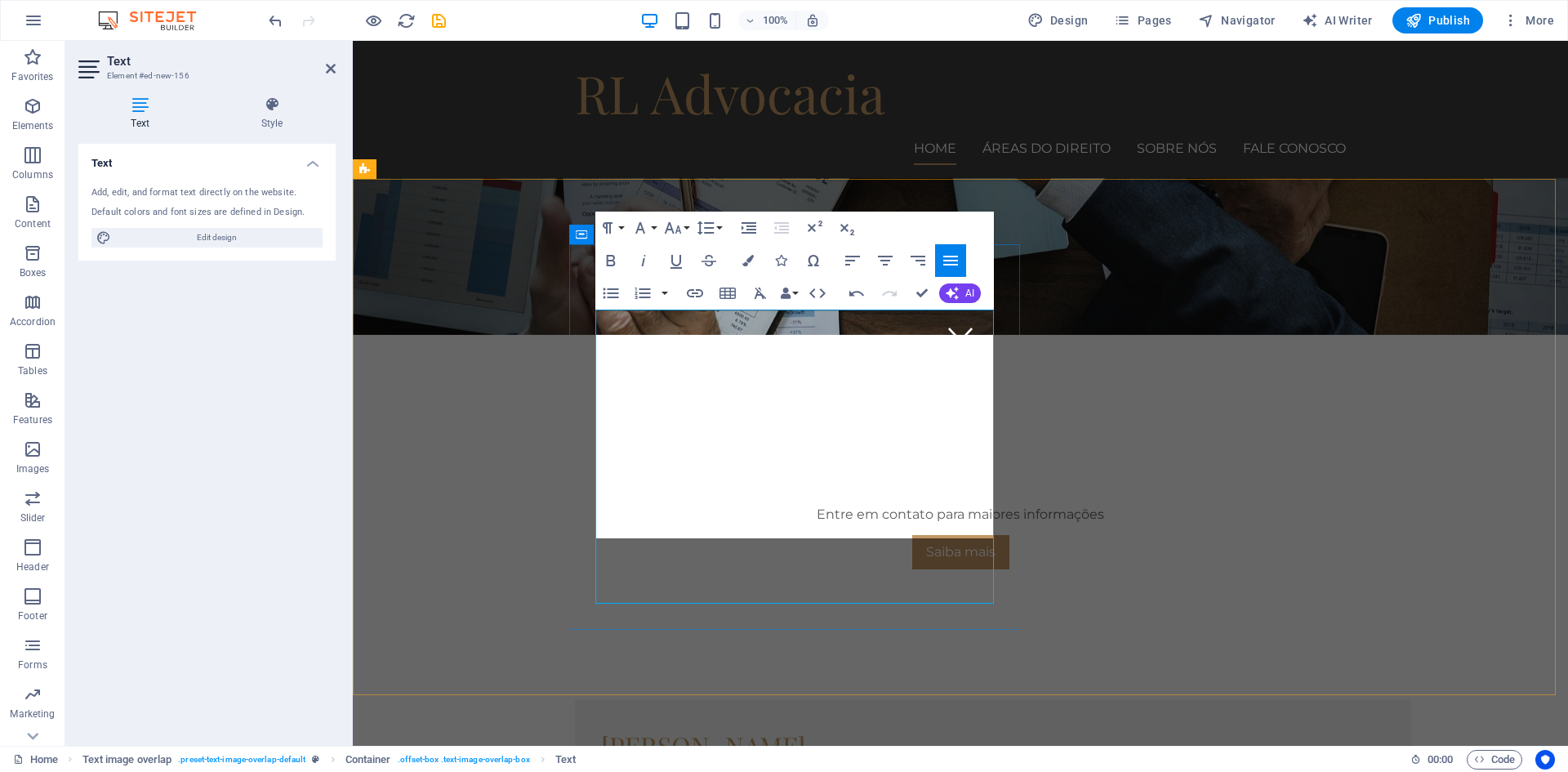
scroll to position [374, 0]
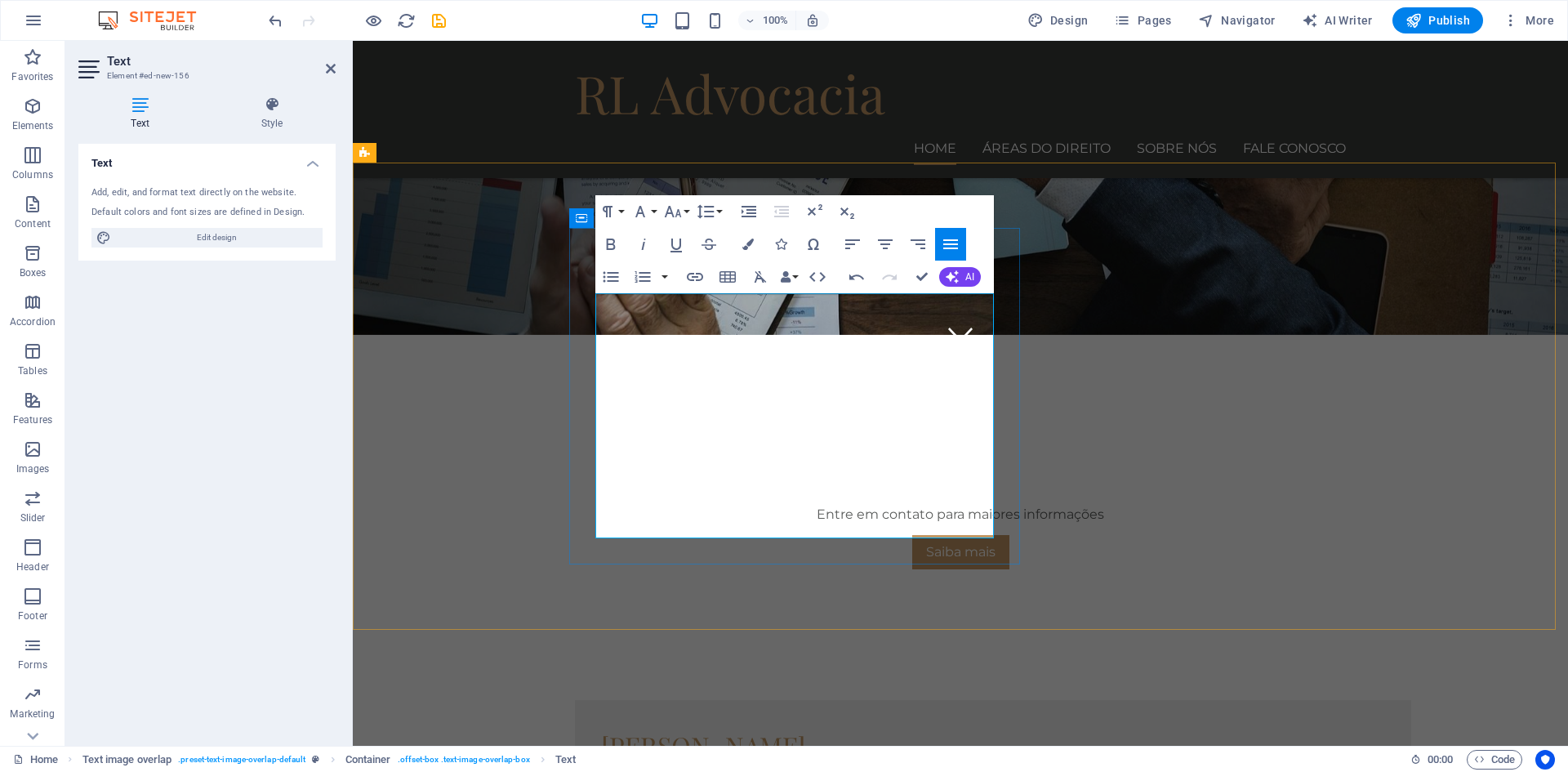
drag, startPoint x: 935, startPoint y: 448, endPoint x: 660, endPoint y: 443, distance: 275.0
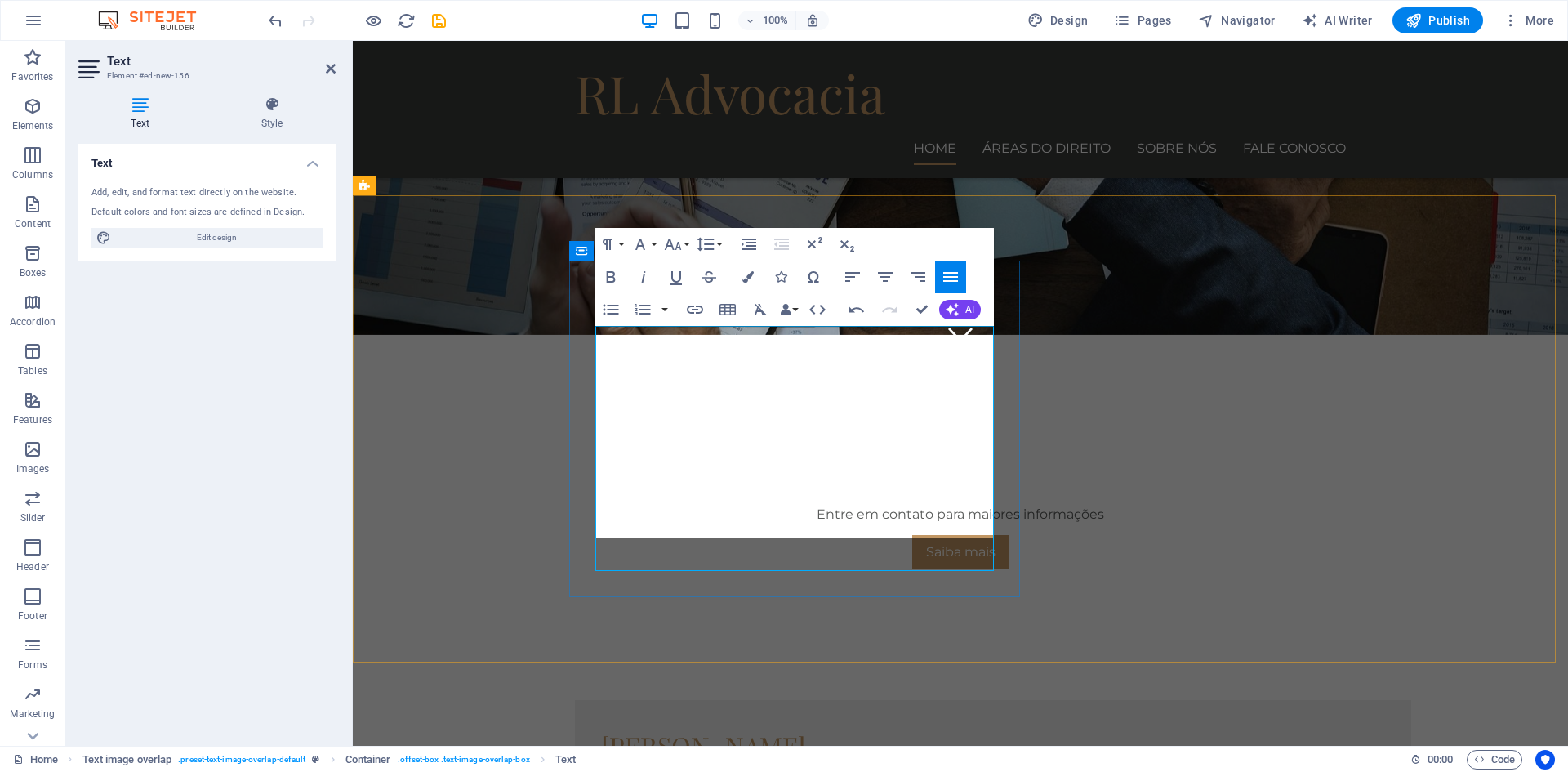
scroll to position [358, 0]
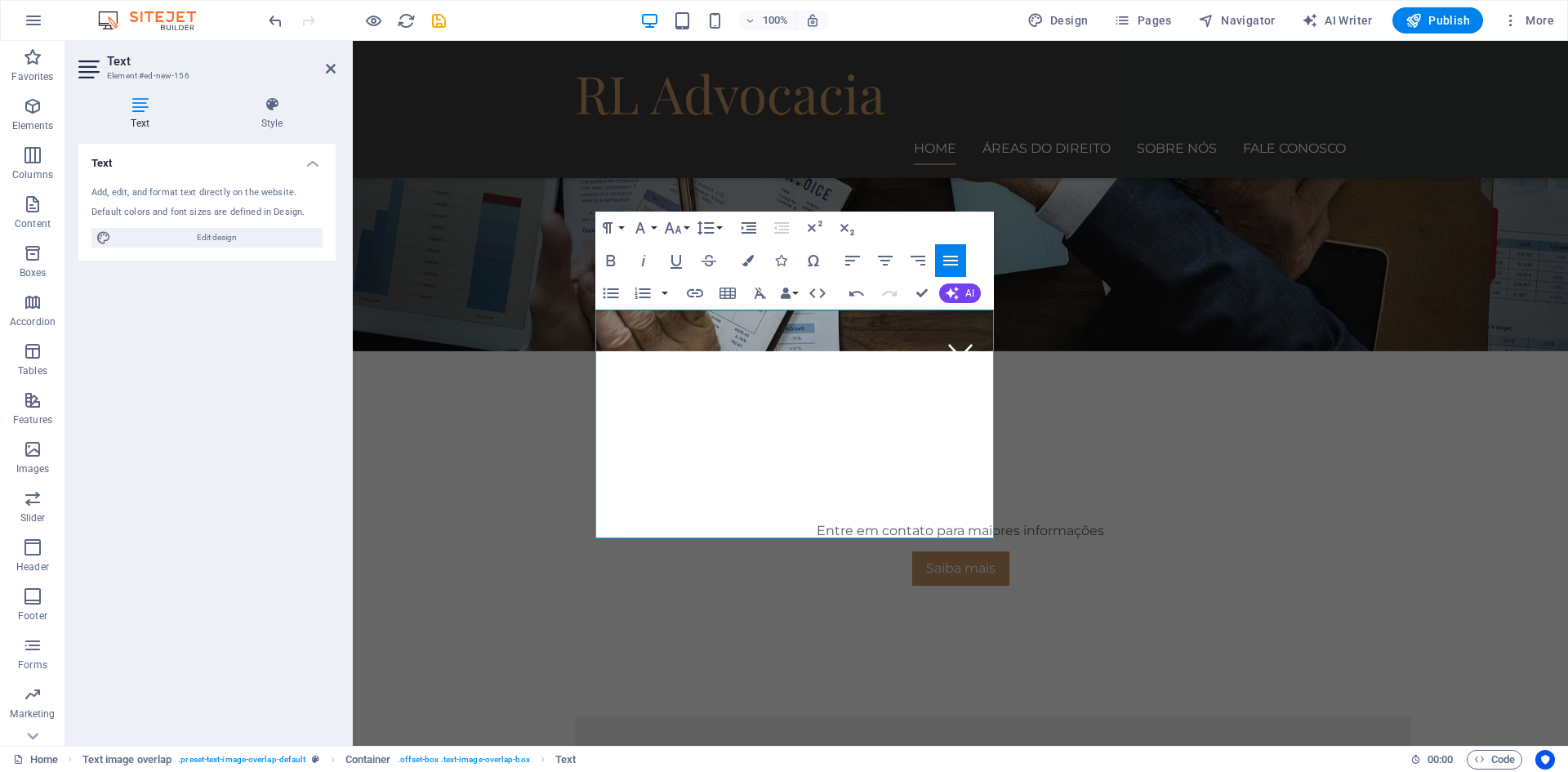
scroll to position [391, 0]
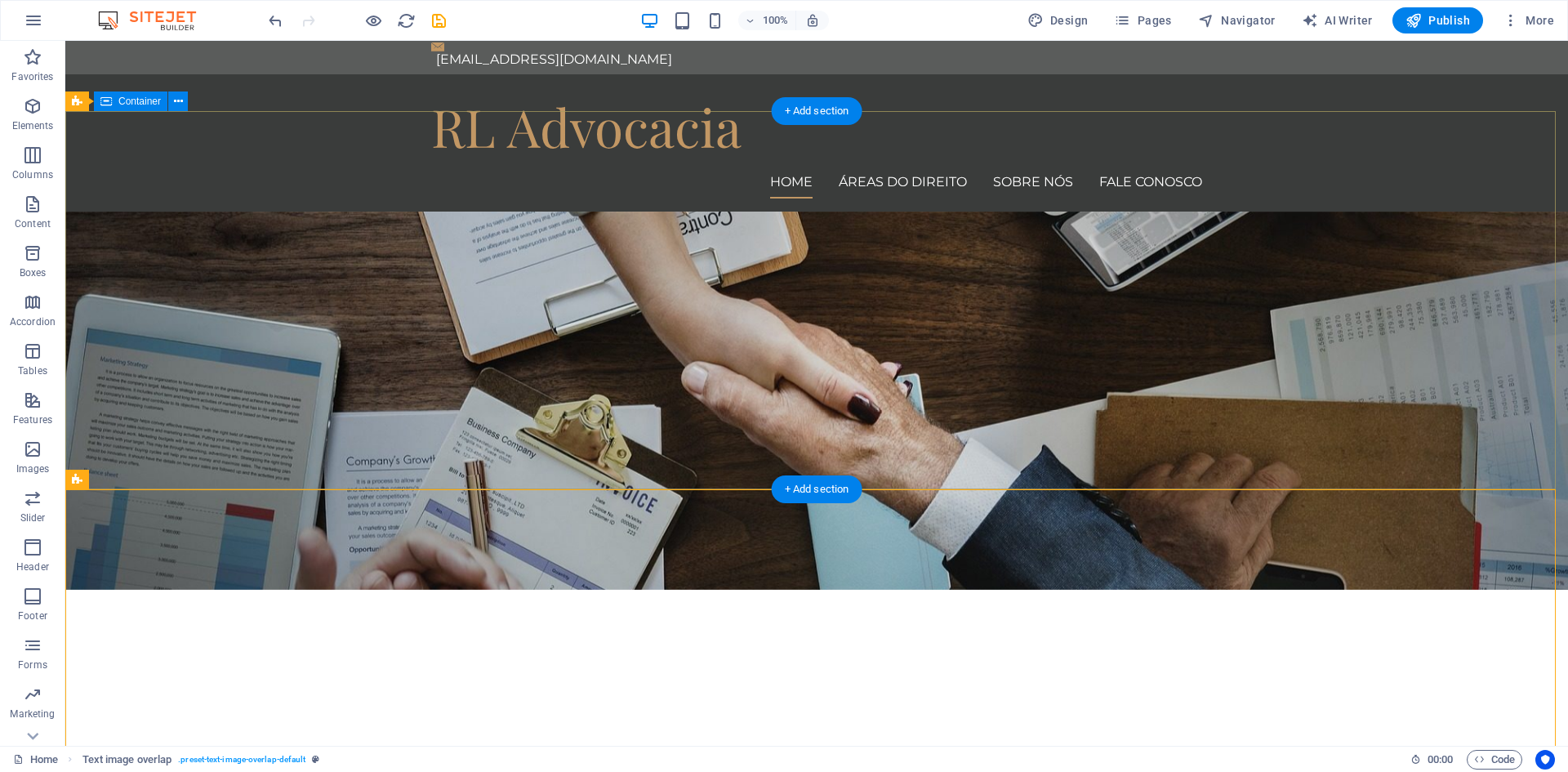
scroll to position [0, 0]
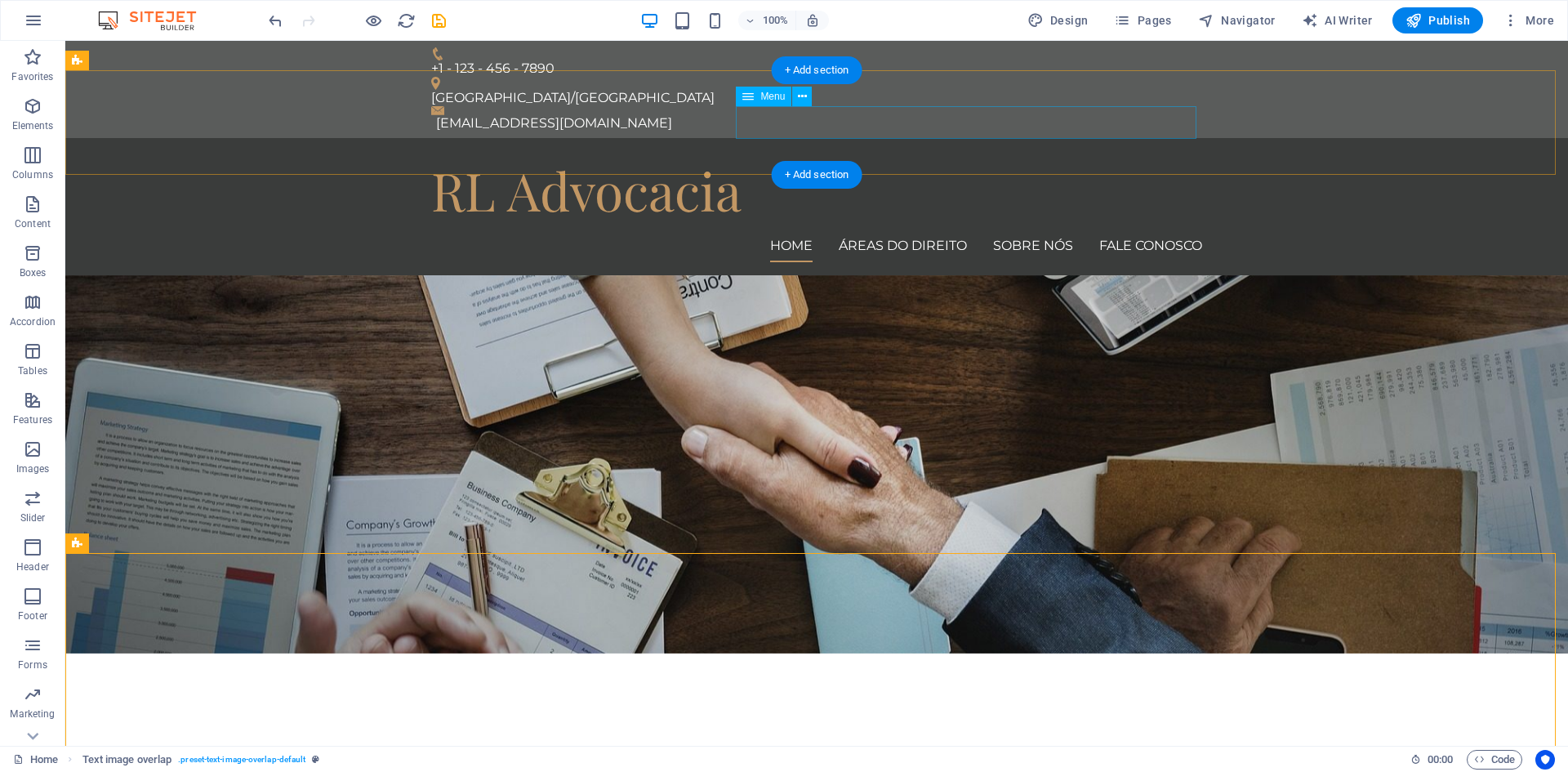
click at [1147, 229] on nav "Home ÁREAS DO DIREITO SOBRE NÓS FALE CONOSCO" at bounding box center [816, 245] width 771 height 33
click at [1161, 229] on nav "Home ÁREAS DO DIREITO SOBRE NÓS FALE CONOSCO" at bounding box center [816, 245] width 771 height 33
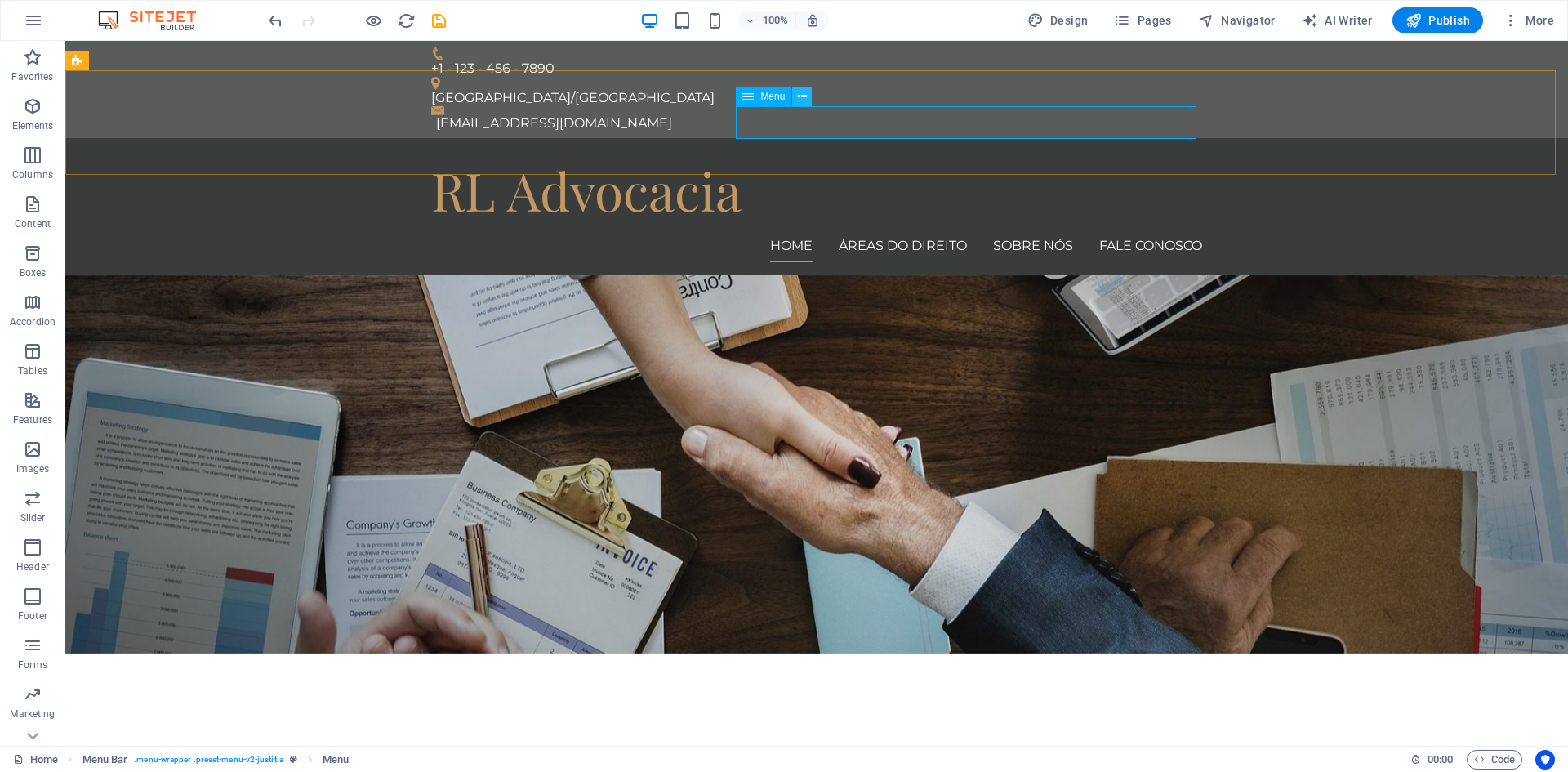
click at [801, 93] on icon at bounding box center [801, 96] width 9 height 17
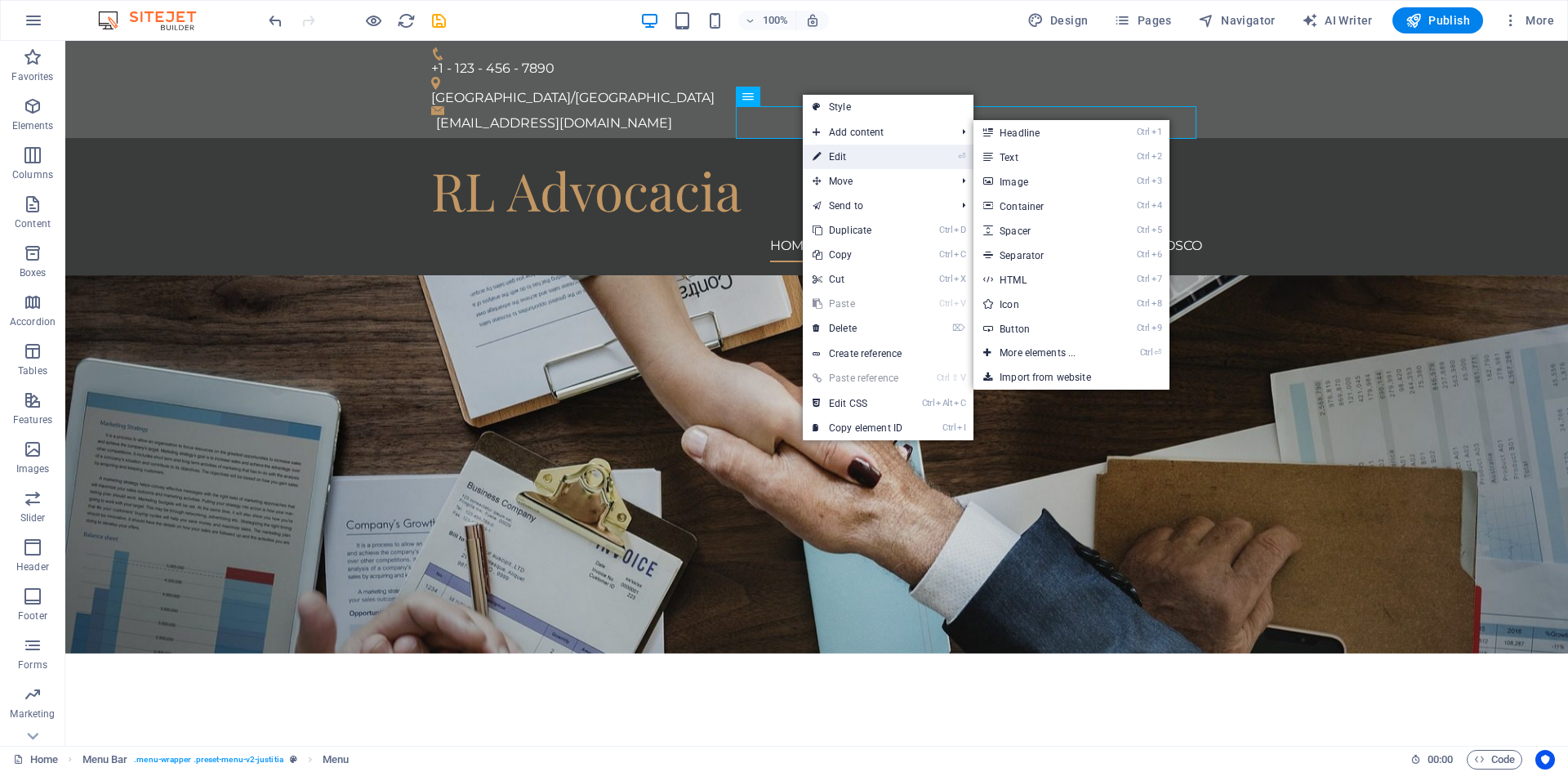
click at [836, 158] on link "⏎ Edit" at bounding box center [857, 157] width 109 height 25
select select
select select "1"
select select
select select "2"
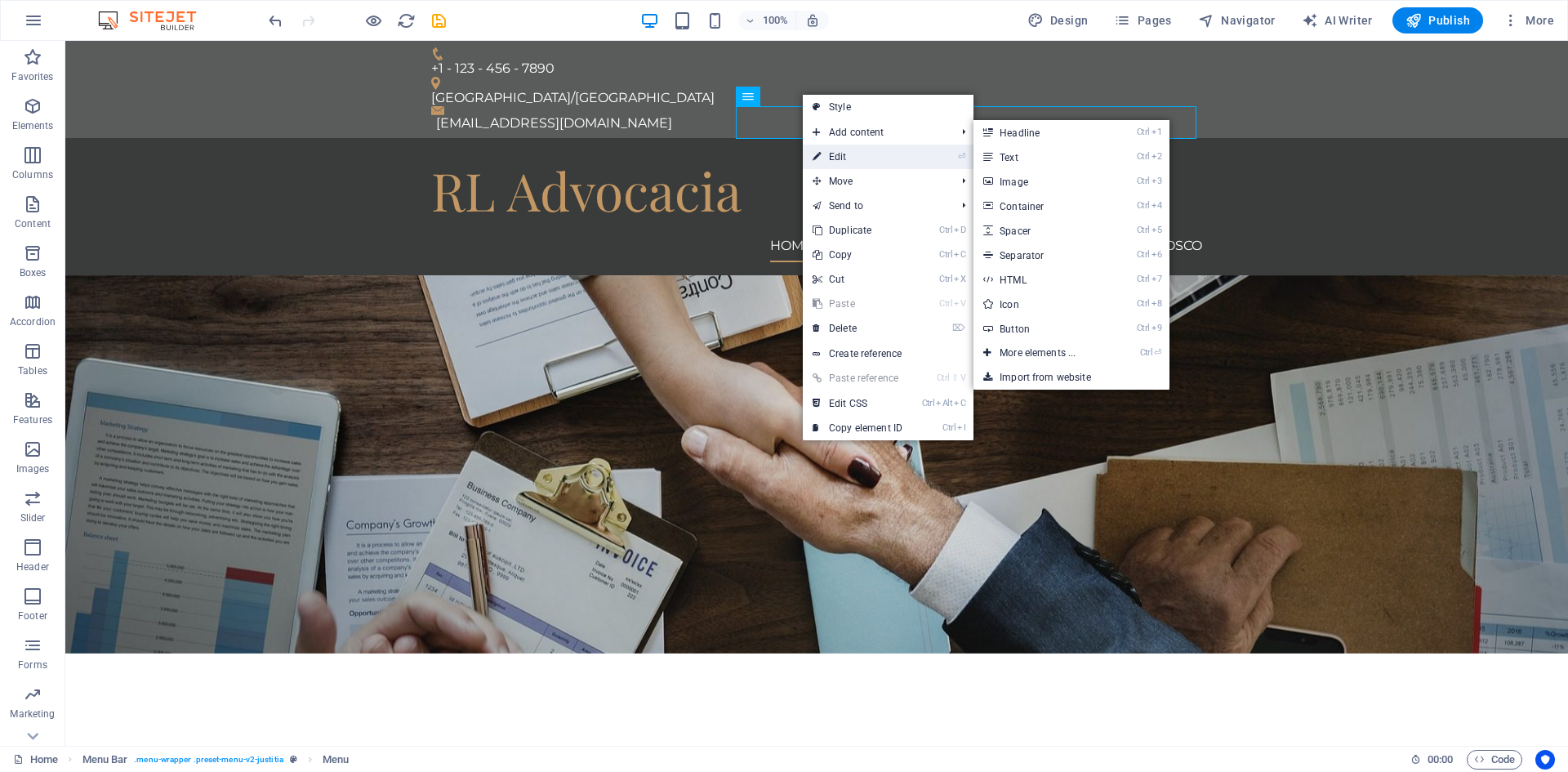
select select
select select "3"
select select
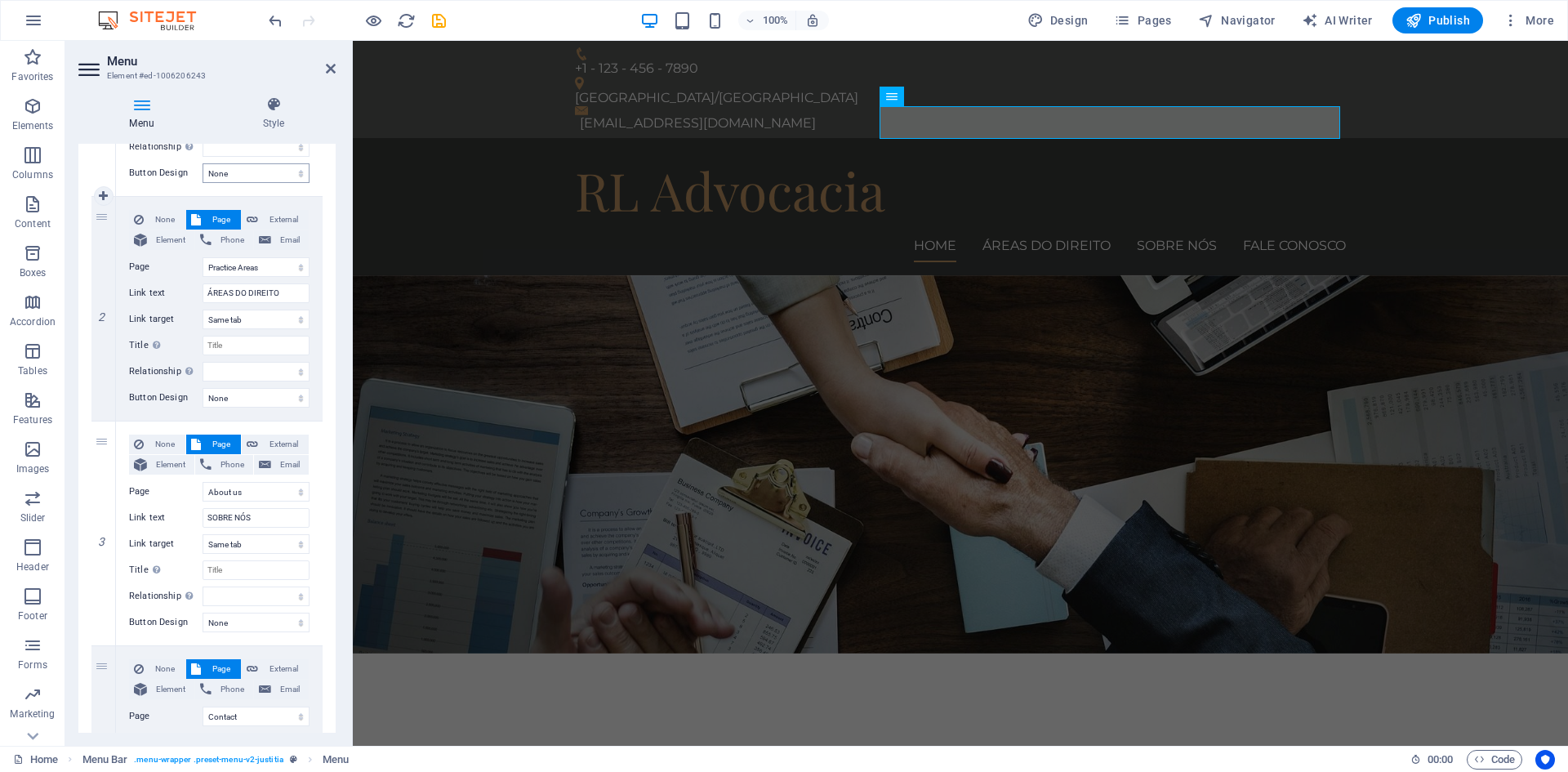
scroll to position [510, 0]
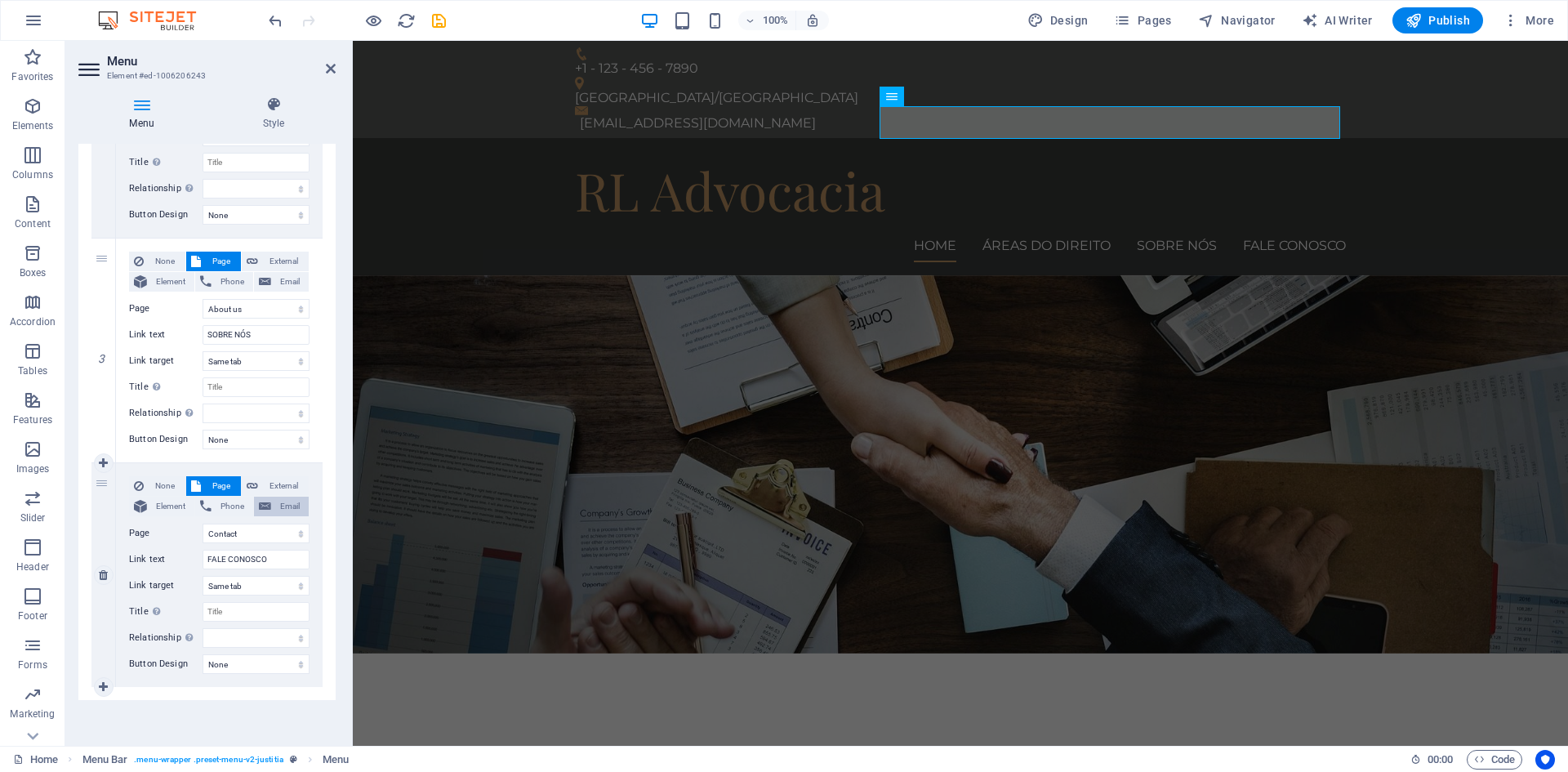
click at [276, 508] on span "Email" at bounding box center [290, 507] width 28 height 20
select select
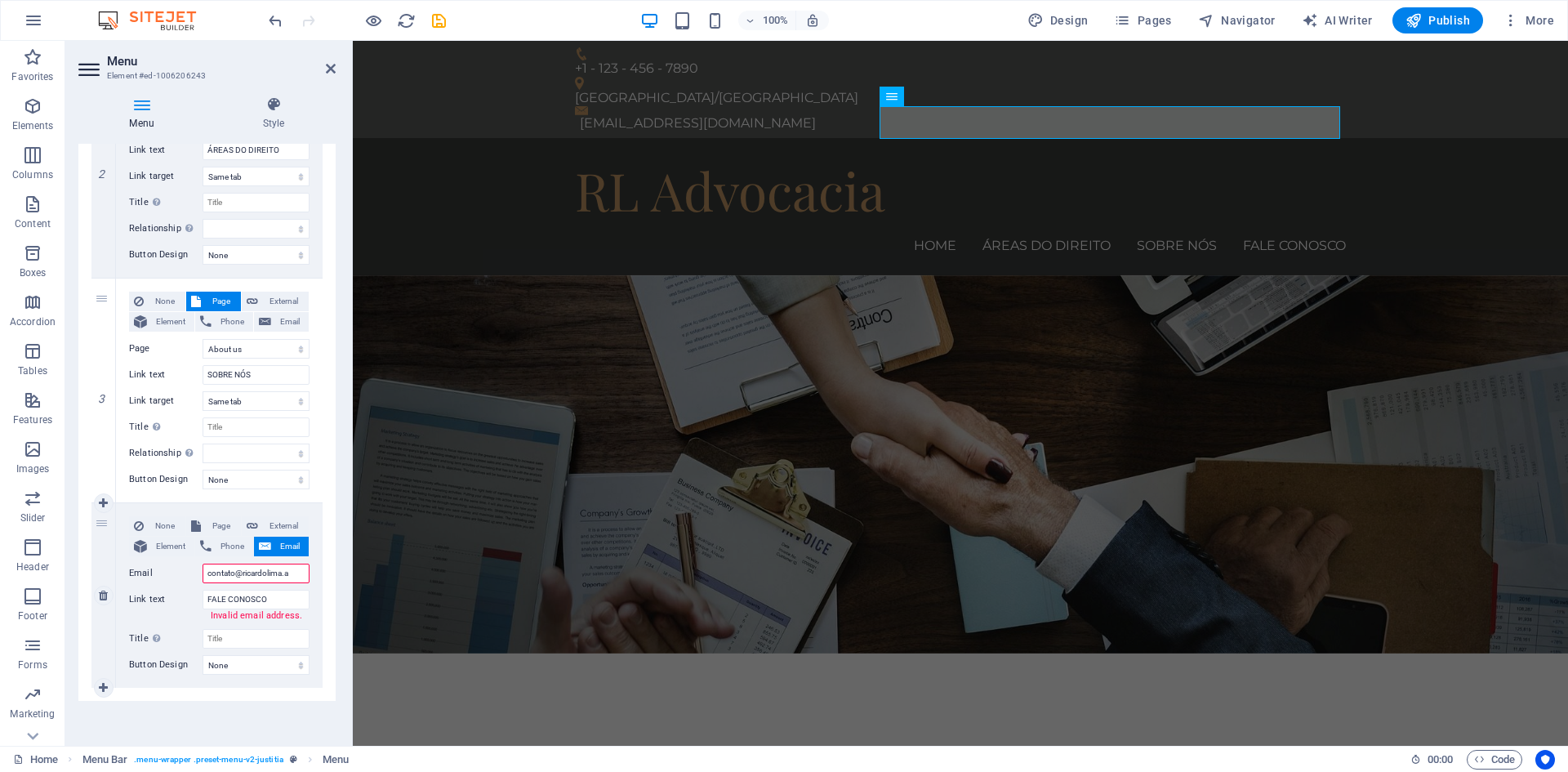
type input "[EMAIL_ADDRESS][DOMAIN_NAME]"
select select
type input "[EMAIL_ADDRESS][DOMAIN_NAME]"
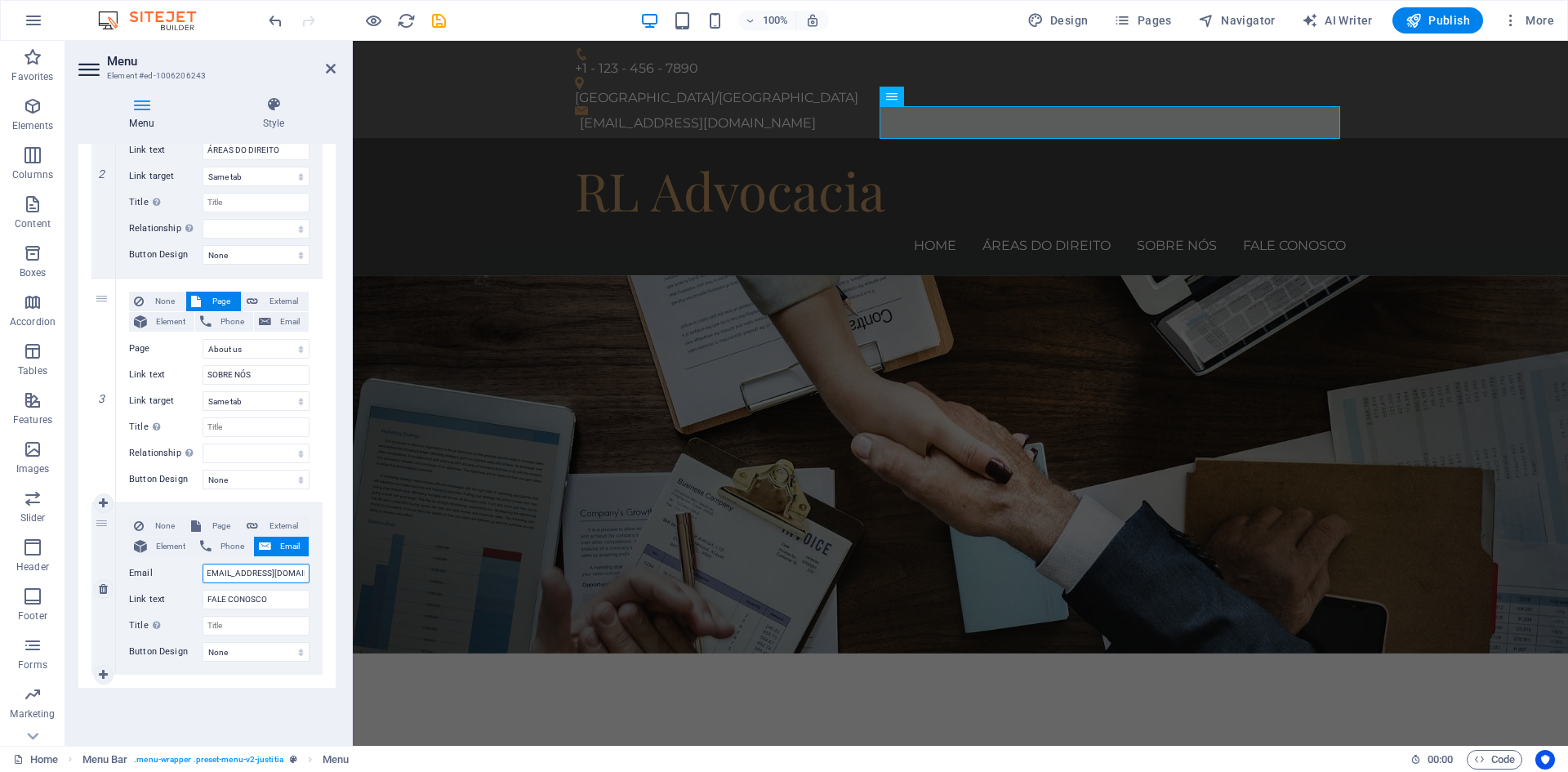
scroll to position [0, 6]
select select
type input "[EMAIL_ADDRESS][DOMAIN_NAME]"
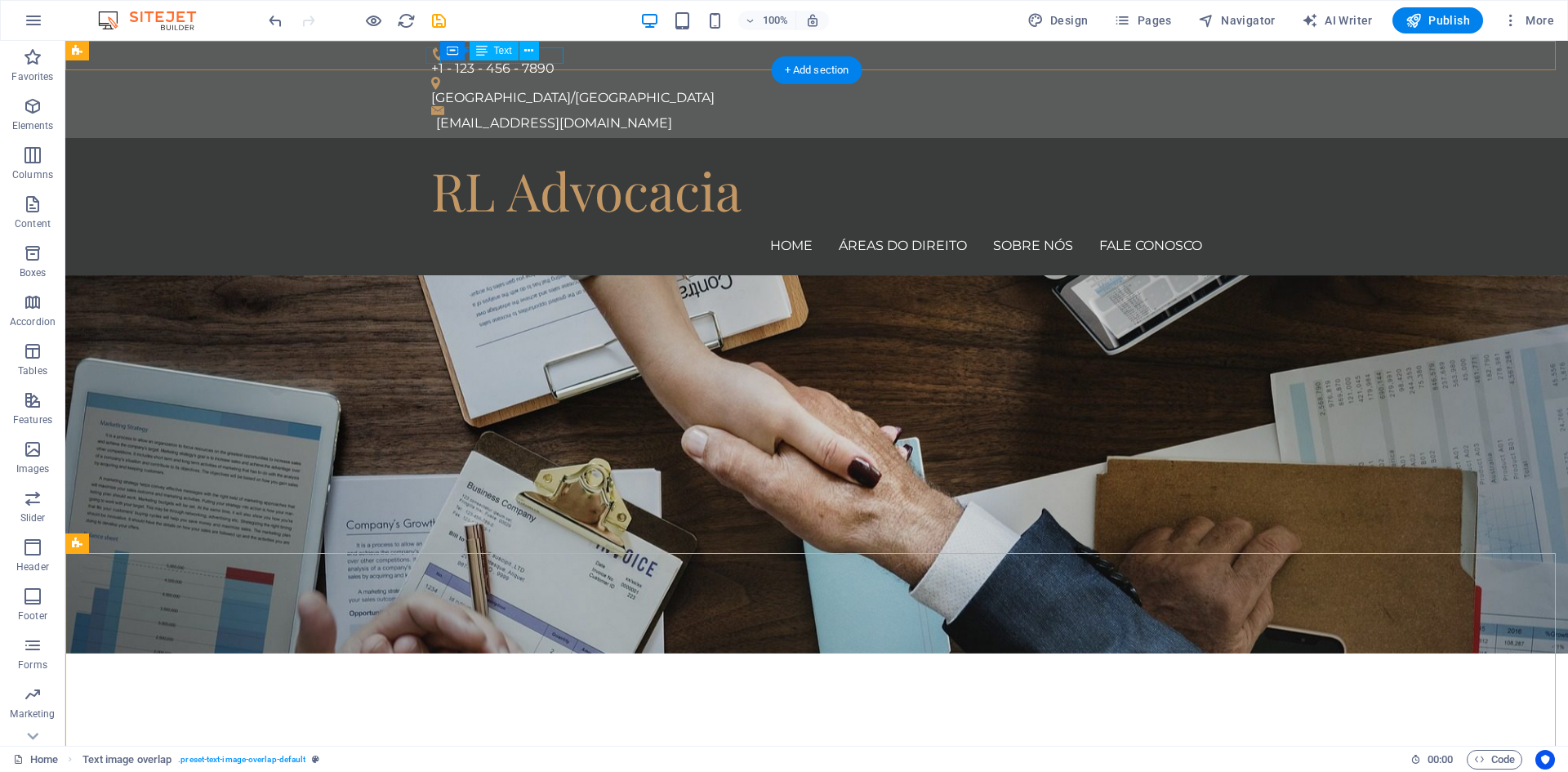
click at [555, 61] on div "+1 - 123 - 456 - 7890" at bounding box center [810, 68] width 758 height 16
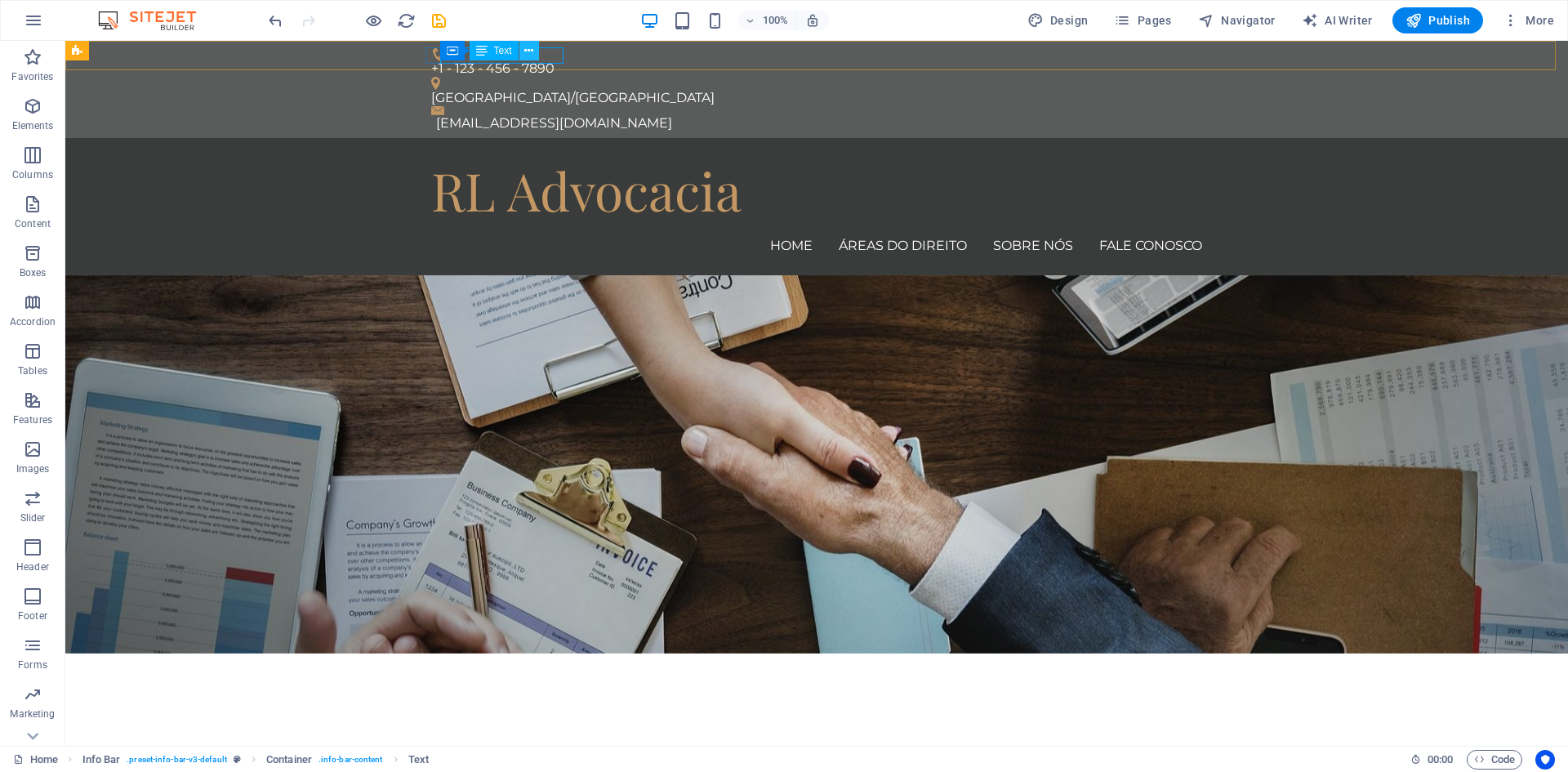
click at [535, 52] on button at bounding box center [530, 51] width 20 height 20
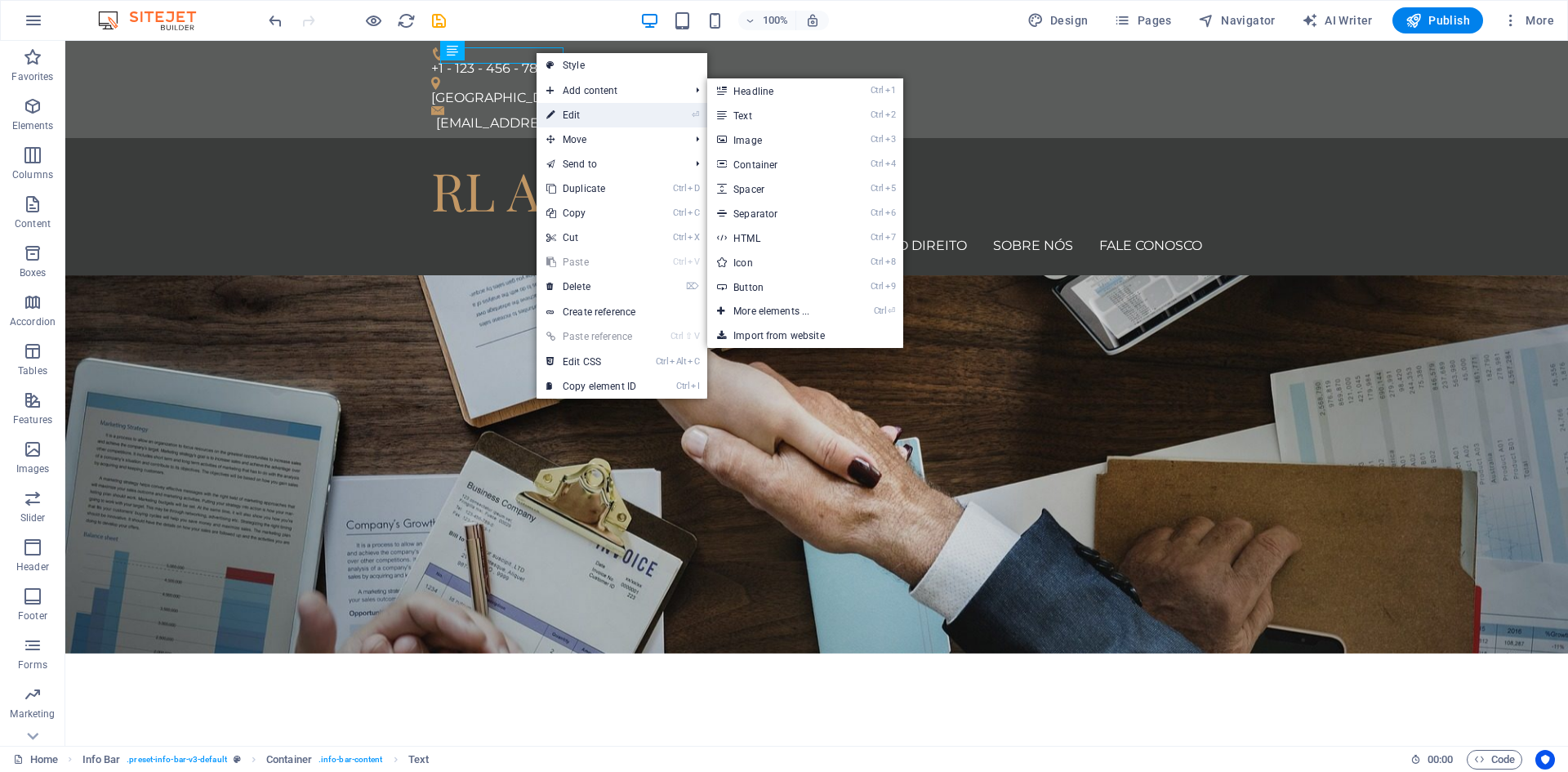
click at [582, 115] on link "⏎ Edit" at bounding box center [591, 115] width 109 height 25
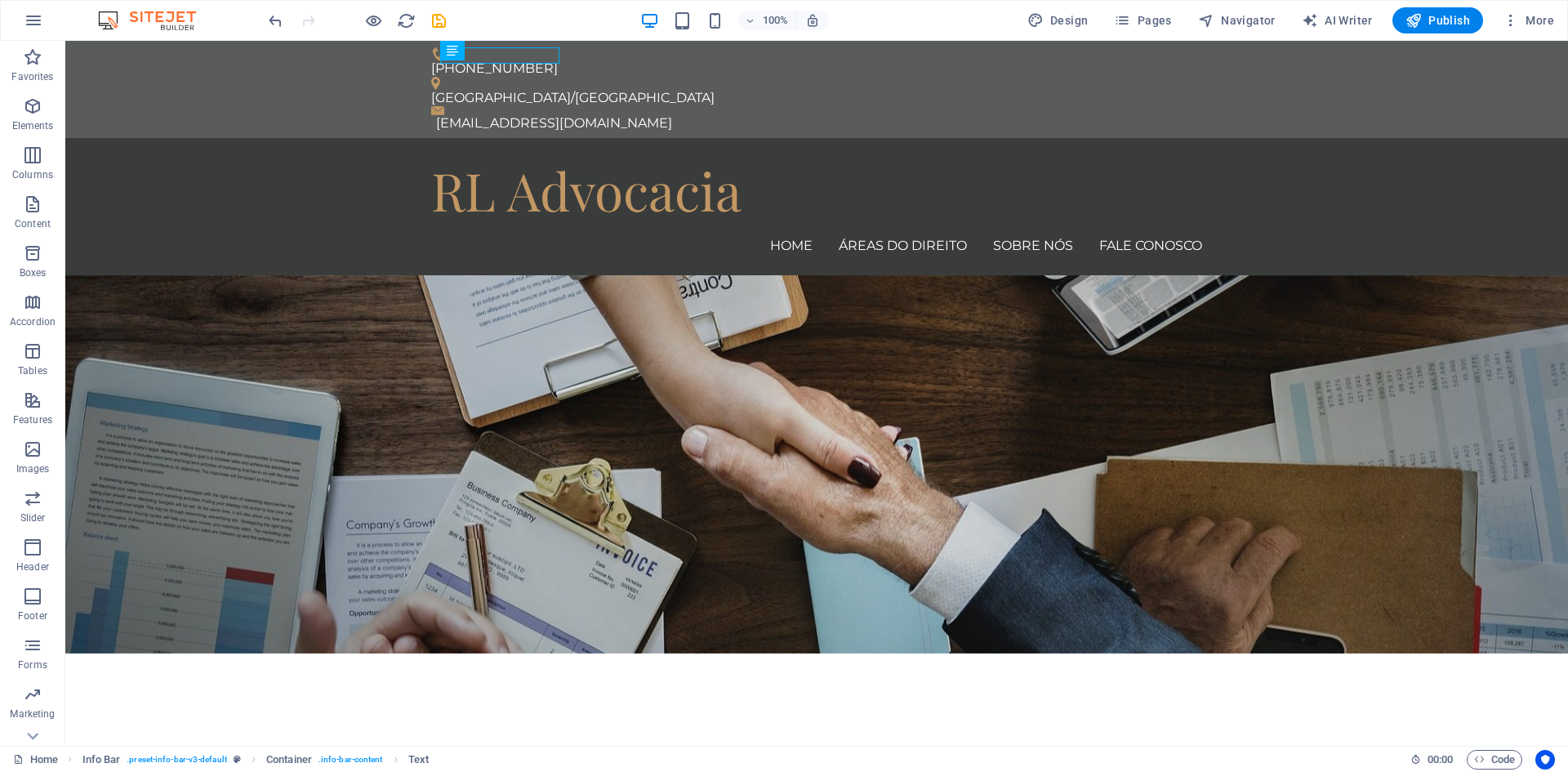
click at [614, 16] on div "100% Design Pages Navigator AI Writer Publish More" at bounding box center [913, 20] width 1295 height 26
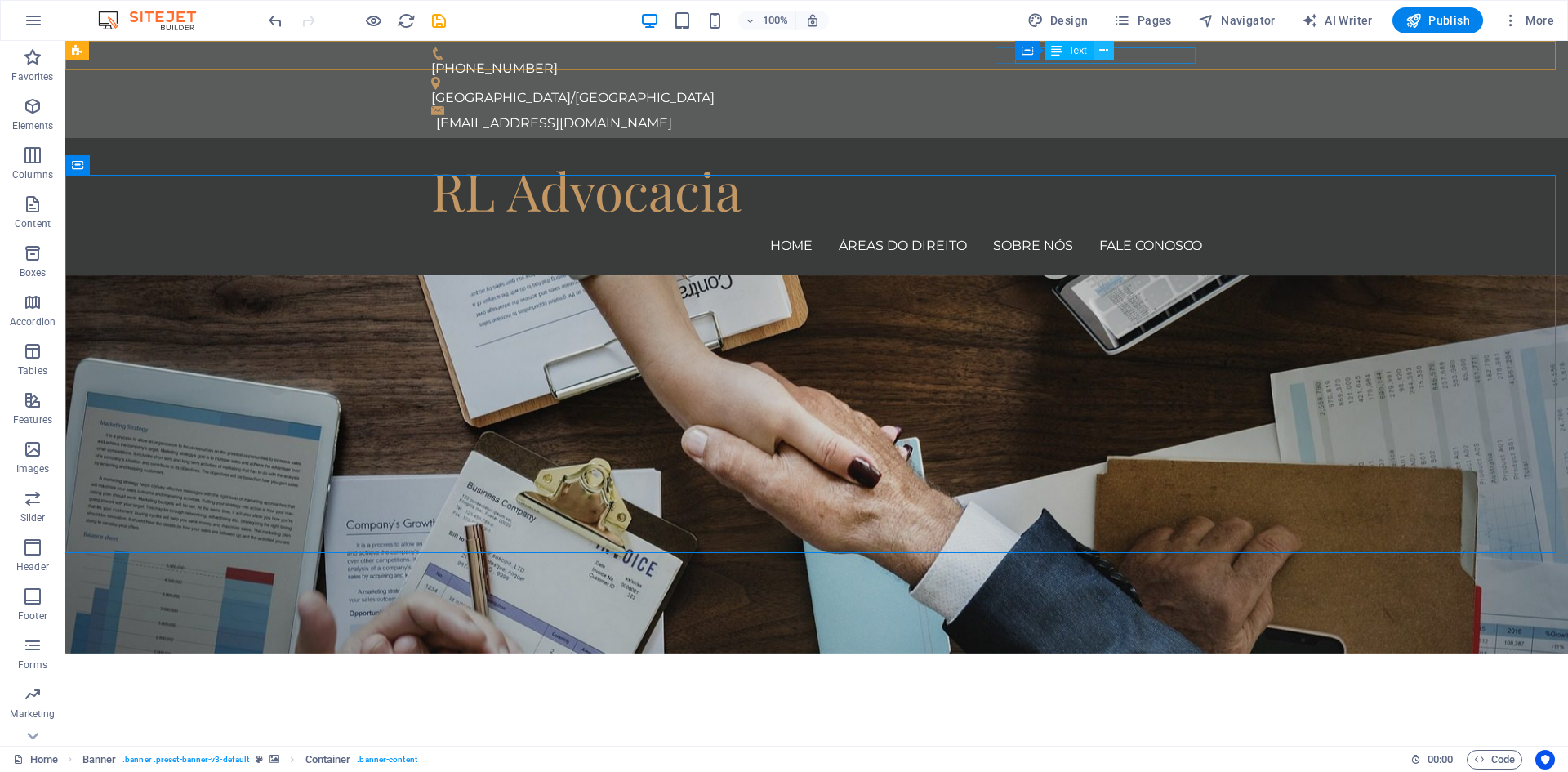
click at [1104, 50] on icon at bounding box center [1103, 51] width 9 height 17
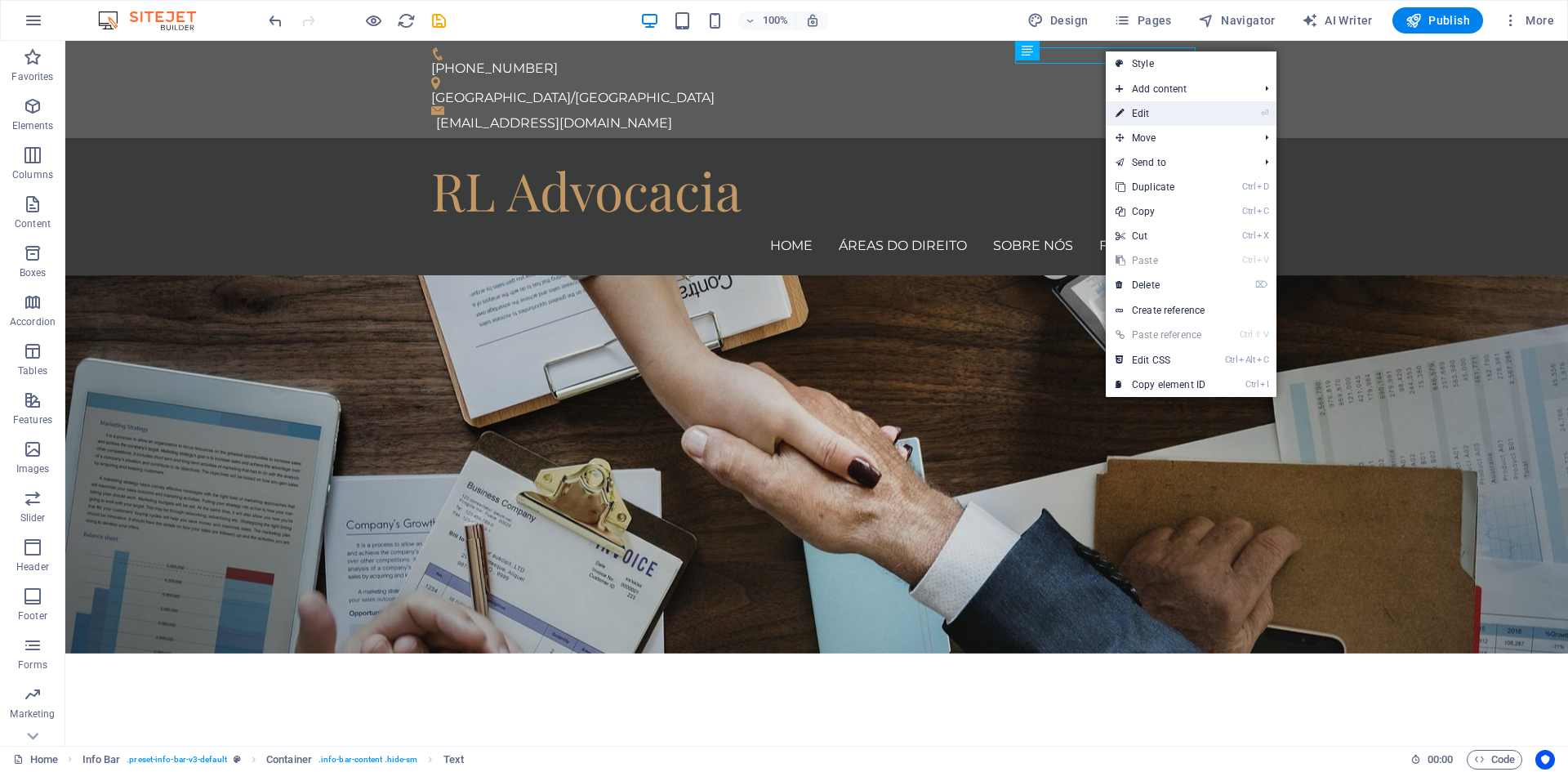
click at [1151, 113] on link "⏎ Edit" at bounding box center [1160, 113] width 109 height 25
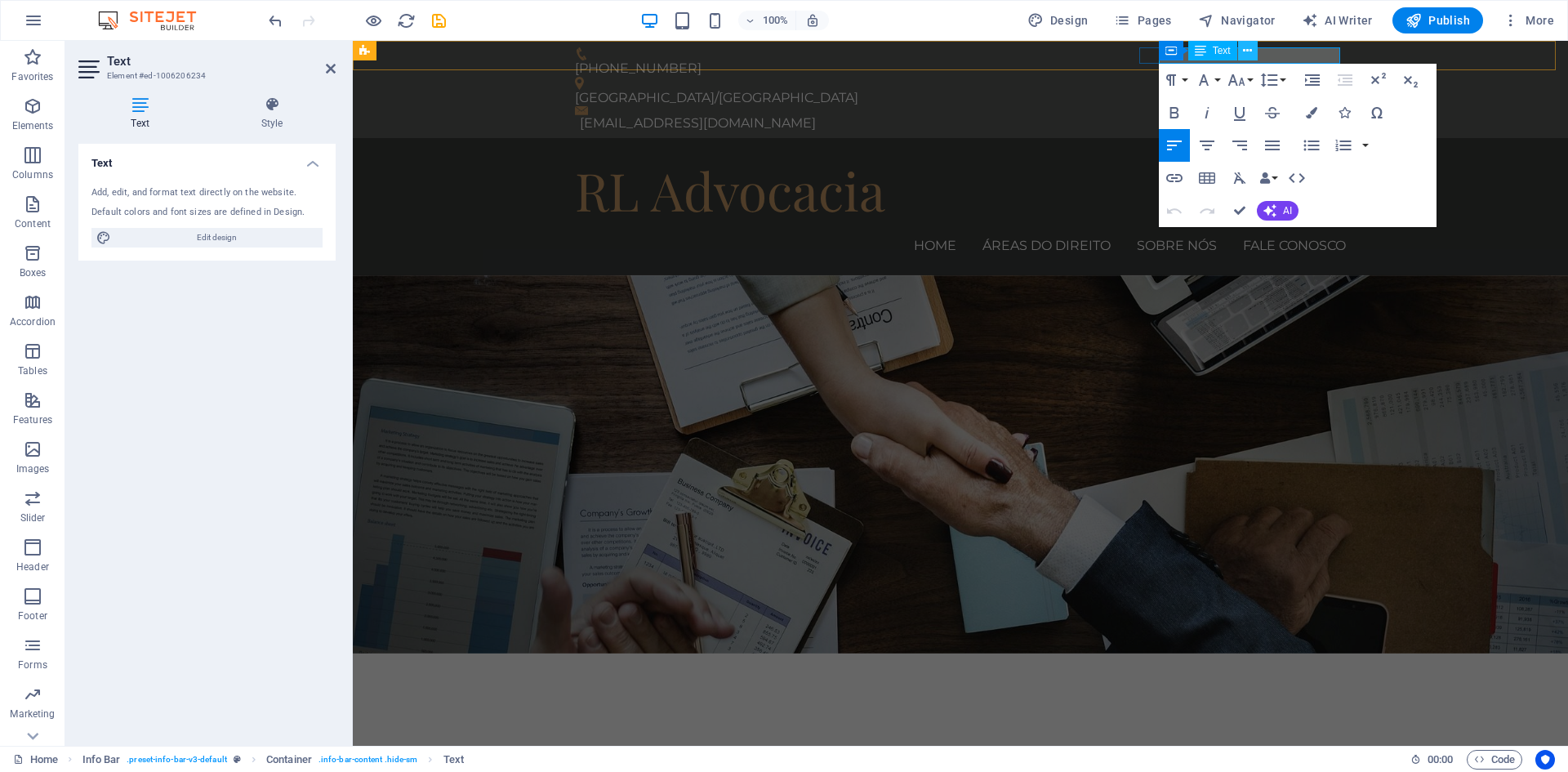
click at [1252, 52] on icon at bounding box center [1247, 51] width 9 height 17
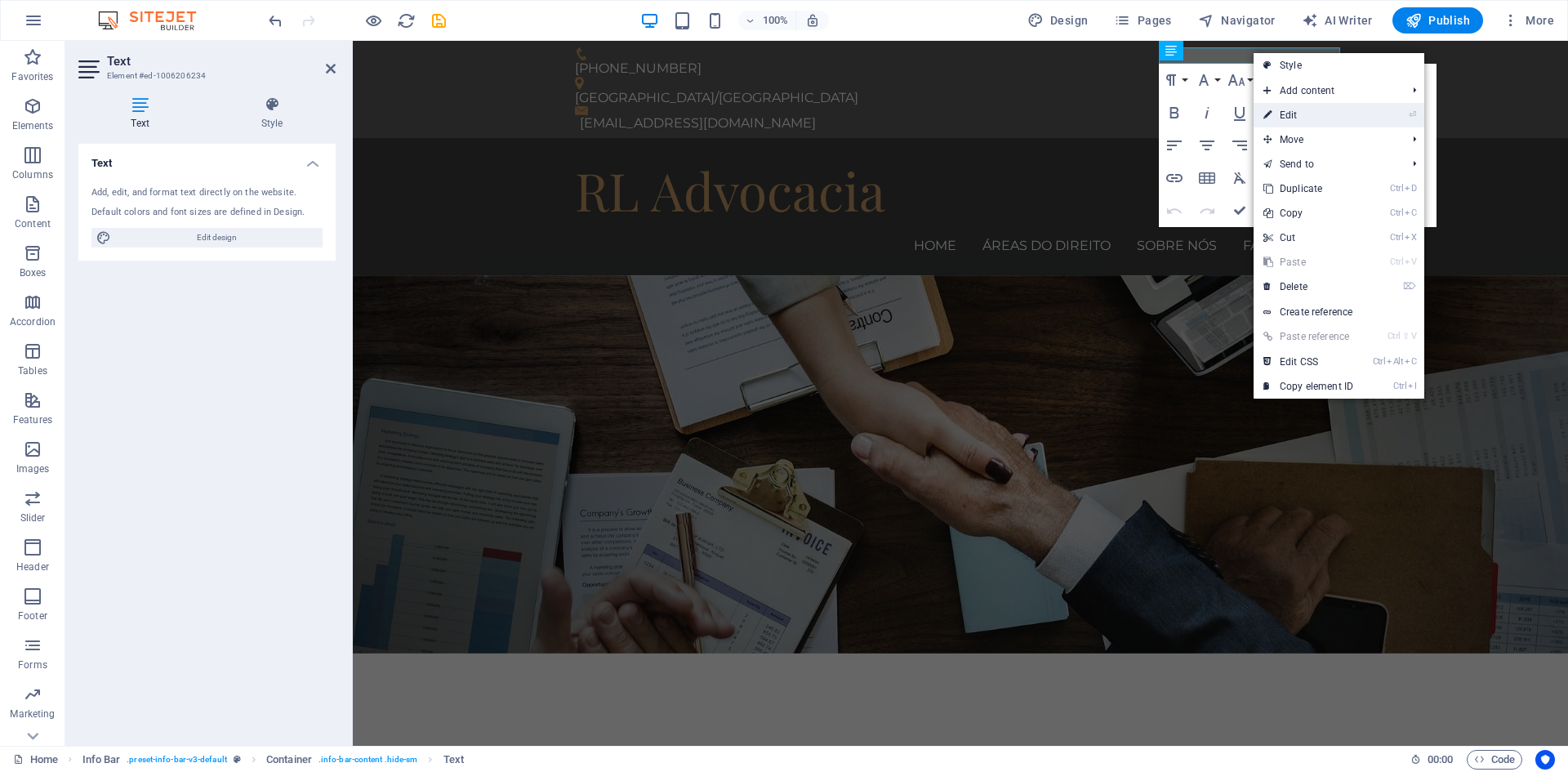
click at [1296, 113] on link "⏎ Edit" at bounding box center [1308, 115] width 109 height 25
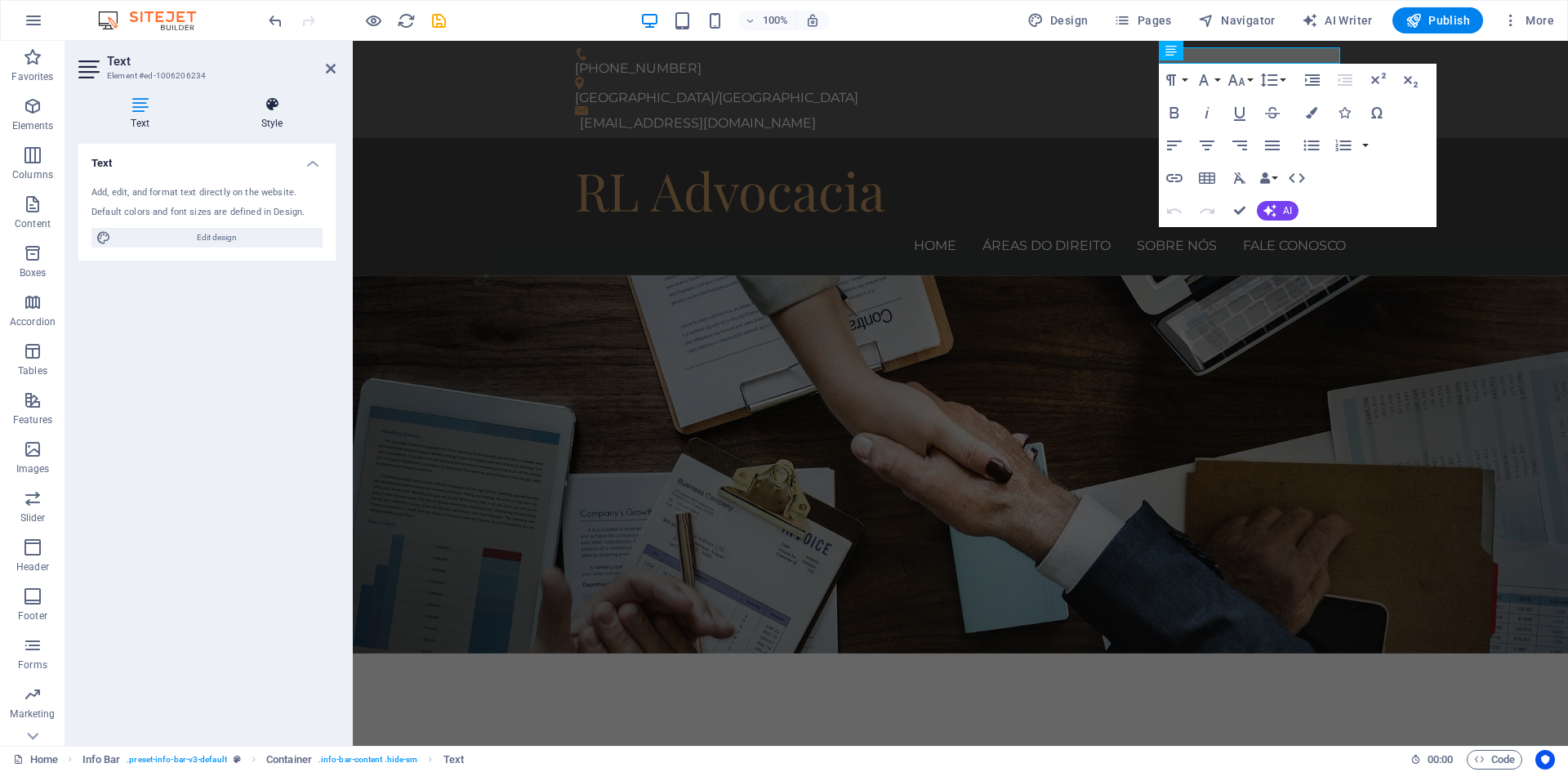
click at [270, 123] on h4 "Style" at bounding box center [272, 113] width 127 height 35
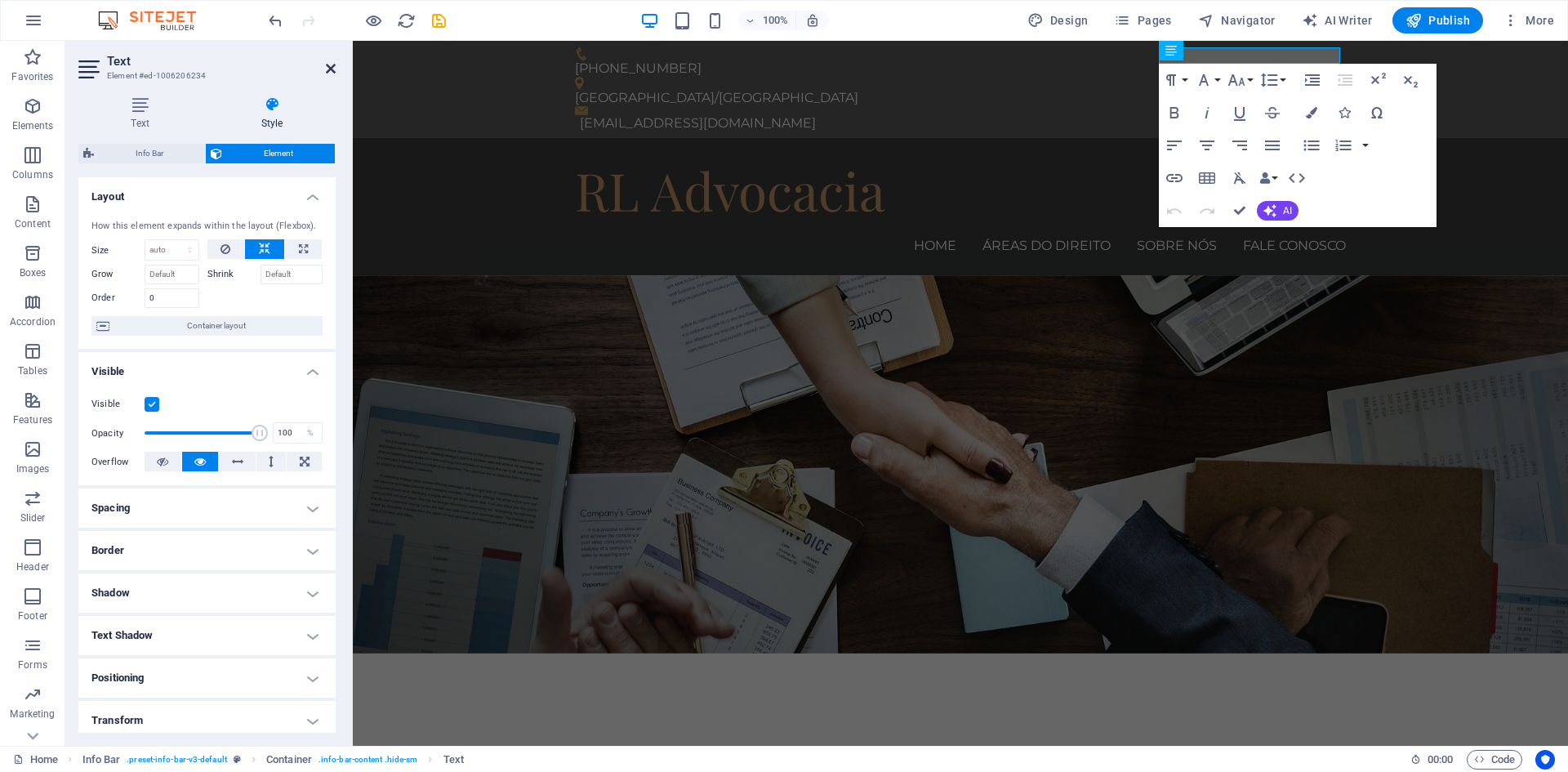
click at [328, 67] on icon at bounding box center [330, 68] width 10 height 13
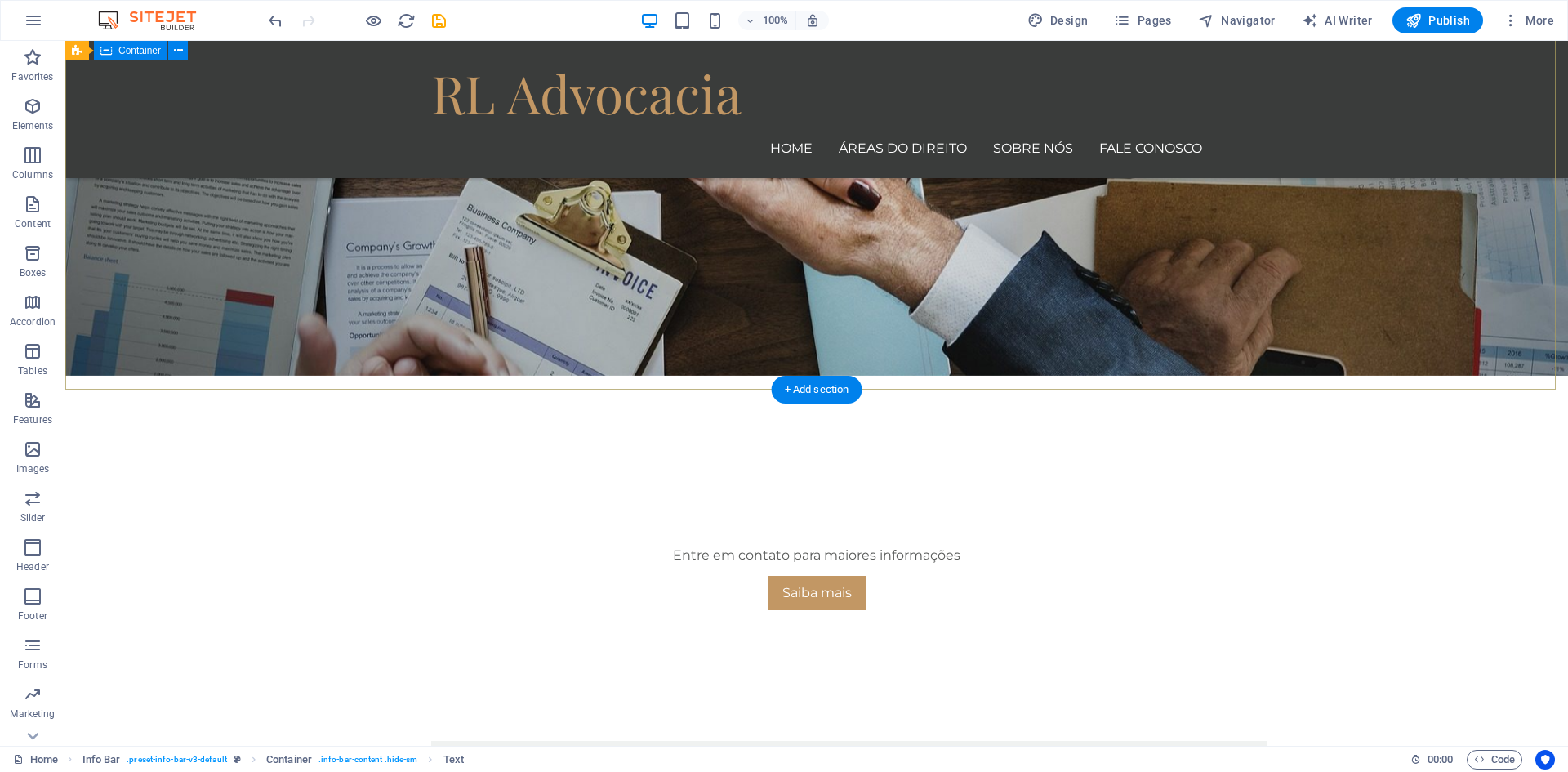
scroll to position [326, 0]
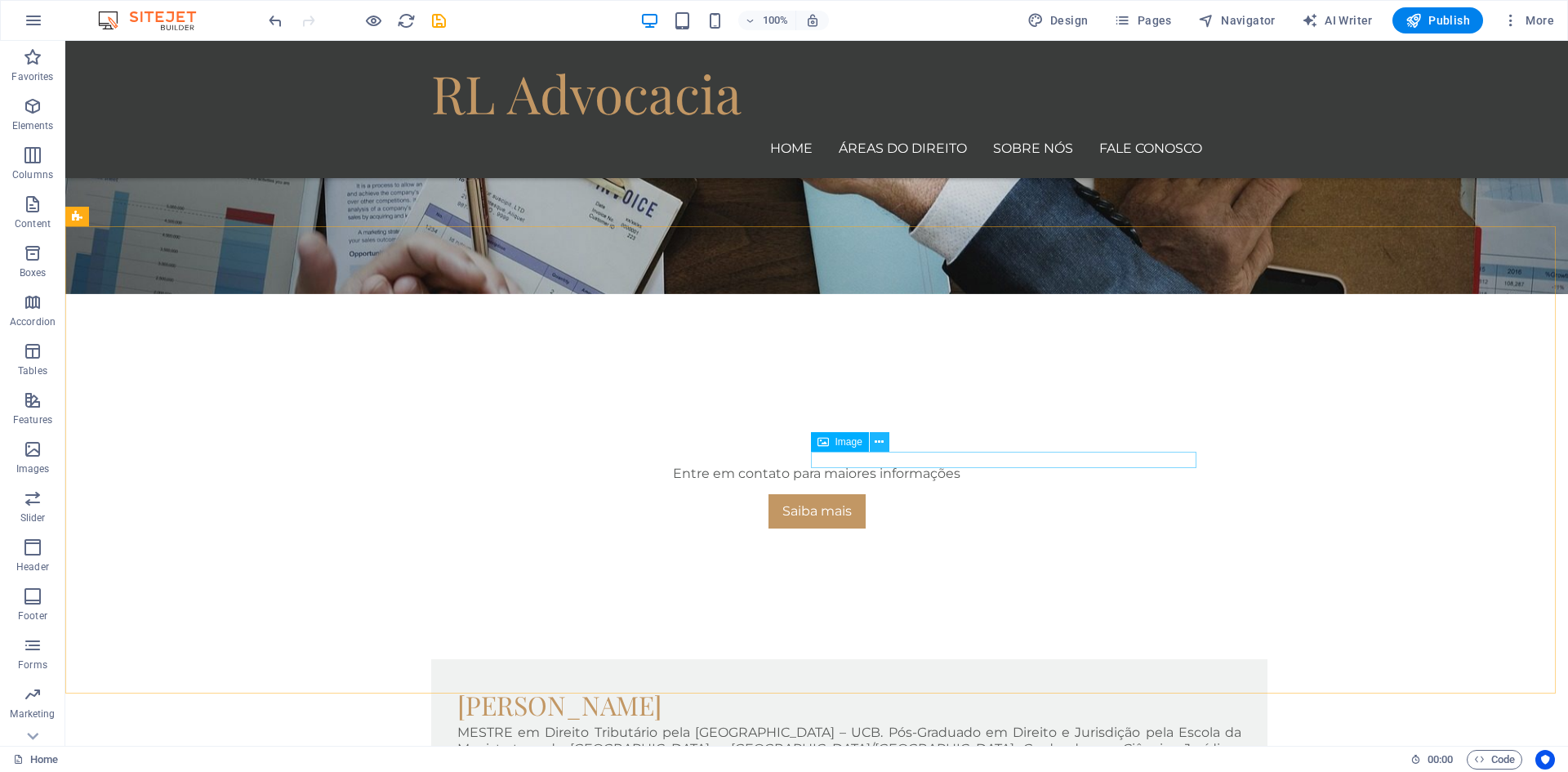
click at [880, 441] on icon at bounding box center [879, 442] width 9 height 17
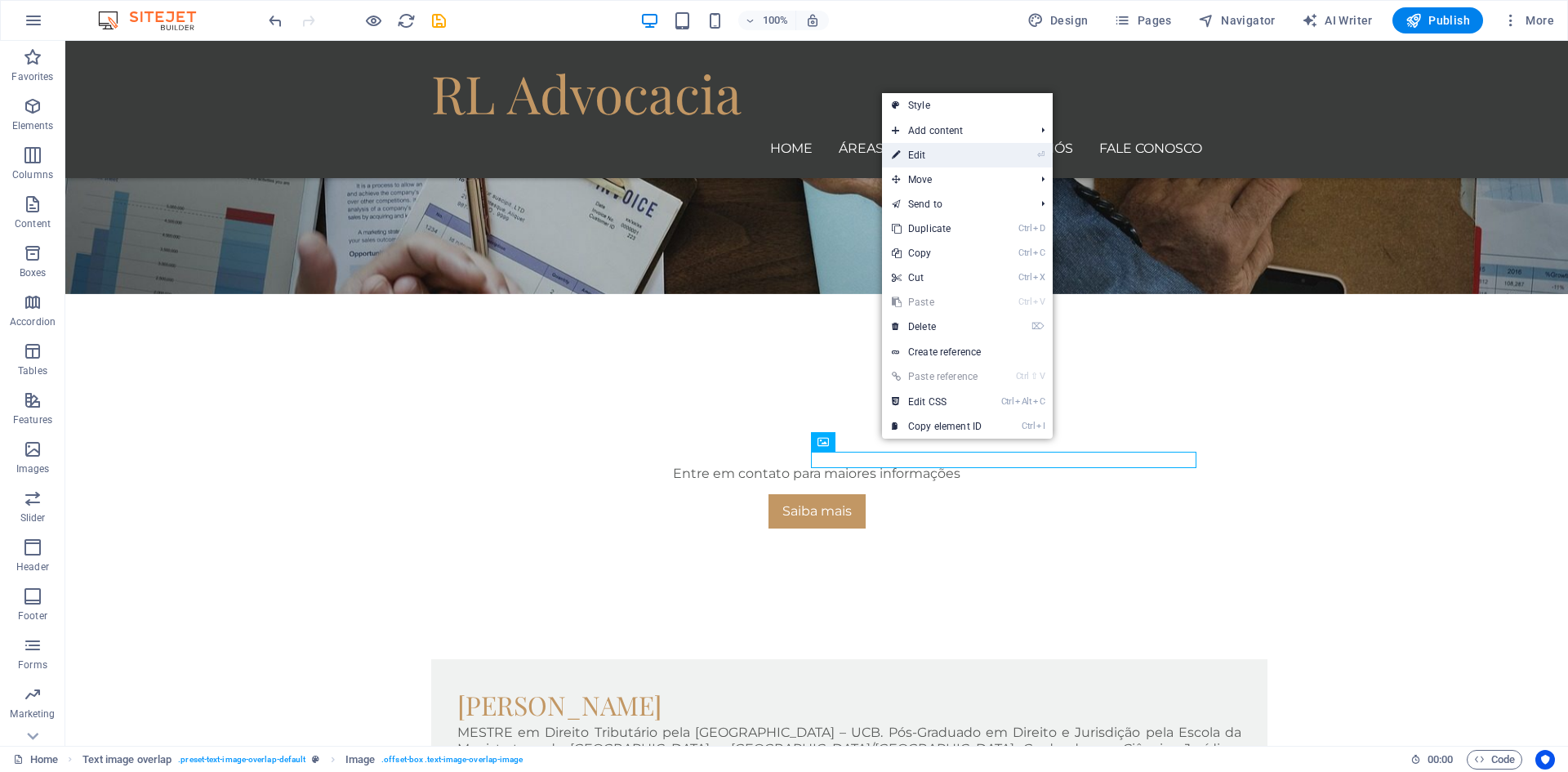
click at [969, 160] on link "⏎ Edit" at bounding box center [936, 155] width 109 height 25
select select "%"
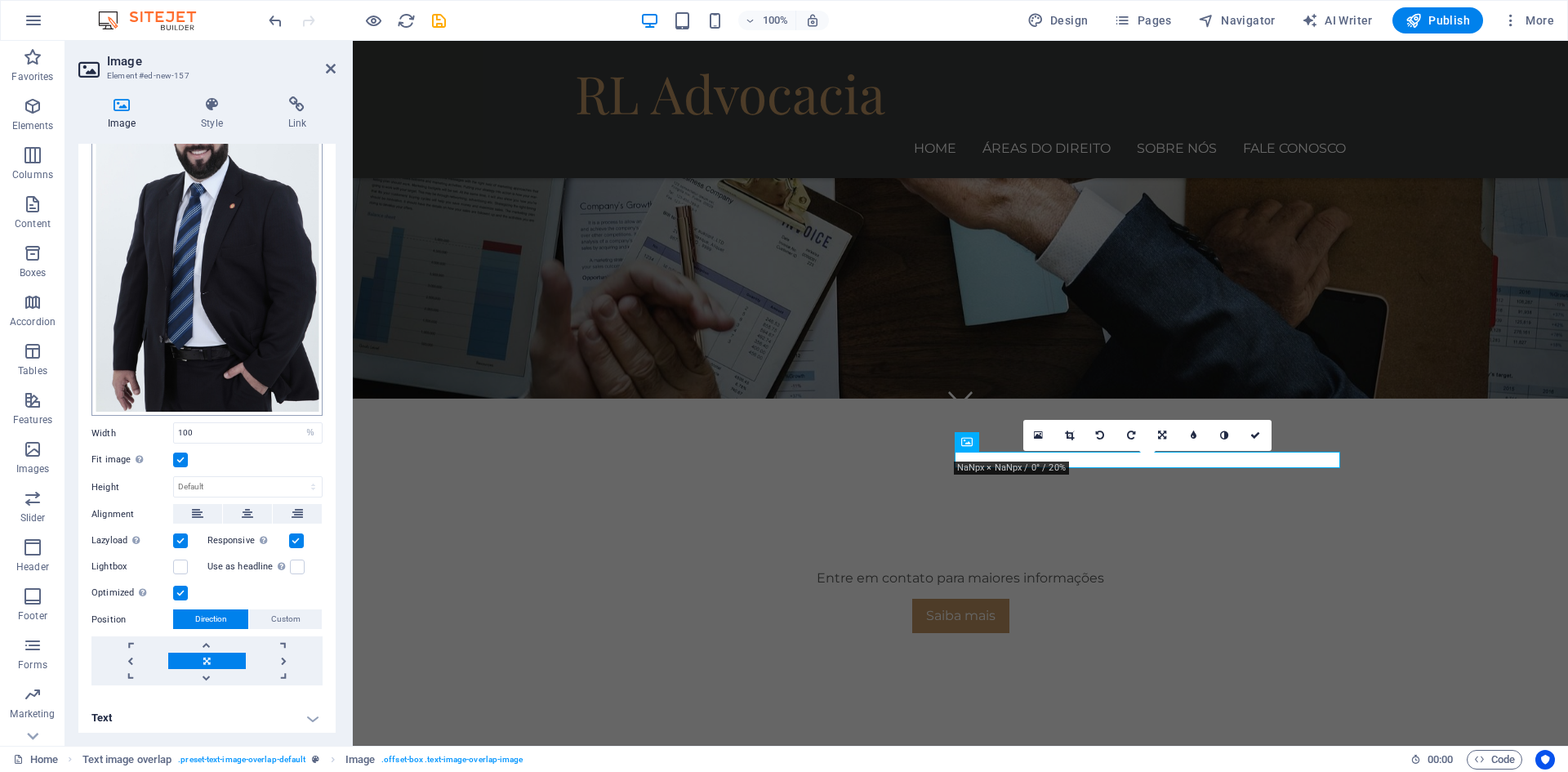
scroll to position [0, 0]
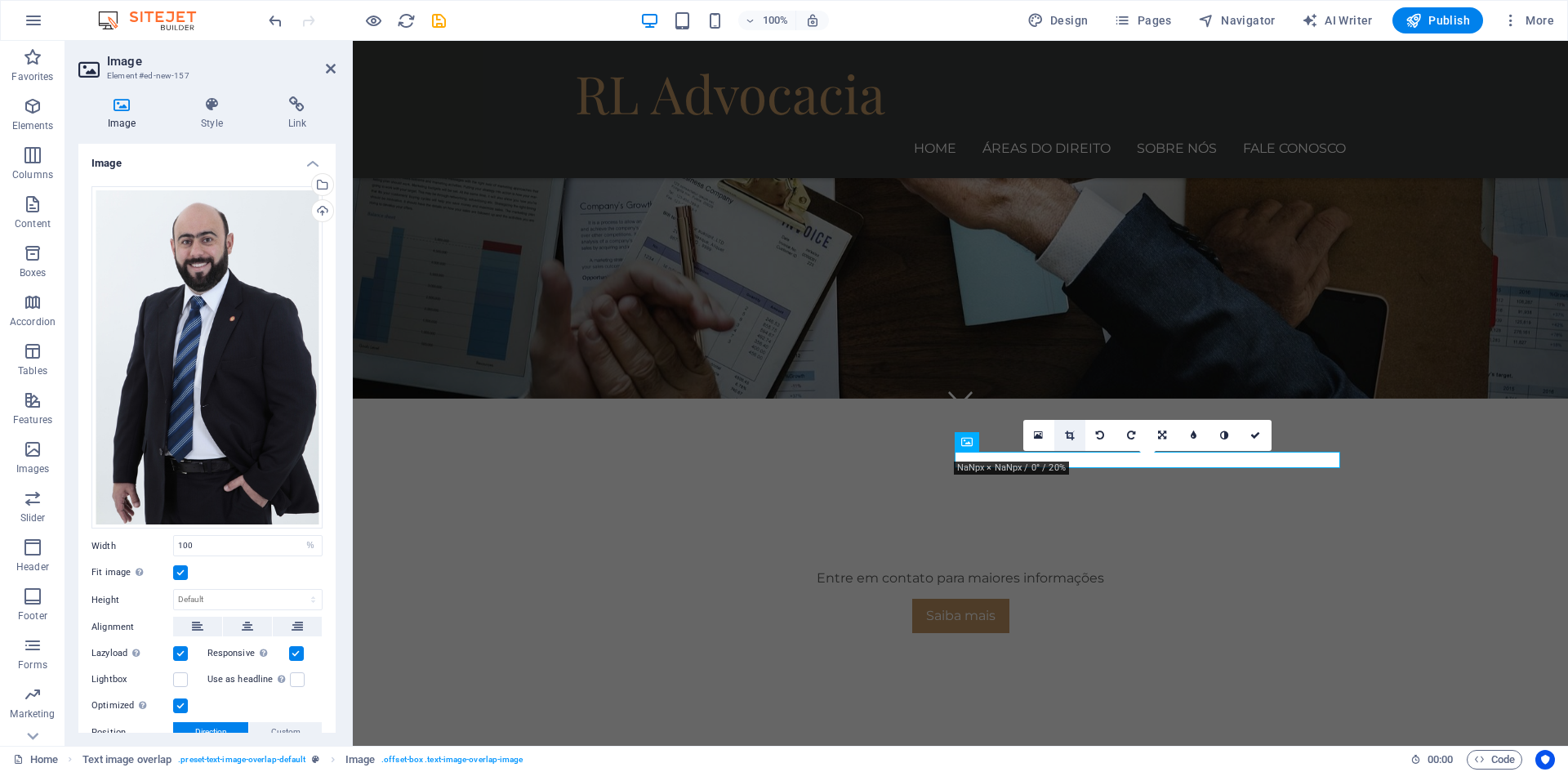
click at [1069, 435] on icon at bounding box center [1068, 436] width 9 height 10
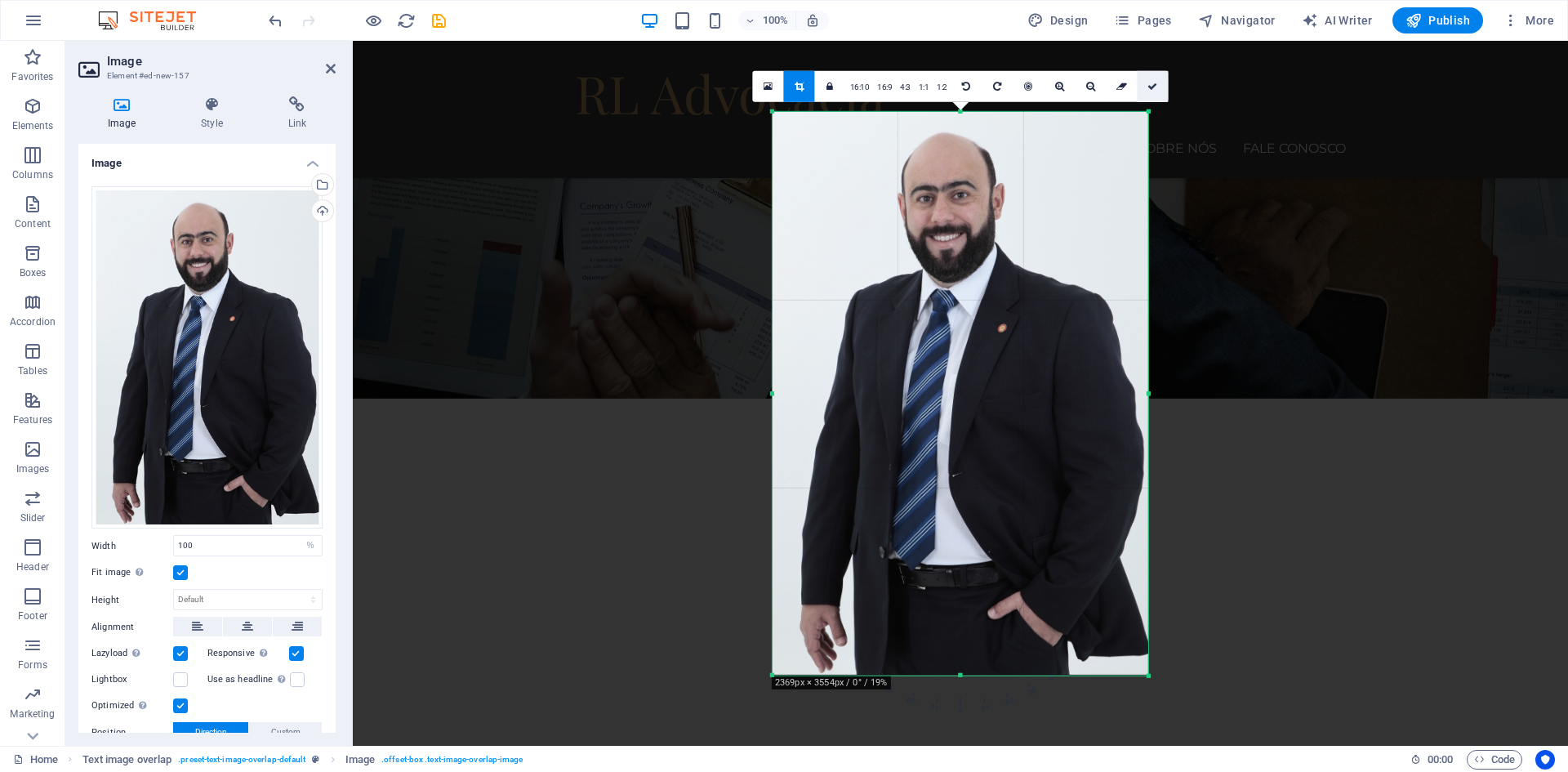
click at [1155, 90] on icon at bounding box center [1152, 85] width 10 height 10
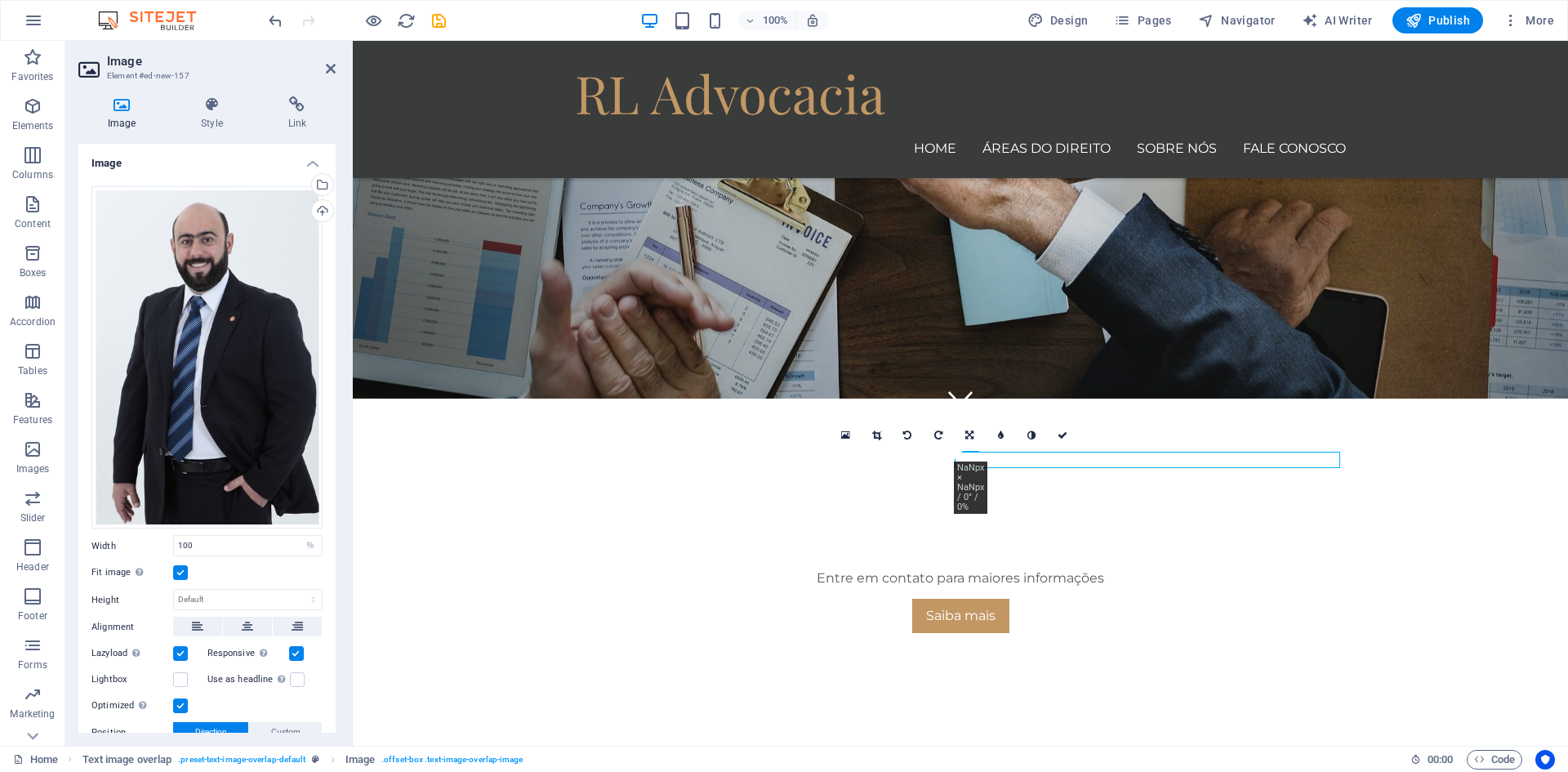
drag, startPoint x: 1162, startPoint y: 460, endPoint x: 1118, endPoint y: 463, distance: 44.1
click at [1062, 437] on icon at bounding box center [1062, 436] width 10 height 10
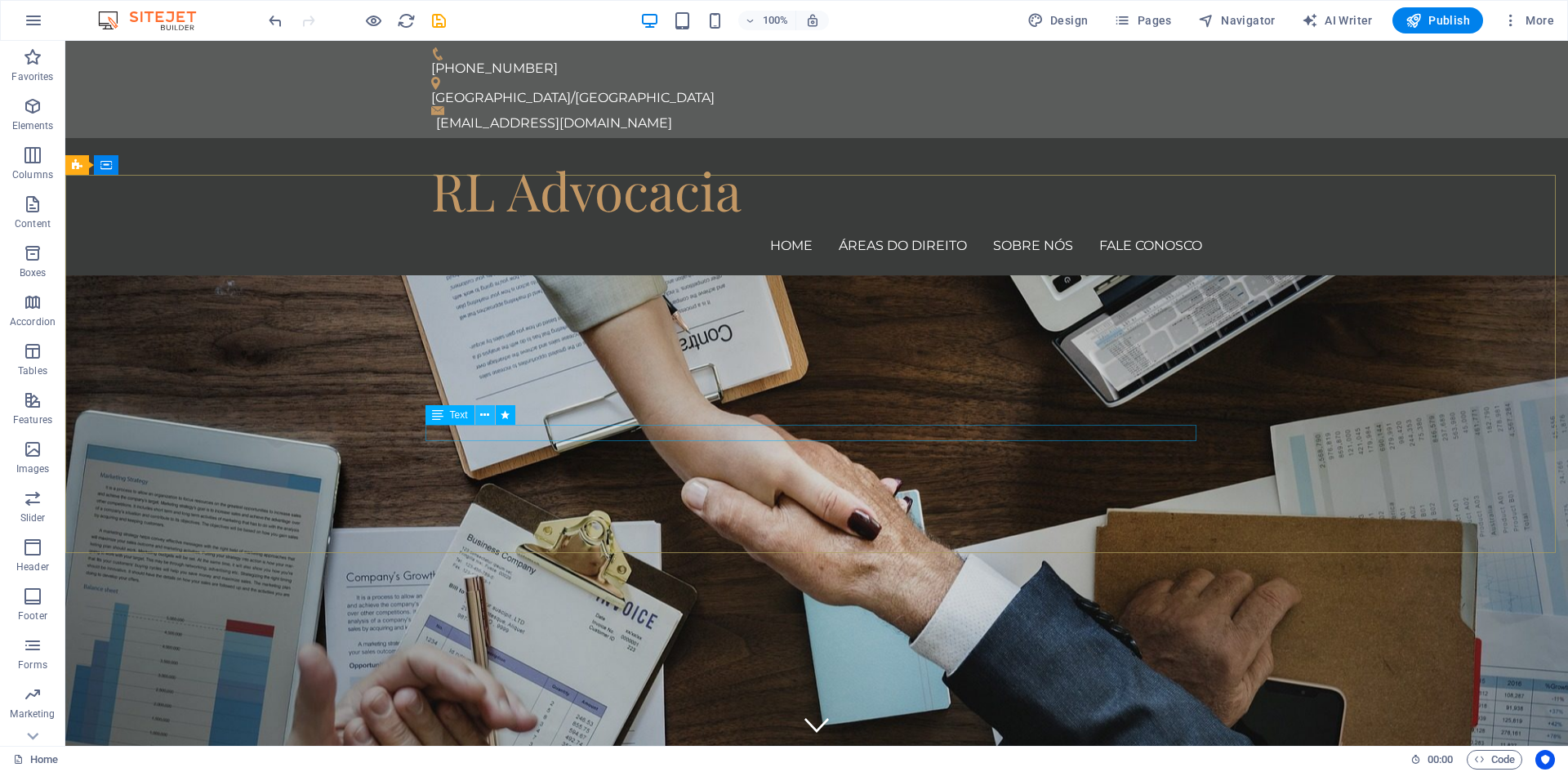
click at [487, 413] on icon at bounding box center [484, 415] width 9 height 17
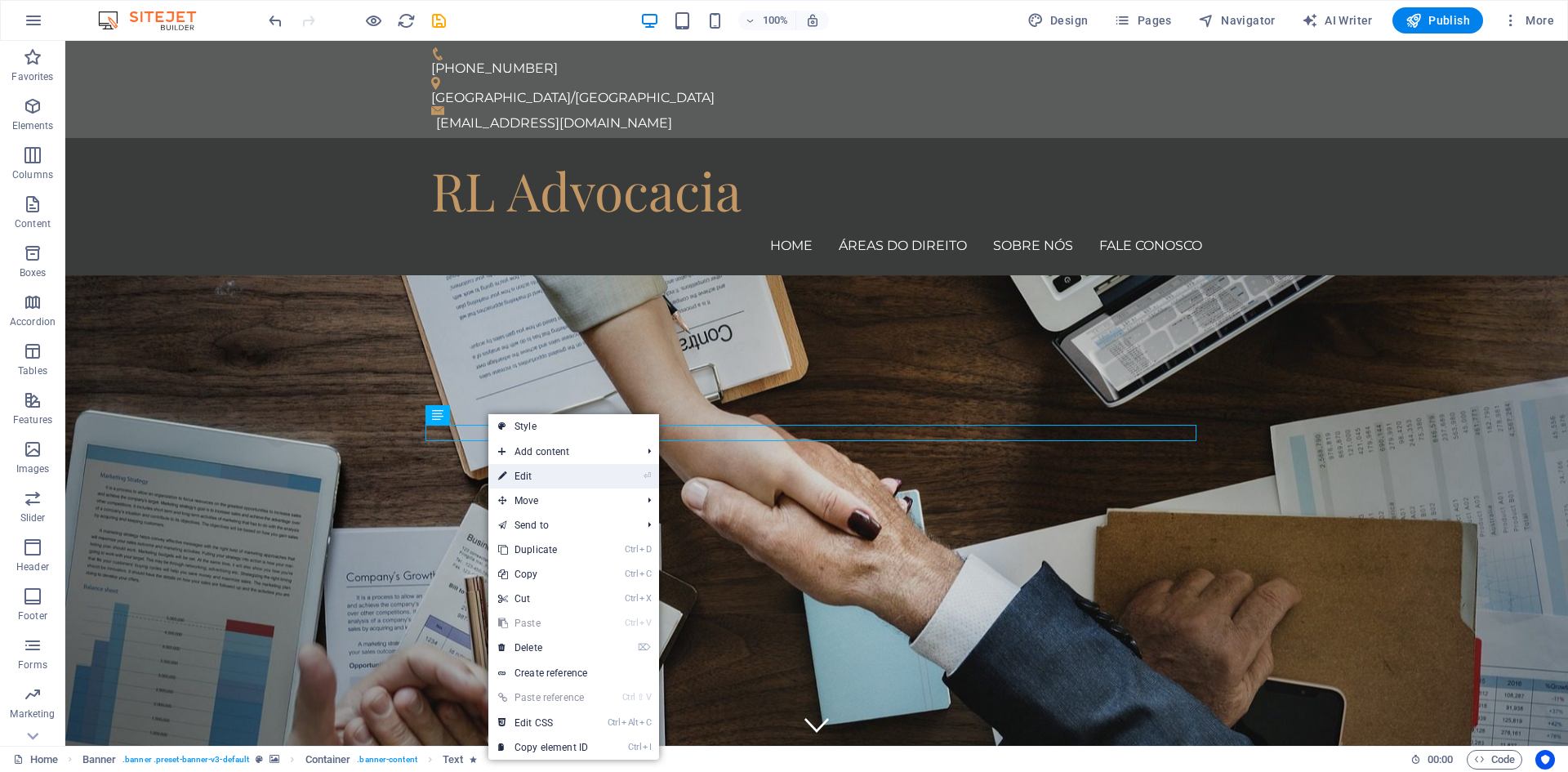
click at [534, 473] on link "⏎ Edit" at bounding box center [543, 476] width 109 height 25
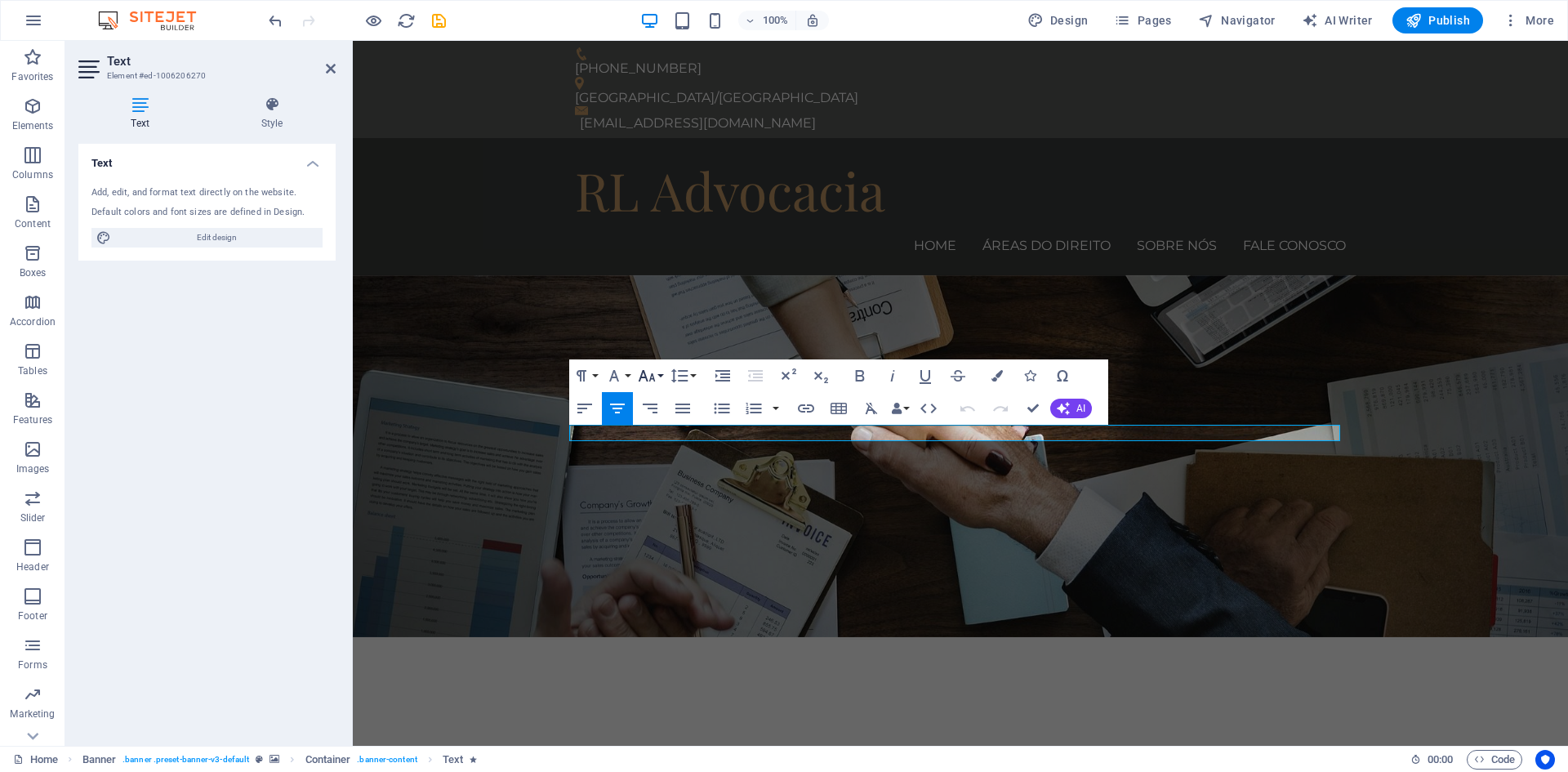
click at [663, 376] on button "Font Size" at bounding box center [650, 375] width 31 height 33
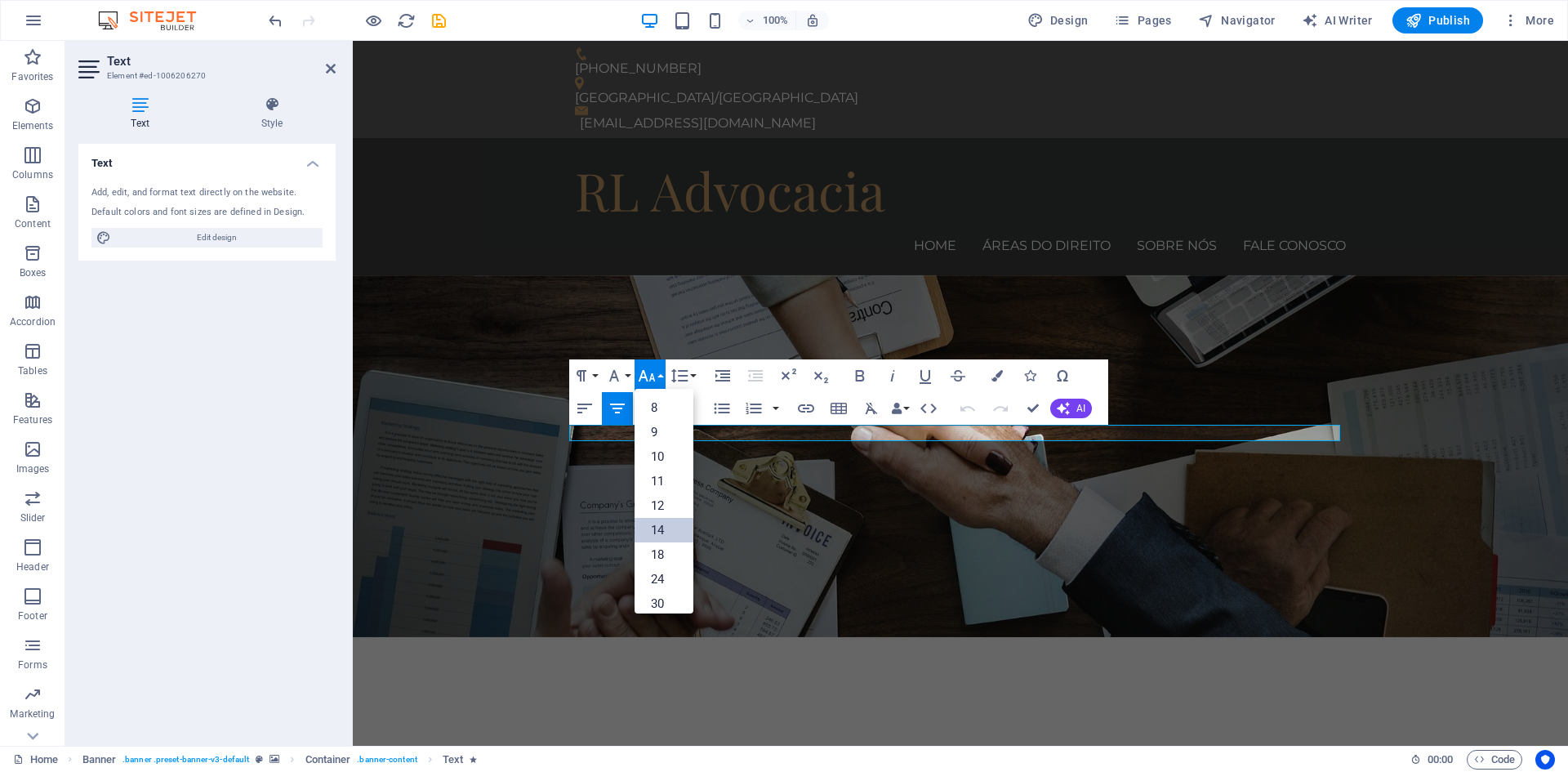
click at [673, 520] on link "14" at bounding box center [663, 530] width 59 height 25
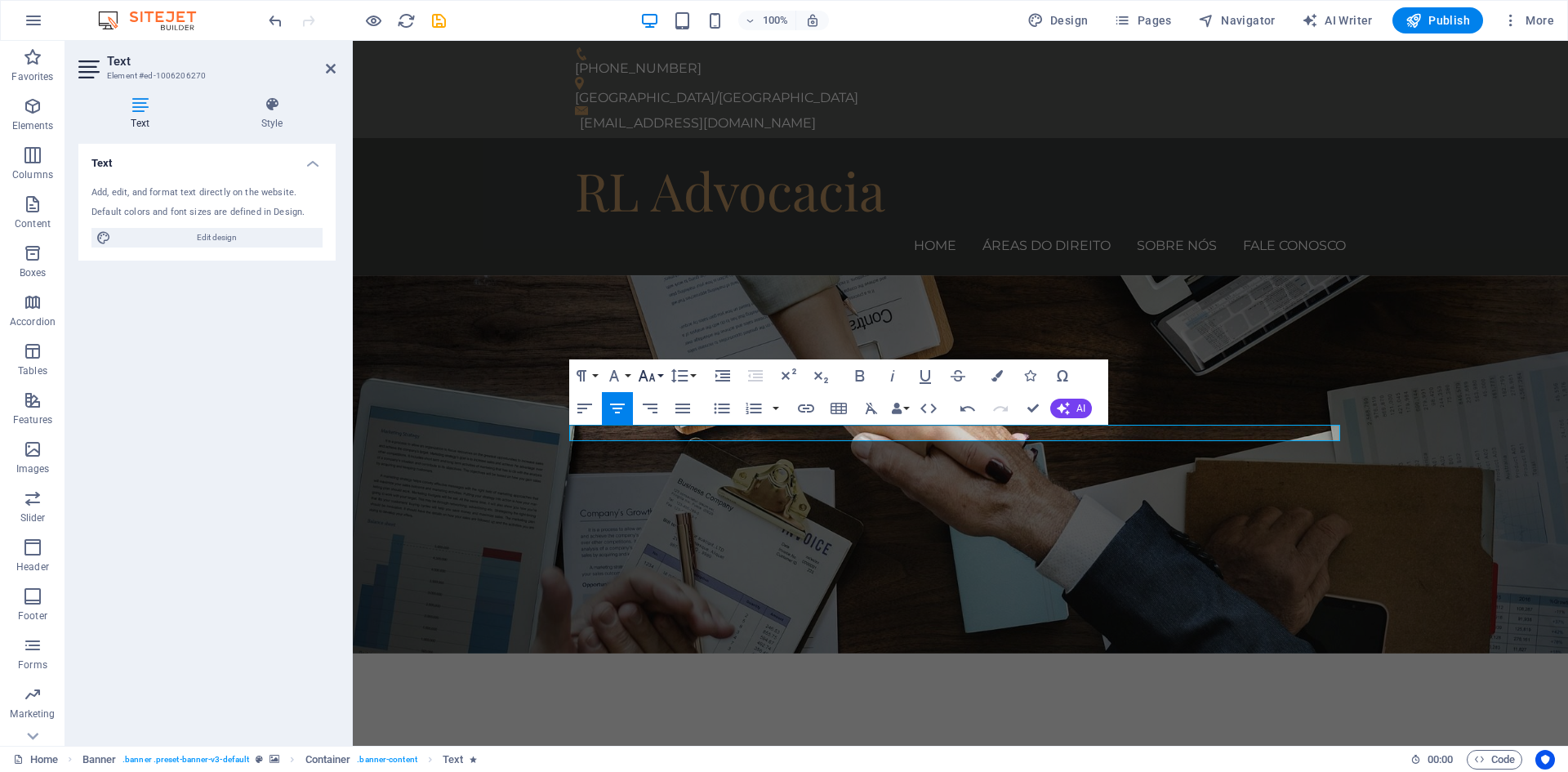
click at [659, 377] on button "Font Size" at bounding box center [650, 375] width 31 height 33
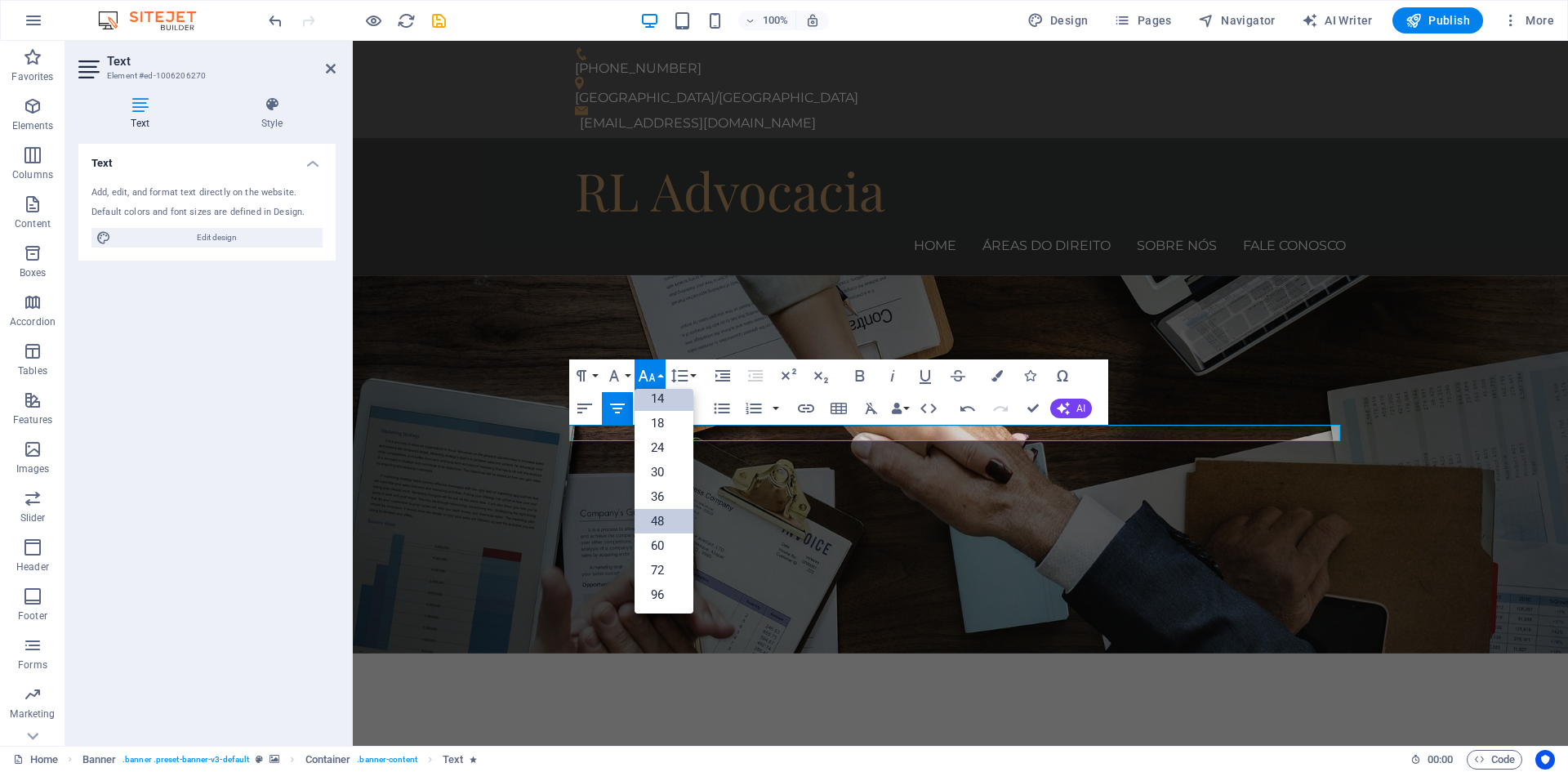
scroll to position [132, 0]
click at [667, 452] on link "24" at bounding box center [663, 448] width 59 height 25
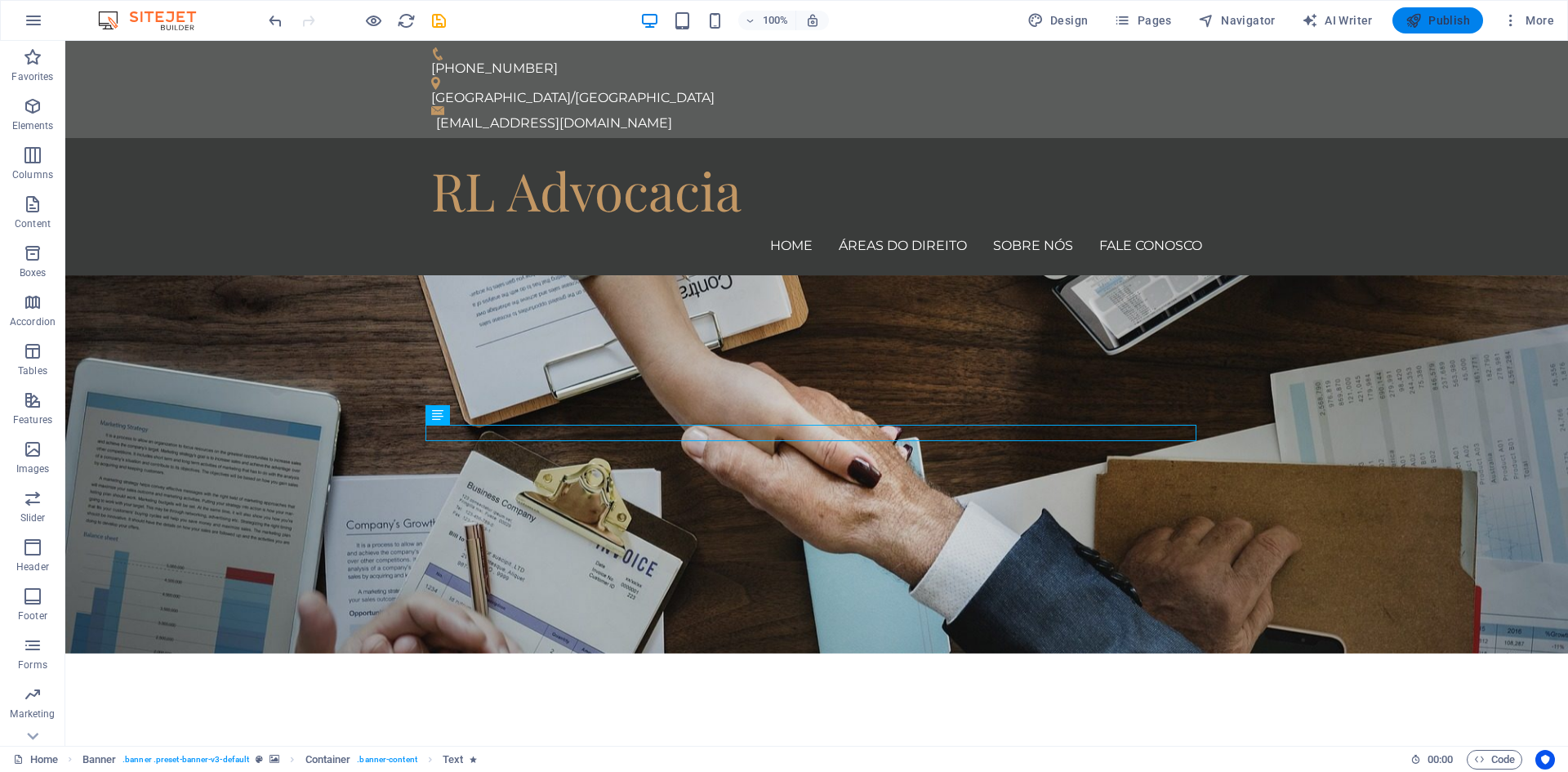
click at [1443, 19] on span "Publish" at bounding box center [1437, 20] width 64 height 16
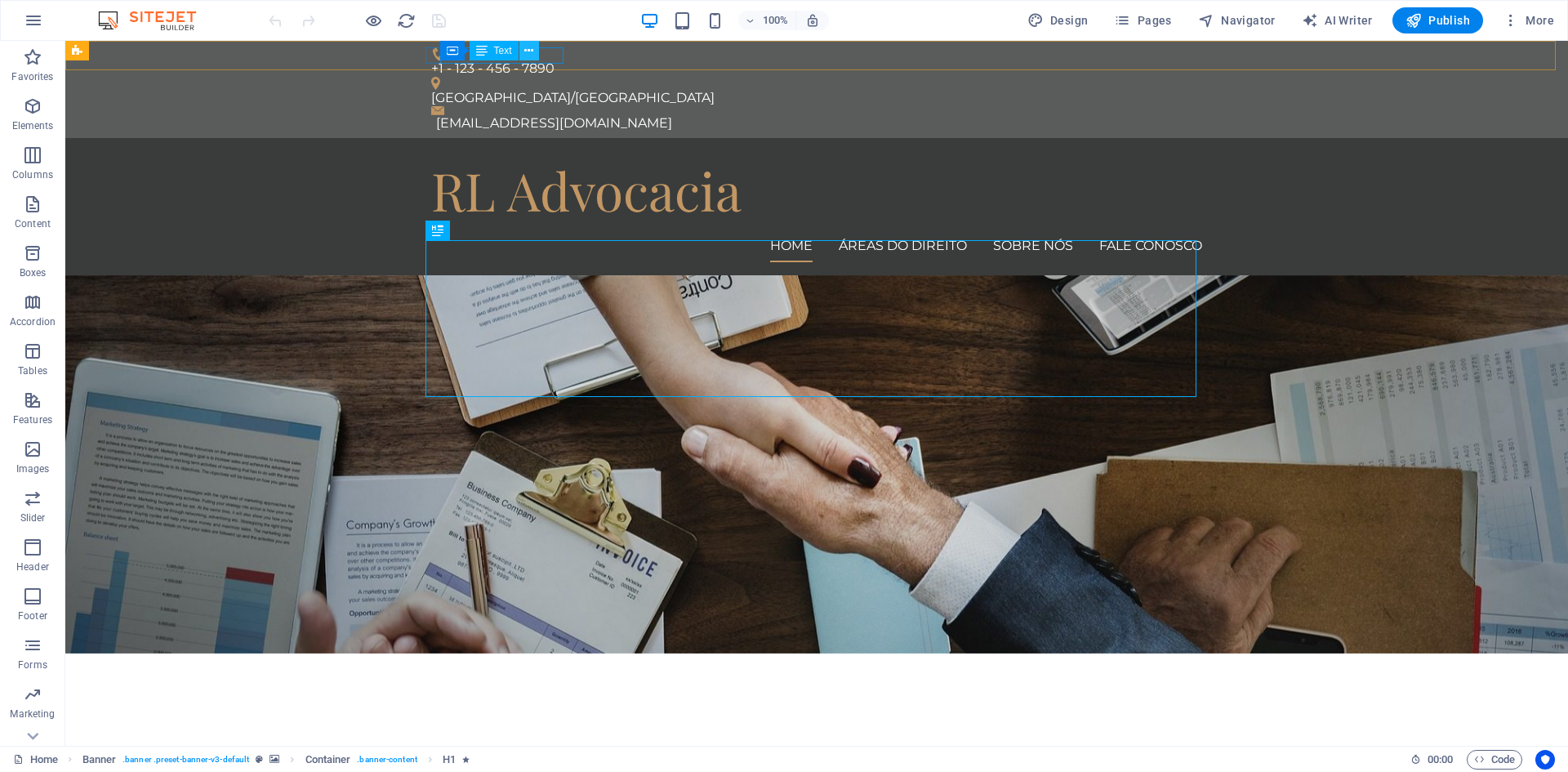
click at [529, 52] on icon at bounding box center [529, 51] width 9 height 17
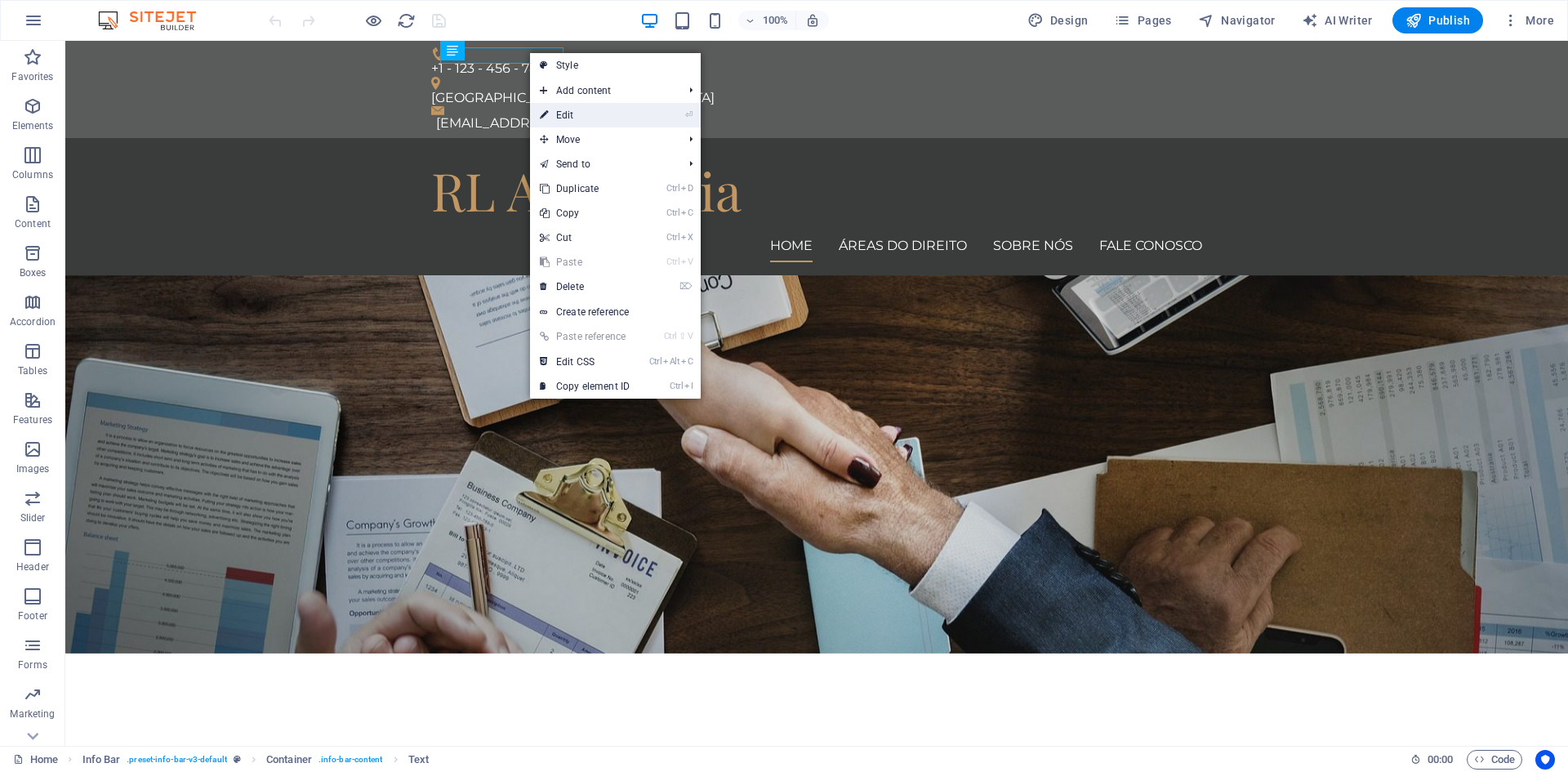
click at [565, 110] on link "⏎ Edit" at bounding box center [584, 115] width 109 height 25
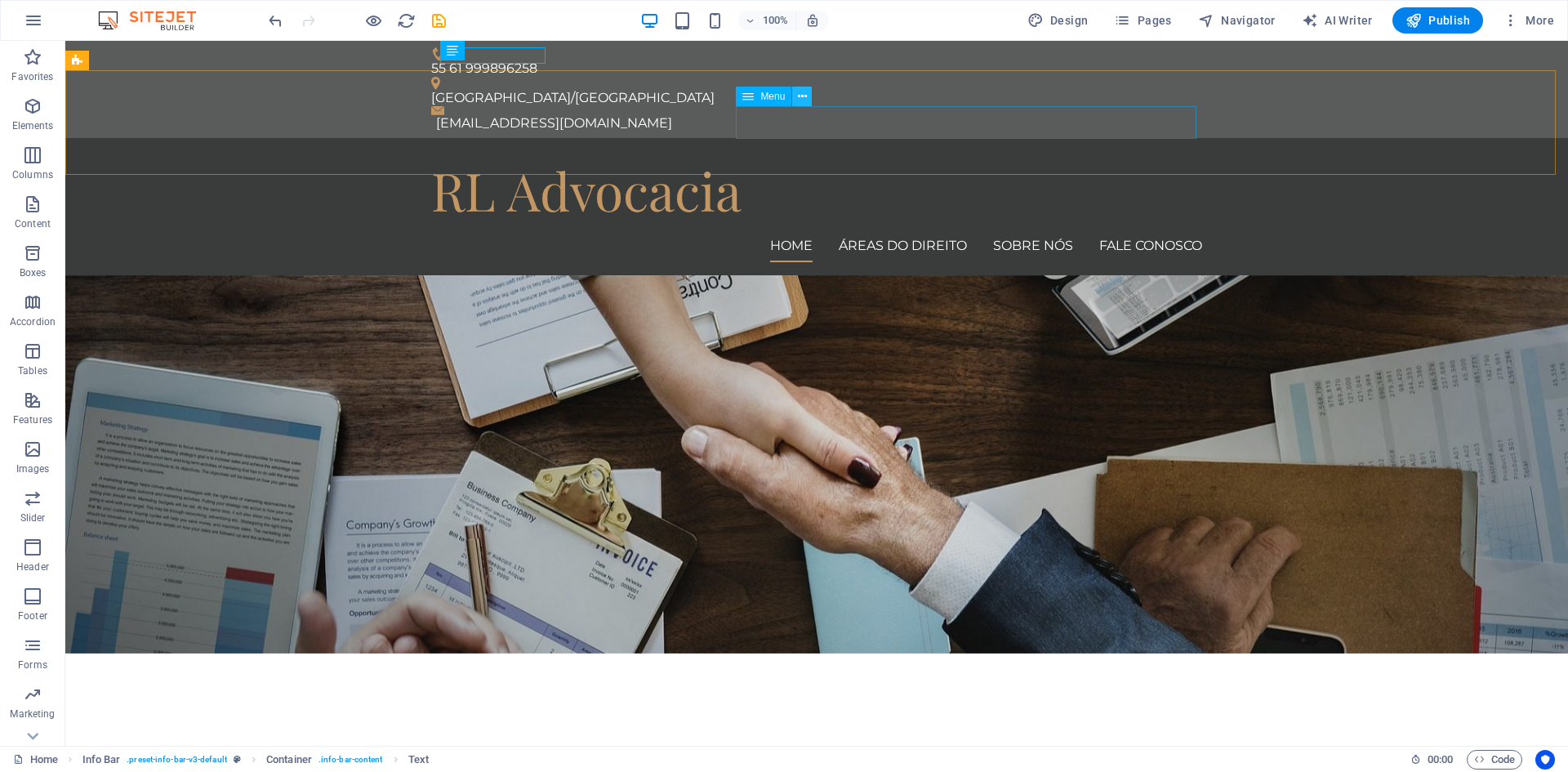
click at [807, 93] on button at bounding box center [802, 96] width 20 height 20
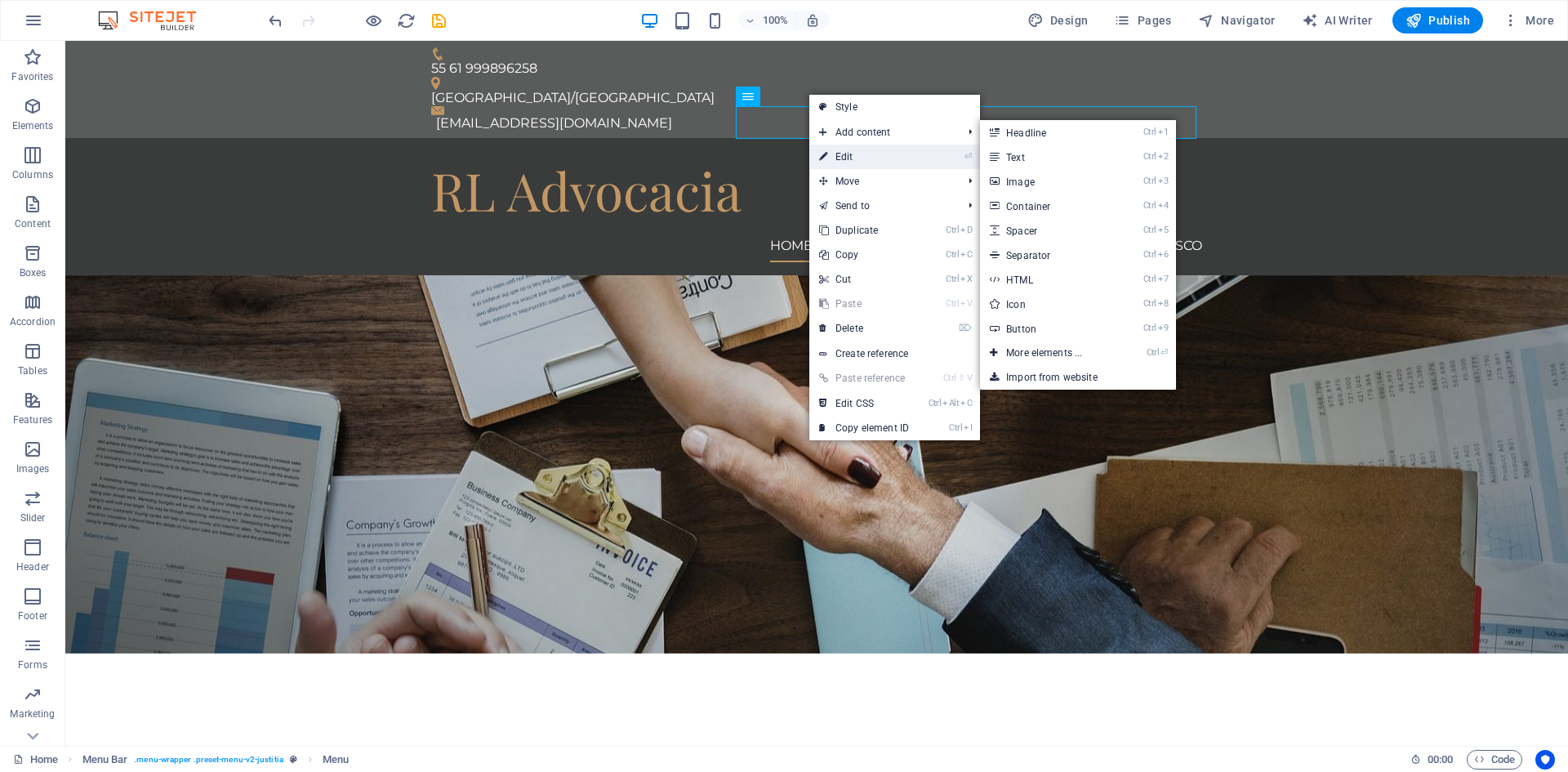
click at [845, 154] on link "⏎ Edit" at bounding box center [864, 157] width 109 height 25
select select
select select "1"
select select
select select "2"
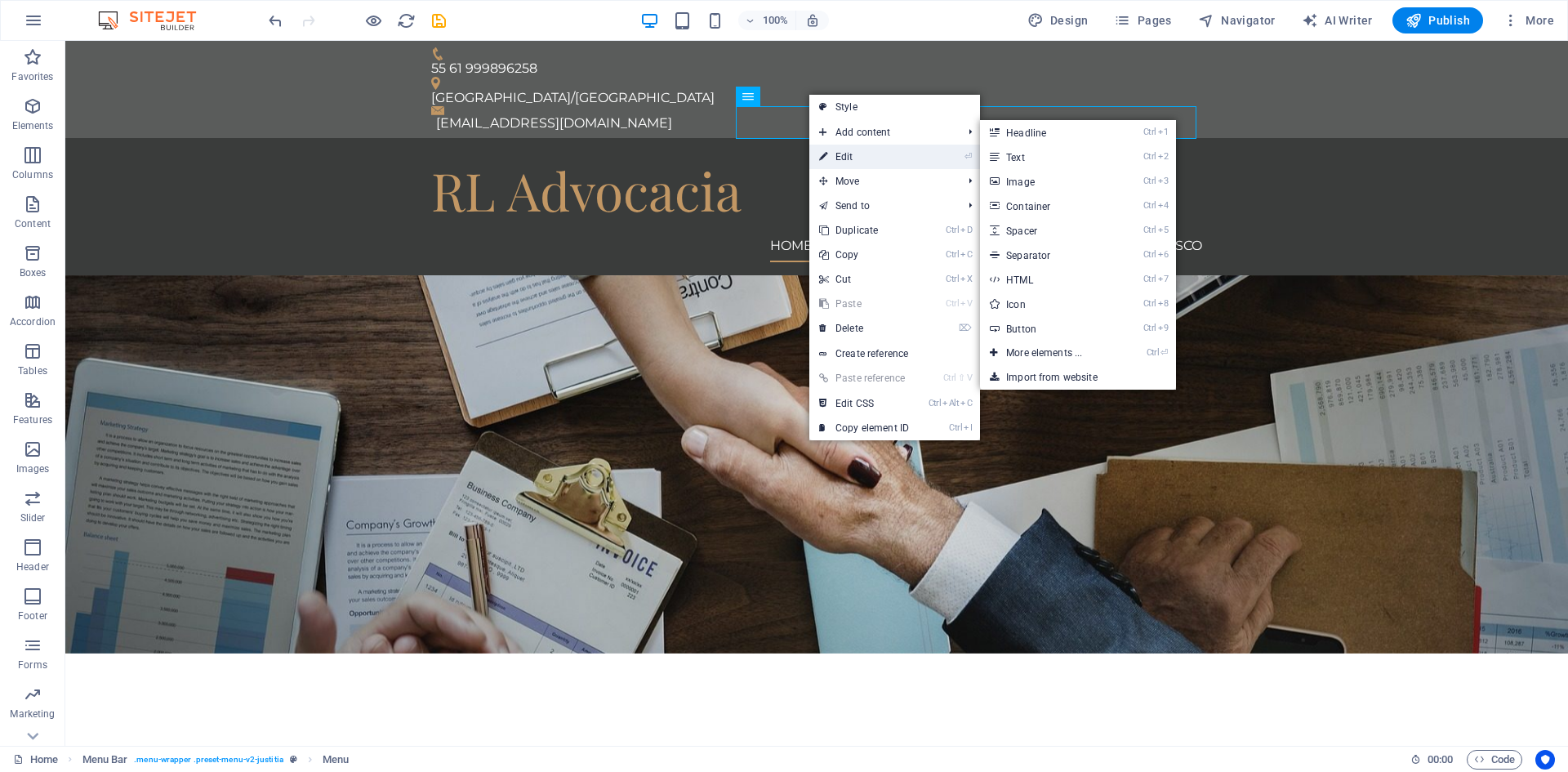
select select
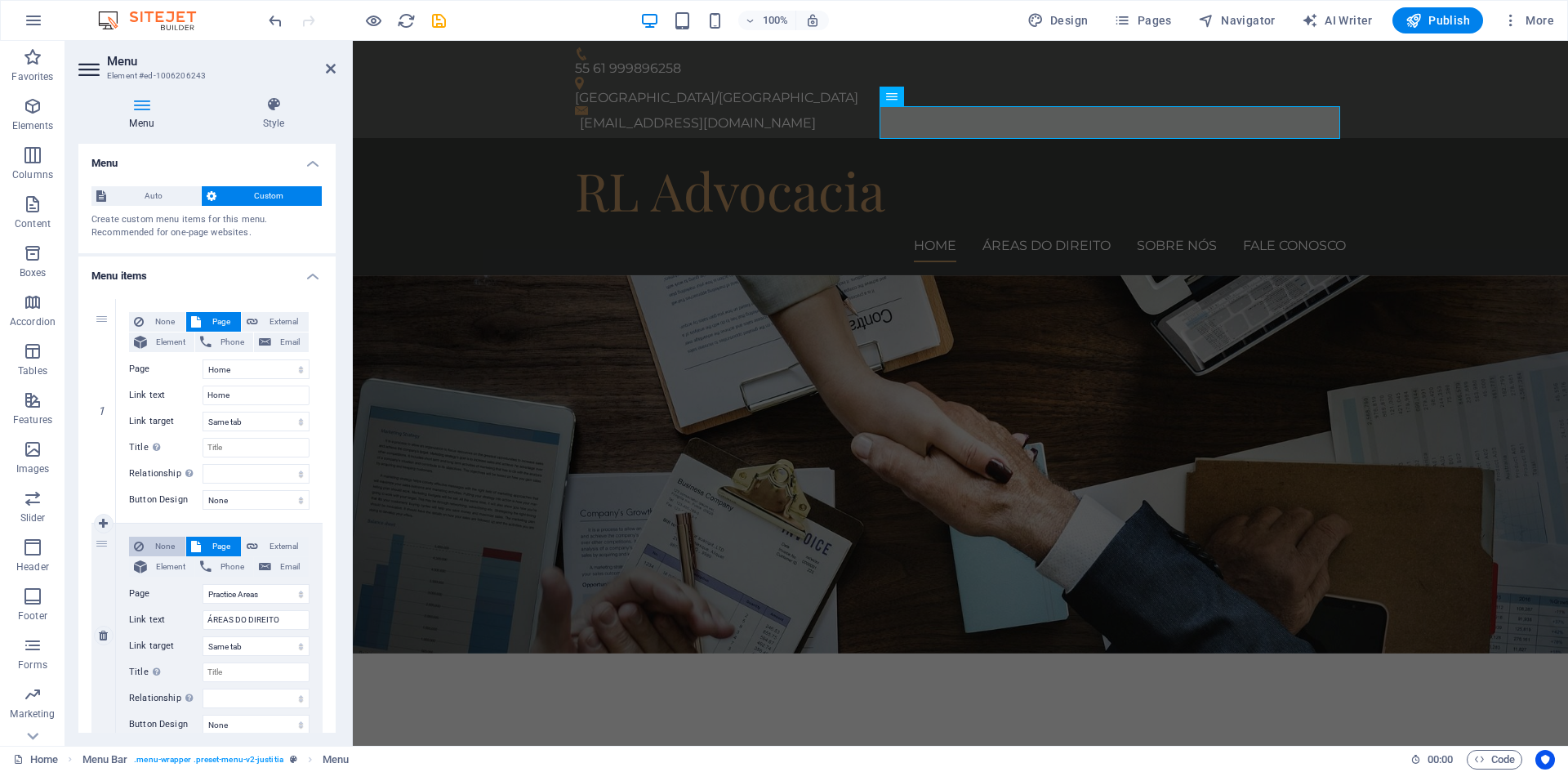
click at [162, 546] on span "None" at bounding box center [165, 547] width 32 height 20
select select
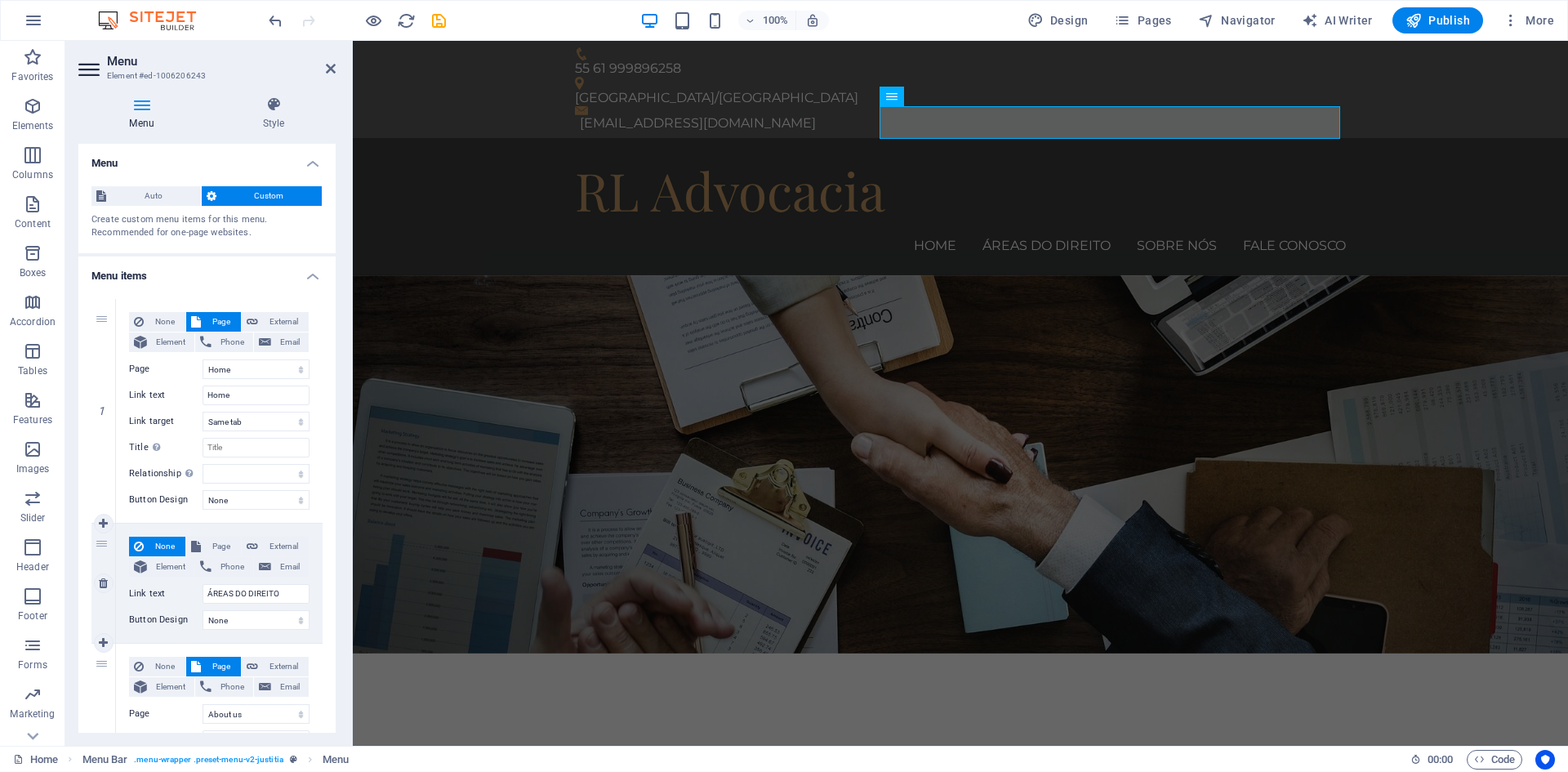
scroll to position [164, 0]
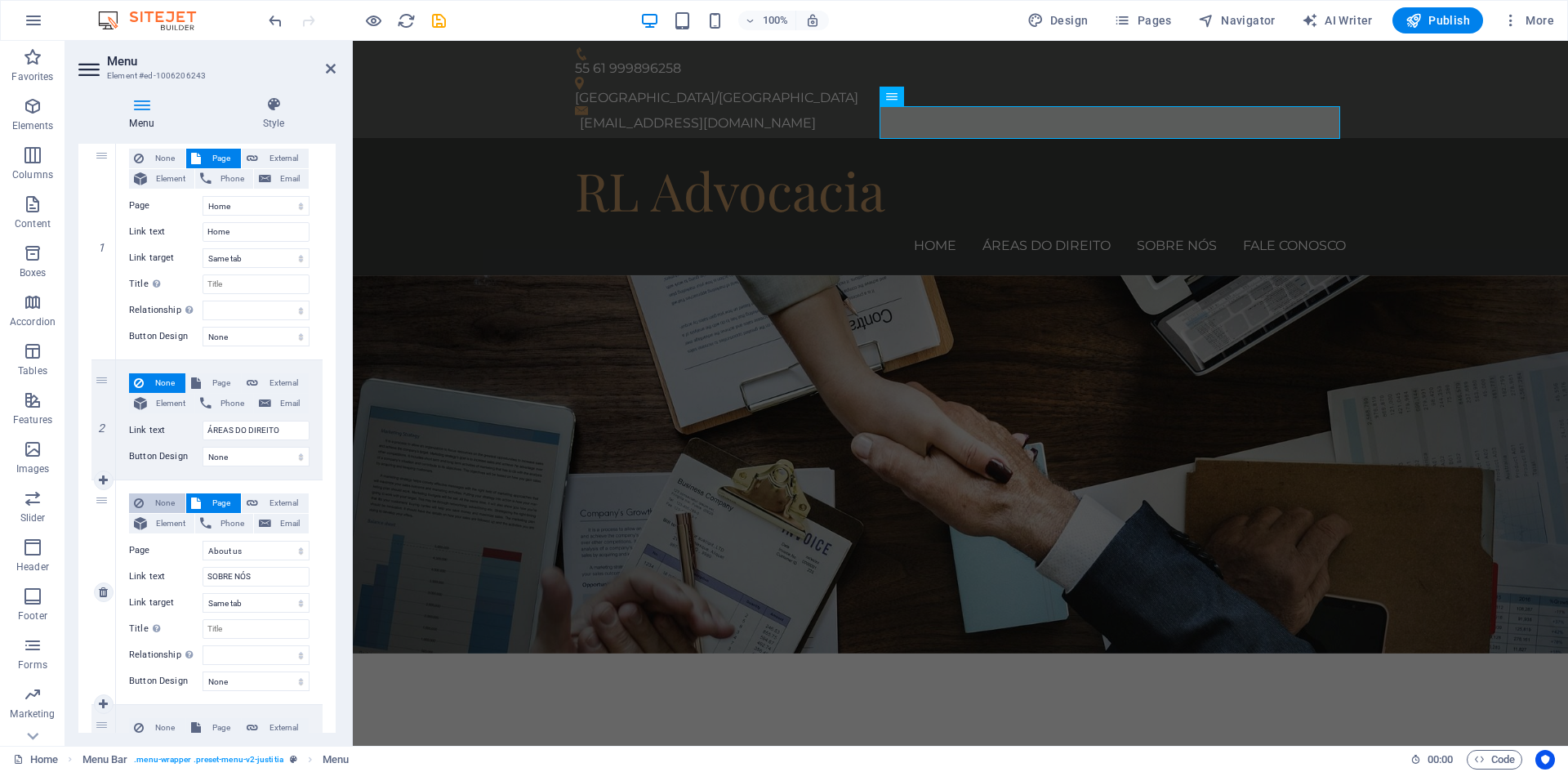
click at [160, 501] on span "None" at bounding box center [165, 503] width 32 height 20
select select
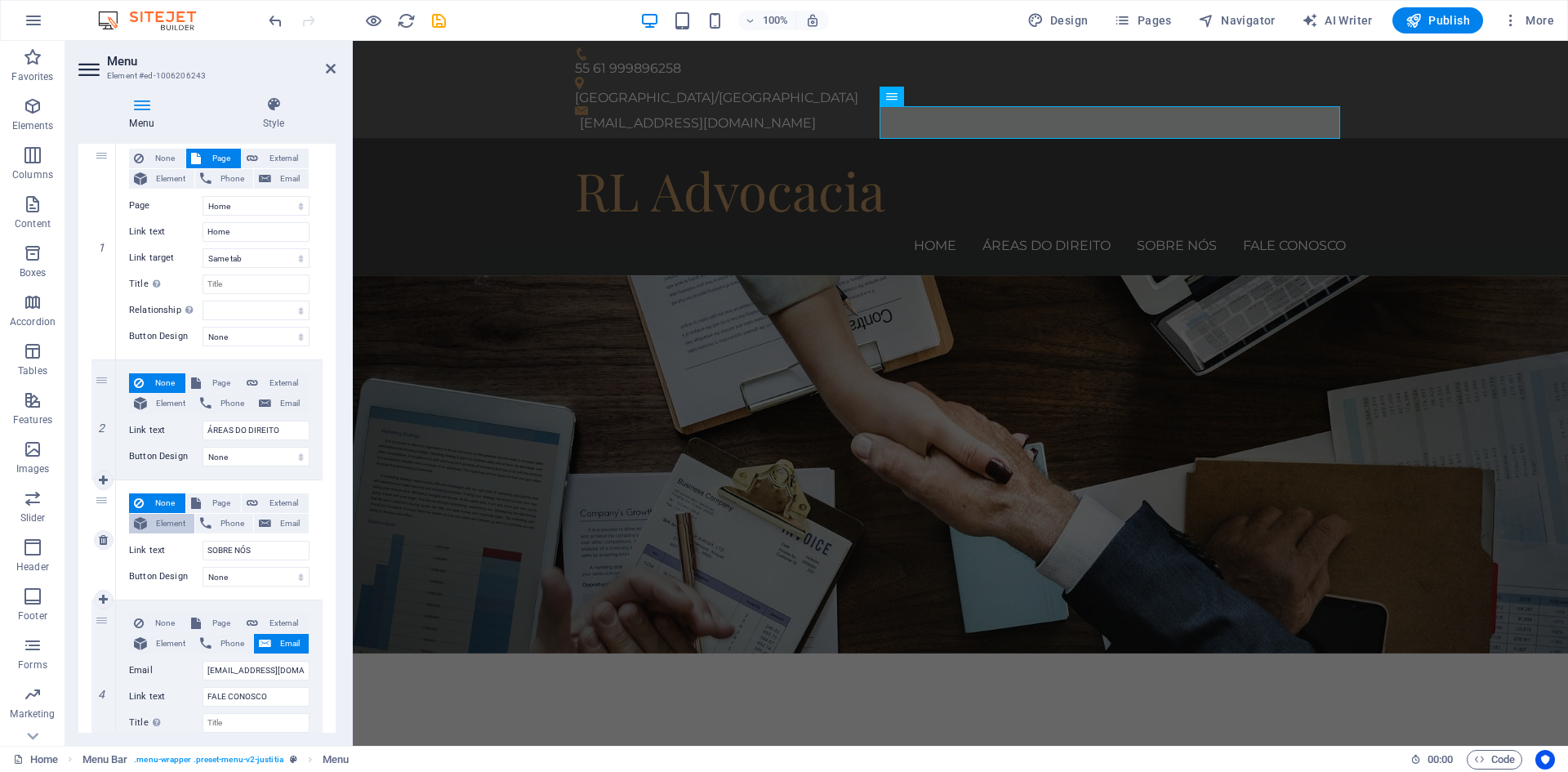
scroll to position [261, 0]
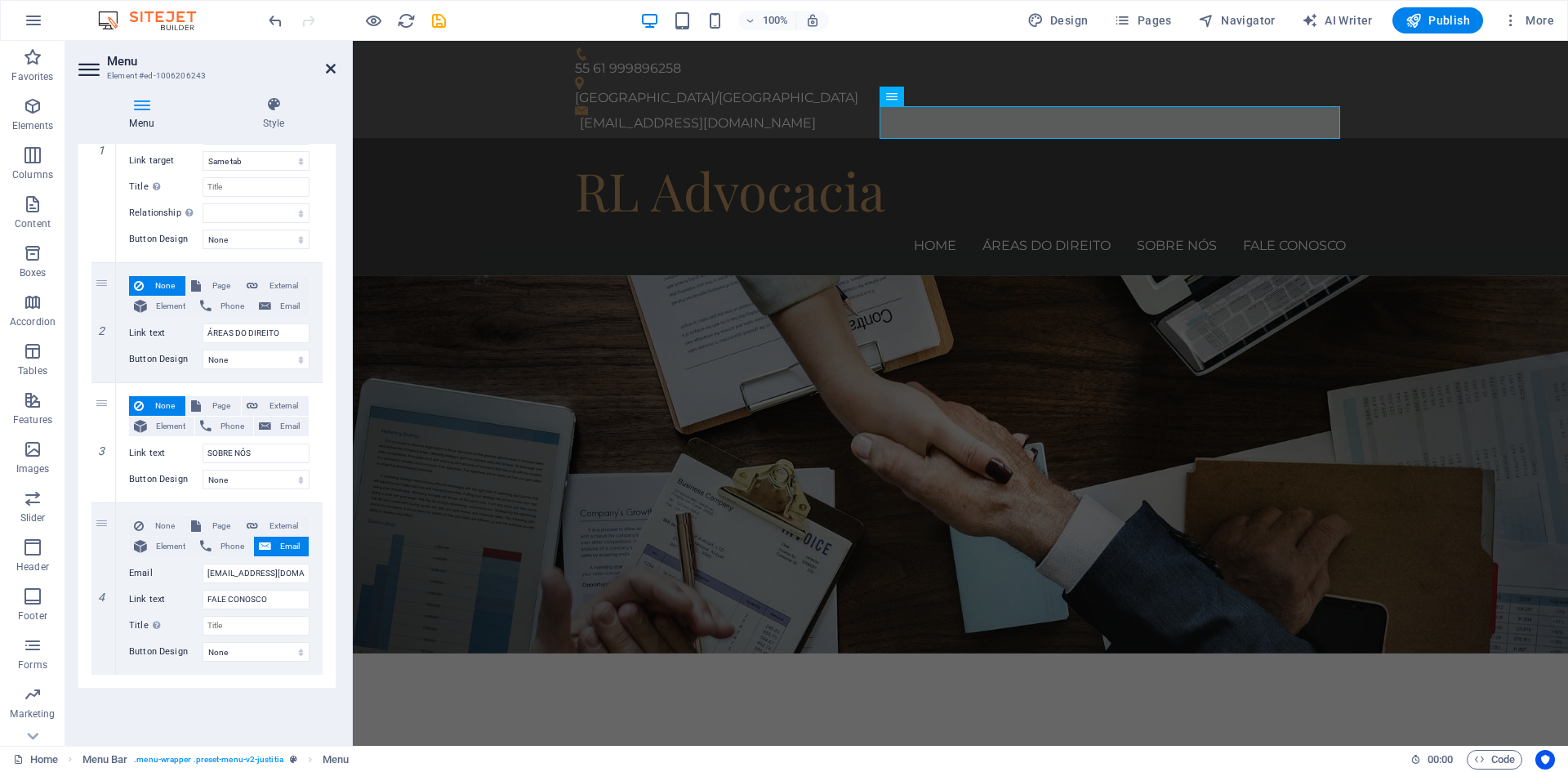
click at [329, 69] on icon at bounding box center [330, 68] width 10 height 13
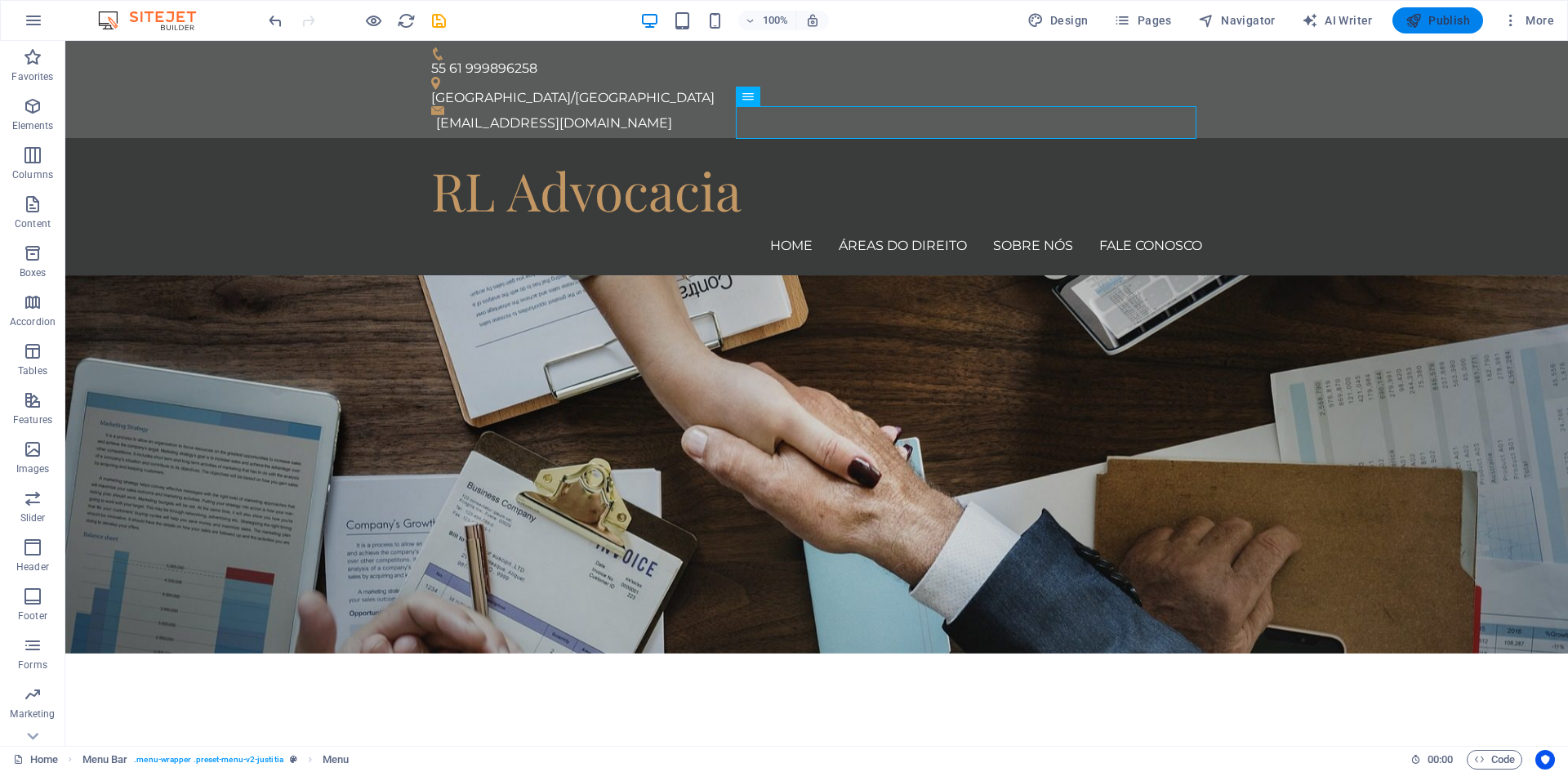
click at [1451, 21] on span "Publish" at bounding box center [1437, 20] width 64 height 16
